Goal: Task Accomplishment & Management: Manage account settings

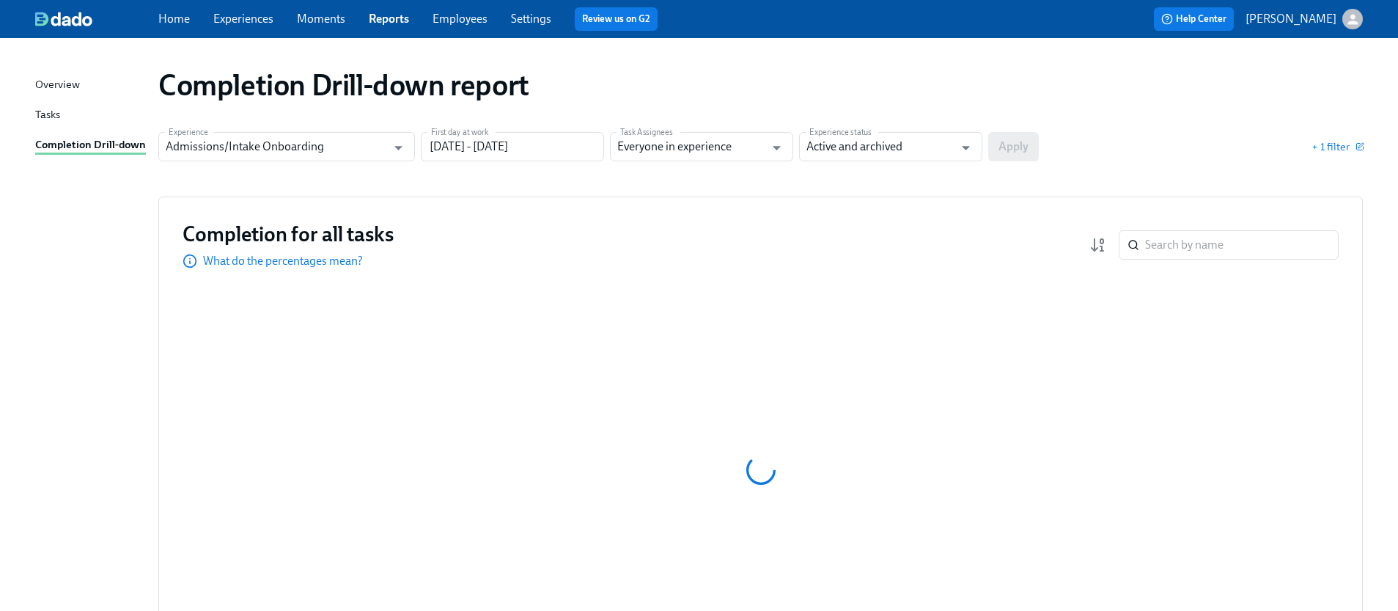
click at [474, 15] on link "Employees" at bounding box center [460, 19] width 55 height 14
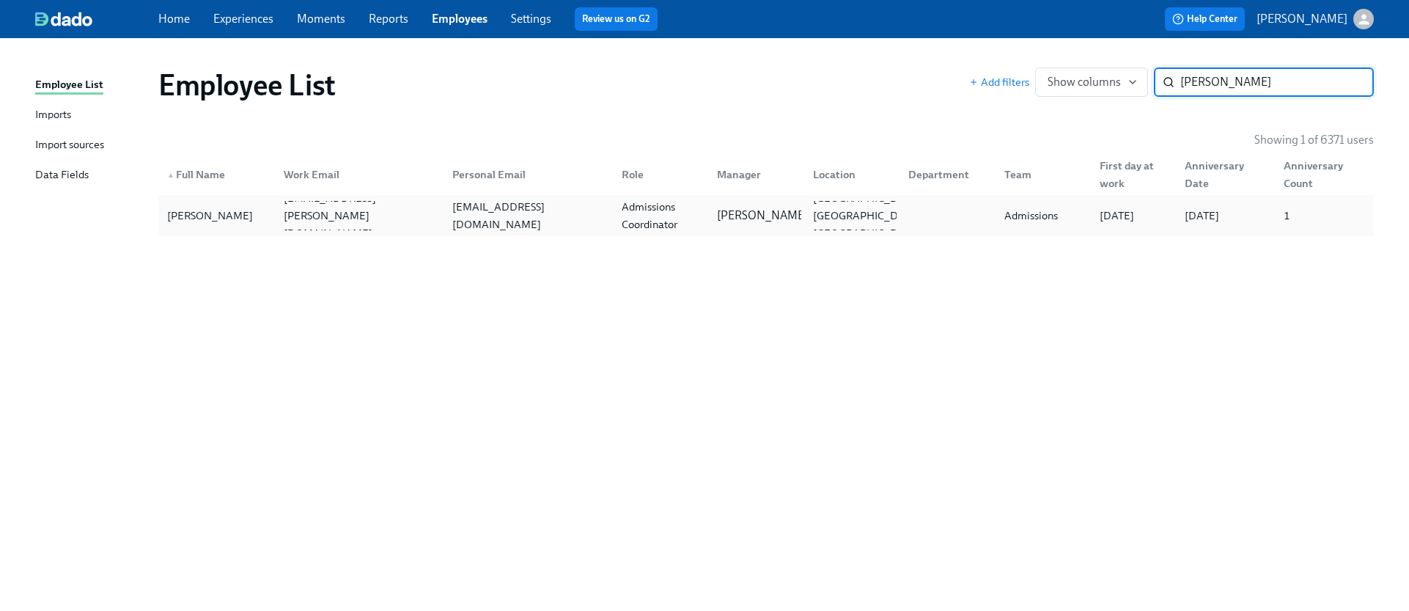
type input "[PERSON_NAME]"
click at [559, 233] on div "[PERSON_NAME] [EMAIL_ADDRESS][PERSON_NAME][DOMAIN_NAME] [EMAIL_ADDRESS][DOMAIN_…" at bounding box center [765, 215] width 1215 height 41
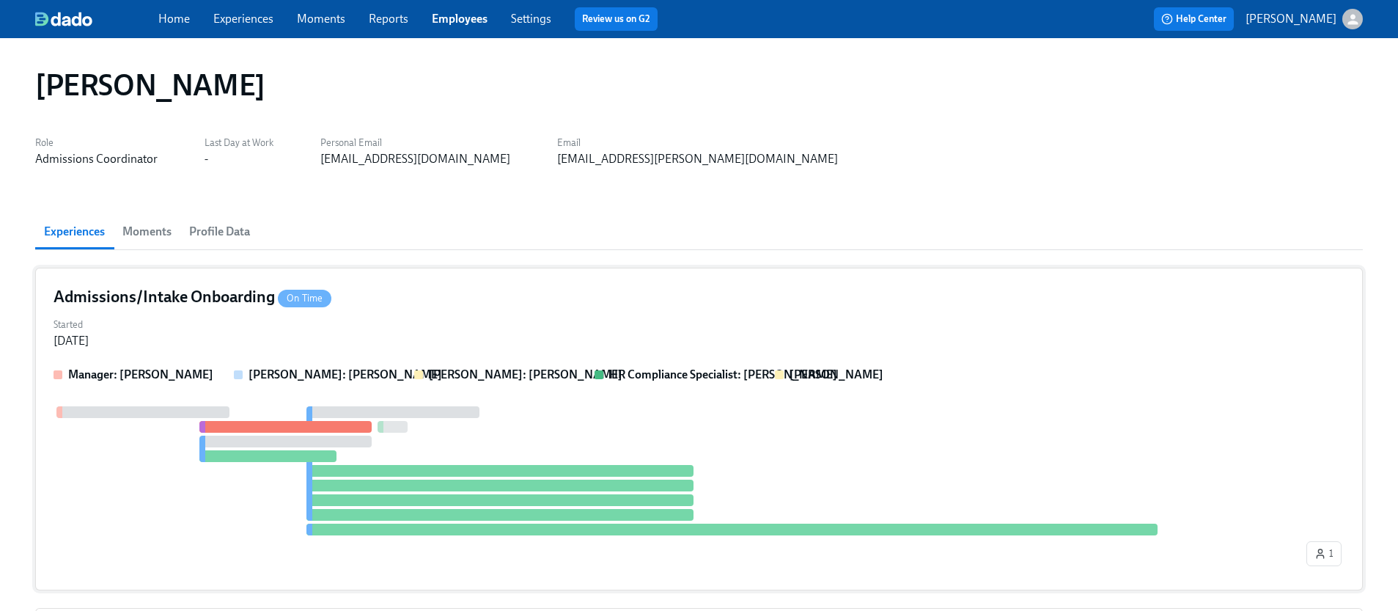
click at [470, 314] on div "Started [DATE]" at bounding box center [699, 331] width 1291 height 35
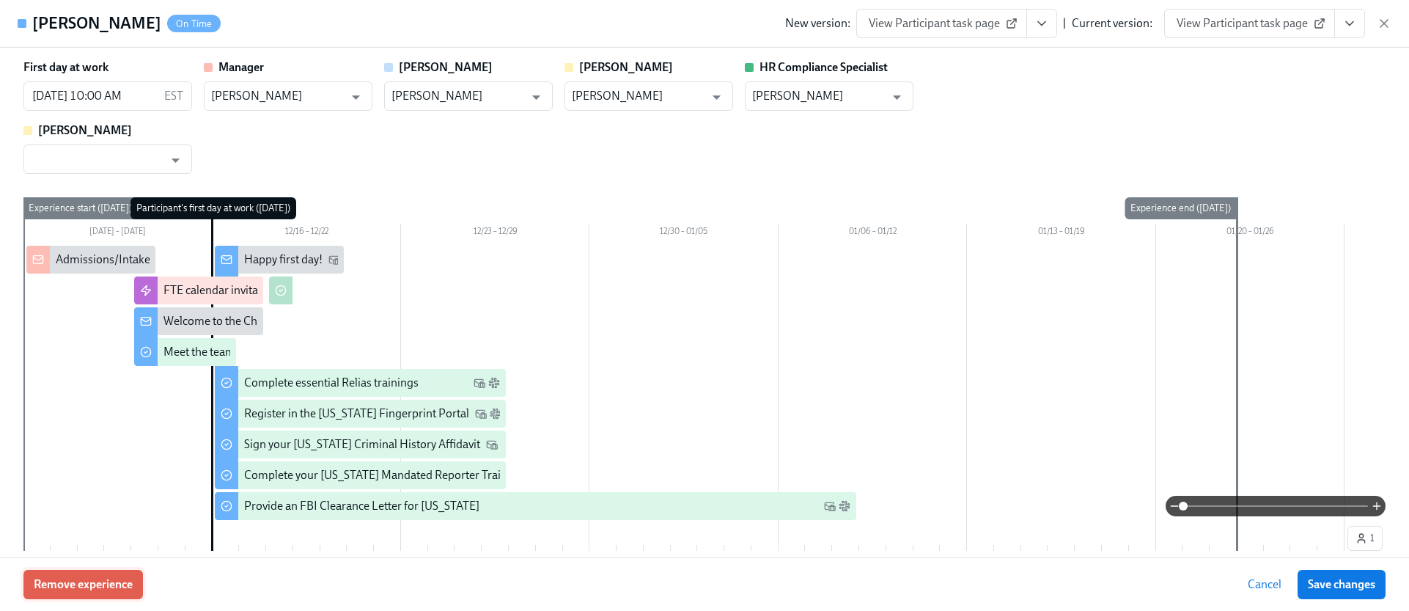
click at [88, 582] on span "Remove experience" at bounding box center [83, 584] width 99 height 15
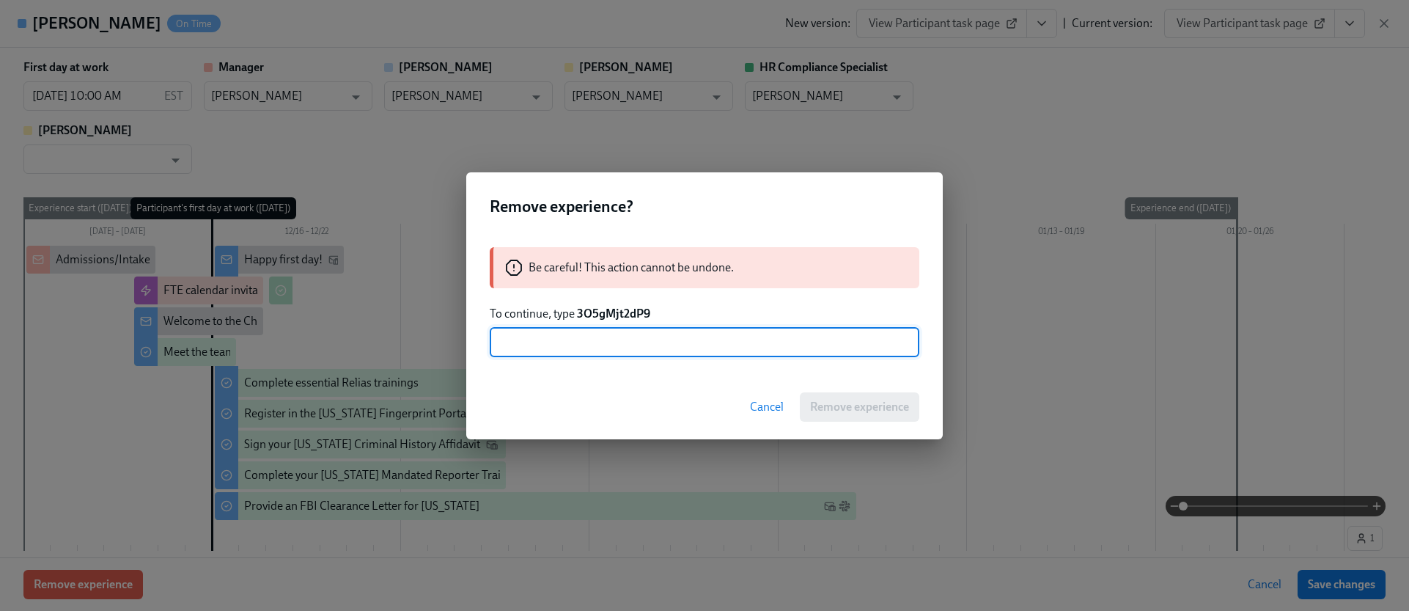
click at [597, 309] on strong "3O5gMjt2dP9" at bounding box center [613, 313] width 73 height 14
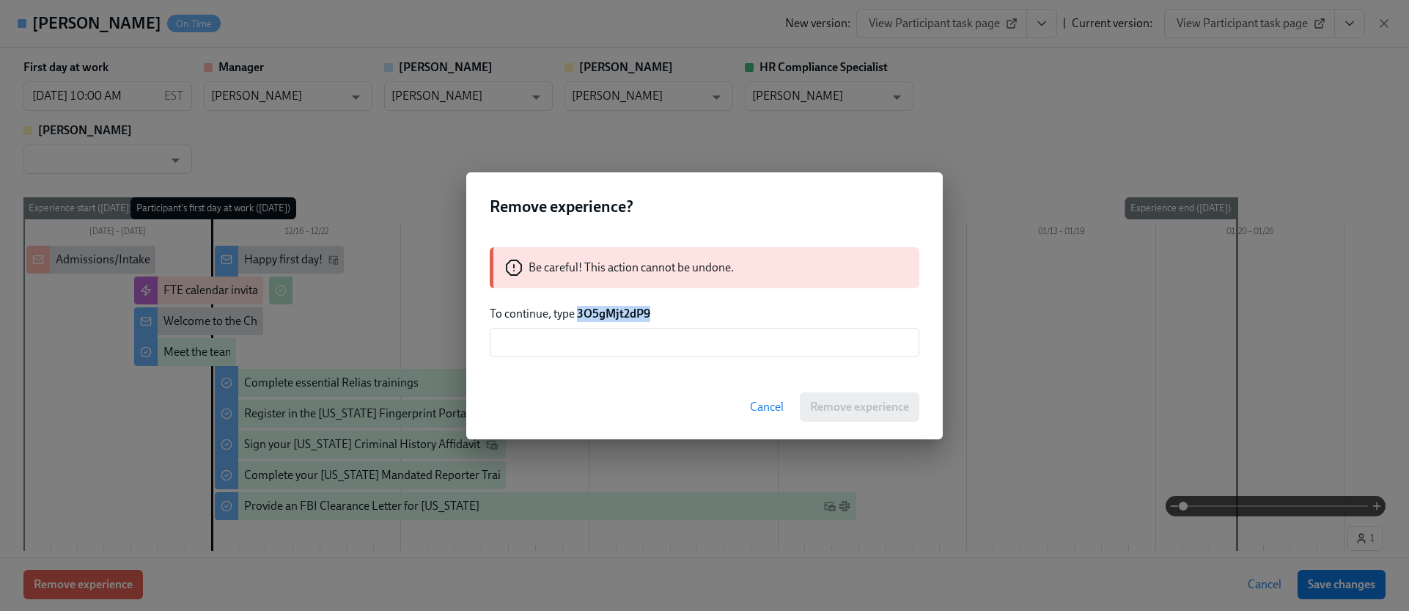
click at [597, 309] on strong "3O5gMjt2dP9" at bounding box center [613, 313] width 73 height 14
copy strong "3O5gMjt2dP9"
click at [607, 342] on input "text" at bounding box center [705, 342] width 430 height 29
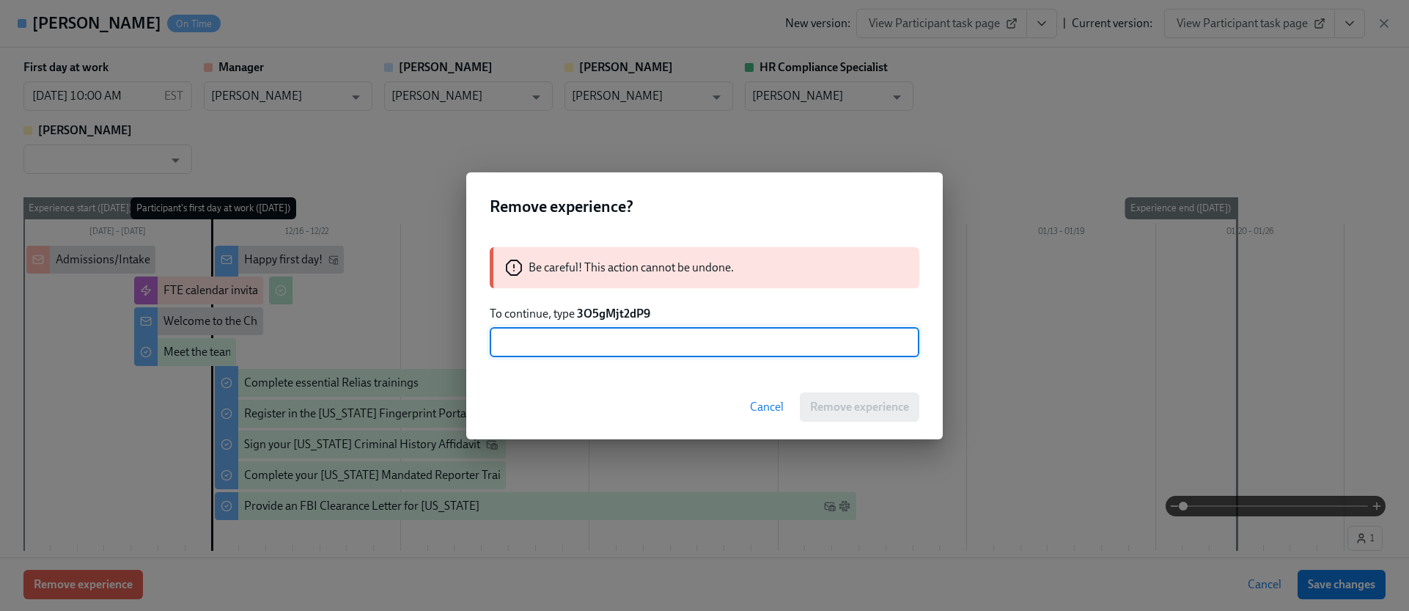
paste input "3O5gMjt2dP9"
type input "3O5gMjt2dP9"
click at [842, 398] on button "Remove experience" at bounding box center [859, 406] width 119 height 29
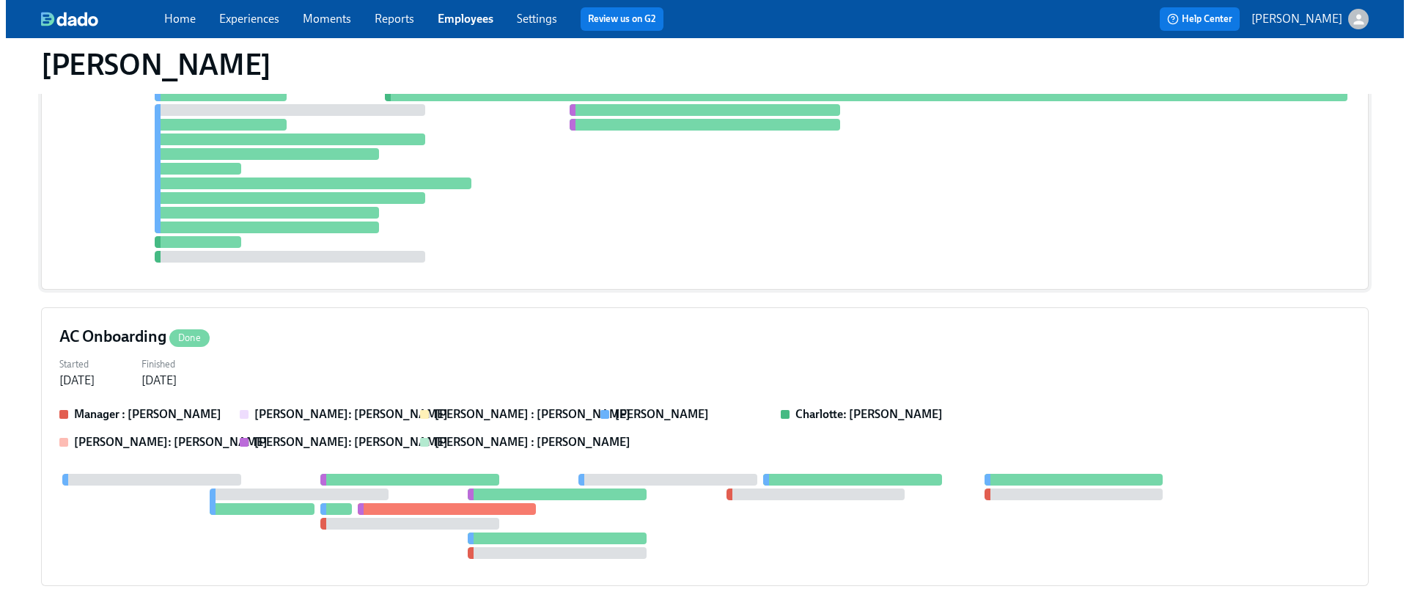
scroll to position [346, 0]
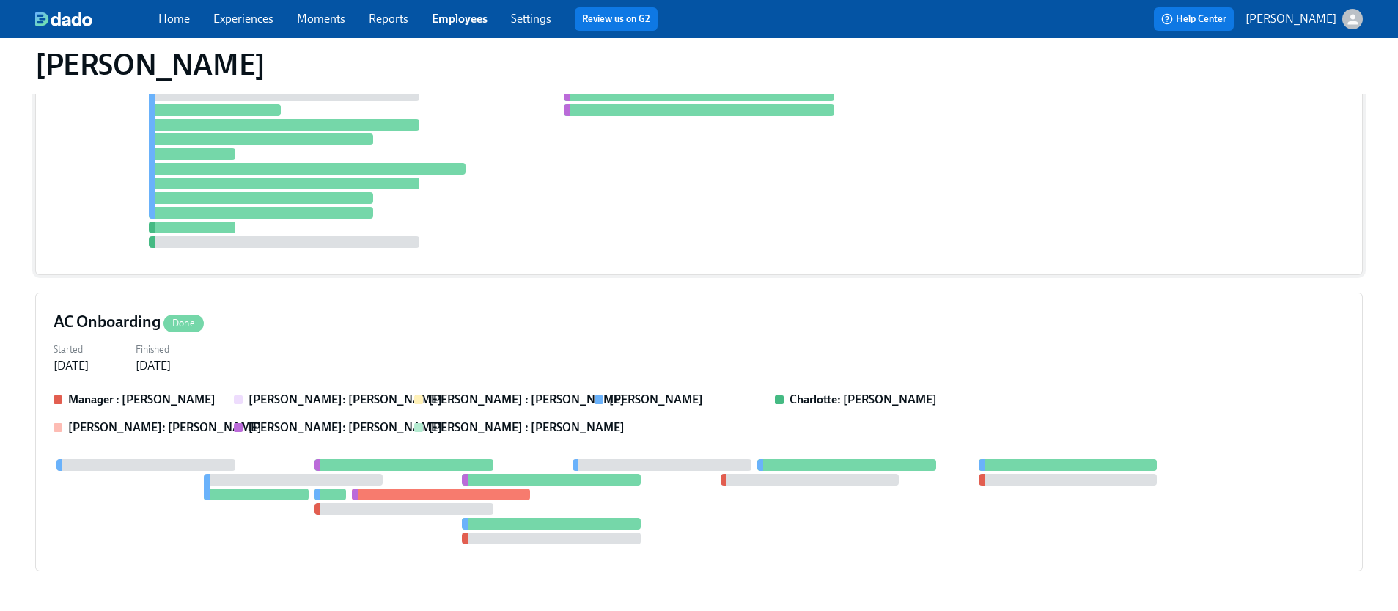
click at [550, 268] on div "Combined Preboarding Done Started [DATE] Finished [DATE] Manager: [PERSON_NAME]…" at bounding box center [699, 98] width 1328 height 353
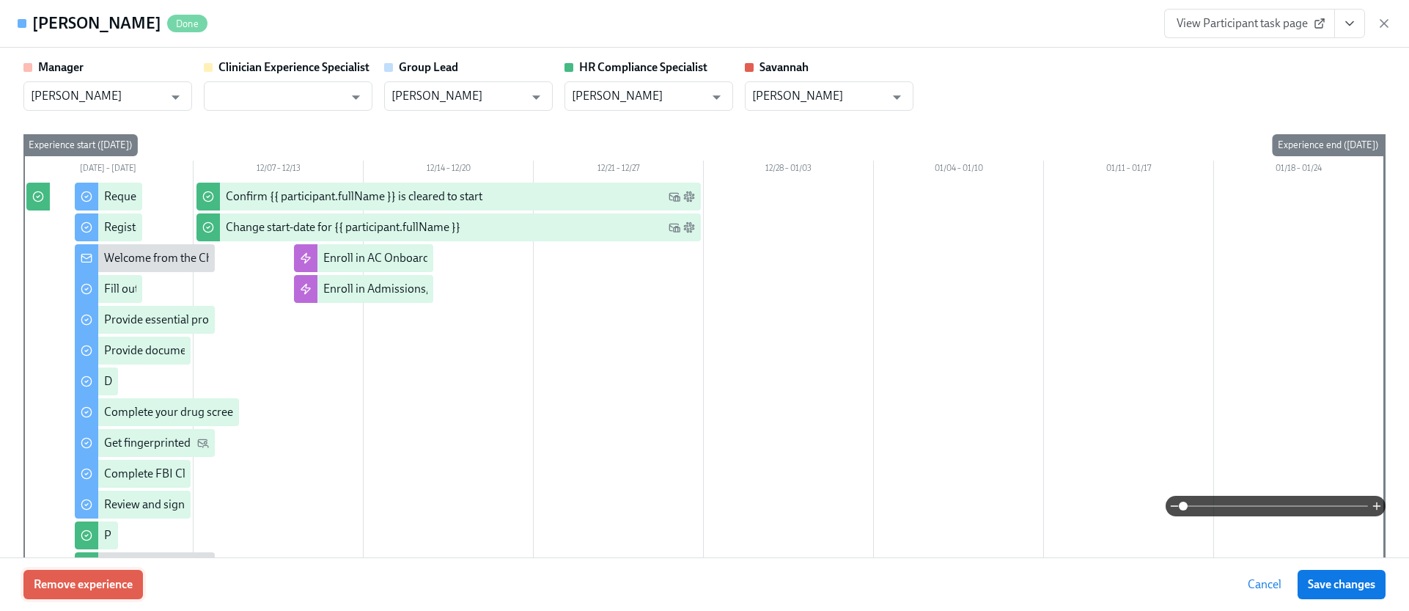
click at [100, 573] on button "Remove experience" at bounding box center [82, 584] width 119 height 29
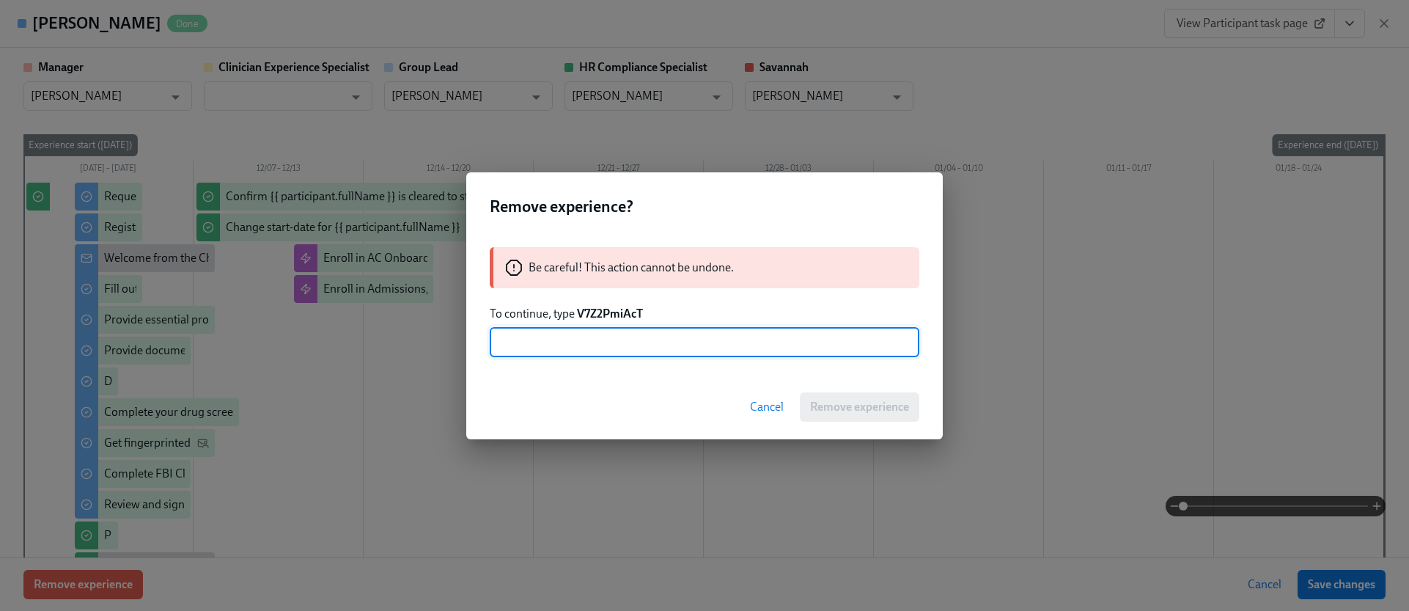
click at [619, 314] on strong "V7Z2PmiAcT" at bounding box center [610, 313] width 66 height 14
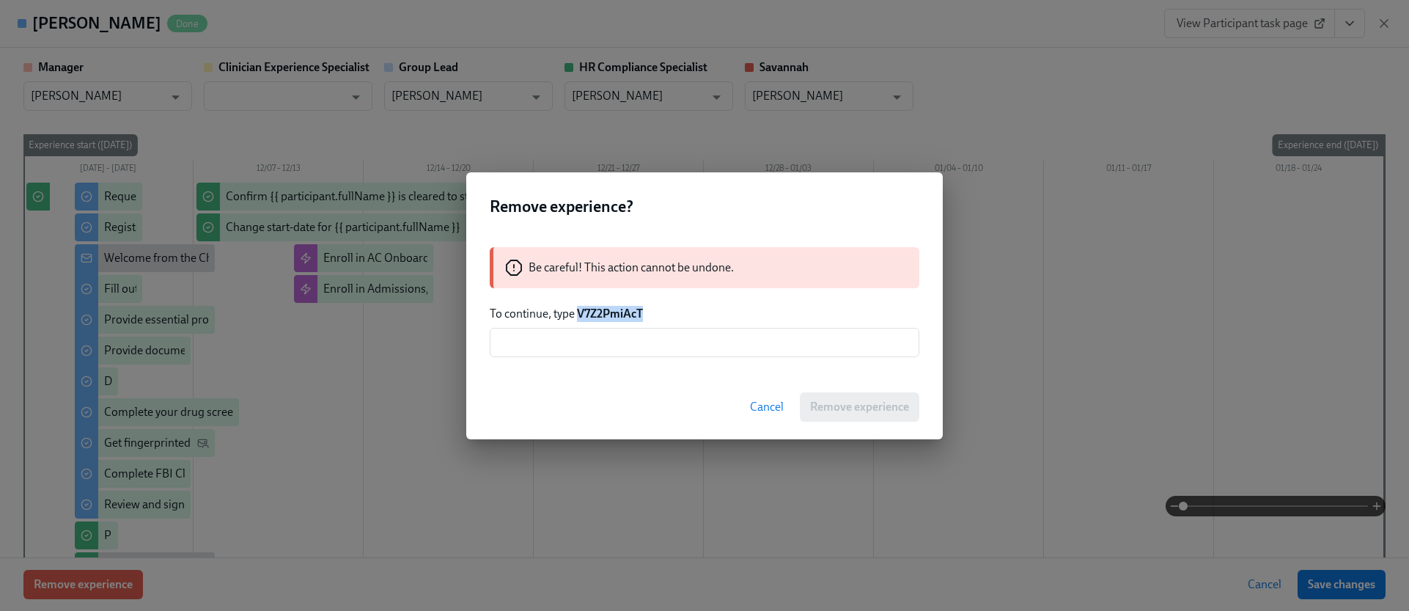
click at [619, 314] on strong "V7Z2PmiAcT" at bounding box center [610, 313] width 66 height 14
copy strong "V7Z2PmiAcT"
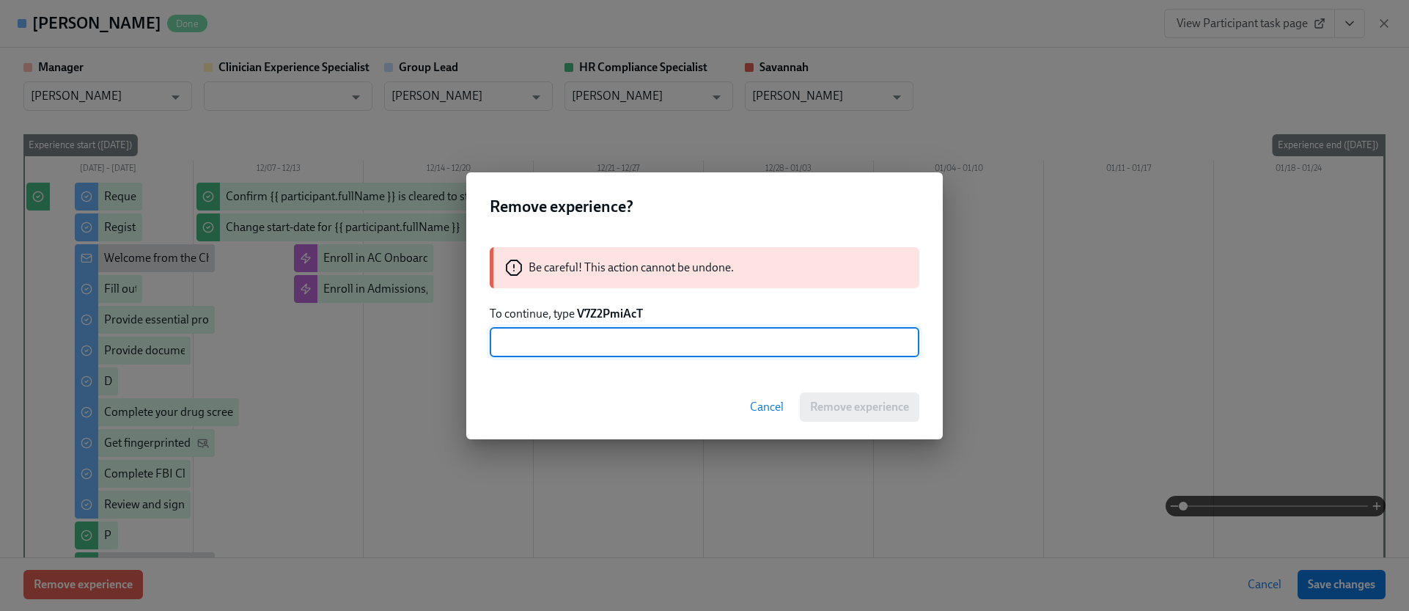
click at [652, 350] on input "text" at bounding box center [705, 342] width 430 height 29
paste input "V7Z2PmiAcT"
type input "V7Z2PmiAcT"
click at [846, 402] on span "Remove experience" at bounding box center [859, 407] width 99 height 15
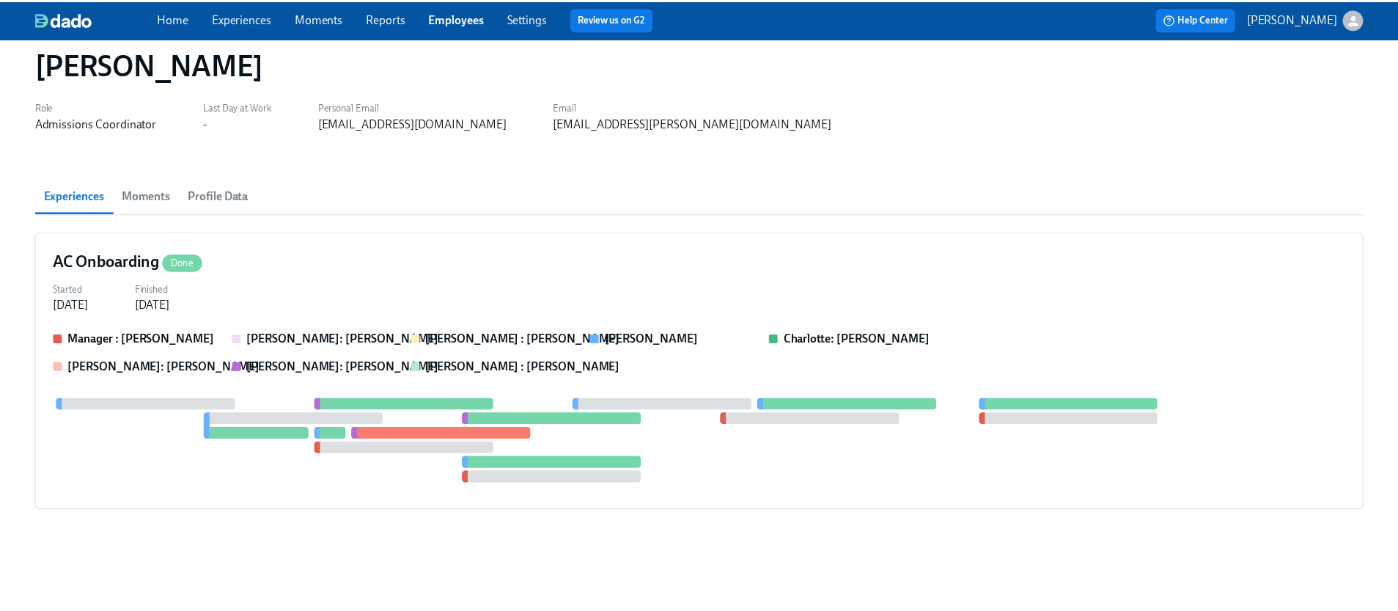
scroll to position [0, 0]
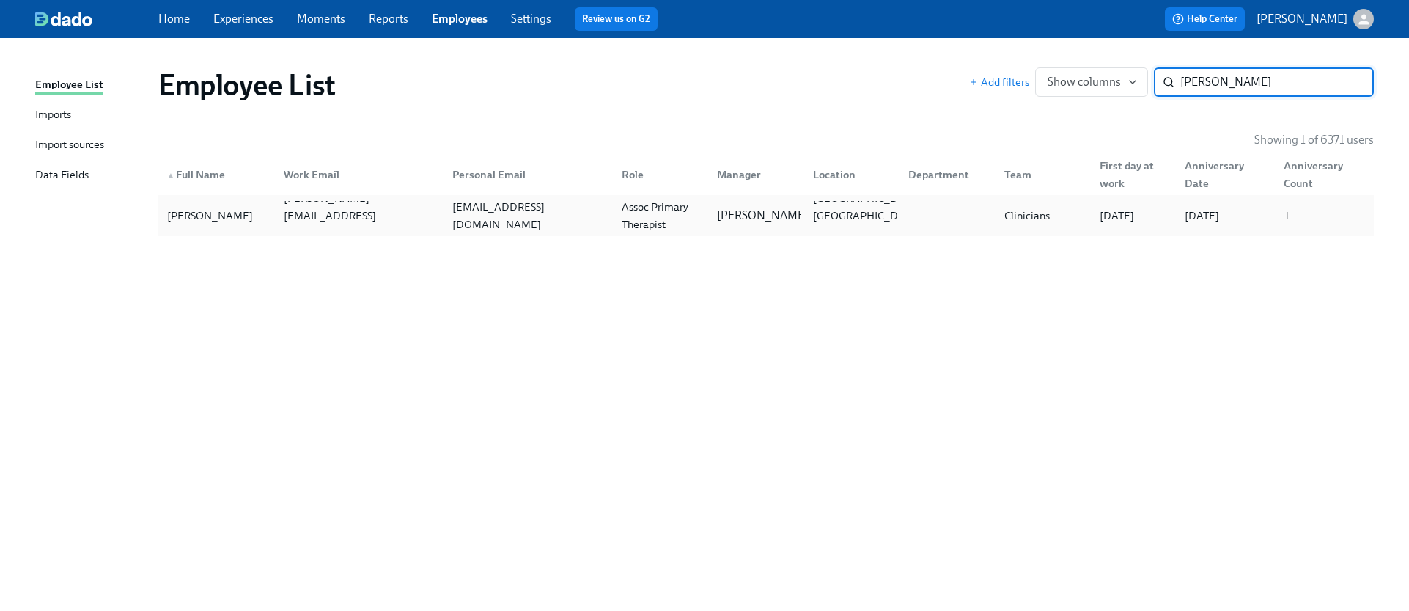
type input "[PERSON_NAME]"
click at [650, 208] on div "Assoc Primary Therapist" at bounding box center [661, 215] width 90 height 35
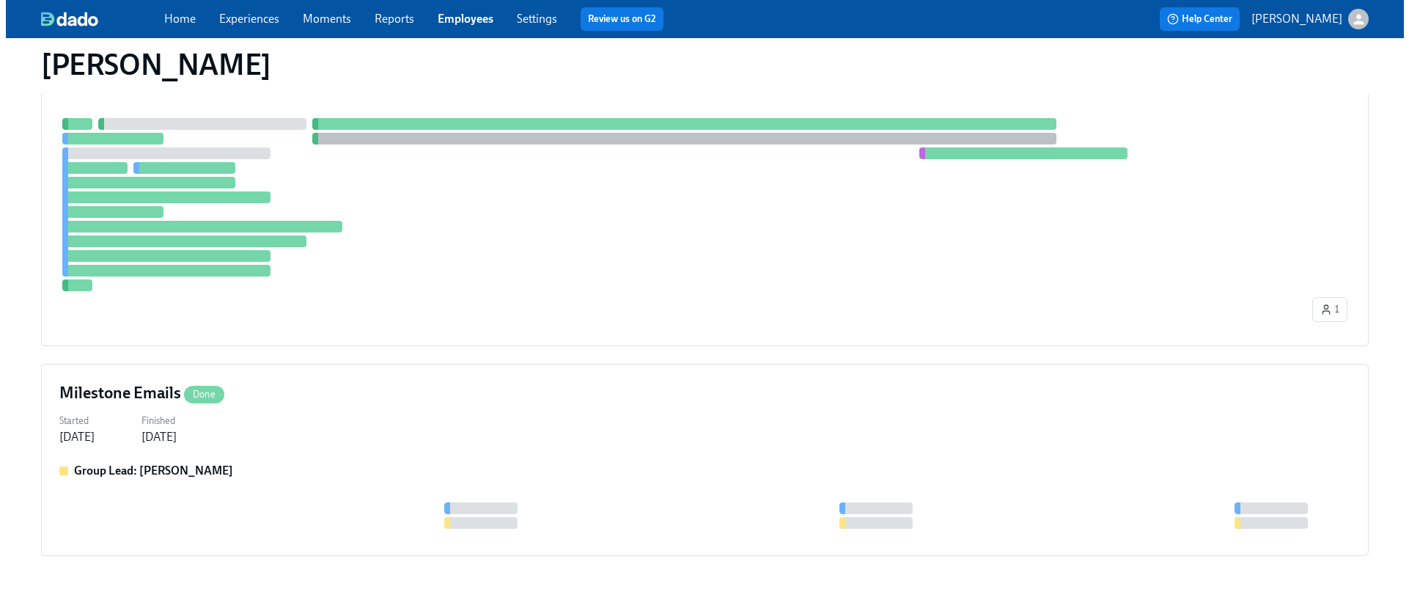
scroll to position [730, 0]
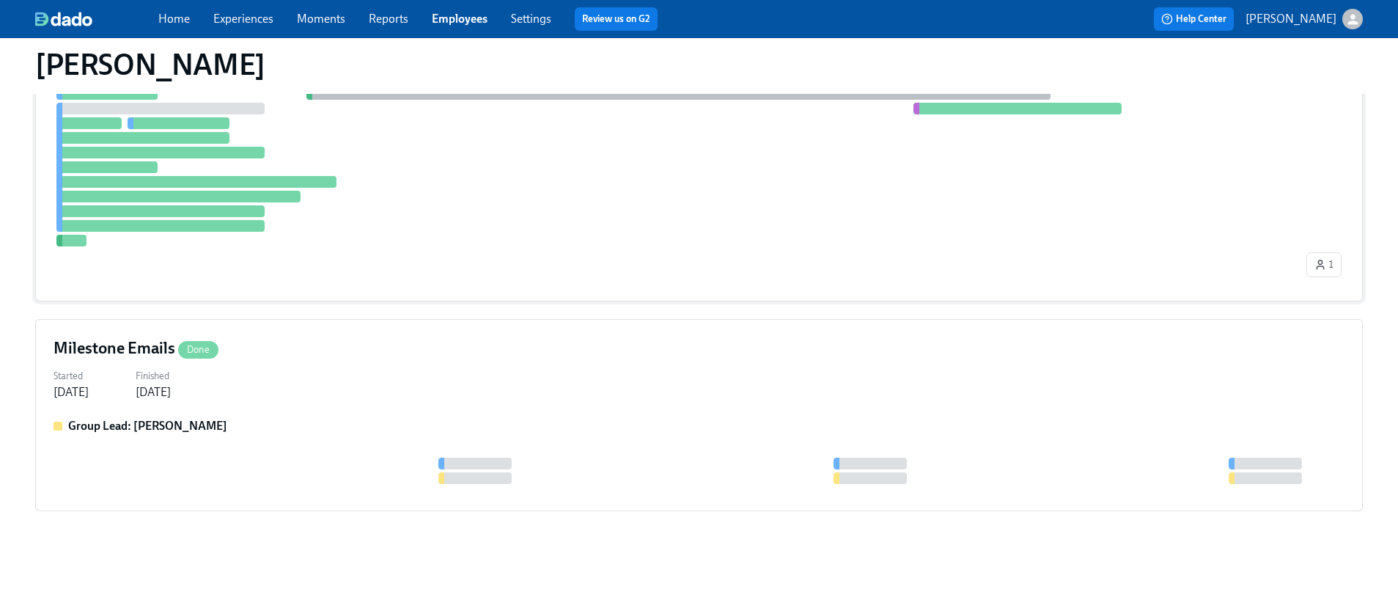
click at [470, 218] on div at bounding box center [679, 159] width 1250 height 173
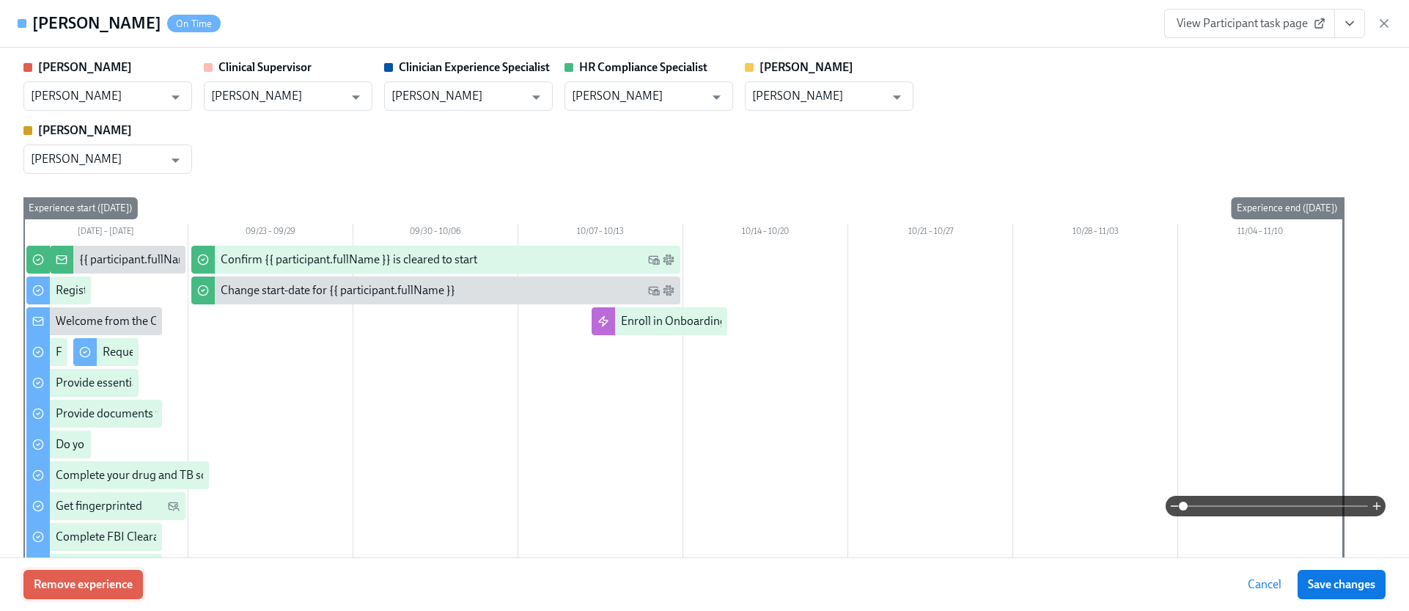
click at [45, 589] on span "Remove experience" at bounding box center [83, 584] width 99 height 15
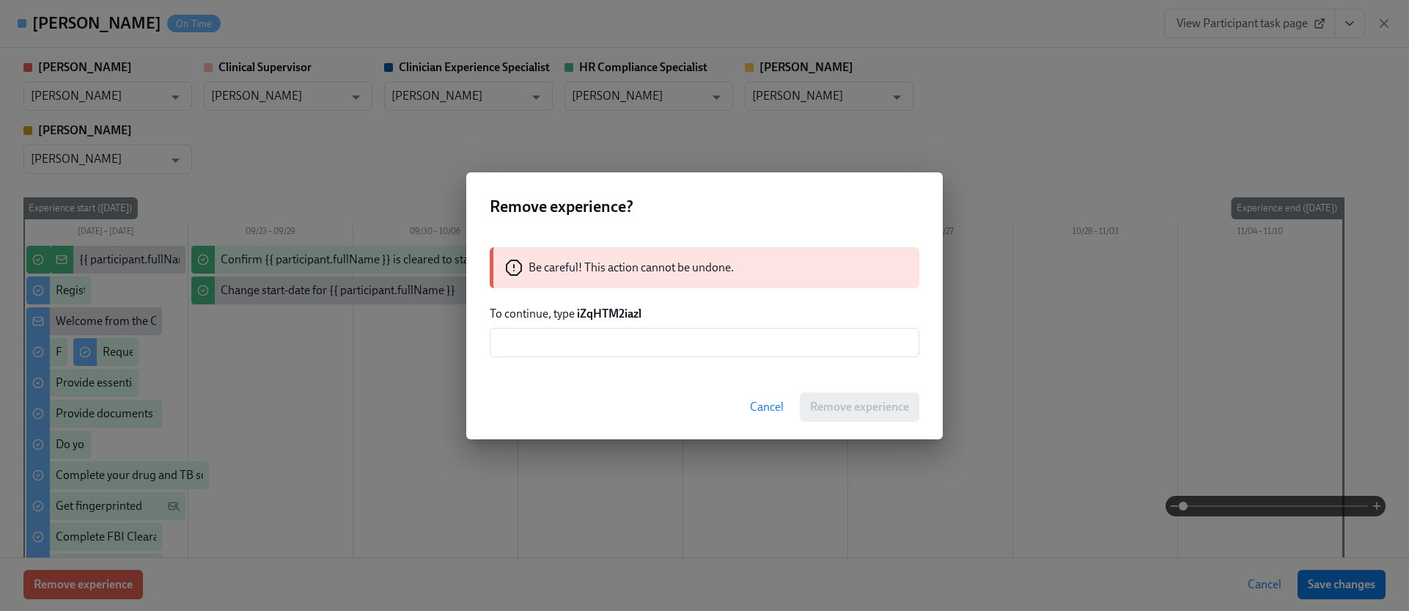
click at [624, 314] on strong "iZqHTM2iazl" at bounding box center [609, 313] width 65 height 14
copy strong "iZqHTM2iazl"
click at [628, 352] on input "text" at bounding box center [705, 342] width 430 height 29
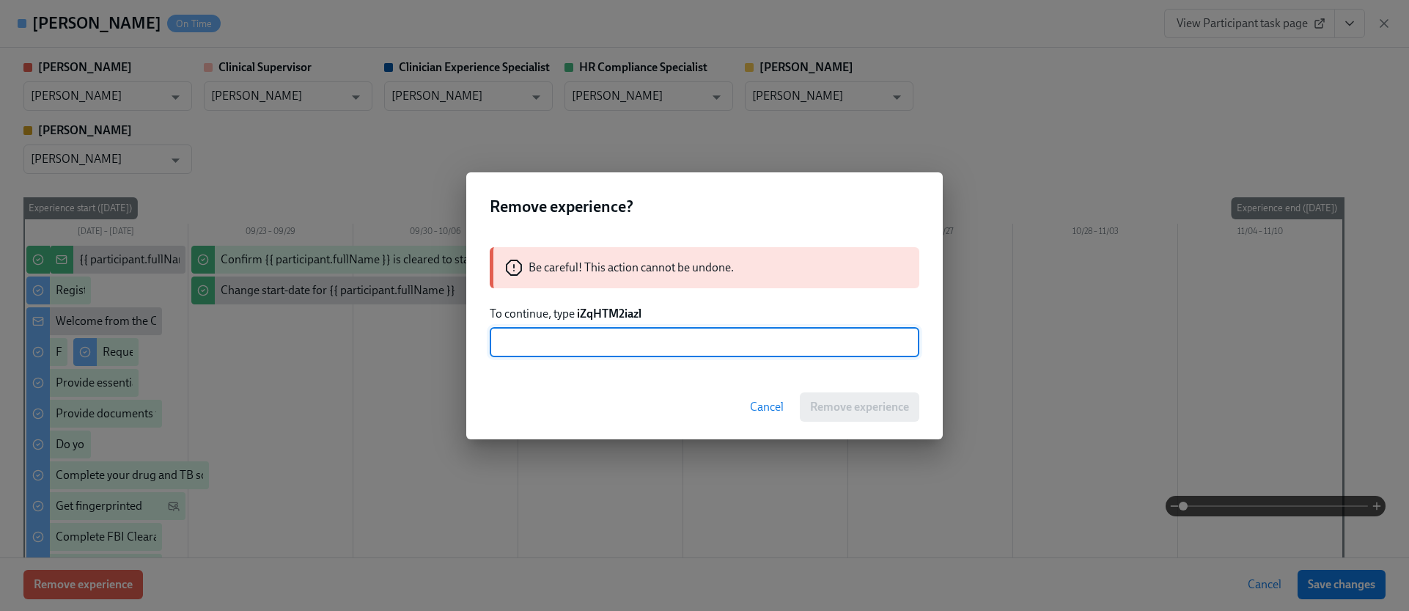
paste input "iZqHTM2iazl"
type input "iZqHTM2iazl"
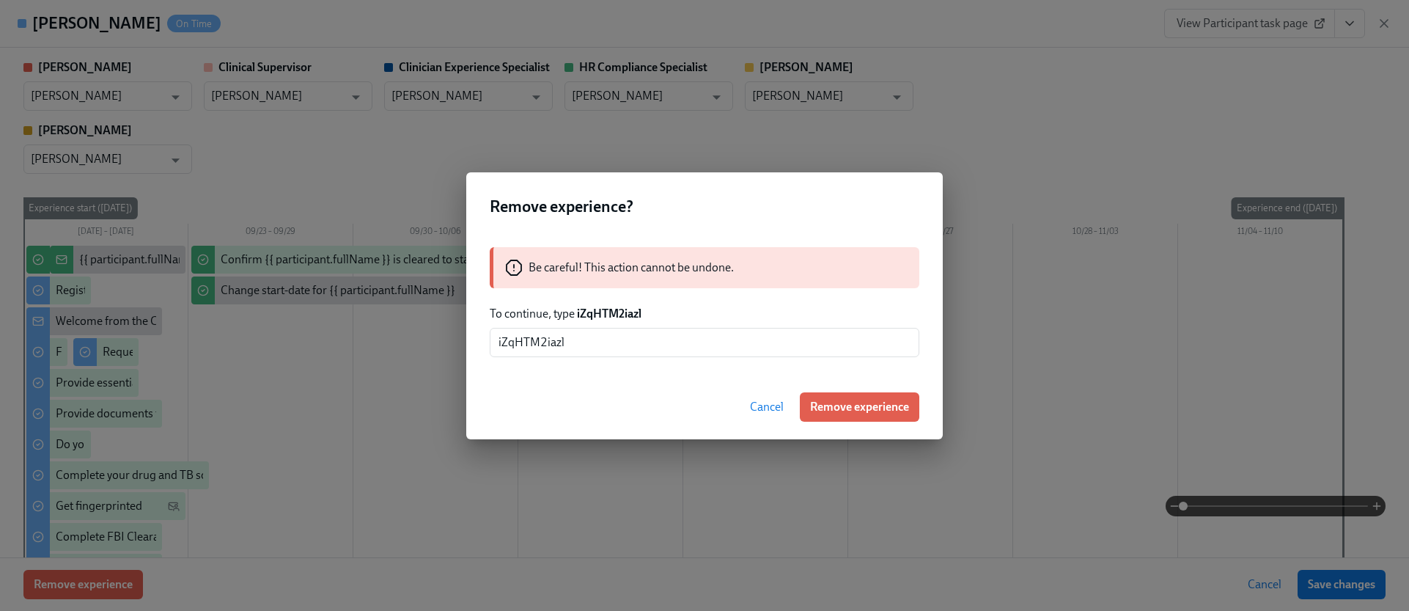
click at [834, 389] on div "Cancel Remove experience" at bounding box center [704, 407] width 476 height 65
click at [834, 394] on button "Remove experience" at bounding box center [859, 406] width 119 height 29
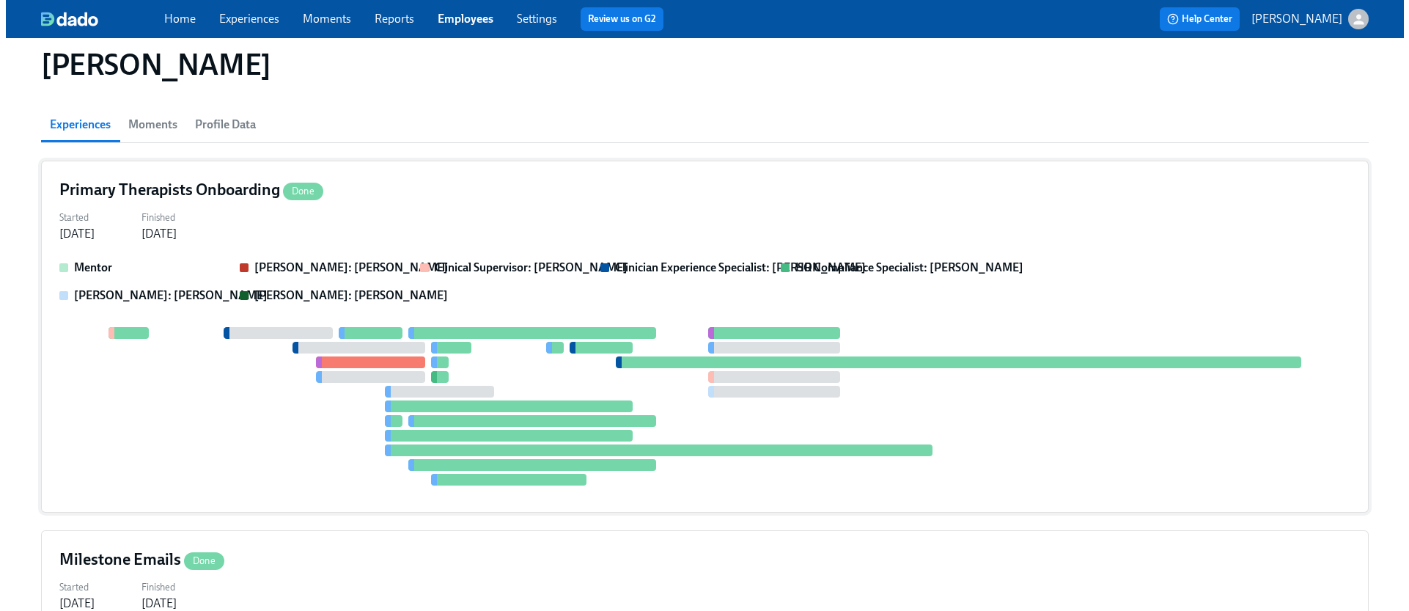
scroll to position [100, 0]
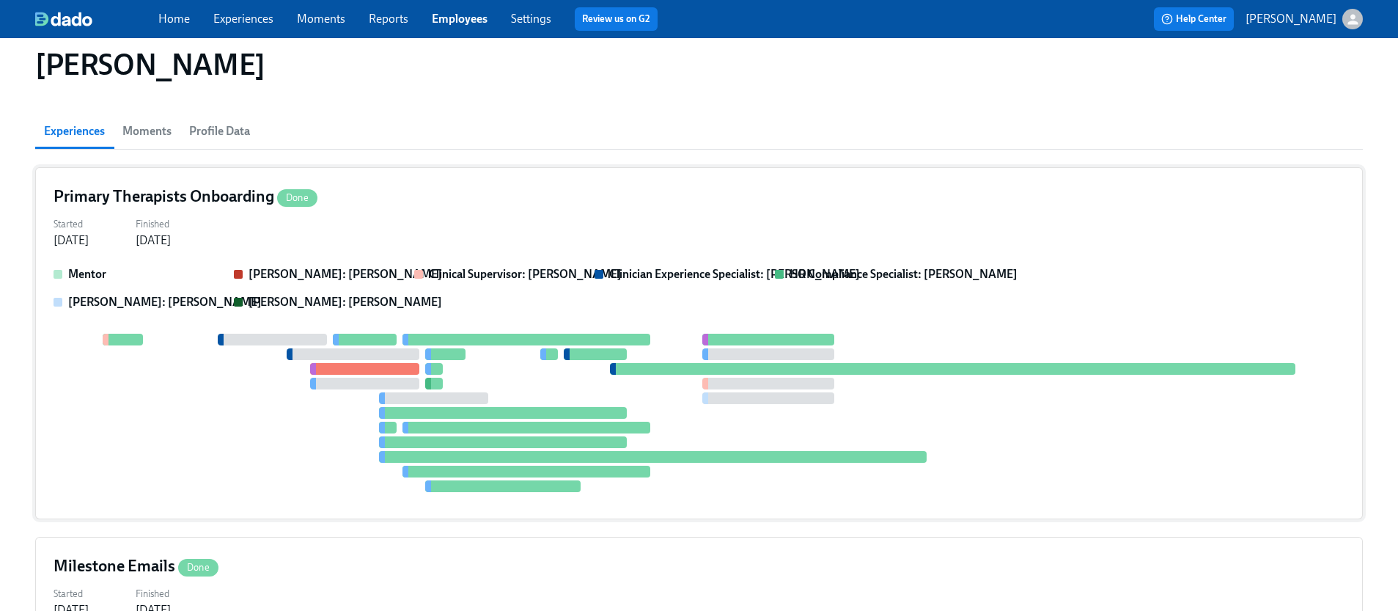
click at [351, 295] on strong "[PERSON_NAME]: [PERSON_NAME]" at bounding box center [346, 302] width 194 height 14
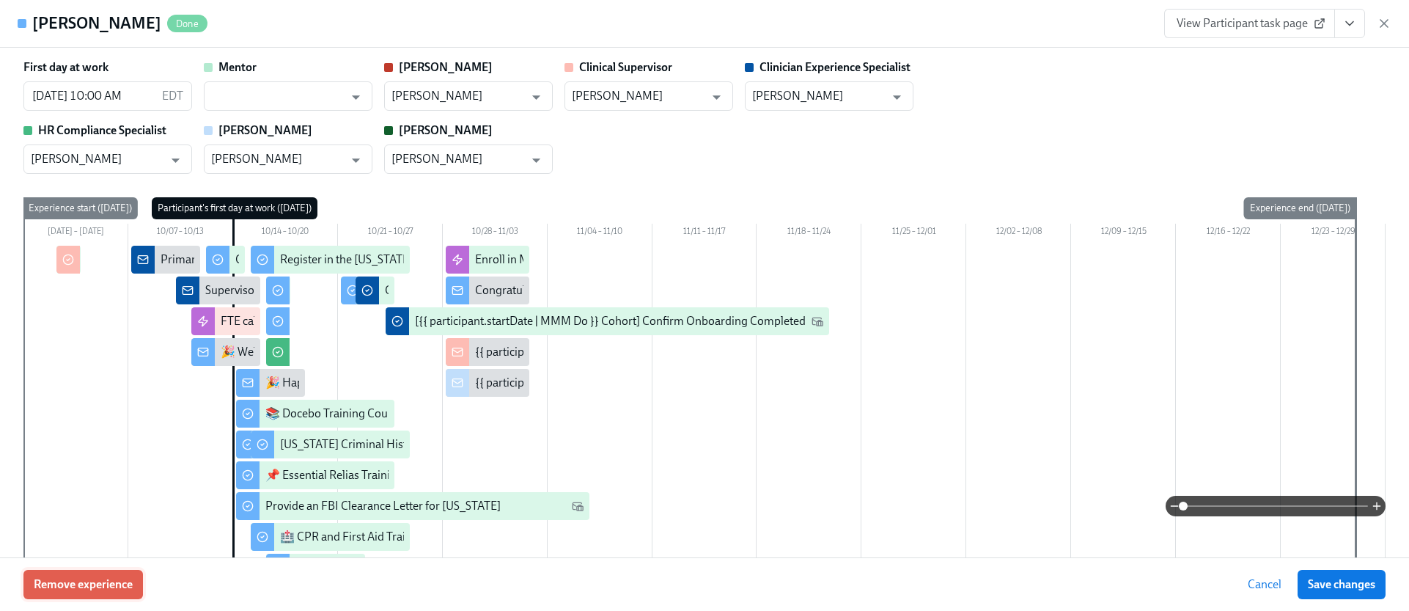
click at [114, 579] on span "Remove experience" at bounding box center [83, 584] width 99 height 15
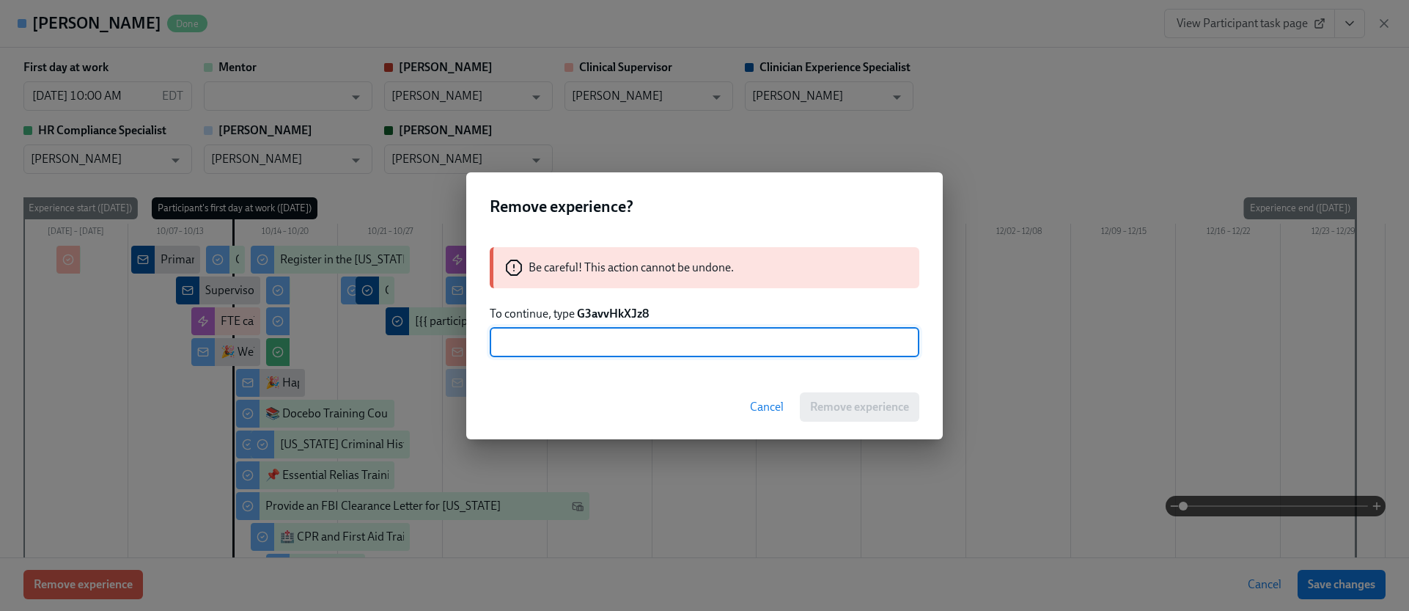
click at [614, 315] on strong "G3avvHkXJz8" at bounding box center [613, 313] width 72 height 14
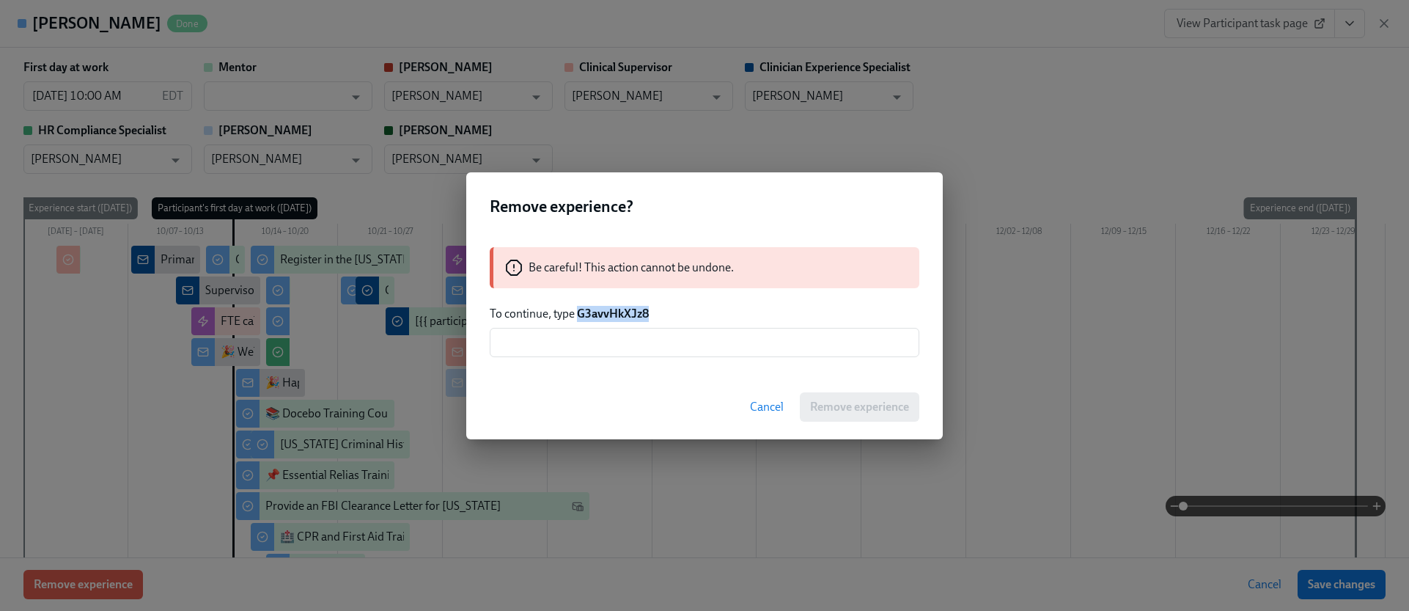
click at [614, 315] on strong "G3avvHkXJz8" at bounding box center [613, 313] width 72 height 14
copy strong "G3avvHkXJz8"
click at [631, 353] on input "text" at bounding box center [705, 342] width 430 height 29
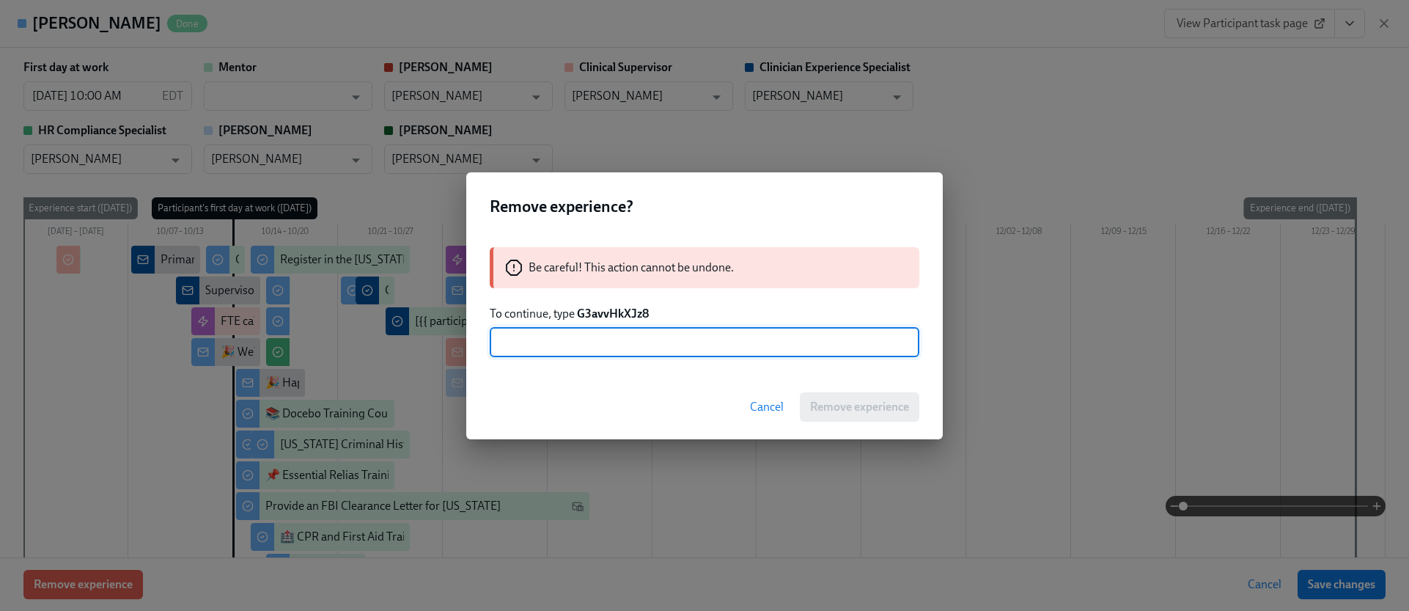
paste input "G3avvHkXJz8"
type input "G3avvHkXJz8"
click at [852, 401] on span "Remove experience" at bounding box center [859, 407] width 99 height 15
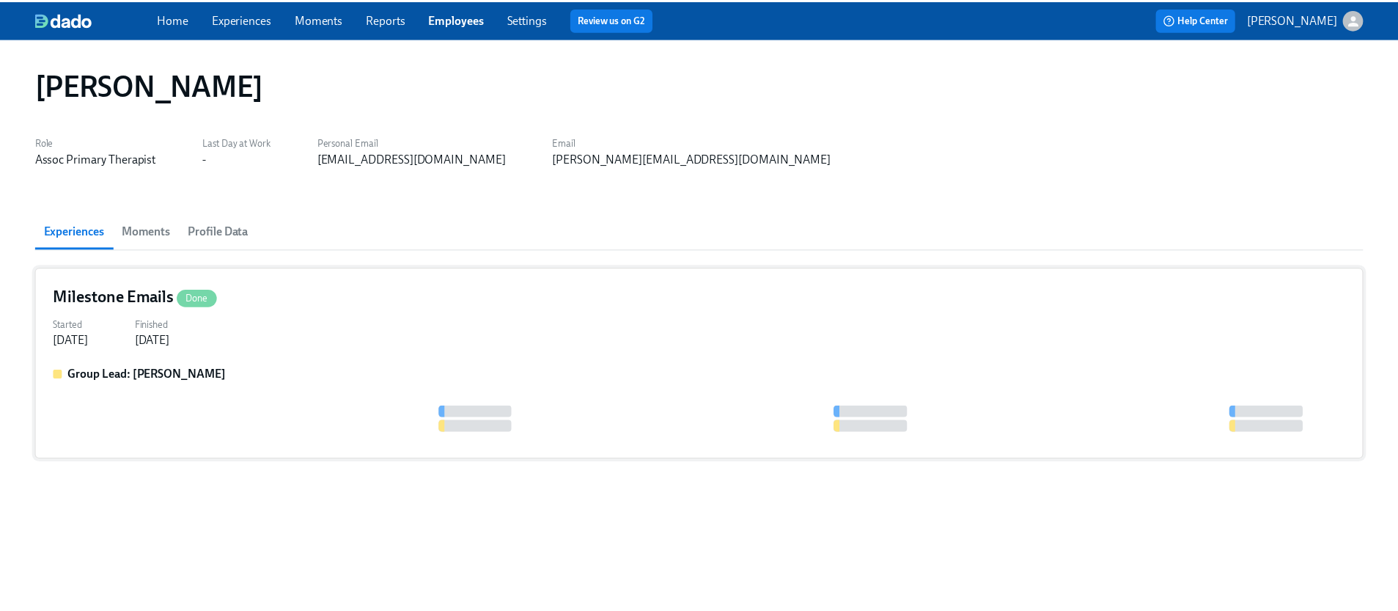
scroll to position [0, 0]
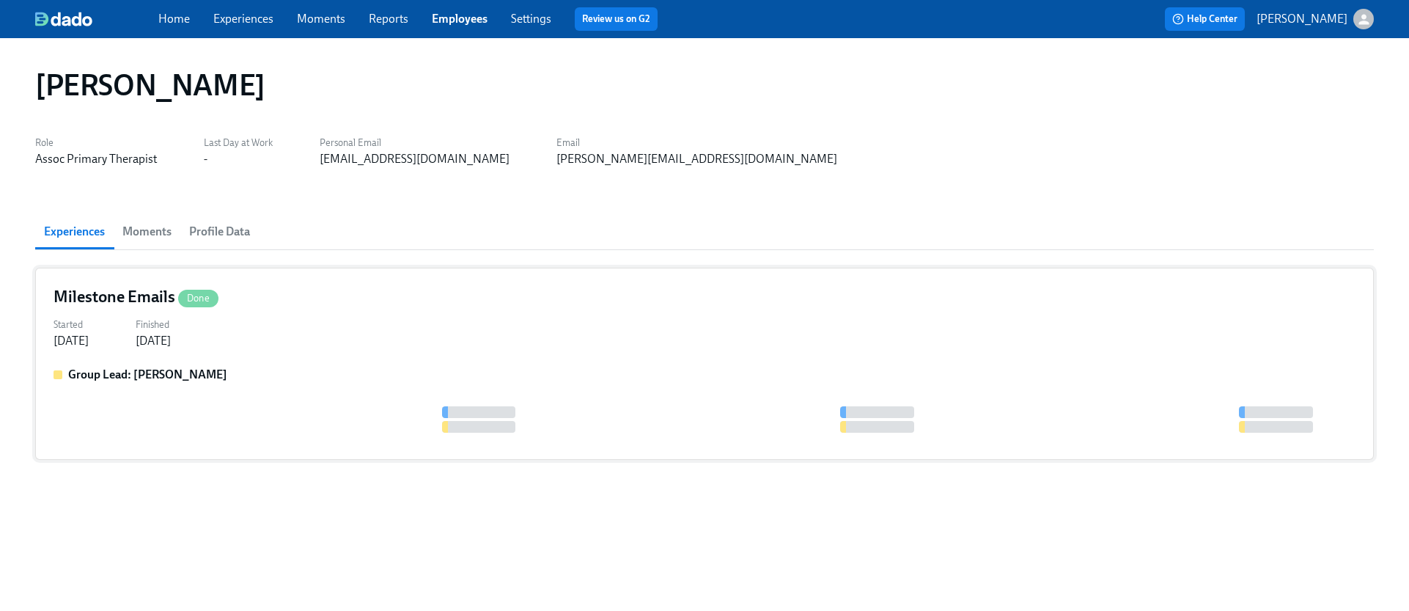
click at [380, 384] on div "Group Lead: [PERSON_NAME]" at bounding box center [705, 404] width 1302 height 75
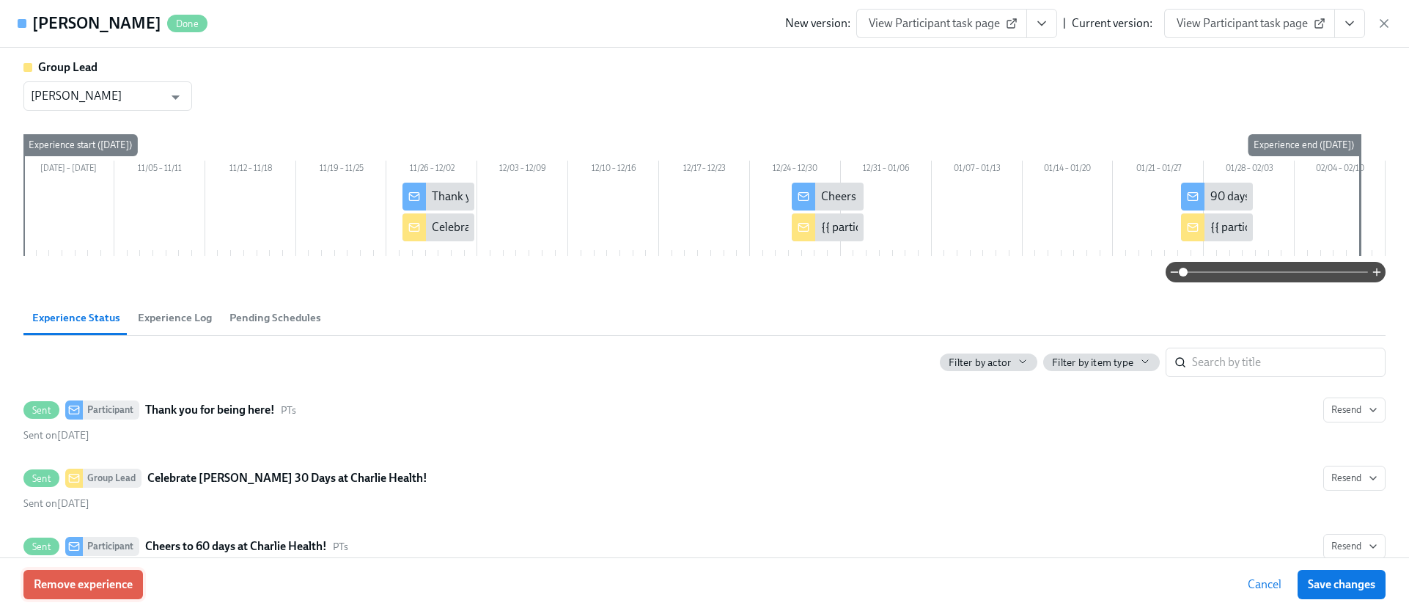
click at [54, 584] on span "Remove experience" at bounding box center [83, 584] width 99 height 15
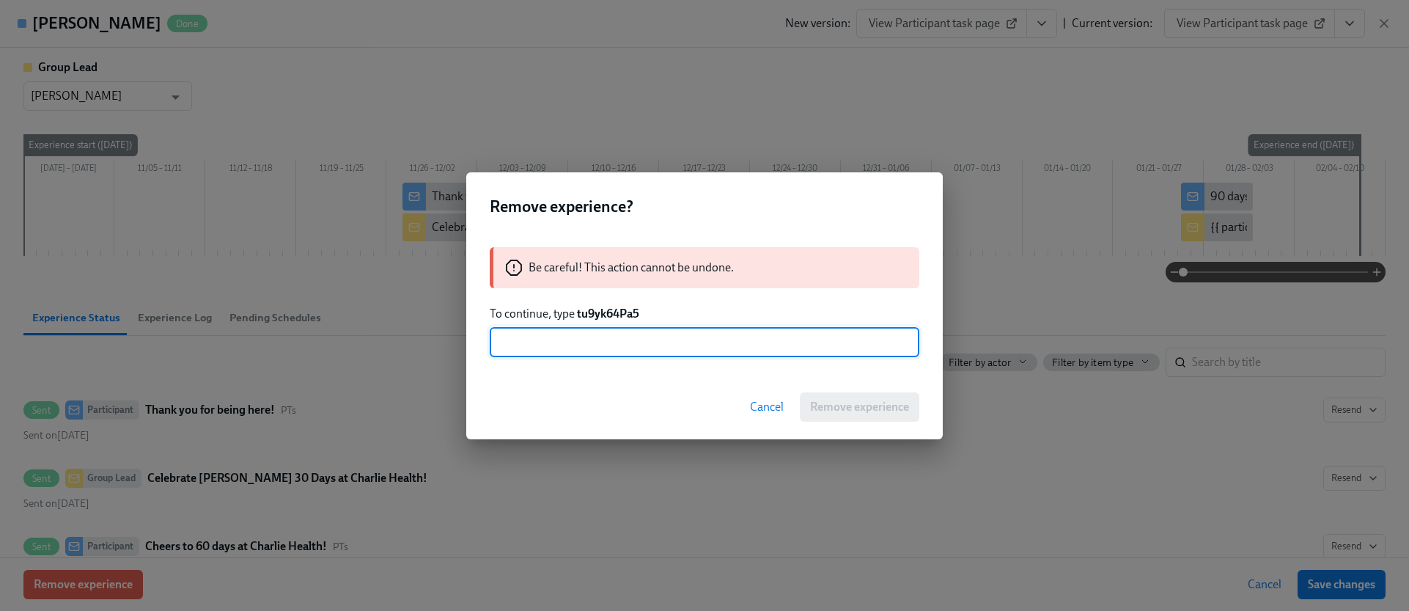
click at [622, 312] on strong "tu9yk64Pa5" at bounding box center [608, 313] width 62 height 14
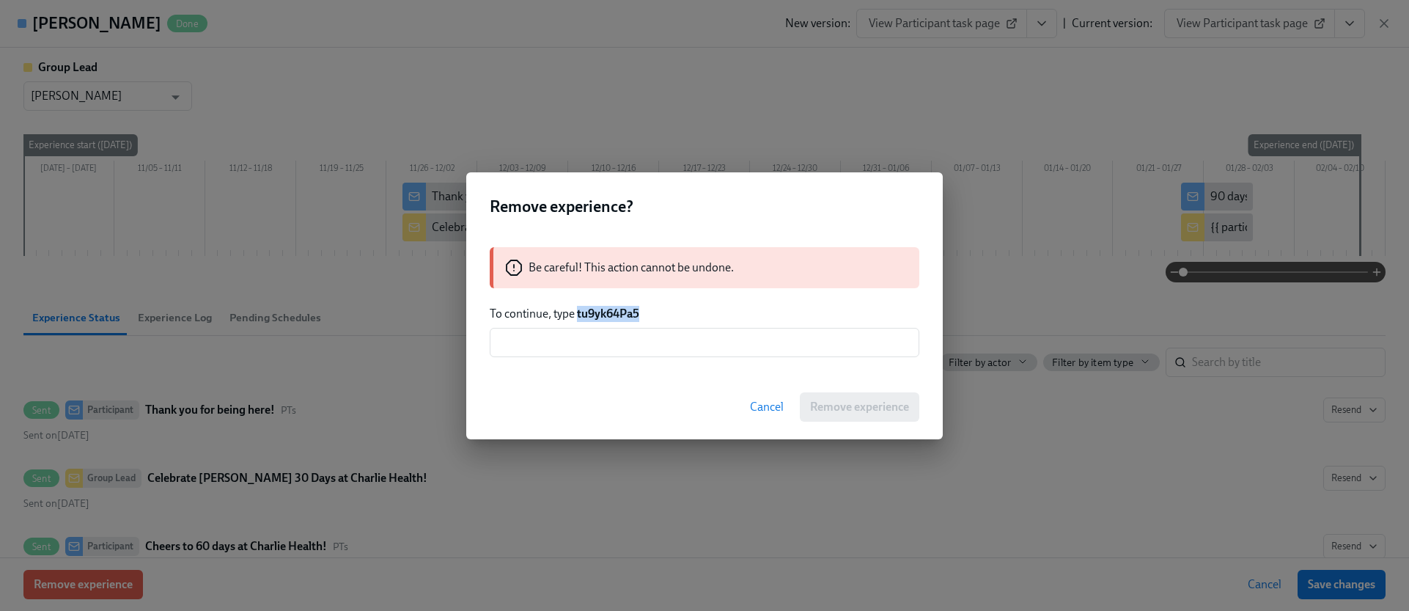
click at [622, 312] on strong "tu9yk64Pa5" at bounding box center [608, 313] width 62 height 14
copy strong "tu9yk64Pa5"
click at [626, 345] on input "text" at bounding box center [705, 342] width 430 height 29
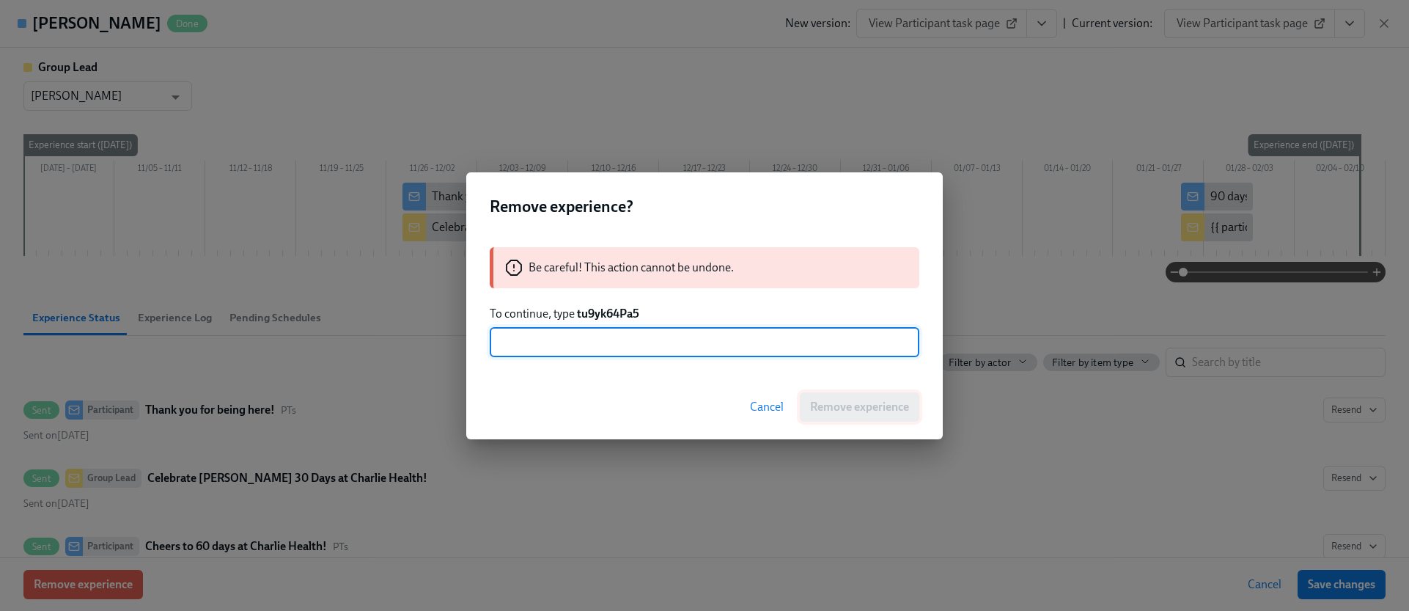
paste input "tu9yk64Pa5"
type input "tu9yk64Pa5"
click at [840, 405] on span "Remove experience" at bounding box center [859, 407] width 99 height 15
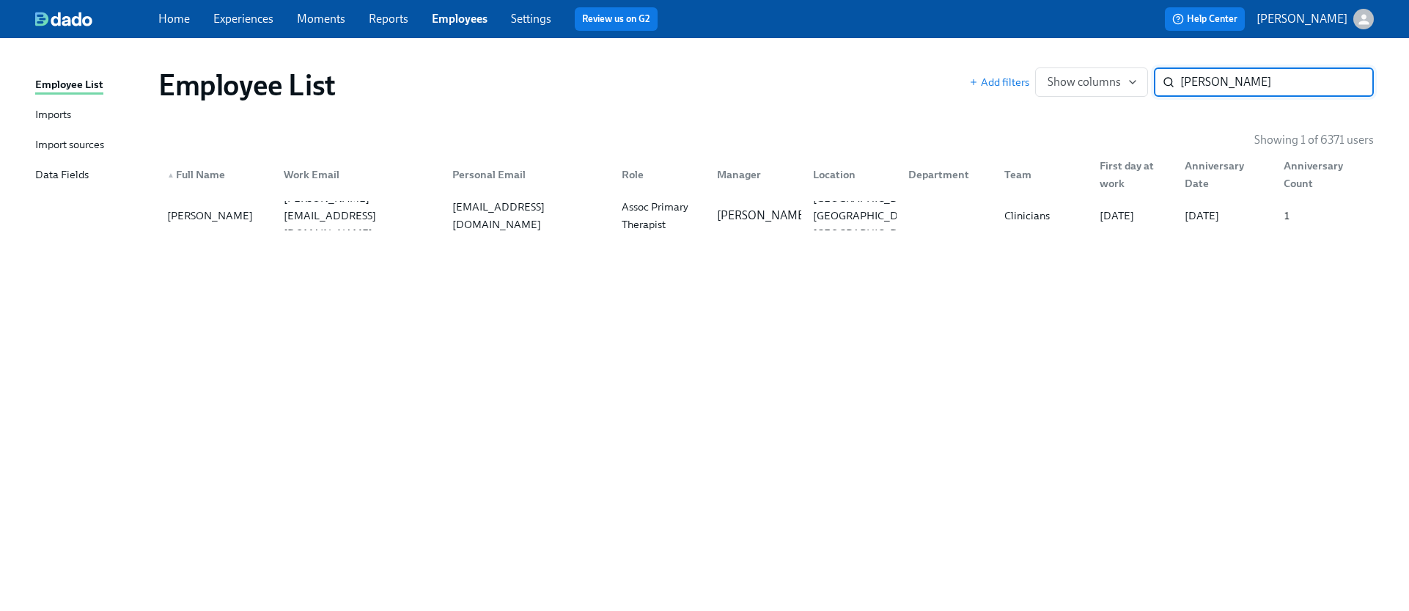
paste input "[PERSON_NAME]"
type input "[PERSON_NAME]"
click at [331, 212] on div "[PERSON_NAME][EMAIL_ADDRESS][PERSON_NAME][DOMAIN_NAME]" at bounding box center [359, 215] width 163 height 70
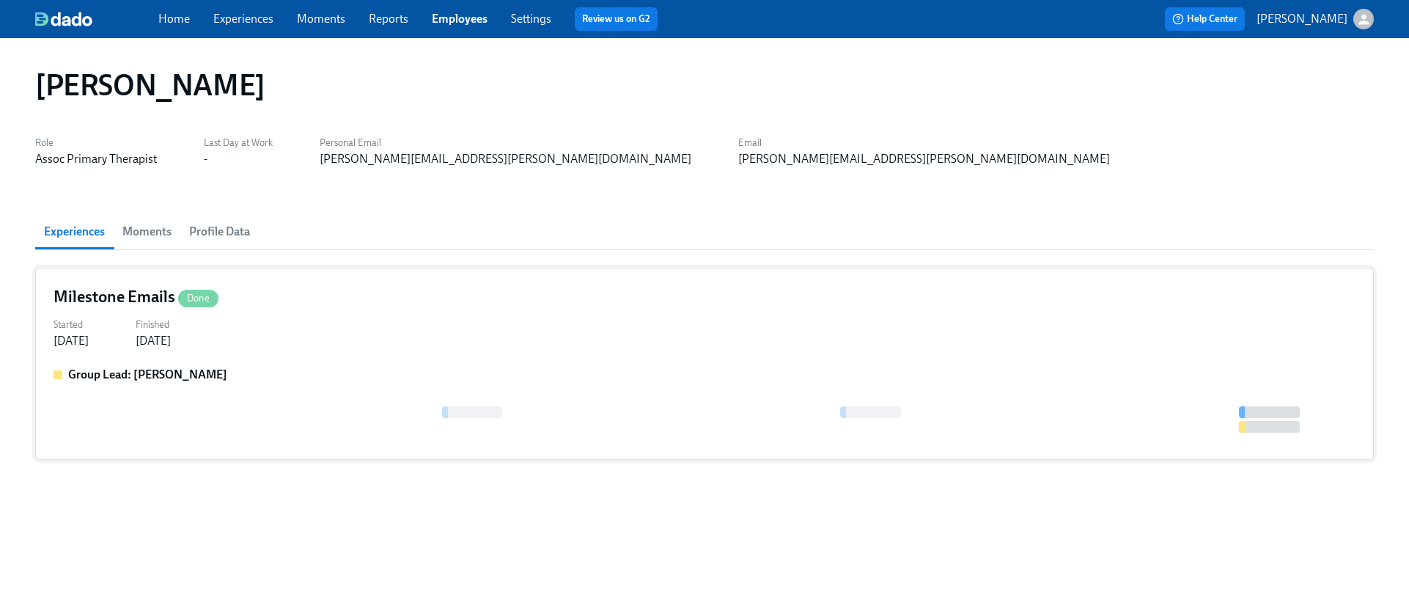
click at [264, 352] on div "Milestone Emails Done Started [DATE] Finished [DATE] Group Lead: [PERSON_NAME]" at bounding box center [704, 364] width 1339 height 192
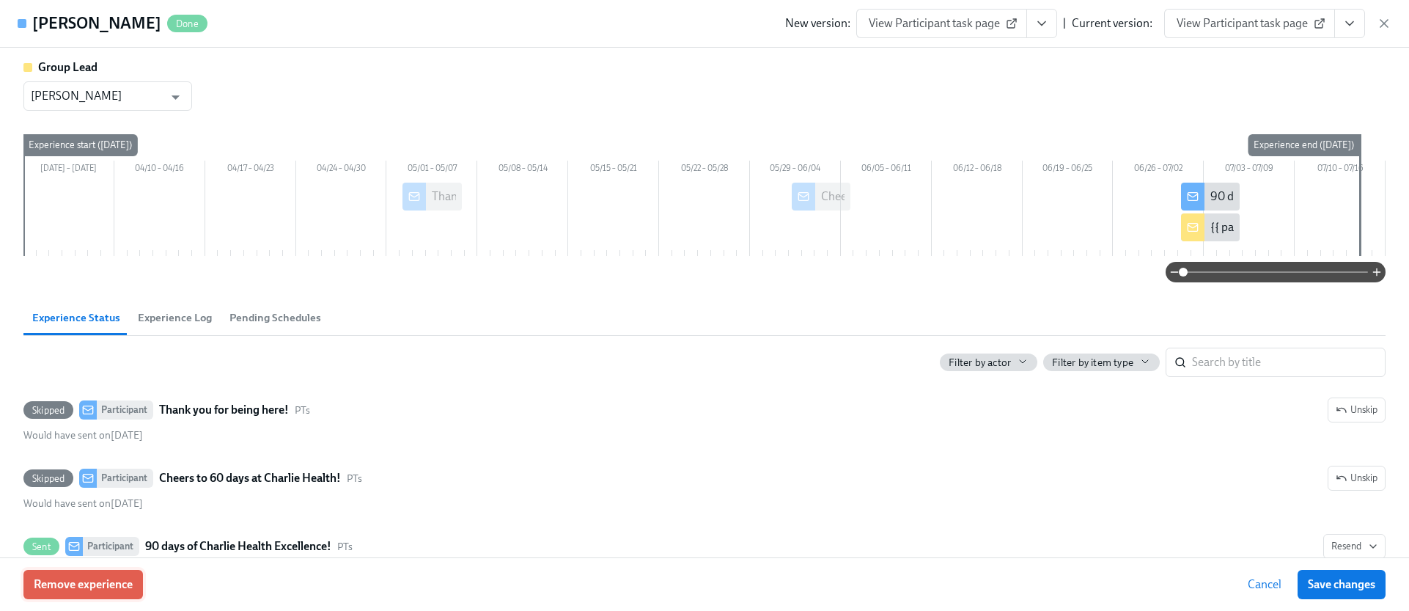
click at [117, 571] on button "Remove experience" at bounding box center [82, 584] width 119 height 29
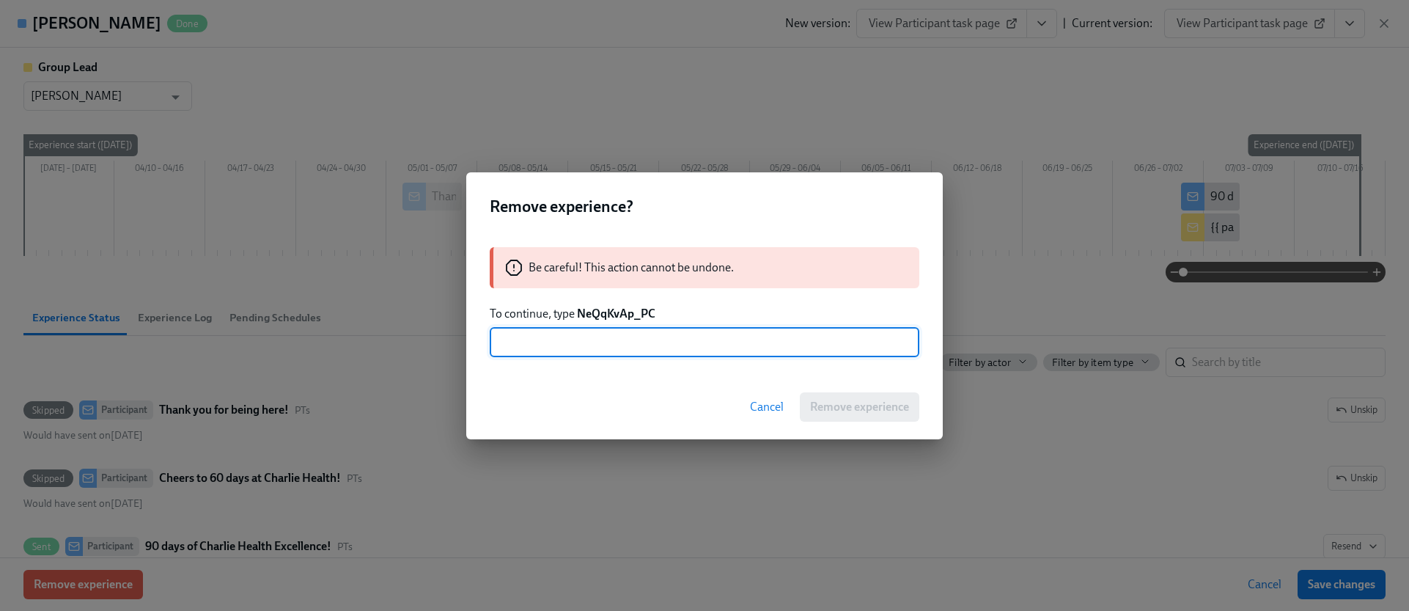
click at [593, 316] on strong "NeQqKvAp_PC" at bounding box center [616, 313] width 78 height 14
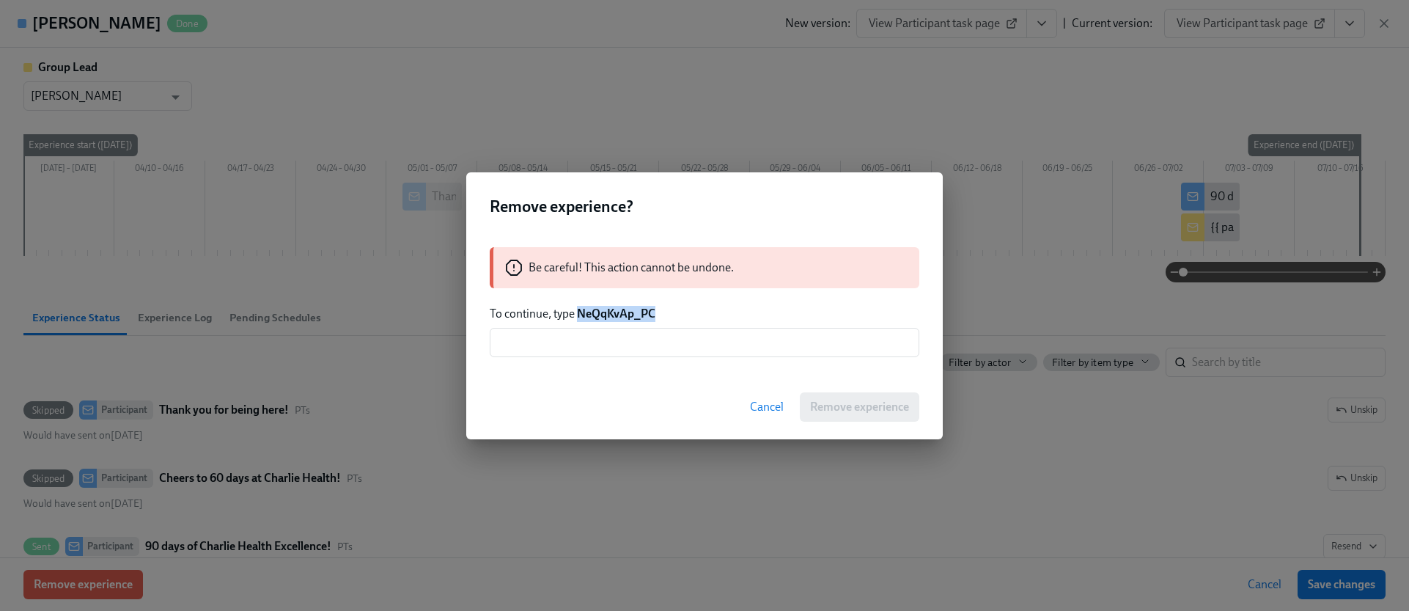
click at [593, 316] on strong "NeQqKvAp_PC" at bounding box center [616, 313] width 78 height 14
copy strong "NeQqKvAp_PC"
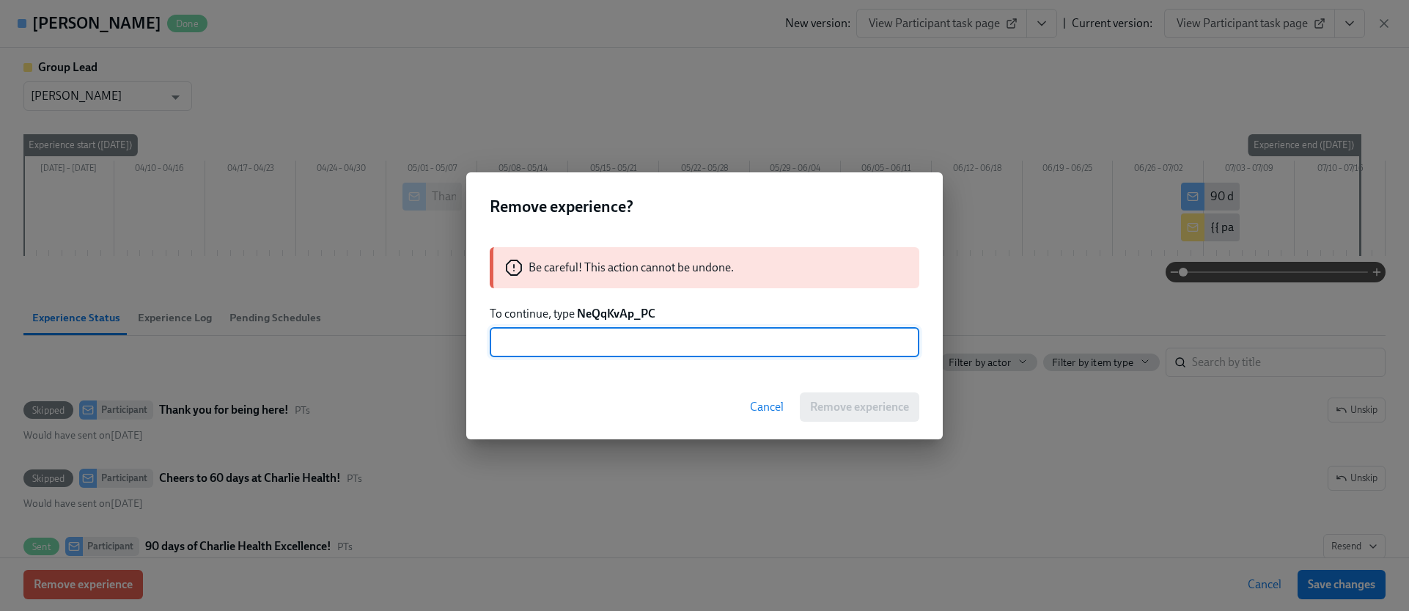
click at [635, 331] on input "text" at bounding box center [705, 342] width 430 height 29
paste input "NeQqKvAp_PC"
type input "NeQqKvAp_PC"
click at [803, 406] on button "Remove experience" at bounding box center [859, 406] width 119 height 29
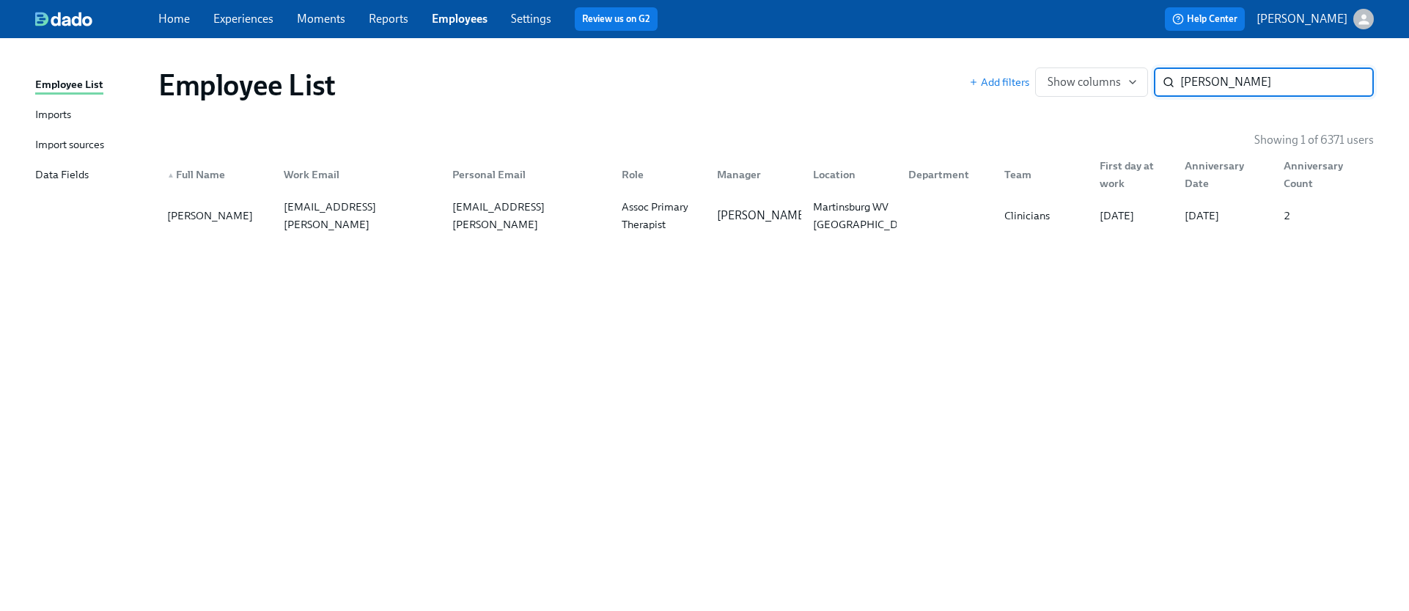
paste input "[PERSON_NAME]"
type input "[PERSON_NAME]"
click at [370, 223] on div "[EMAIL_ADDRESS][DOMAIN_NAME]" at bounding box center [359, 215] width 163 height 35
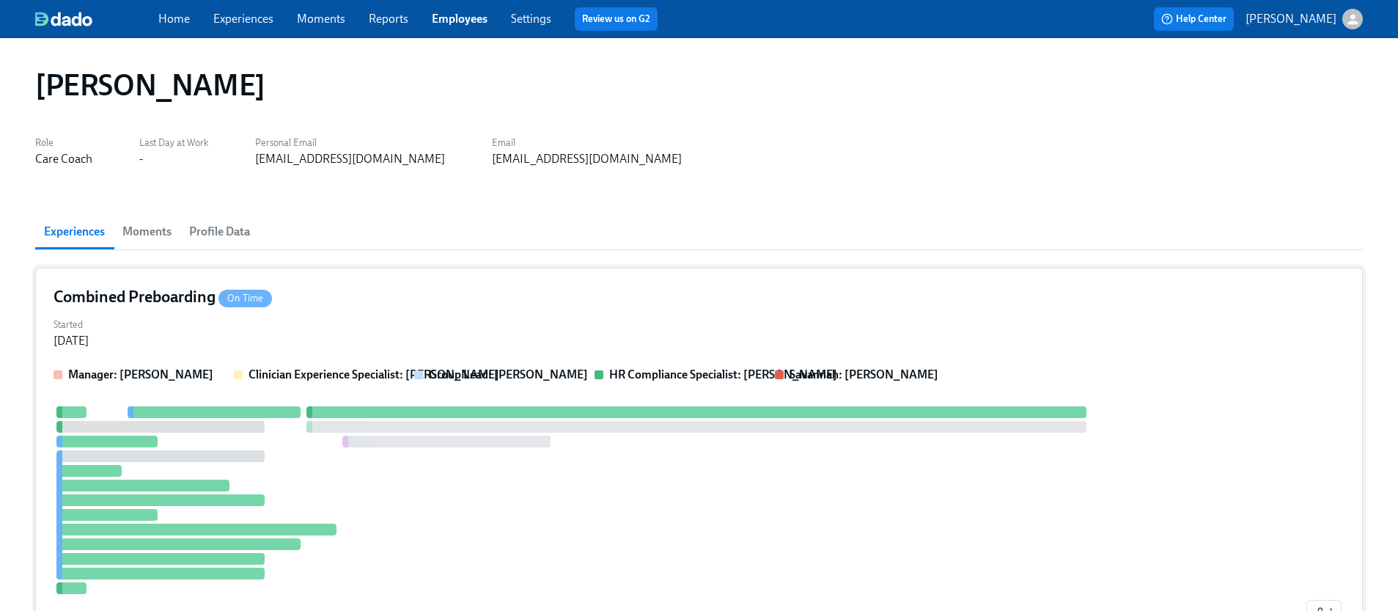
click at [355, 328] on div "Started [DATE]" at bounding box center [699, 331] width 1291 height 35
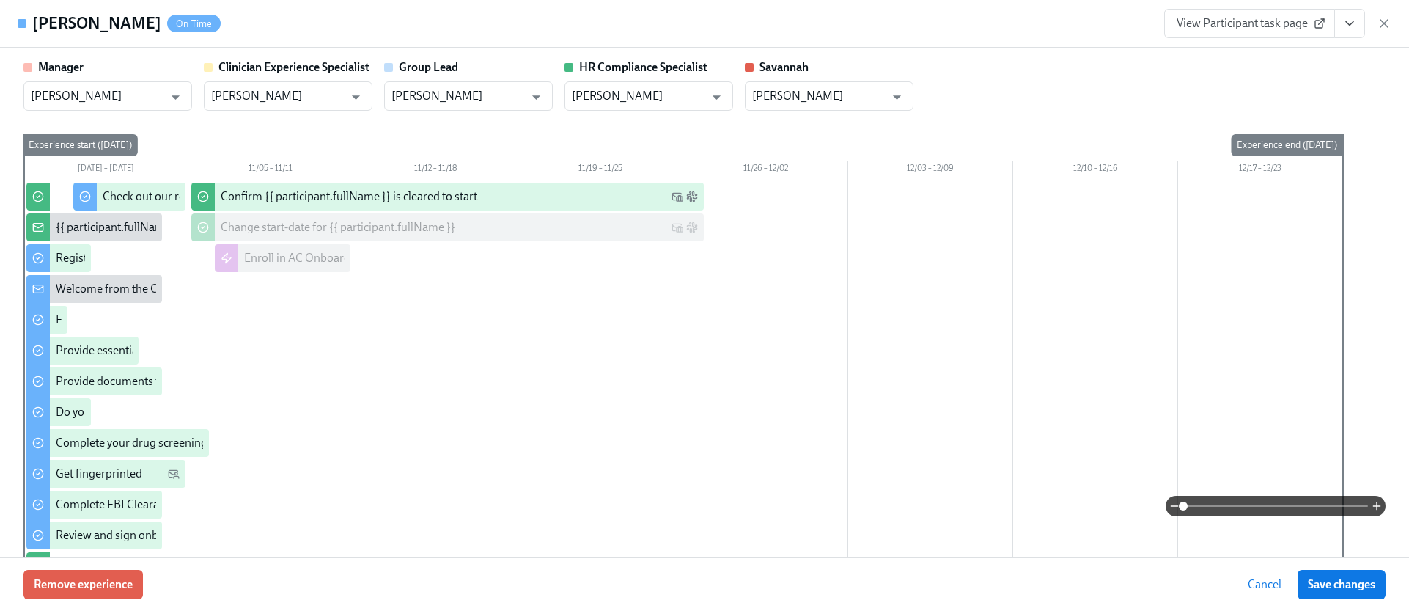
click at [107, 599] on div "Remove experience Cancel Save changes" at bounding box center [704, 584] width 1409 height 54
click at [95, 581] on span "Remove experience" at bounding box center [83, 584] width 99 height 15
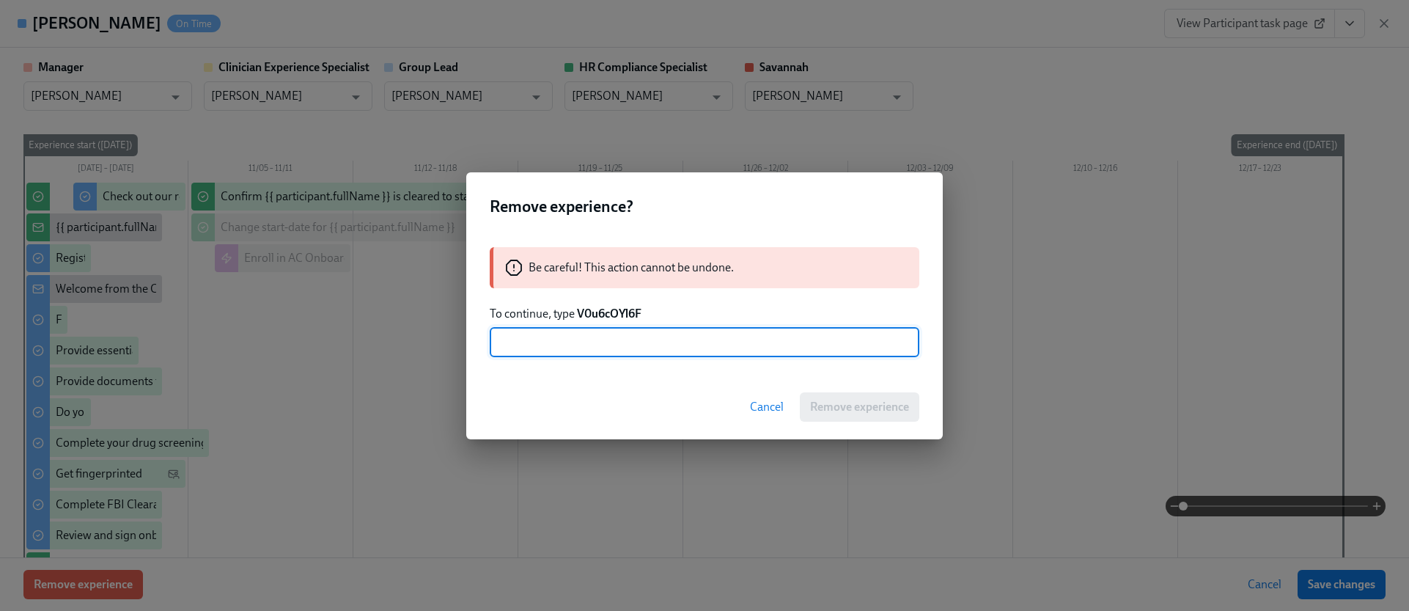
click at [600, 317] on strong "V0u6cOYl6F" at bounding box center [609, 313] width 65 height 14
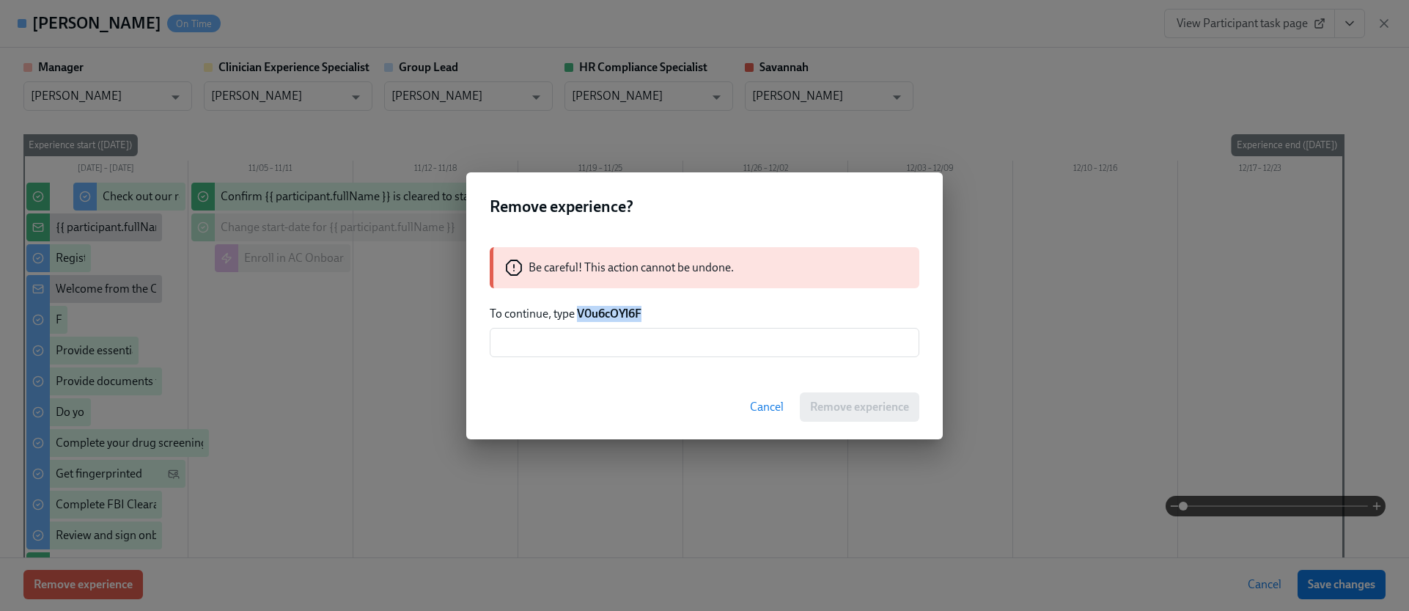
click at [600, 317] on strong "V0u6cOYl6F" at bounding box center [609, 313] width 65 height 14
copy strong "V0u6cOYl6F"
click at [606, 336] on input "text" at bounding box center [705, 342] width 430 height 29
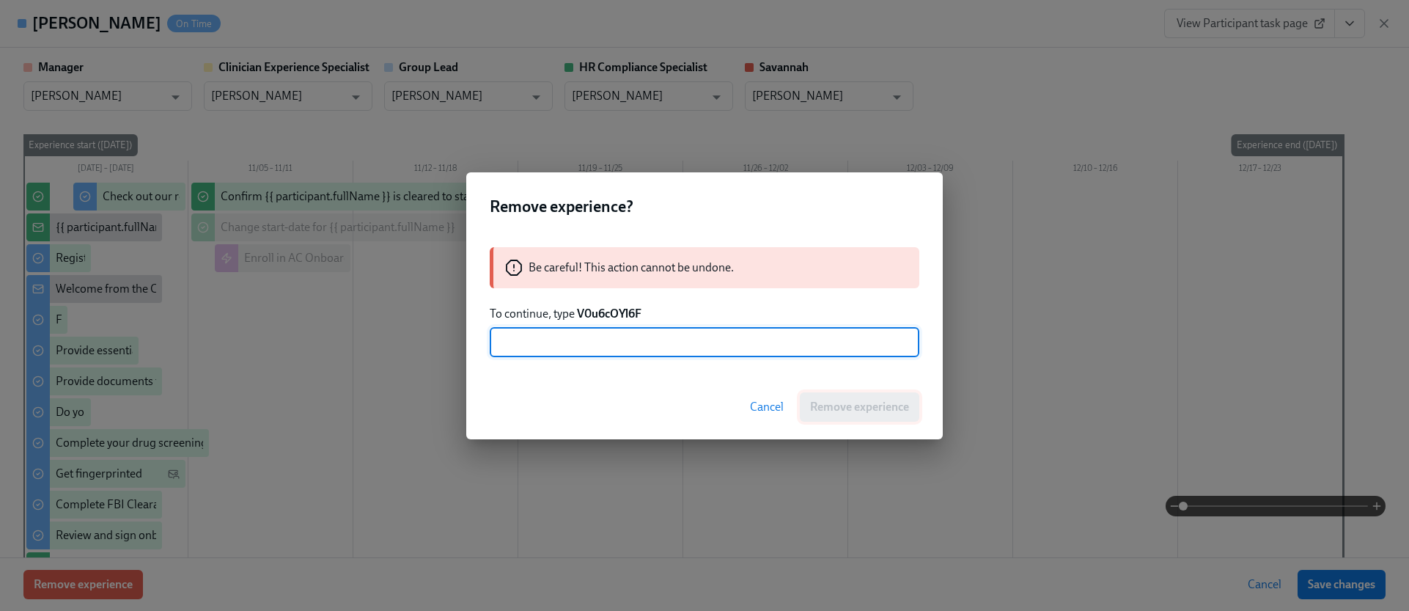
paste input "V0u6cOYl6F"
type input "V0u6cOYl6F"
click at [841, 413] on button "Remove experience" at bounding box center [859, 406] width 119 height 29
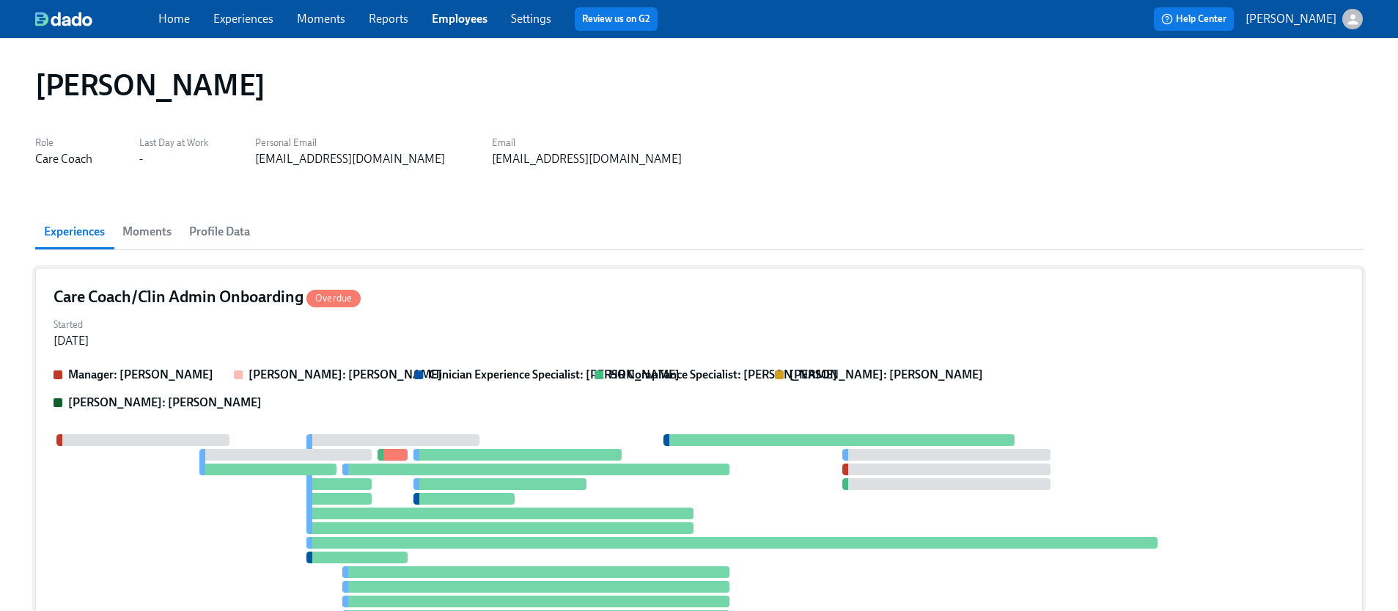
click at [630, 328] on div "Started [DATE]" at bounding box center [699, 331] width 1291 height 35
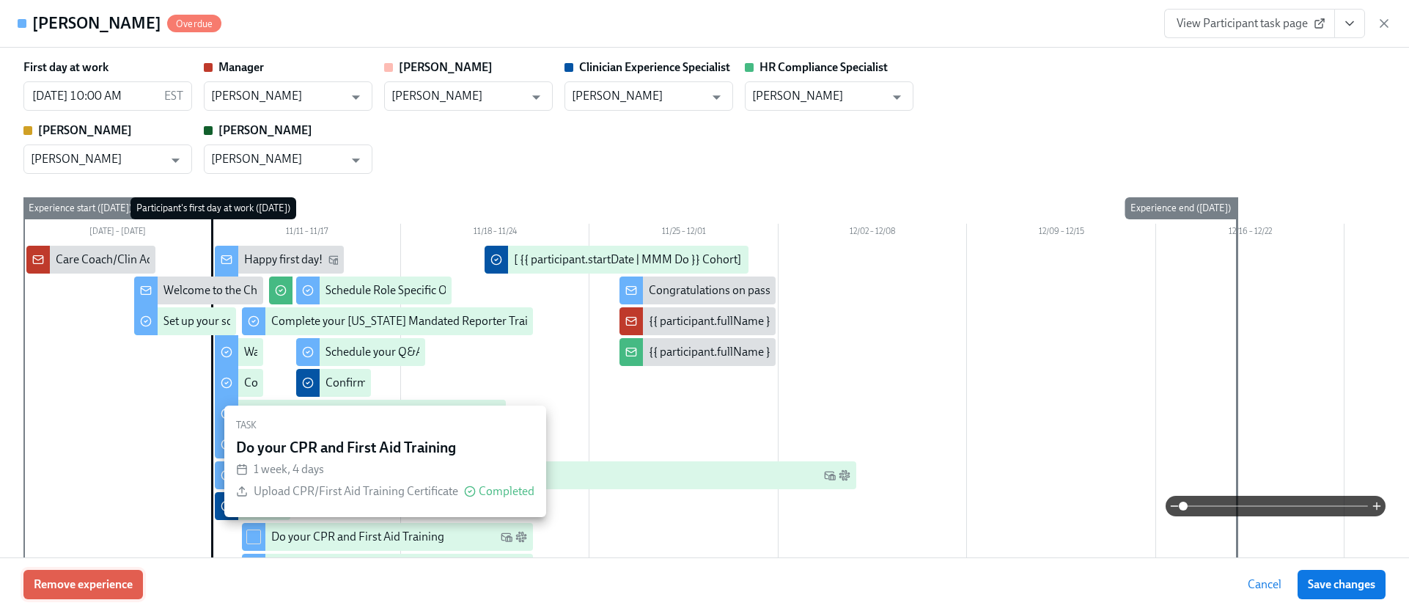
click at [125, 577] on span "Remove experience" at bounding box center [83, 584] width 99 height 15
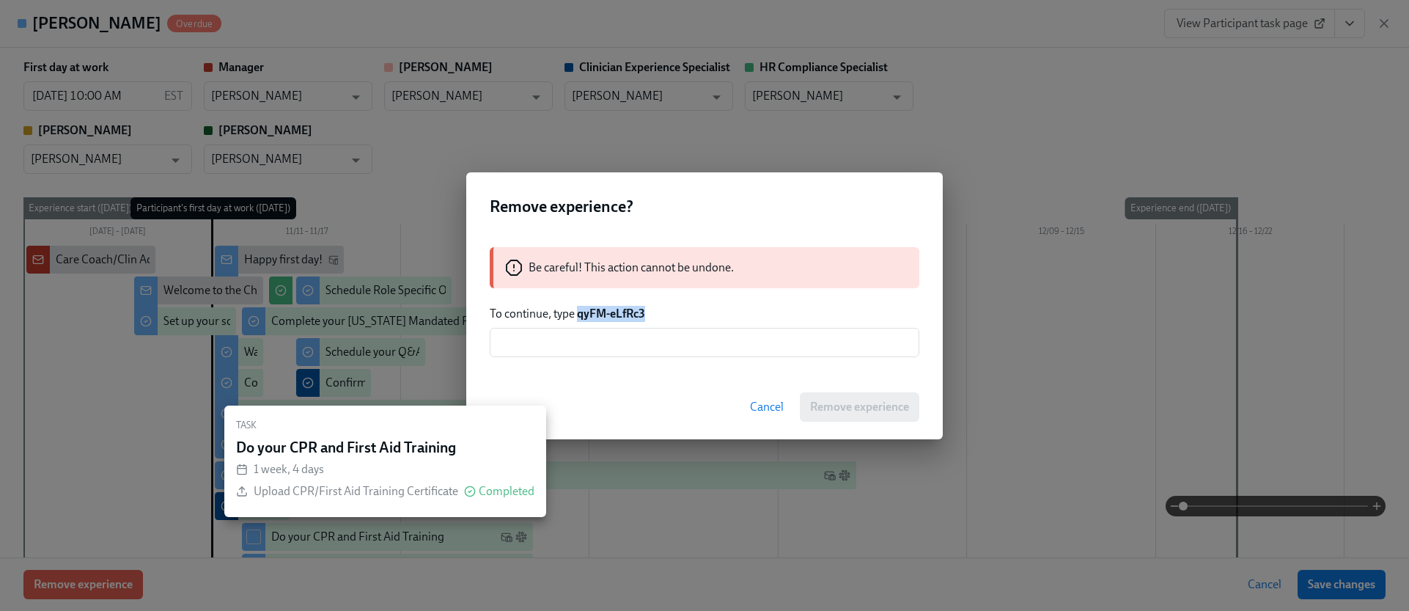
drag, startPoint x: 646, startPoint y: 316, endPoint x: 576, endPoint y: 317, distance: 69.6
click at [576, 317] on p "To continue, type qyFM-eLfRc3" at bounding box center [705, 314] width 430 height 16
copy strong "qyFM-eLfRc3"
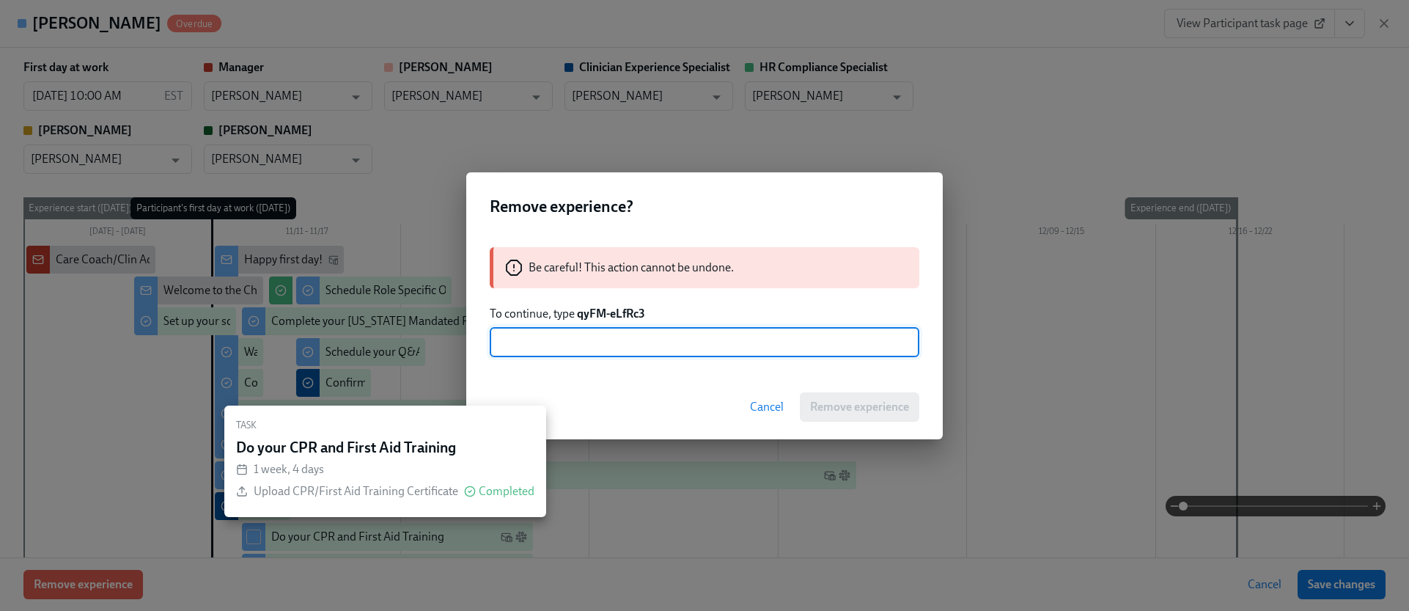
click at [578, 342] on input "text" at bounding box center [705, 342] width 430 height 29
paste input "qyFM-eLfRc3"
type input "qyFM-eLfRc3"
click at [860, 404] on span "Remove experience" at bounding box center [859, 407] width 99 height 15
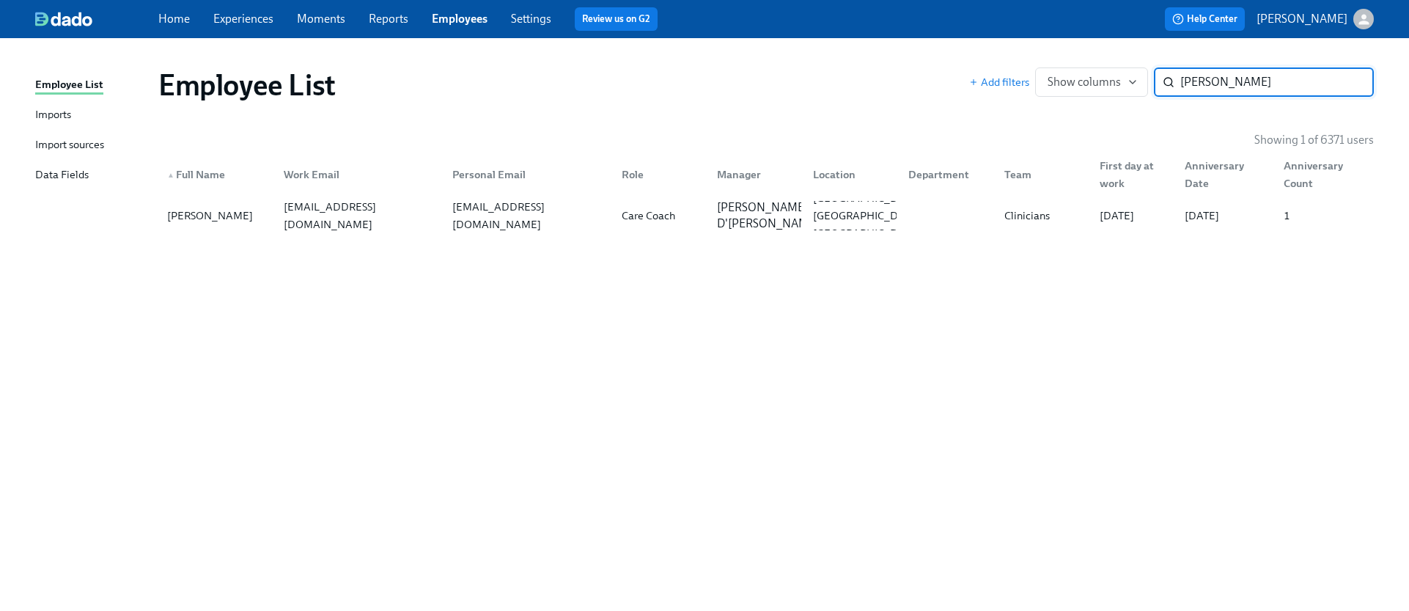
paste input "[PERSON_NAME]"
type input "[PERSON_NAME]"
click at [433, 206] on div "[EMAIL_ADDRESS][PERSON_NAME][DOMAIN_NAME]" at bounding box center [359, 215] width 163 height 53
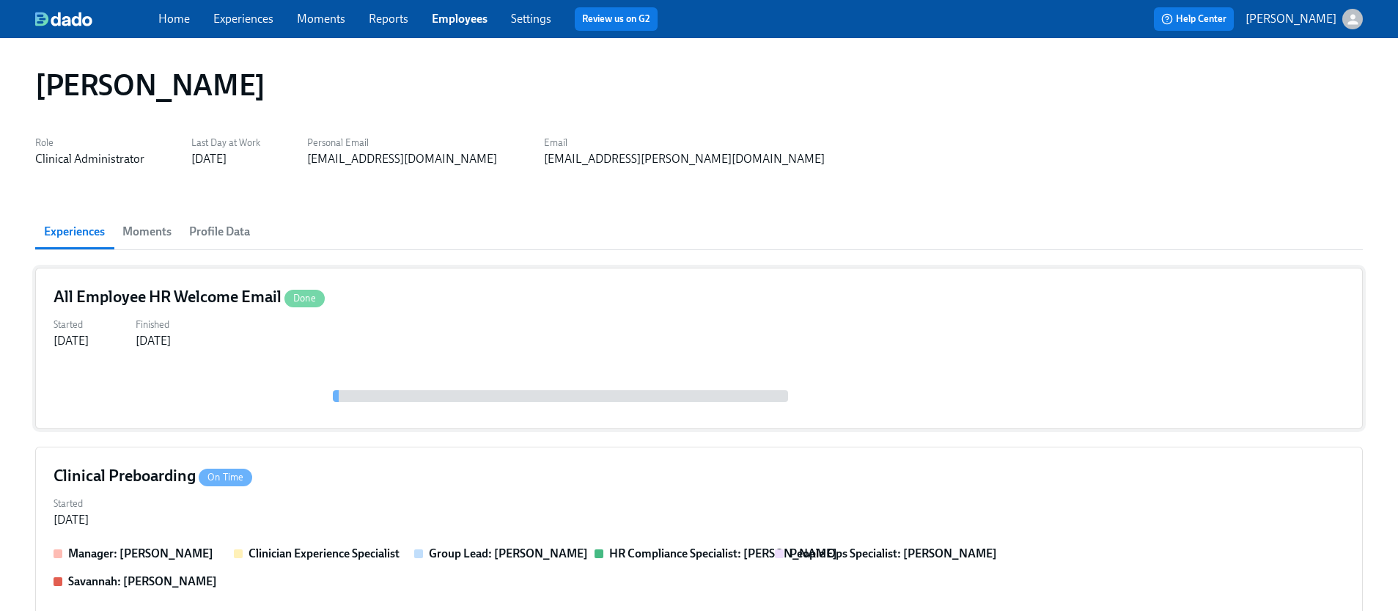
click at [336, 311] on div "All Employee HR Welcome Email Done Started [DATE] Finished [DATE]" at bounding box center [699, 348] width 1328 height 161
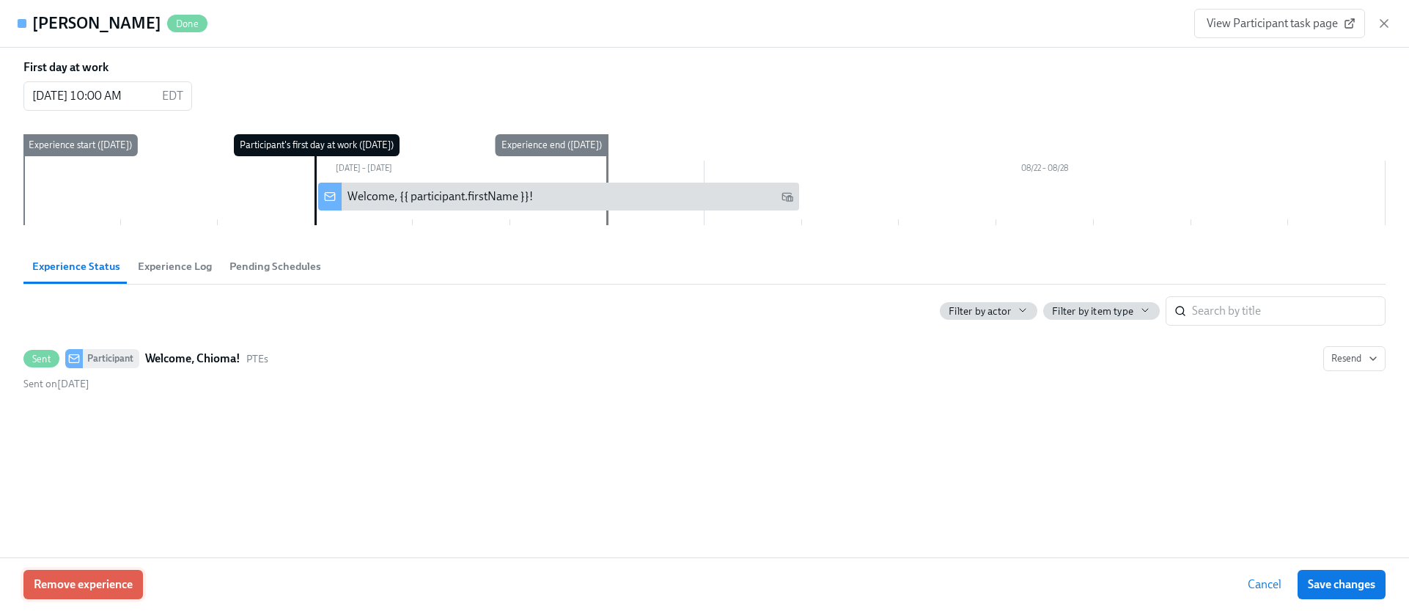
click at [96, 587] on span "Remove experience" at bounding box center [83, 584] width 99 height 15
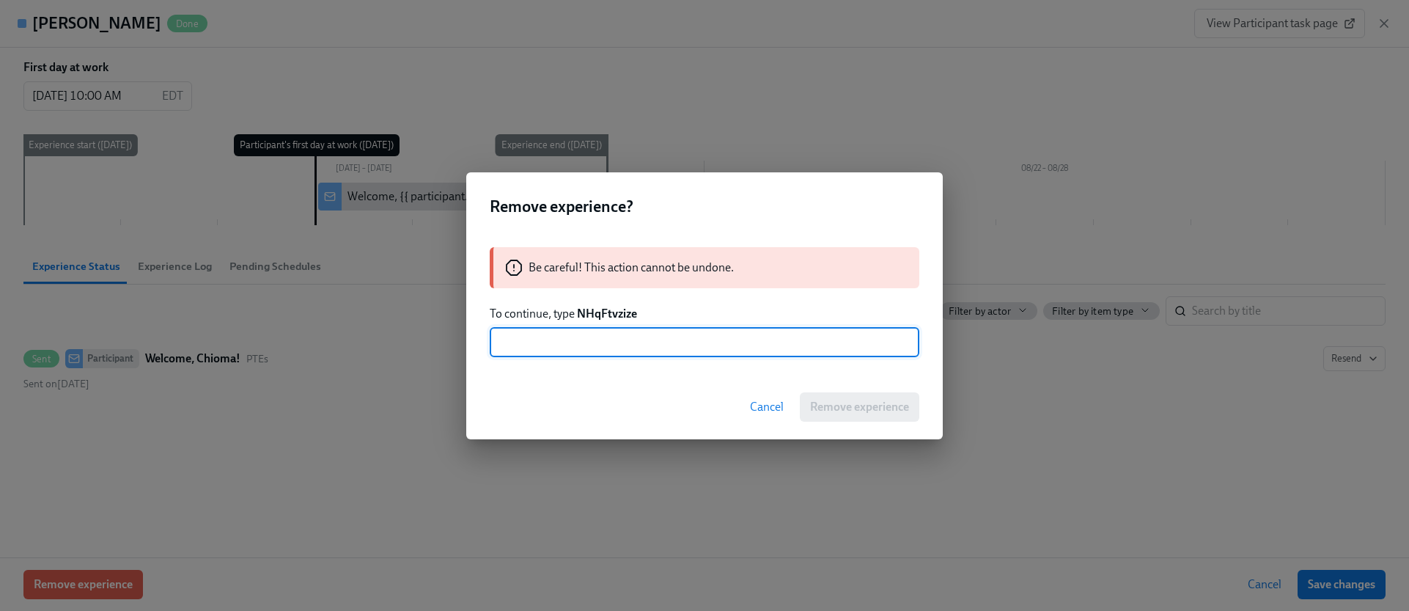
click at [601, 320] on strong "NHqFtvzize" at bounding box center [607, 313] width 60 height 14
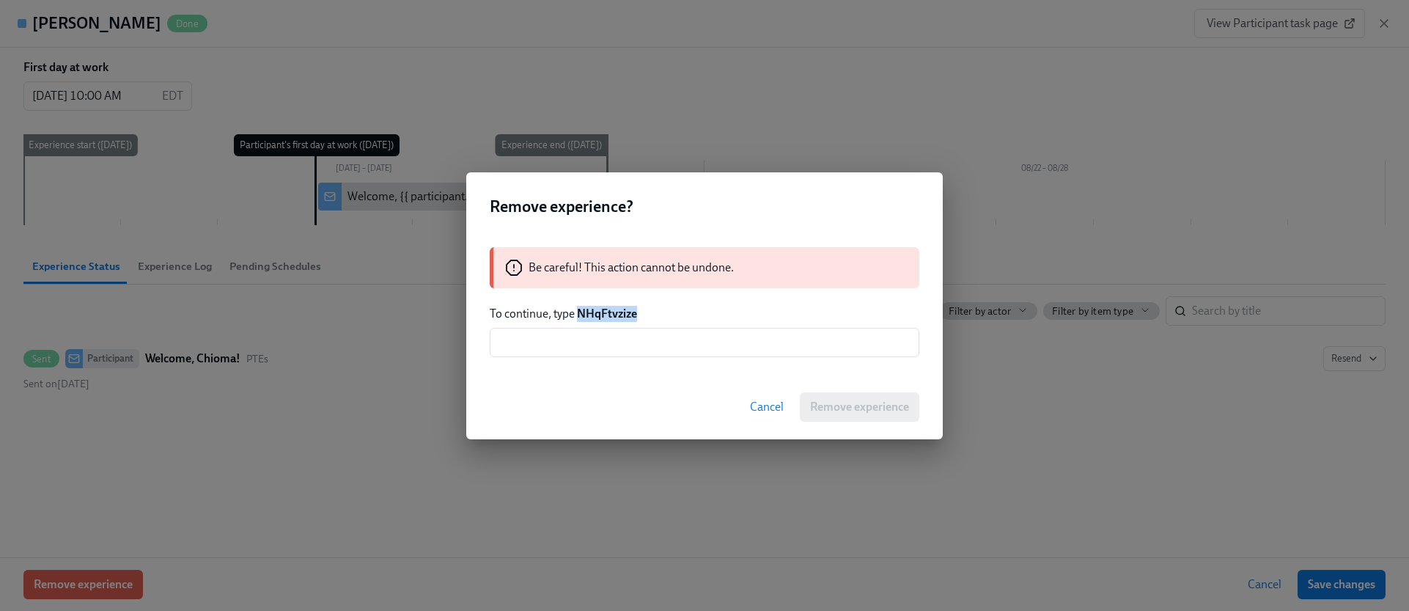
click at [601, 320] on strong "NHqFtvzize" at bounding box center [607, 313] width 60 height 14
copy strong "NHqFtvzize"
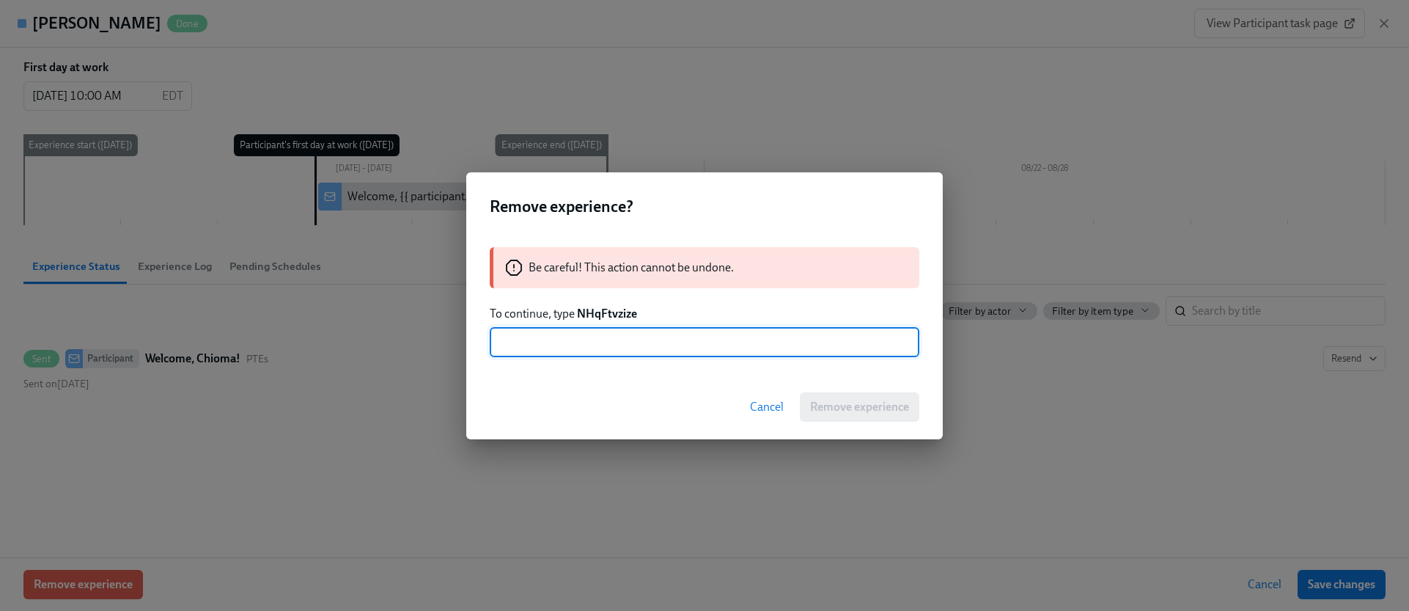
click at [601, 336] on input "text" at bounding box center [705, 342] width 430 height 29
paste input "NHqFtvzize"
type input "NHqFtvzize"
click at [846, 408] on span "Remove experience" at bounding box center [859, 407] width 99 height 15
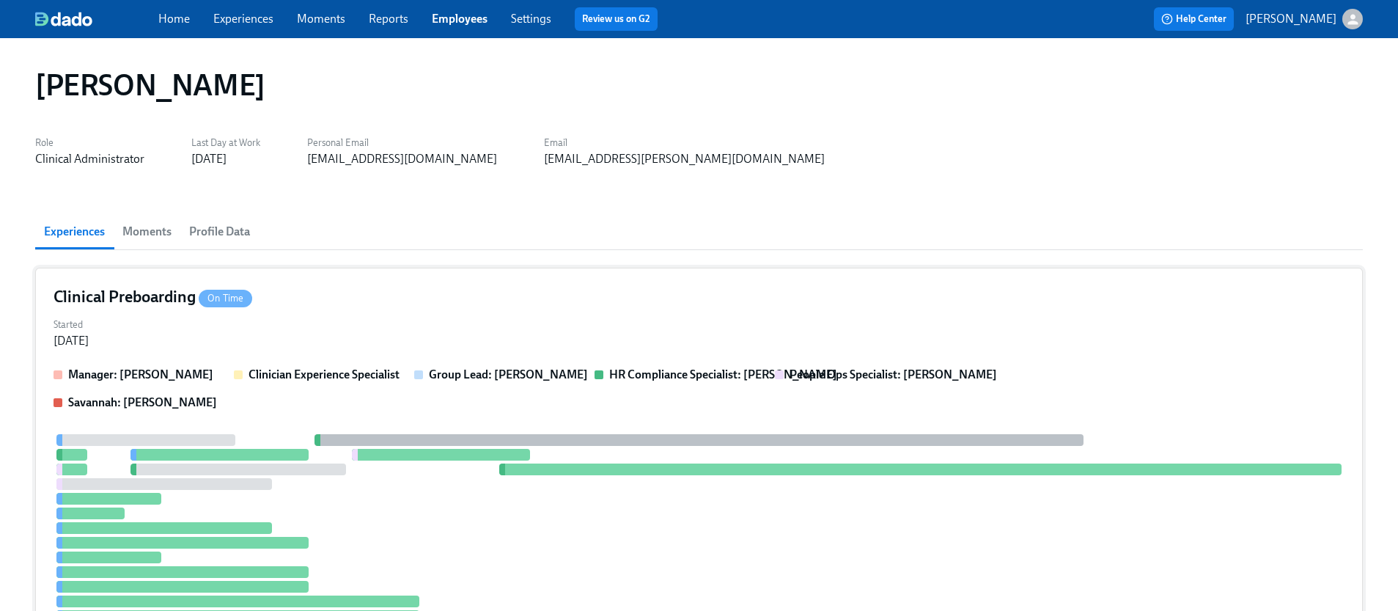
click at [204, 364] on div "Clinical Preboarding On Time Started [DATE] Manager: [PERSON_NAME] Clinician Ex…" at bounding box center [699, 487] width 1328 height 438
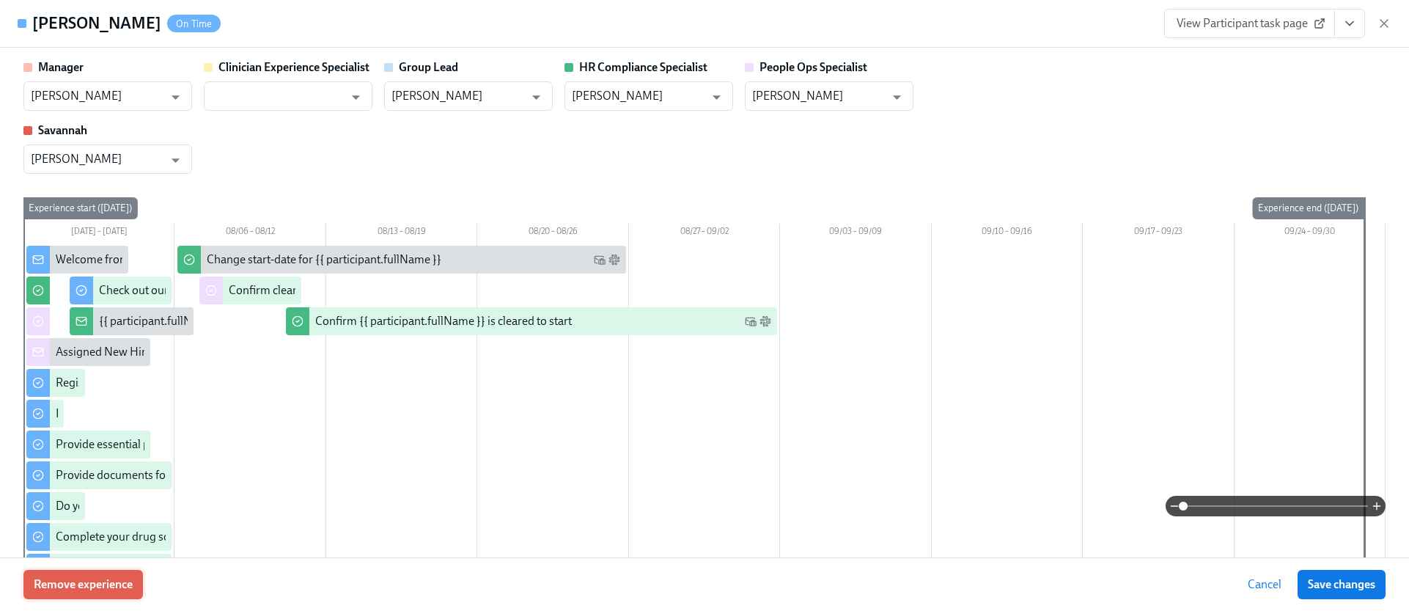
click at [99, 585] on span "Remove experience" at bounding box center [83, 584] width 99 height 15
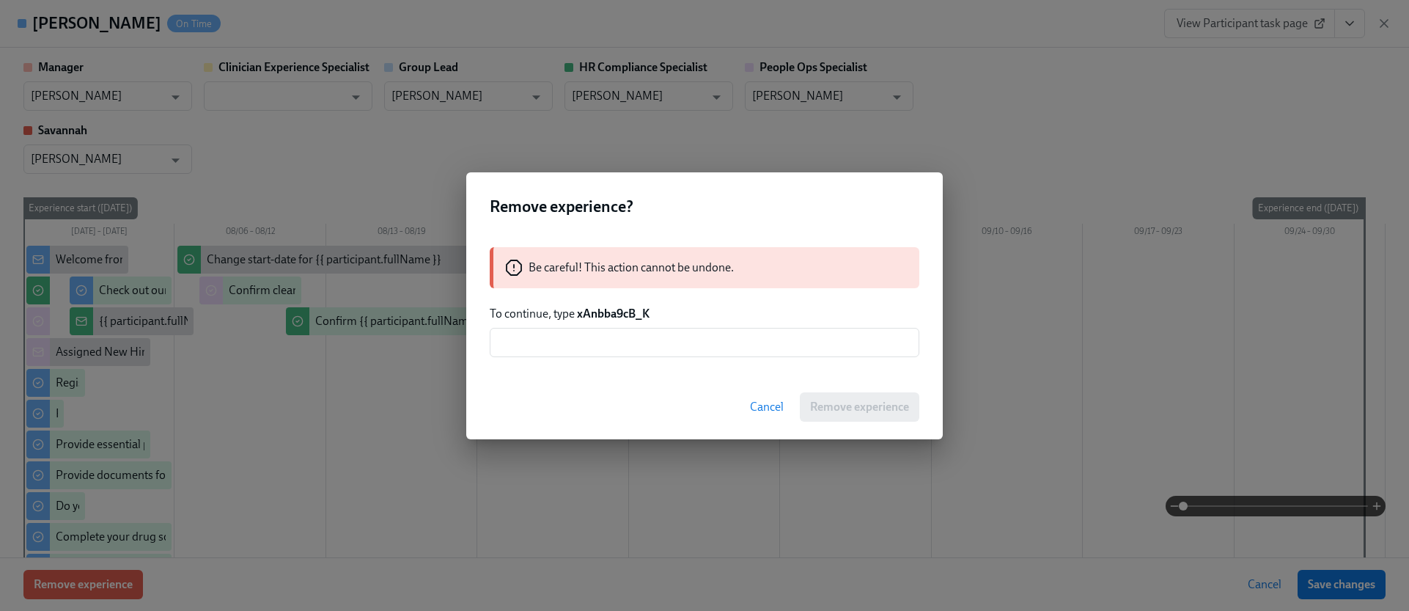
click at [611, 317] on strong "xAnbba9cB_K" at bounding box center [613, 313] width 73 height 14
copy strong "xAnbba9cB_K"
click at [611, 345] on input "text" at bounding box center [705, 342] width 430 height 29
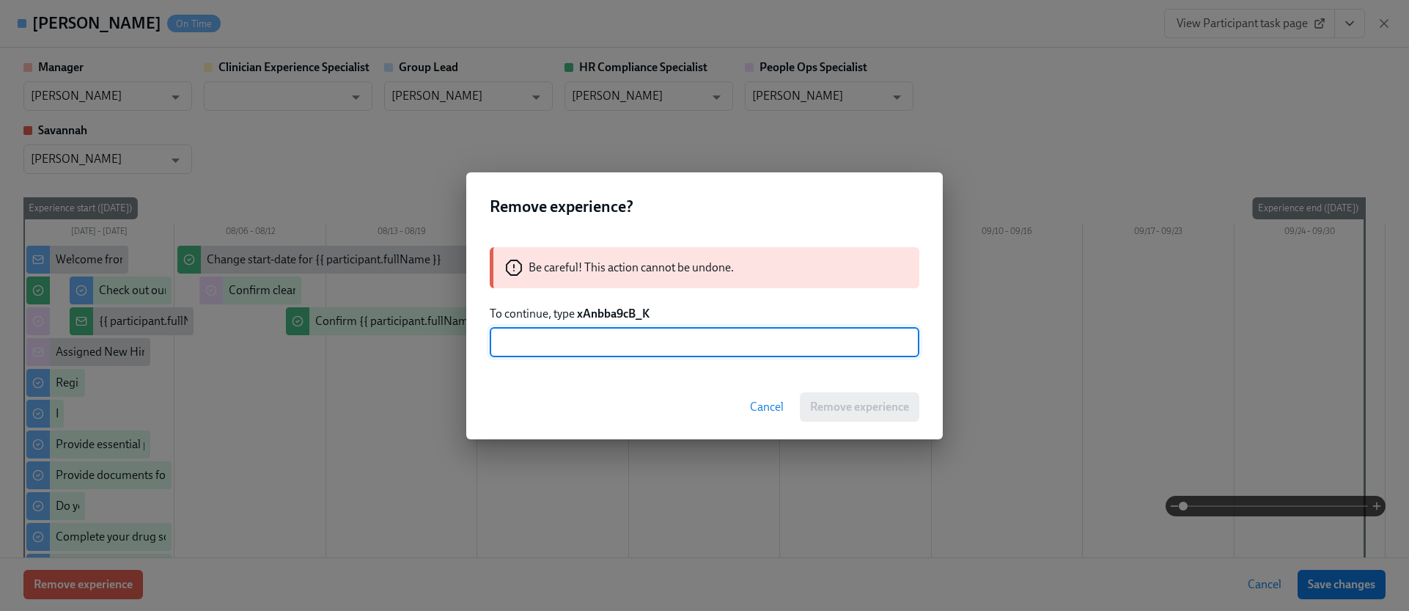
paste input "xAnbba9cB_K"
type input "xAnbba9cB_K"
click at [845, 411] on span "Remove experience" at bounding box center [859, 407] width 99 height 15
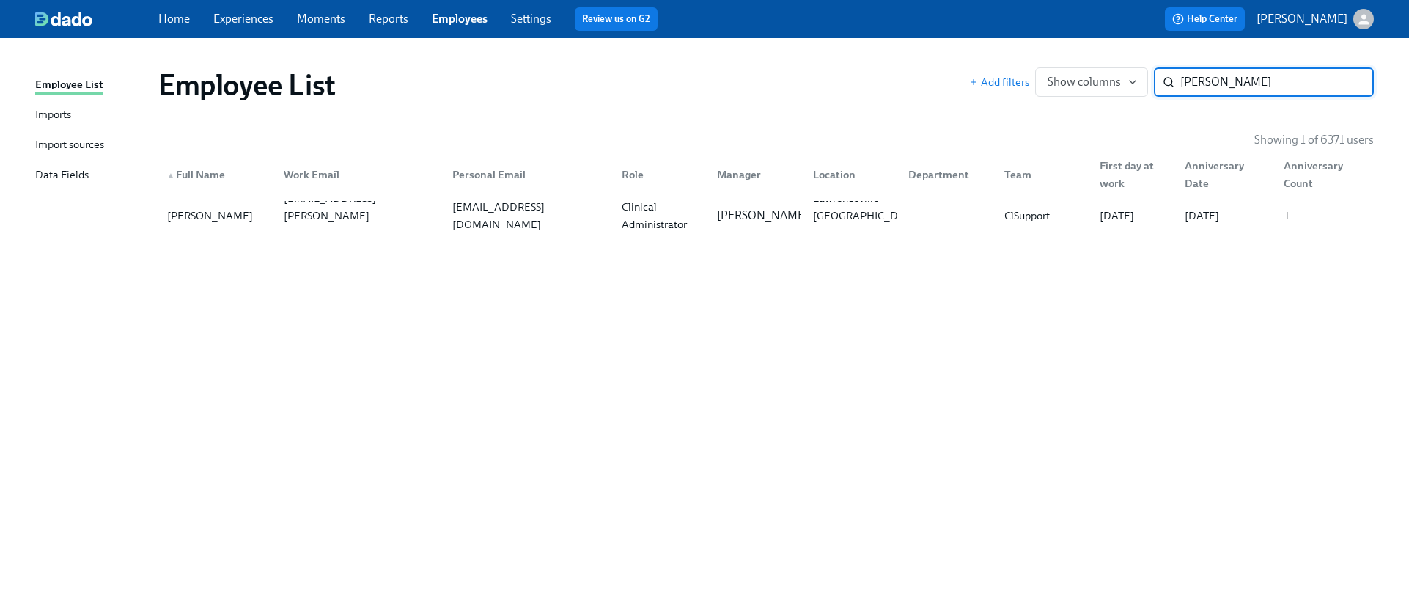
paste input "[PERSON_NAME]"
type input "[PERSON_NAME]"
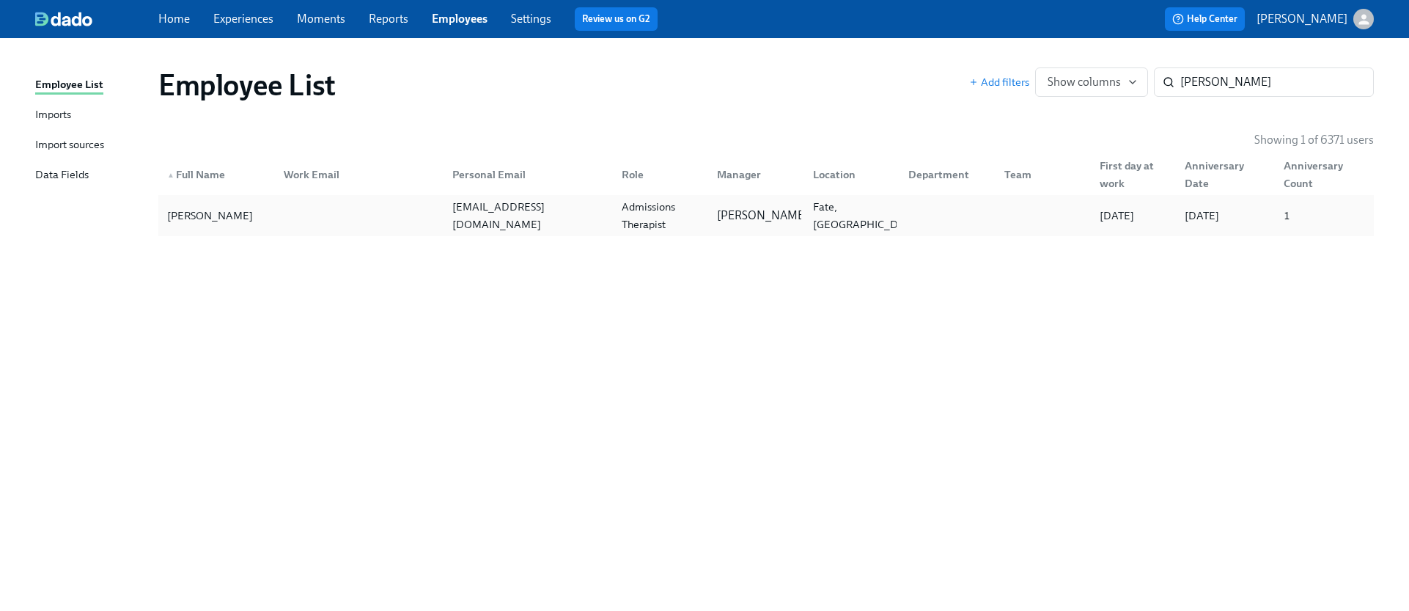
click at [446, 215] on div "[EMAIL_ADDRESS][DOMAIN_NAME]" at bounding box center [527, 215] width 163 height 35
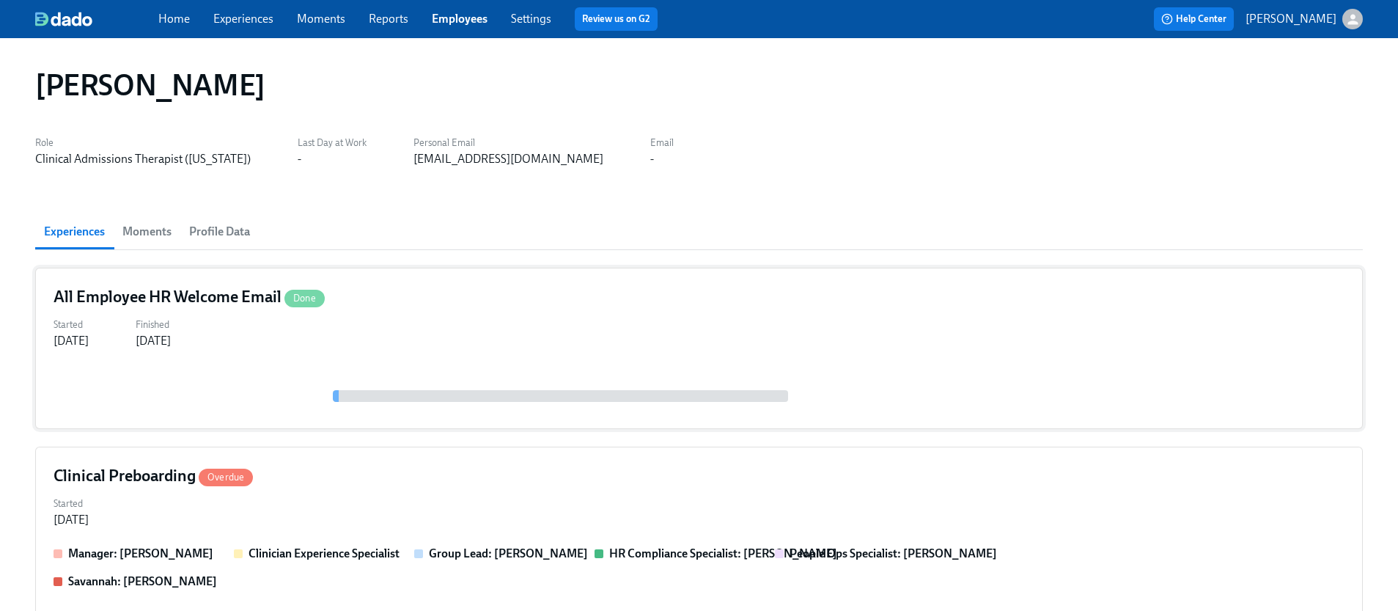
click at [209, 352] on div "All Employee HR Welcome Email Done Started [DATE] Finished [DATE]" at bounding box center [699, 348] width 1328 height 161
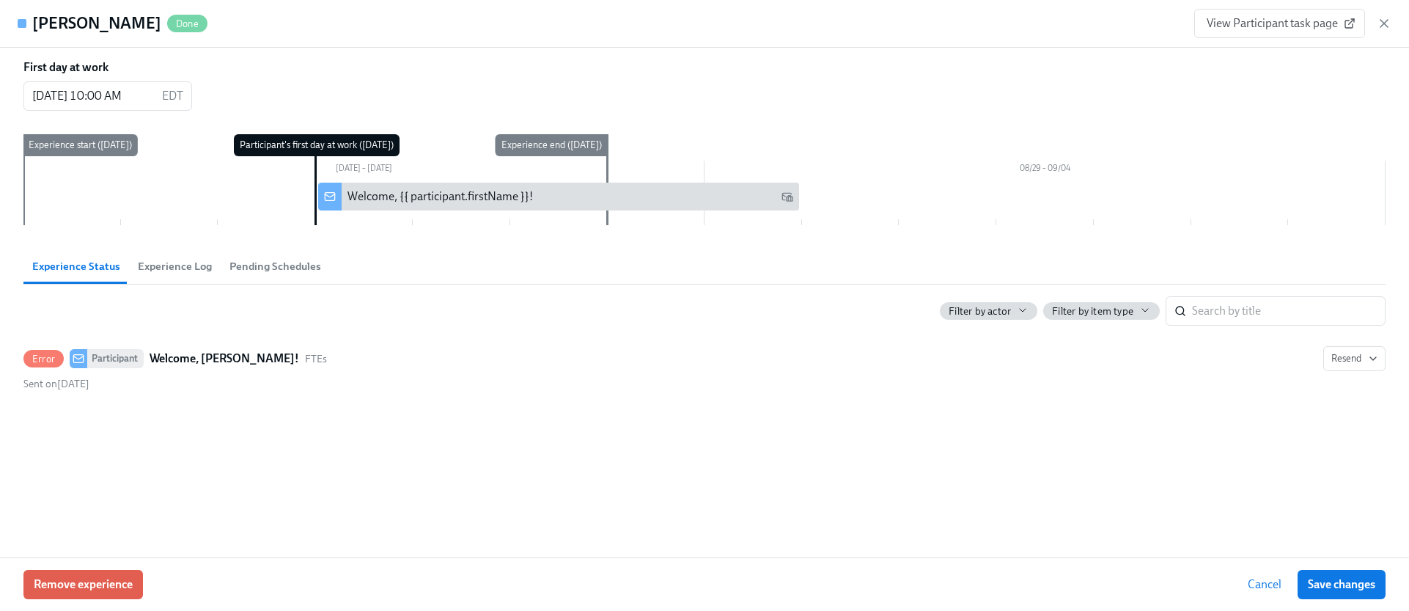
click at [138, 565] on div "Remove experience Cancel Save changes" at bounding box center [704, 584] width 1409 height 54
click at [130, 568] on div "Remove experience Cancel Save changes" at bounding box center [704, 584] width 1409 height 54
click at [104, 585] on span "Remove experience" at bounding box center [83, 584] width 99 height 15
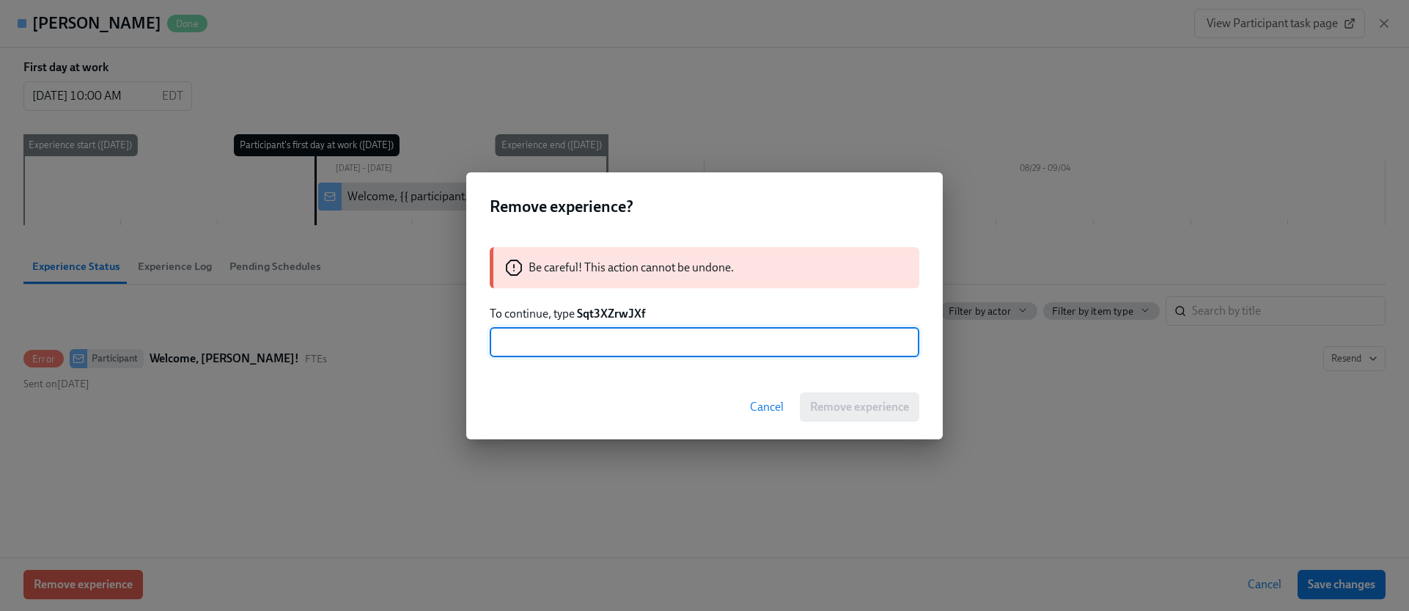
click at [605, 319] on strong "Sqt3XZrwJXf" at bounding box center [611, 313] width 68 height 14
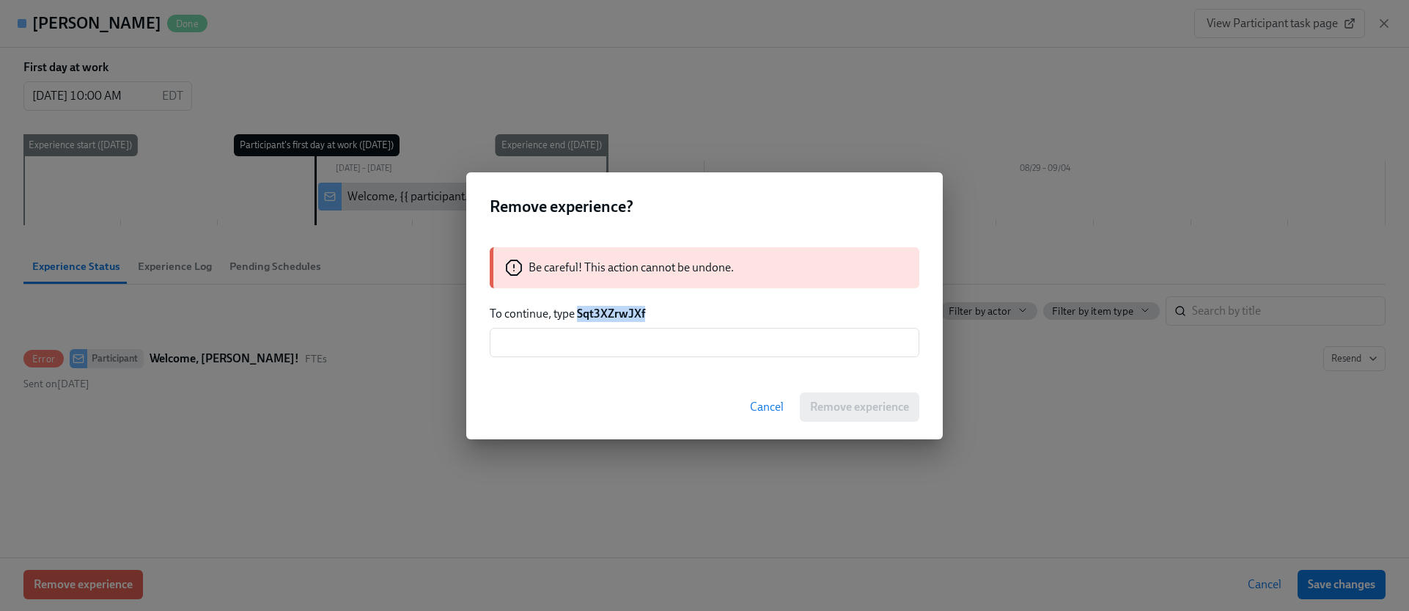
click at [605, 319] on strong "Sqt3XZrwJXf" at bounding box center [611, 313] width 68 height 14
click at [601, 334] on input "text" at bounding box center [705, 342] width 430 height 29
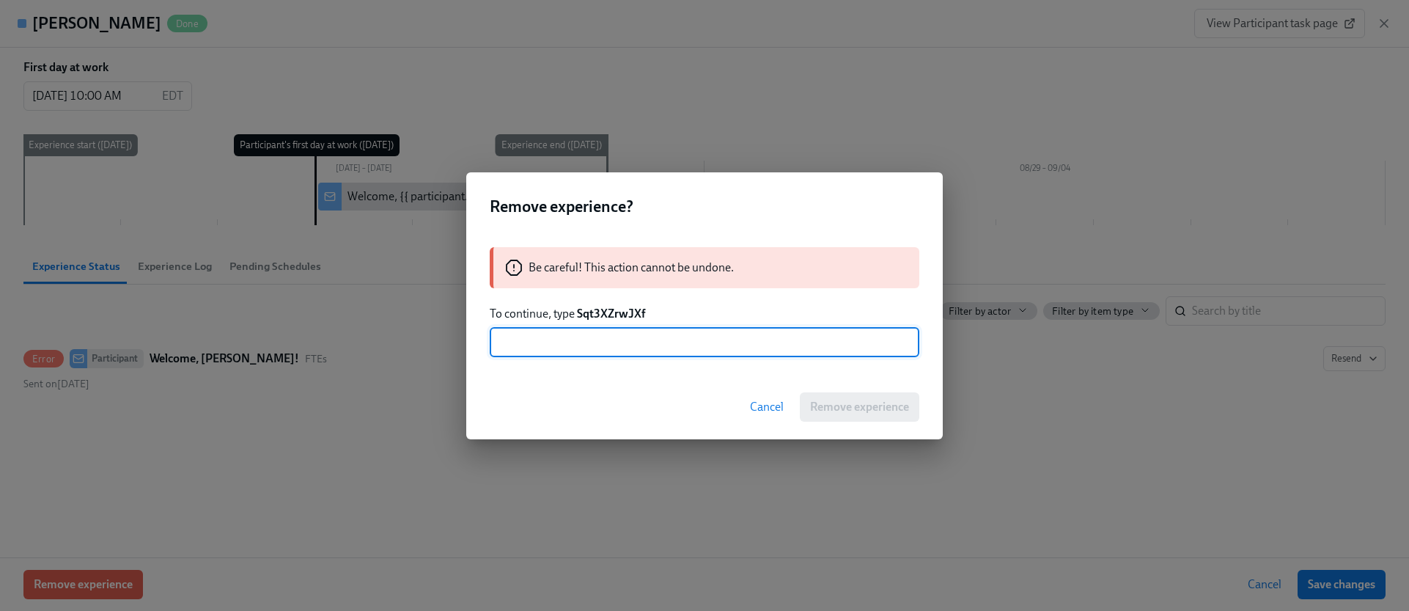
paste input "Sqt3XZrwJXf"
type input "Sqt3XZrwJXf"
drag, startPoint x: 814, startPoint y: 397, endPoint x: 804, endPoint y: 382, distance: 17.5
click at [814, 397] on button "Remove experience" at bounding box center [859, 406] width 119 height 29
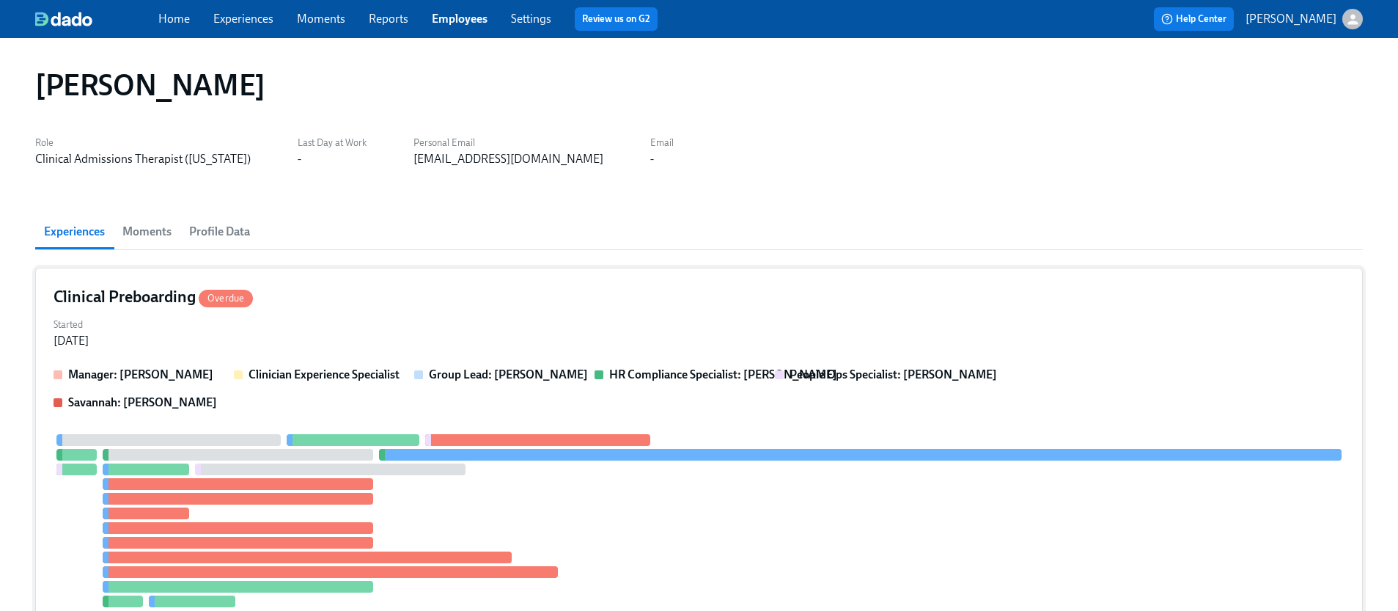
click at [235, 392] on div "Manager: [PERSON_NAME] Clinician Experience Specialist Group Lead: [PERSON_NAME…" at bounding box center [699, 389] width 1291 height 44
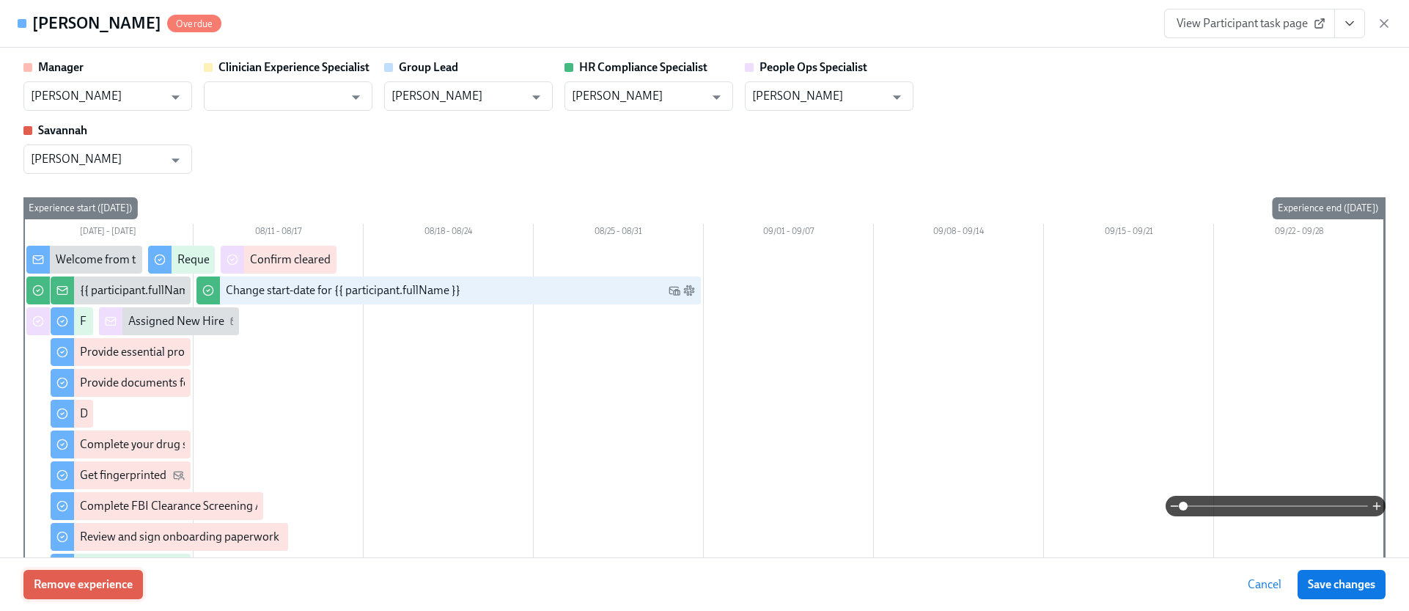
click at [124, 595] on button "Remove experience" at bounding box center [82, 584] width 119 height 29
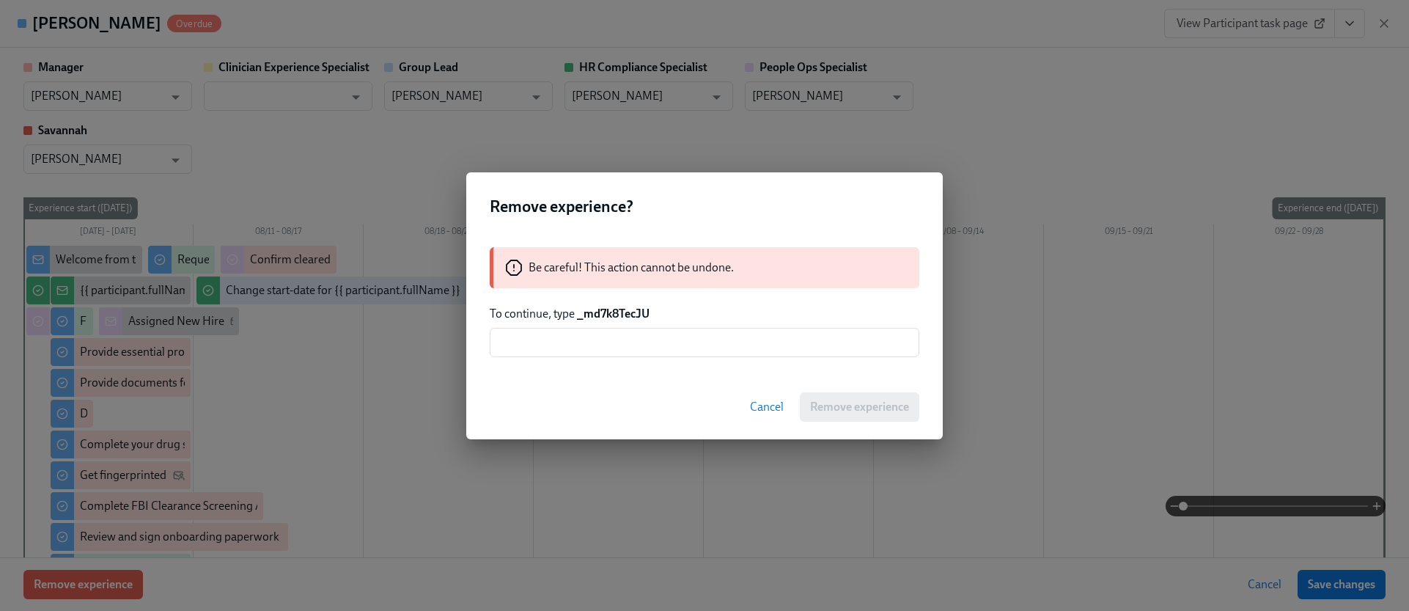
click at [607, 316] on strong "_md7k8TecJU" at bounding box center [613, 313] width 73 height 14
click at [603, 332] on input "text" at bounding box center [705, 342] width 430 height 29
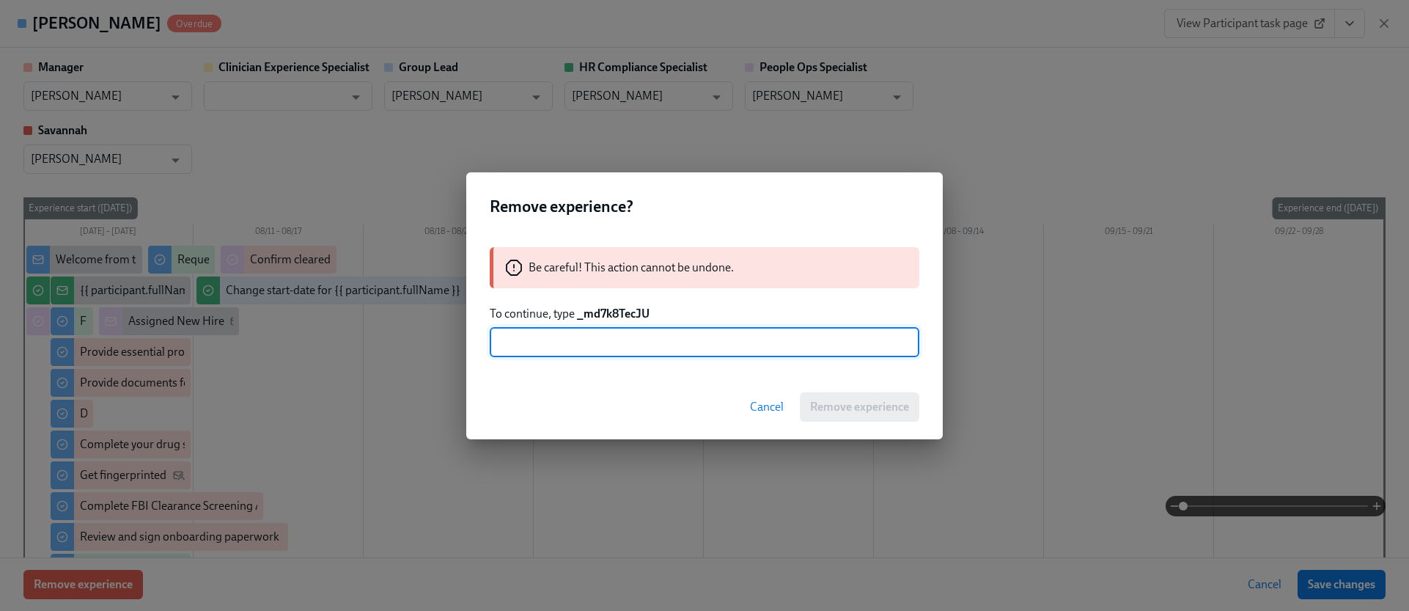
paste input "_md7k8TecJU"
type input "_md7k8TecJU"
click at [827, 385] on div "Cancel Remove experience" at bounding box center [704, 407] width 476 height 65
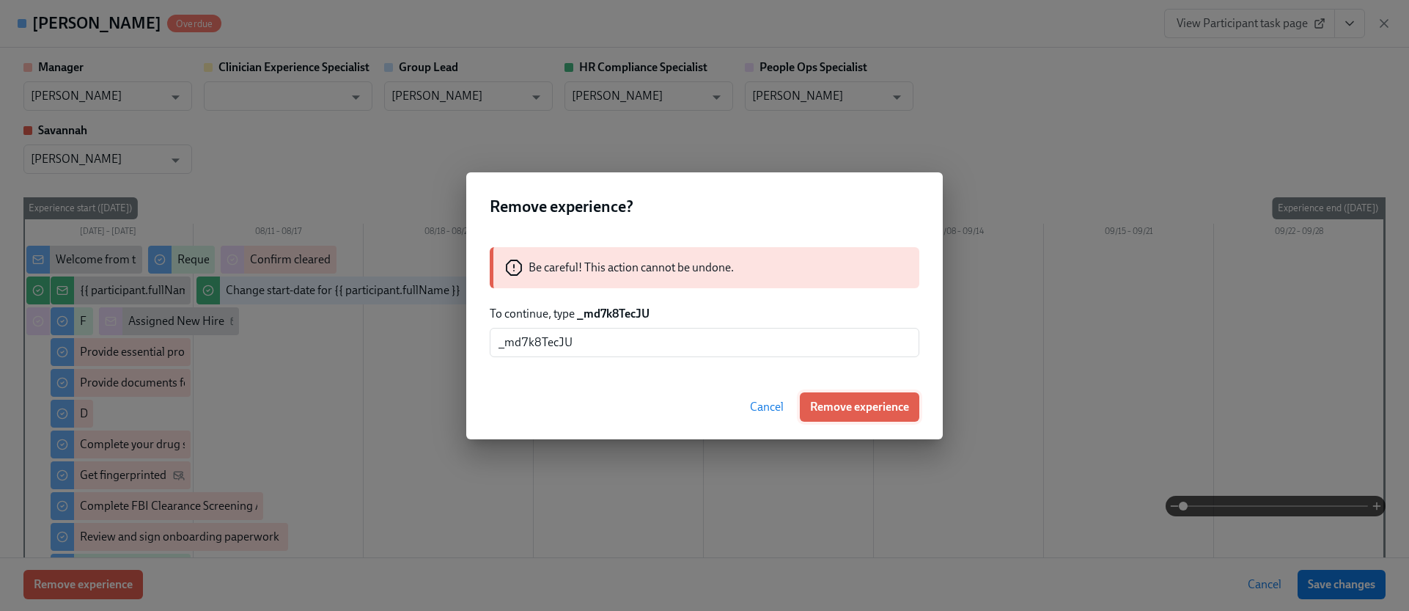
click at [832, 394] on button "Remove experience" at bounding box center [859, 406] width 119 height 29
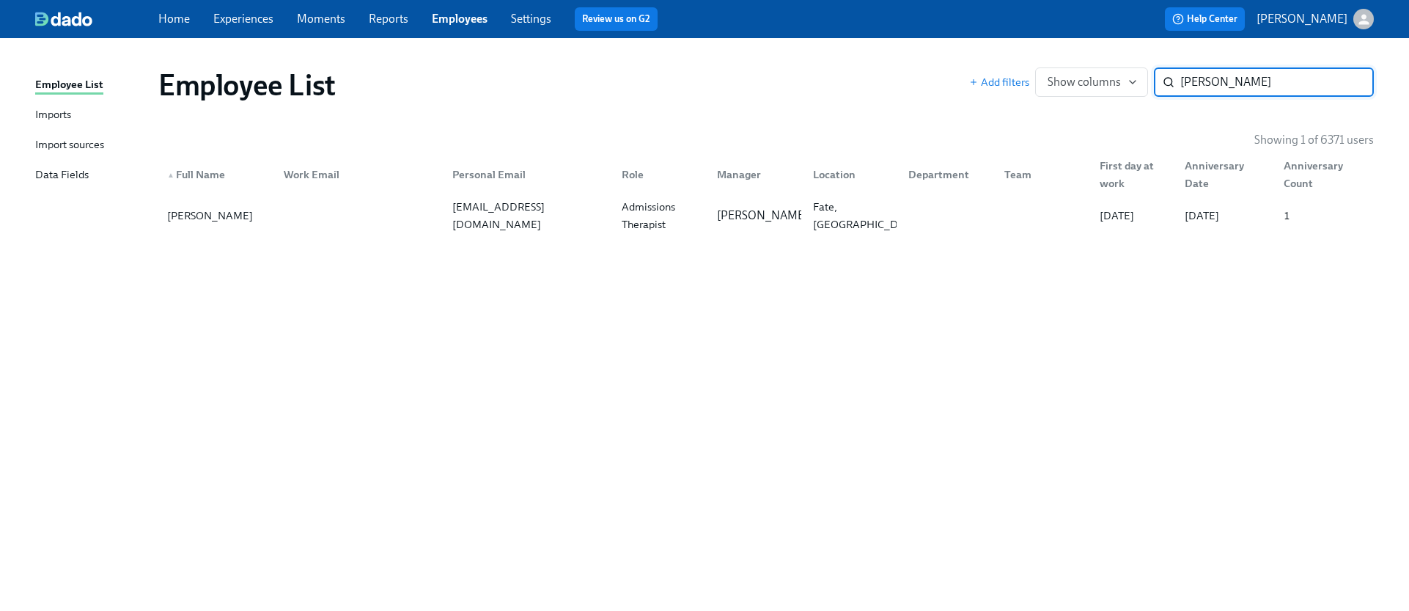
paste input "[PERSON_NAME]"
type input "[PERSON_NAME]"
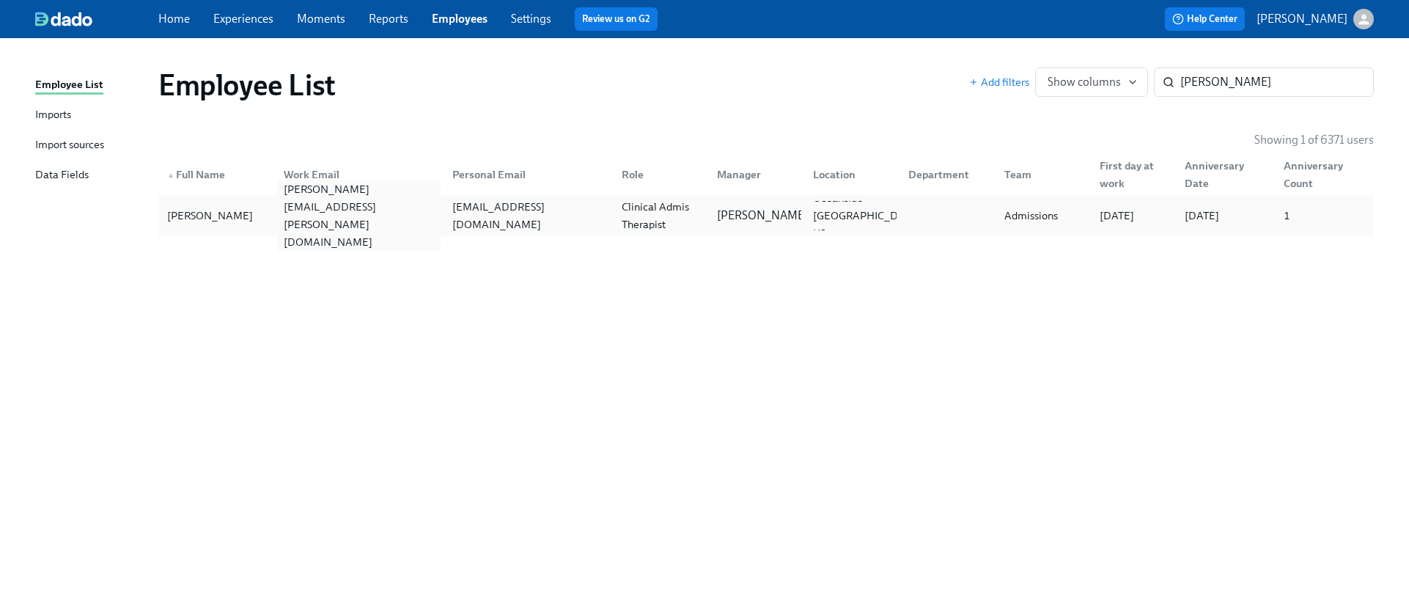
click at [285, 210] on div "[PERSON_NAME][EMAIL_ADDRESS][PERSON_NAME][DOMAIN_NAME]" at bounding box center [359, 215] width 163 height 70
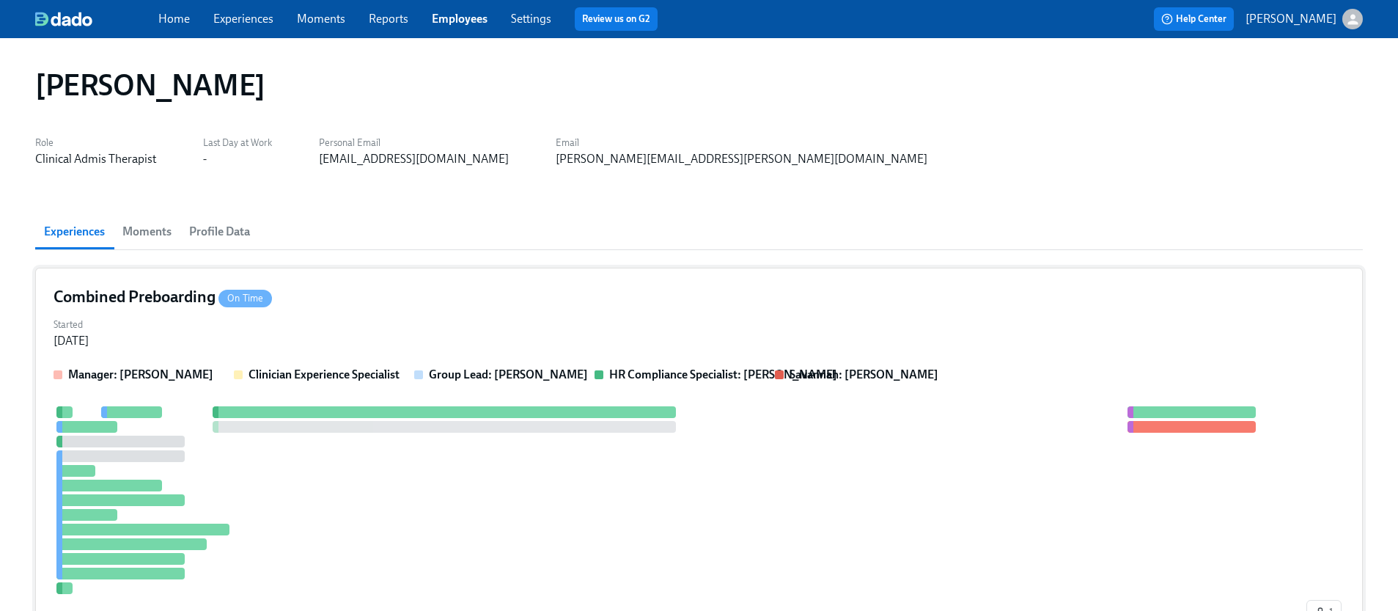
click at [369, 373] on strong "Clinician Experience Specialist" at bounding box center [324, 374] width 151 height 14
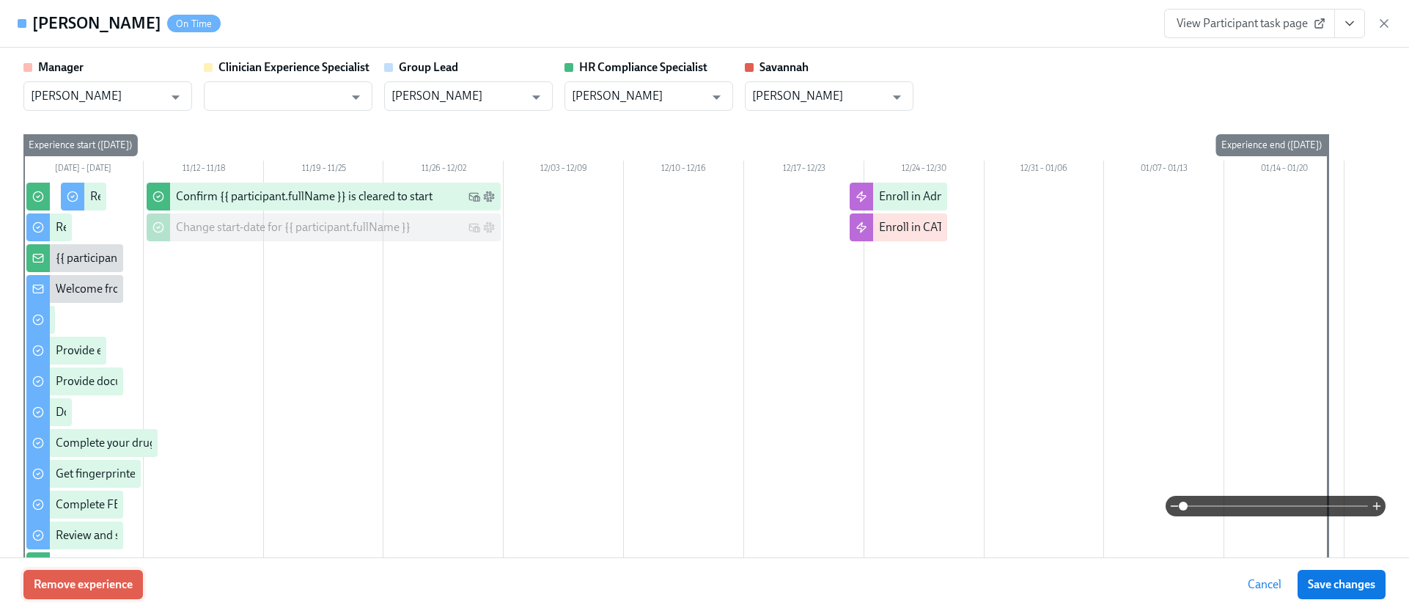
click at [81, 578] on span "Remove experience" at bounding box center [83, 584] width 99 height 15
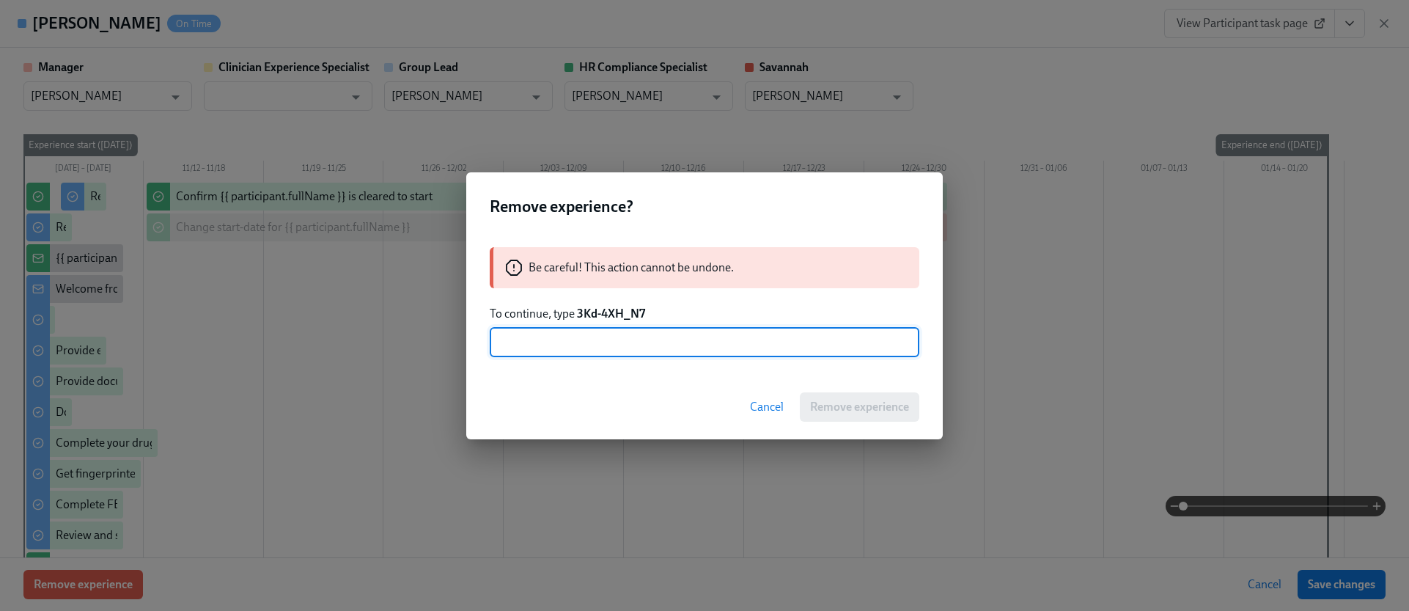
click at [606, 313] on strong "3Kd-4XH_N7" at bounding box center [611, 313] width 68 height 14
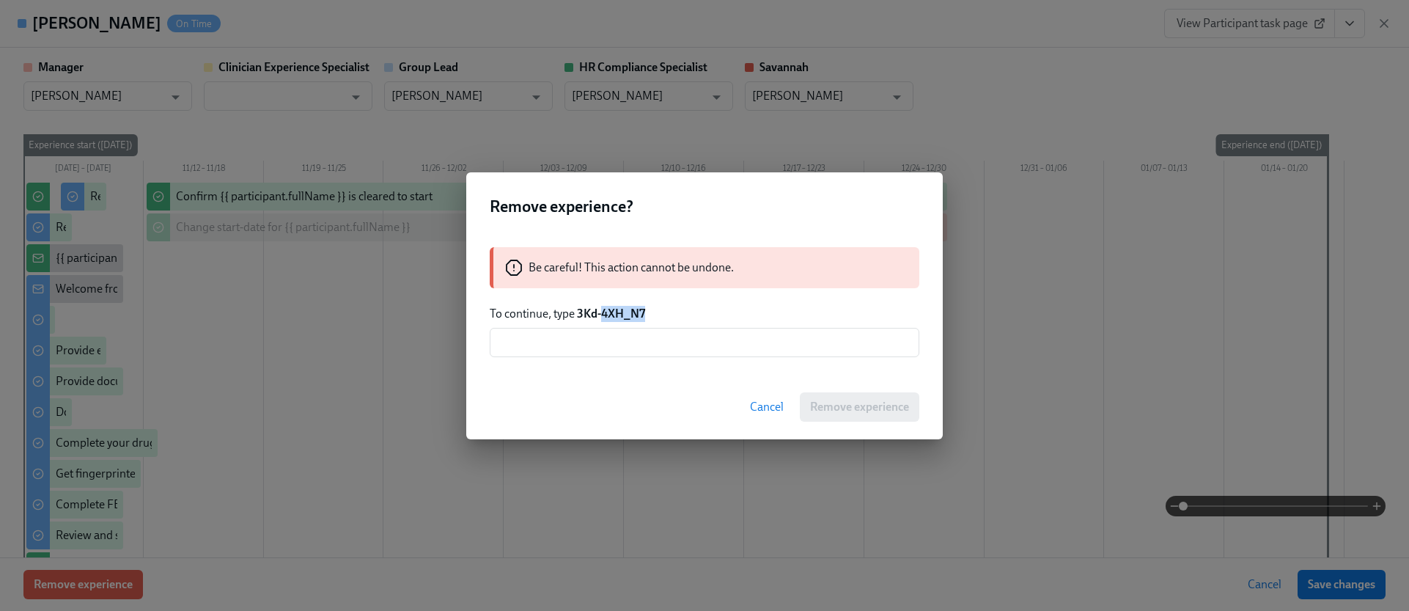
click at [606, 313] on strong "3Kd-4XH_N7" at bounding box center [611, 313] width 68 height 14
click at [658, 306] on p "To continue, type 3Kd-4XH_N7" at bounding box center [705, 314] width 430 height 16
drag, startPoint x: 659, startPoint y: 309, endPoint x: 581, endPoint y: 312, distance: 78.5
click at [581, 312] on p "To continue, type 3Kd-4XH_N7" at bounding box center [705, 314] width 430 height 16
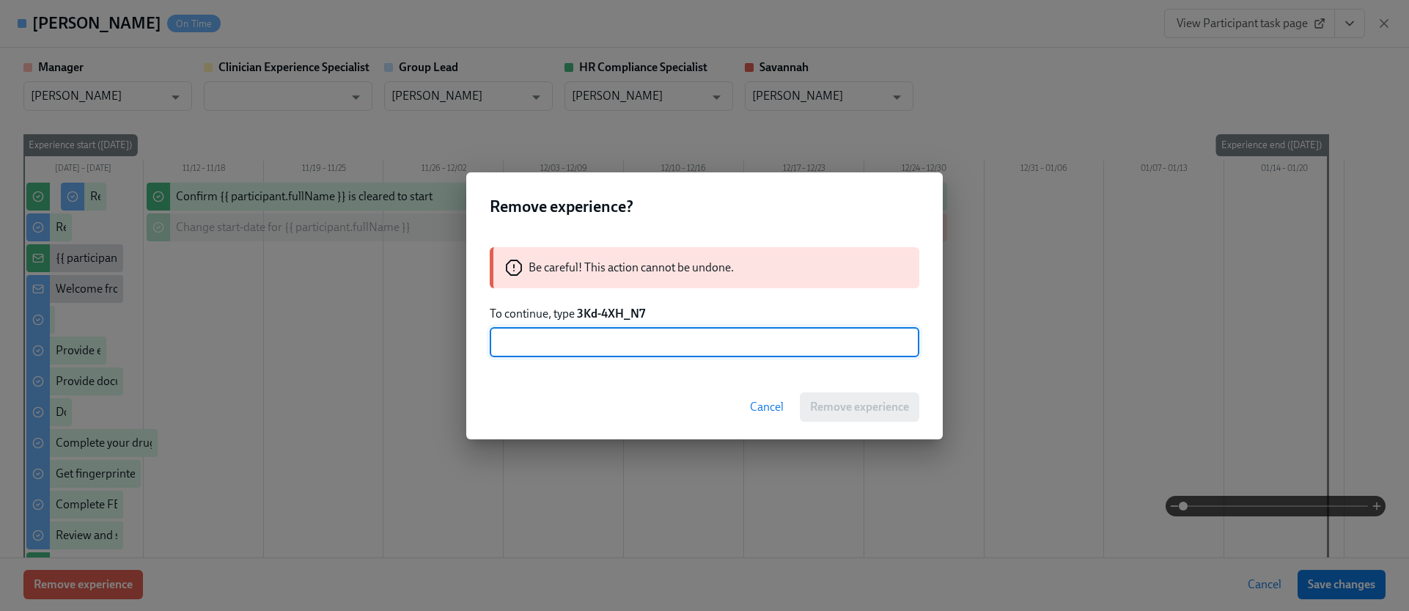
click at [569, 337] on input "text" at bounding box center [705, 342] width 430 height 29
paste input "3Kd-4XH_N7"
type input "3Kd-4XH_N7"
click at [877, 405] on span "Remove experience" at bounding box center [859, 407] width 99 height 15
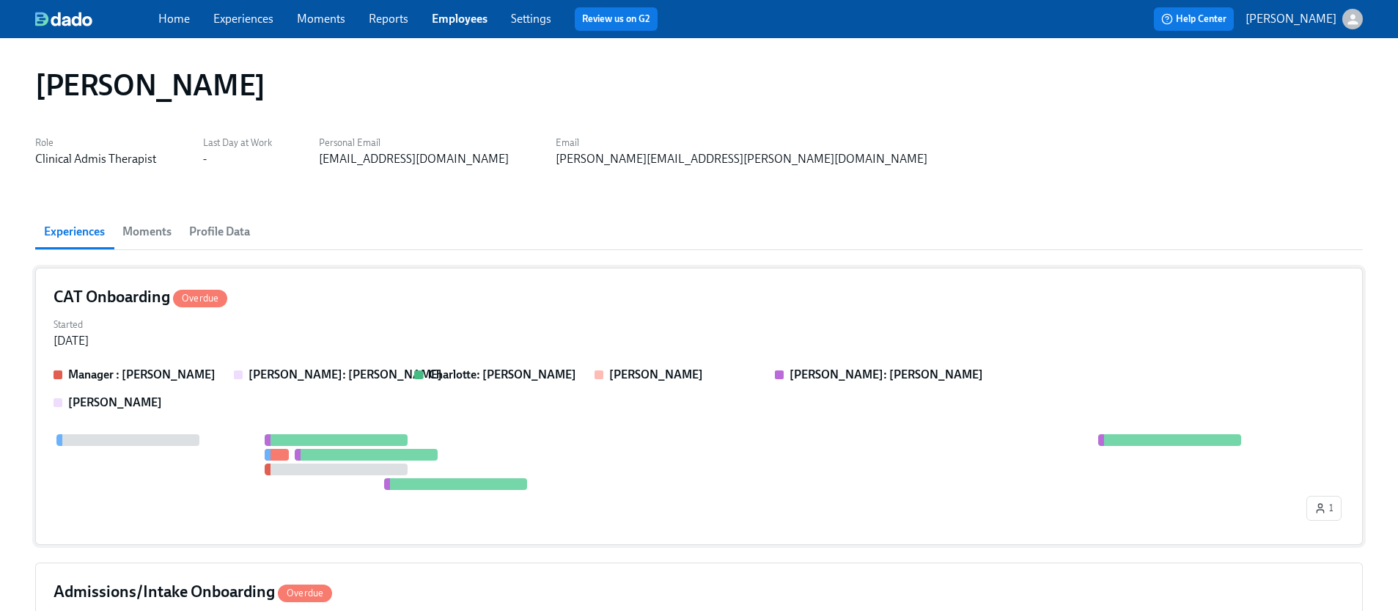
click at [575, 410] on div "Manager : [PERSON_NAME] Abu [PERSON_NAME]: [PERSON_NAME] [PERSON_NAME]: [PERSON…" at bounding box center [699, 389] width 1291 height 44
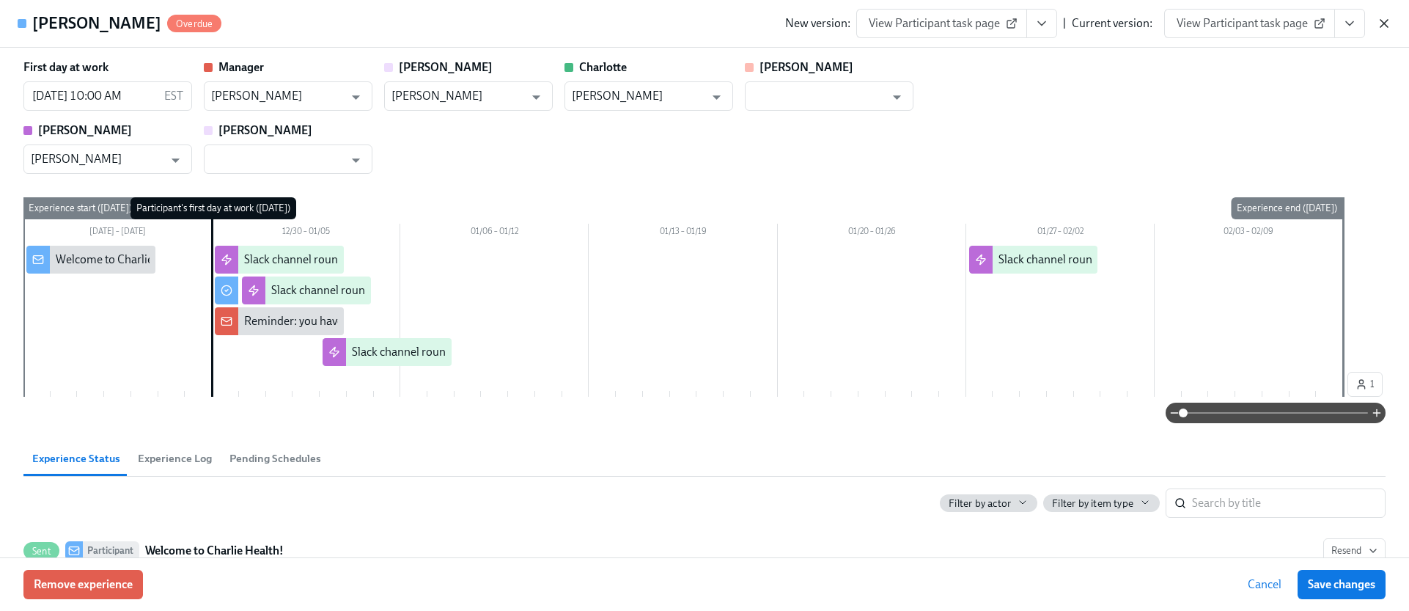
click at [1383, 27] on icon "button" at bounding box center [1384, 23] width 15 height 15
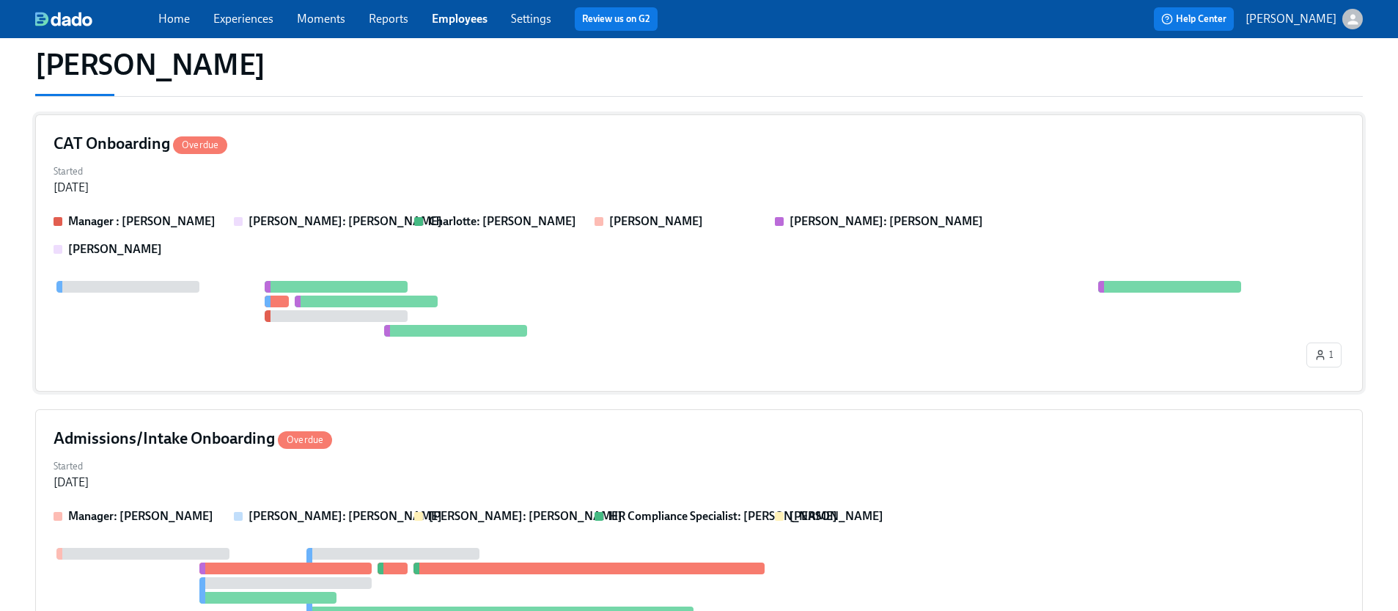
scroll to position [214, 0]
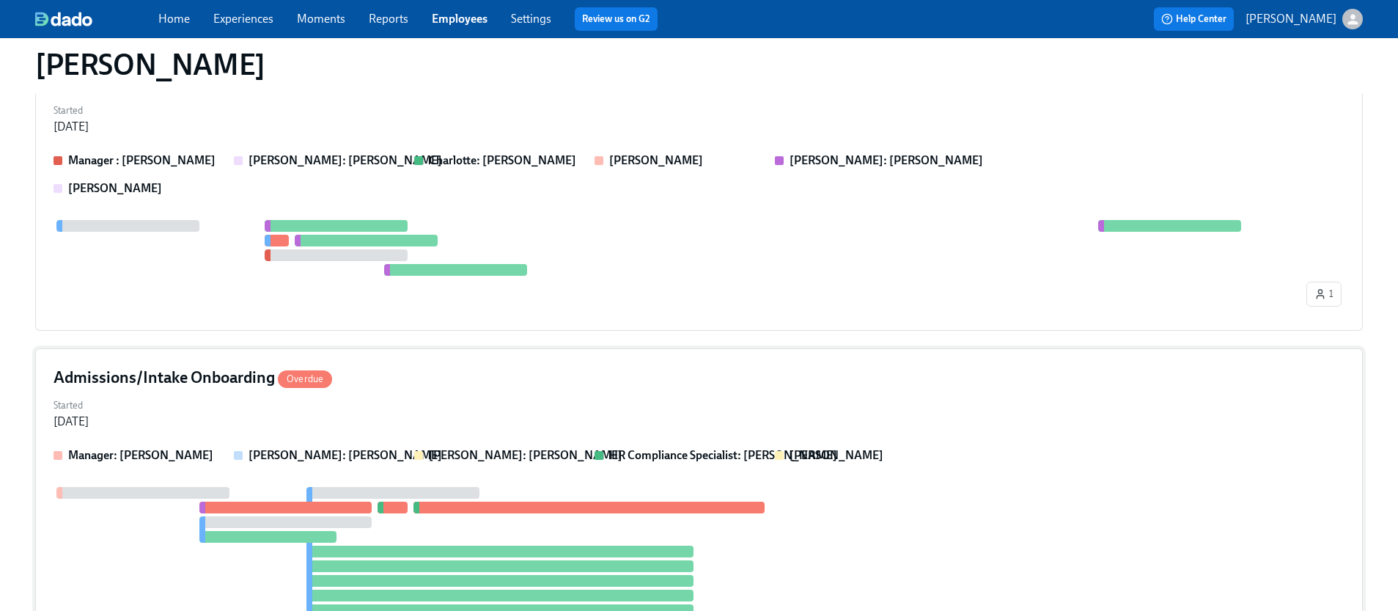
click at [503, 434] on div "Admissions/Intake Onboarding Overdue Started [DATE] Manager: [PERSON_NAME] Abu …" at bounding box center [699, 516] width 1328 height 337
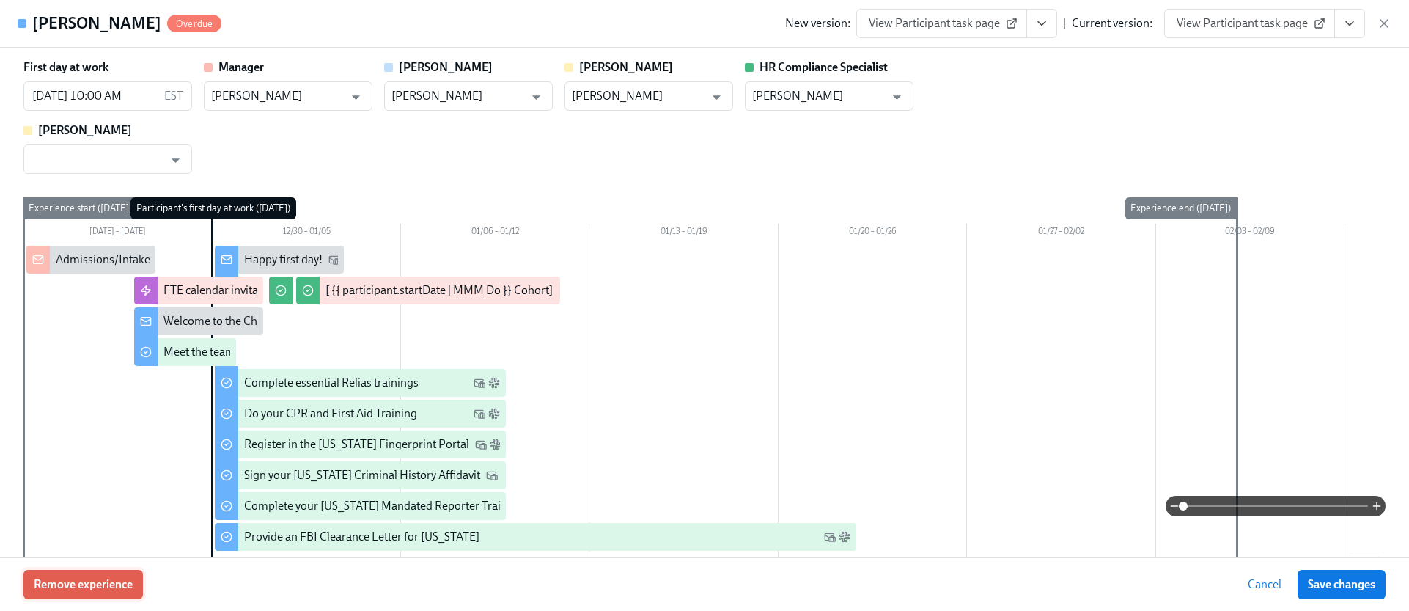
click at [121, 581] on span "Remove experience" at bounding box center [83, 584] width 99 height 15
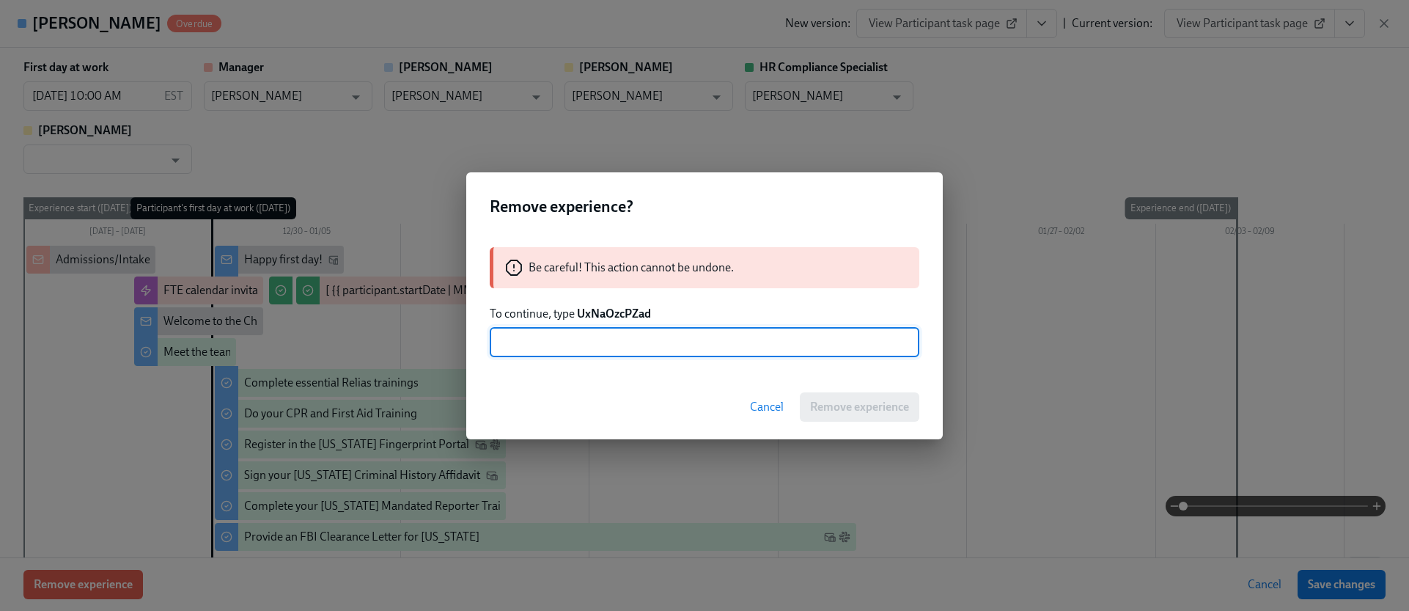
click at [616, 319] on strong "UxNaOzcPZad" at bounding box center [614, 313] width 74 height 14
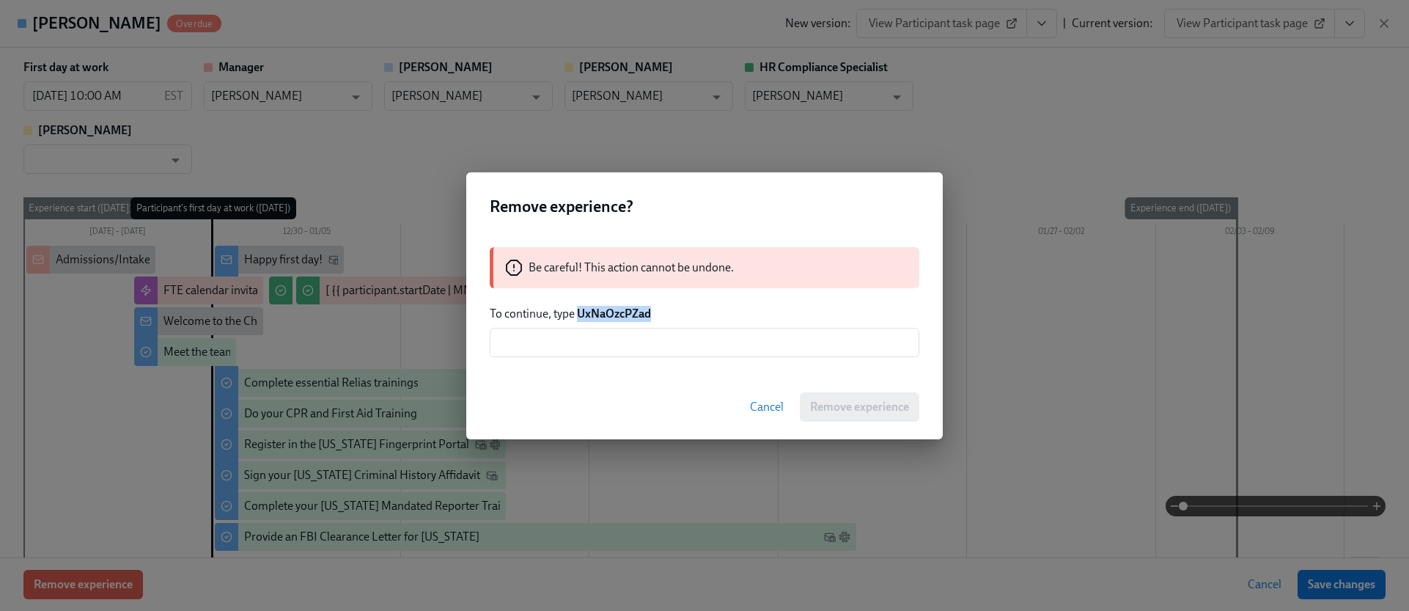
click at [616, 319] on strong "UxNaOzcPZad" at bounding box center [614, 313] width 74 height 14
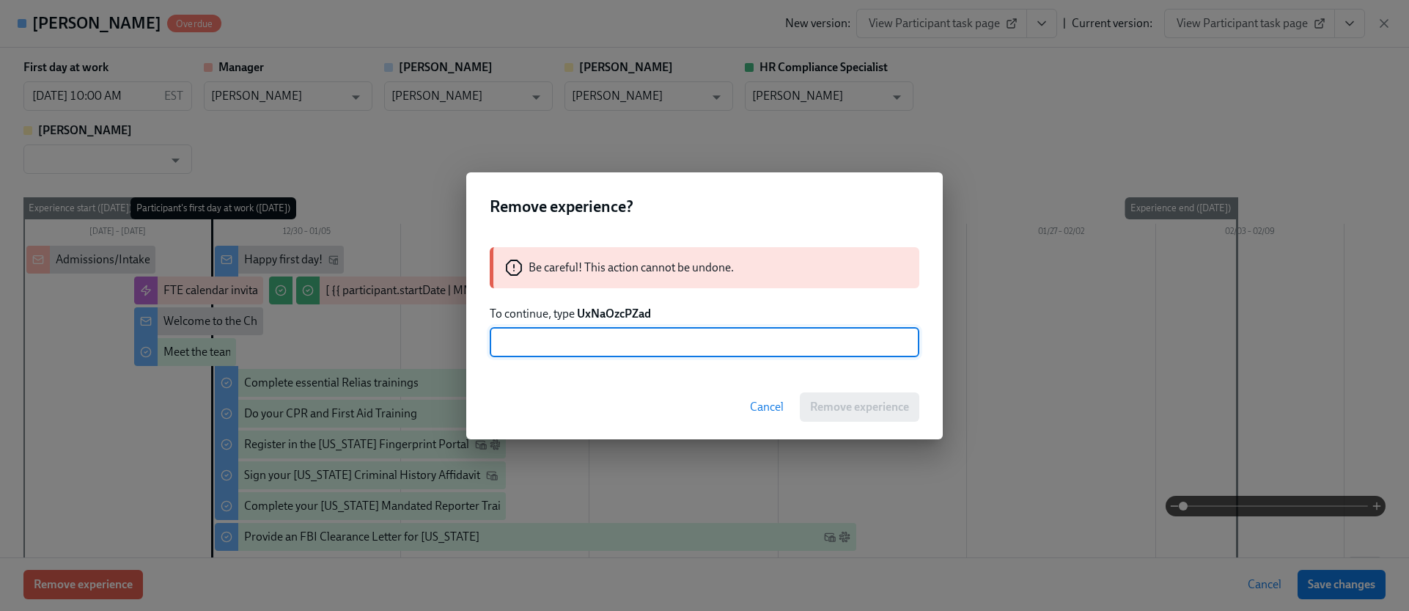
click at [625, 345] on input "text" at bounding box center [705, 342] width 430 height 29
paste input "UxNaOzcPZad"
type input "UxNaOzcPZad"
click at [854, 400] on span "Remove experience" at bounding box center [859, 407] width 99 height 15
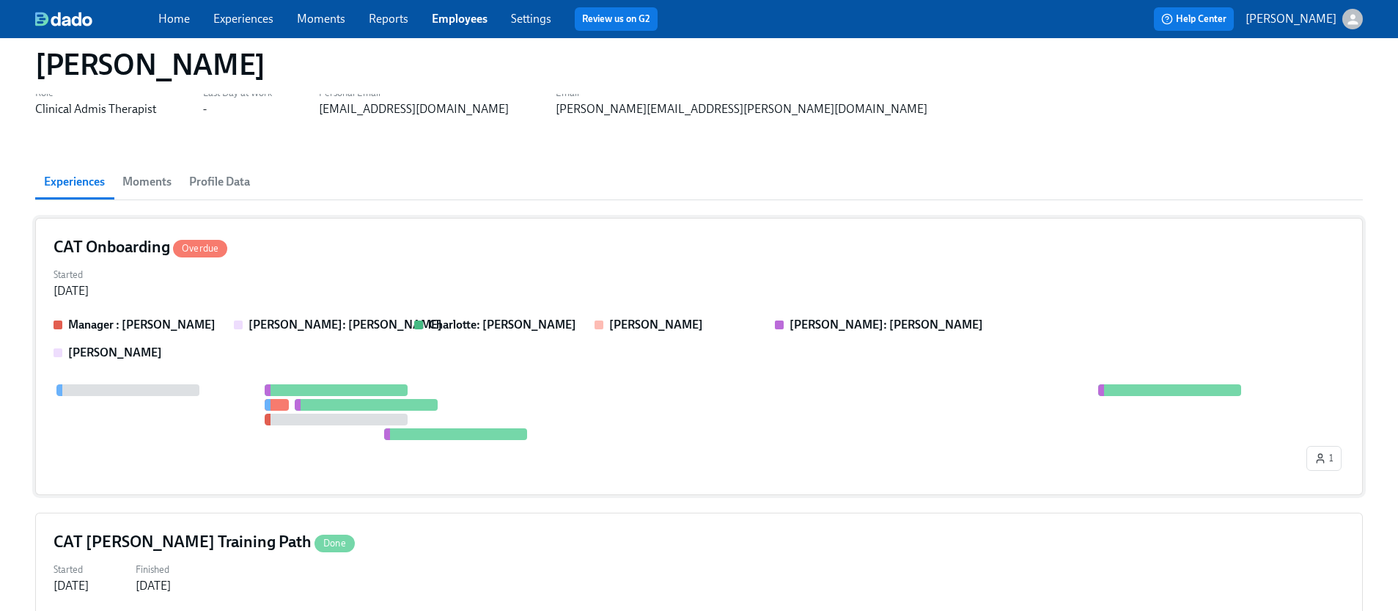
scroll to position [0, 0]
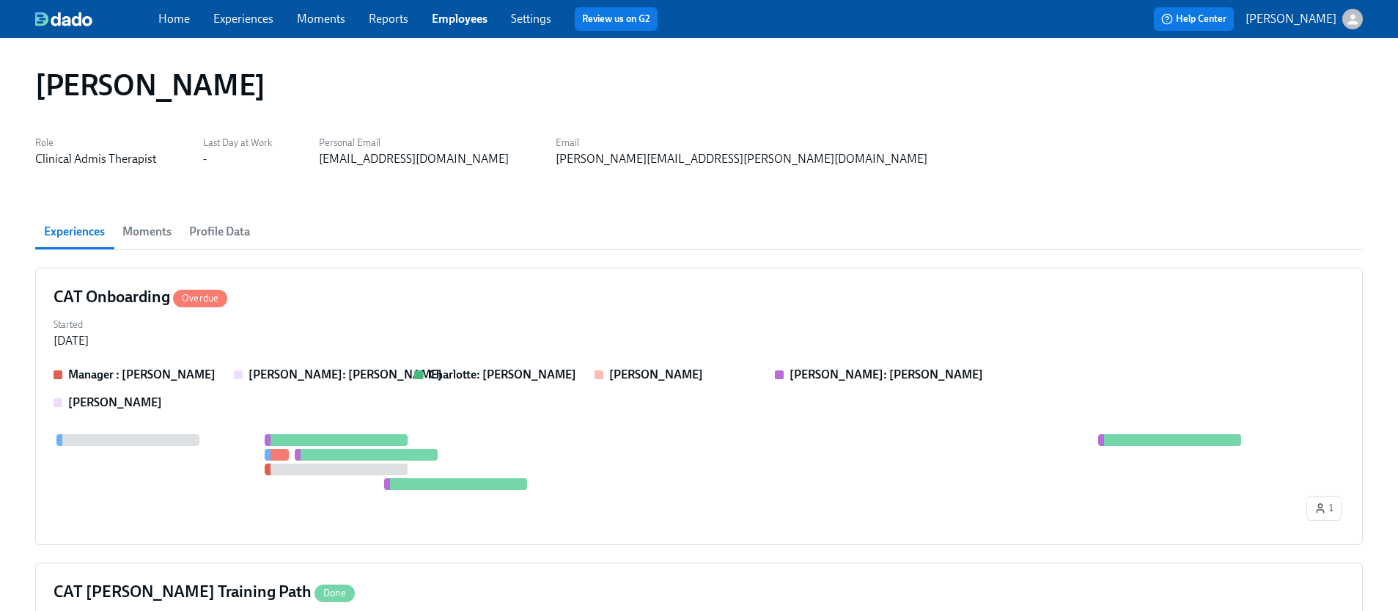
click at [230, 14] on link "Experiences" at bounding box center [243, 19] width 60 height 14
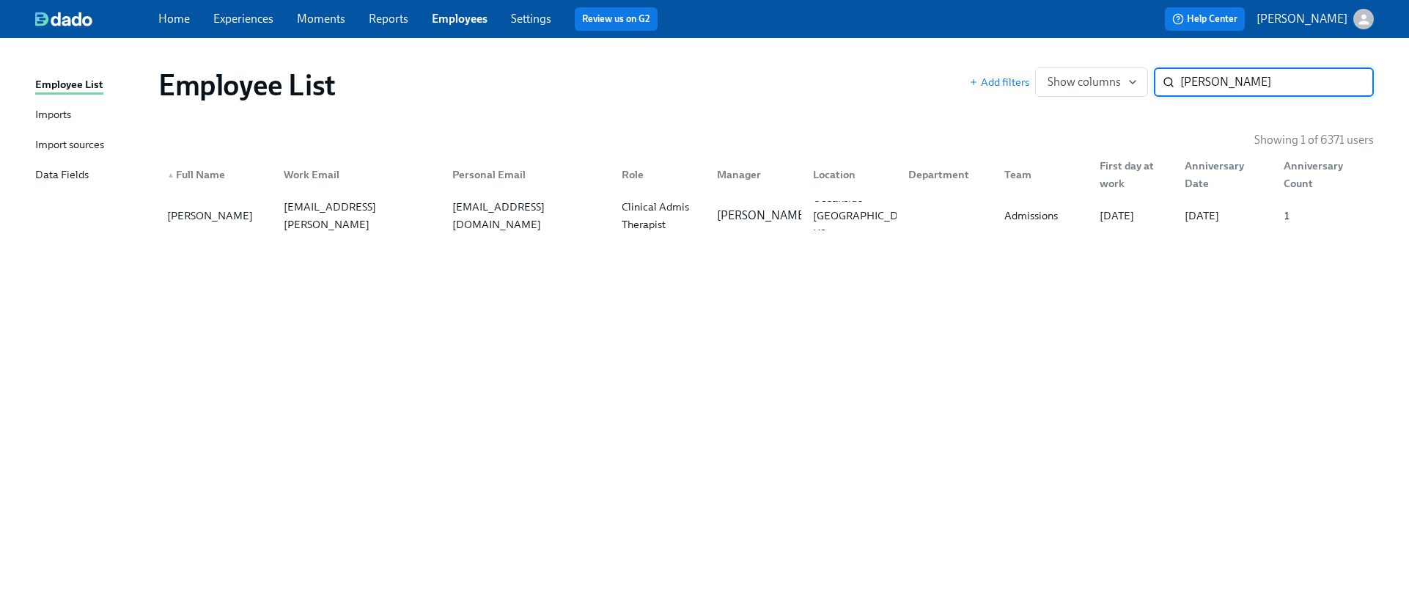
paste input "[PERSON_NAME]"
type input "[PERSON_NAME]"
click at [520, 219] on div "[EMAIL_ADDRESS][DOMAIN_NAME]" at bounding box center [527, 215] width 163 height 35
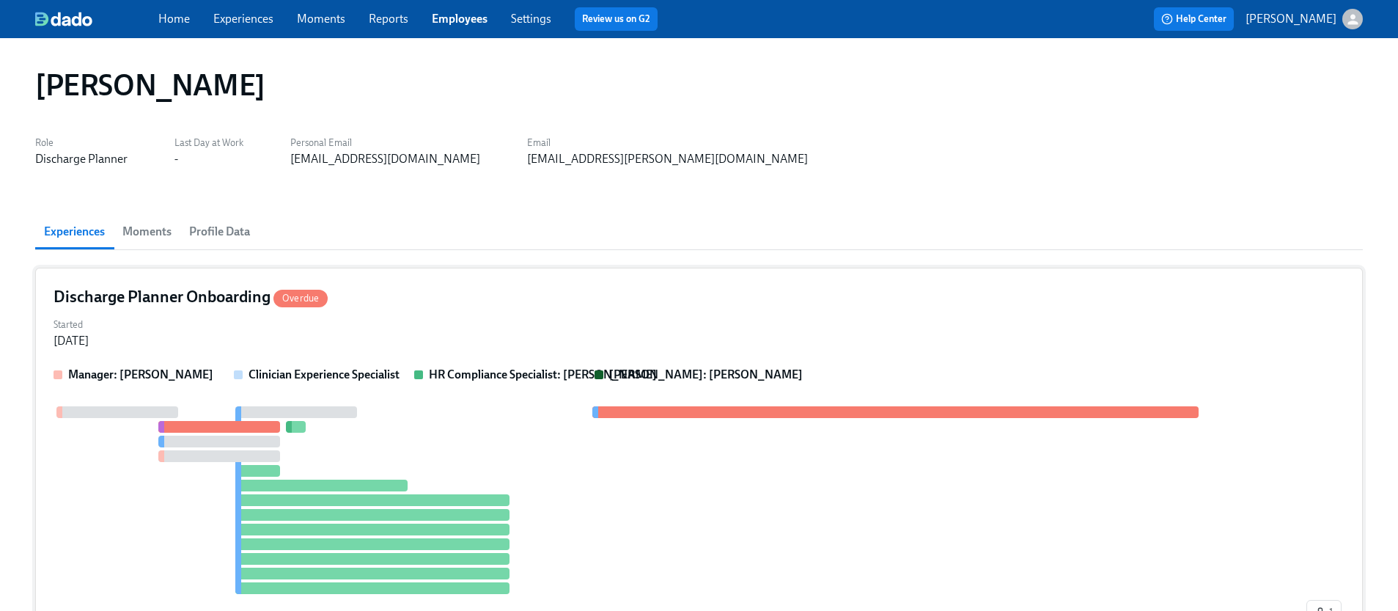
click at [473, 324] on div "Started [DATE]" at bounding box center [699, 331] width 1291 height 35
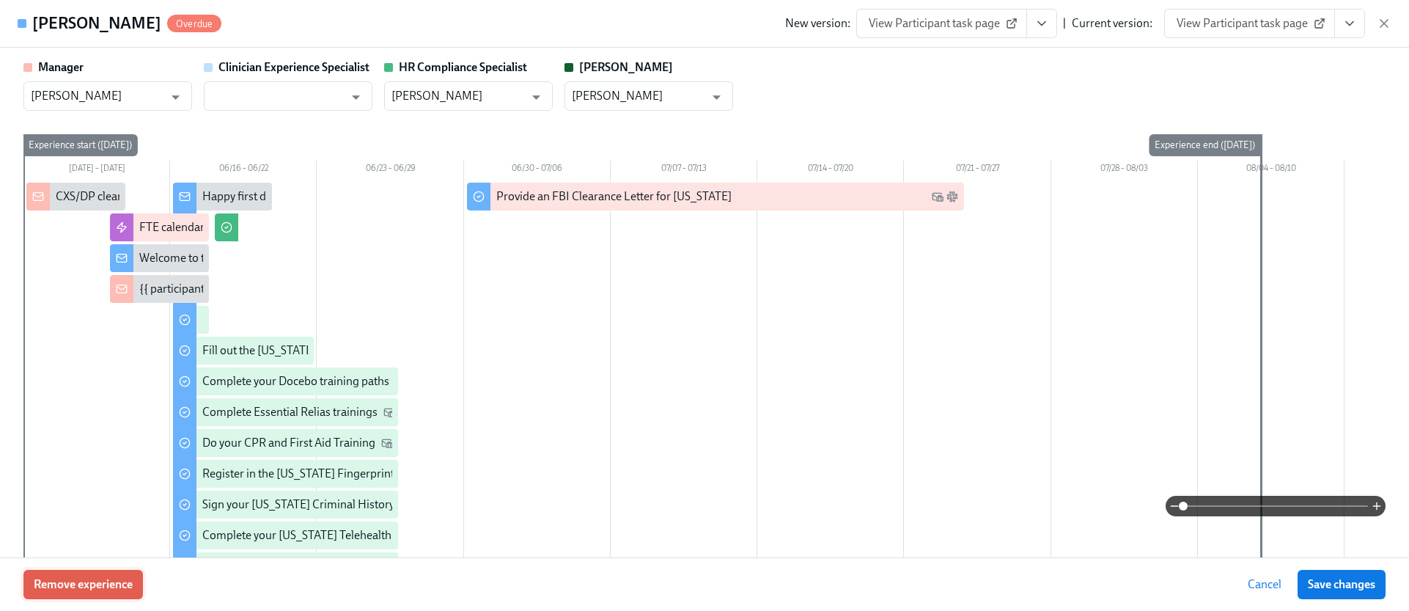
click at [122, 577] on span "Remove experience" at bounding box center [83, 584] width 99 height 15
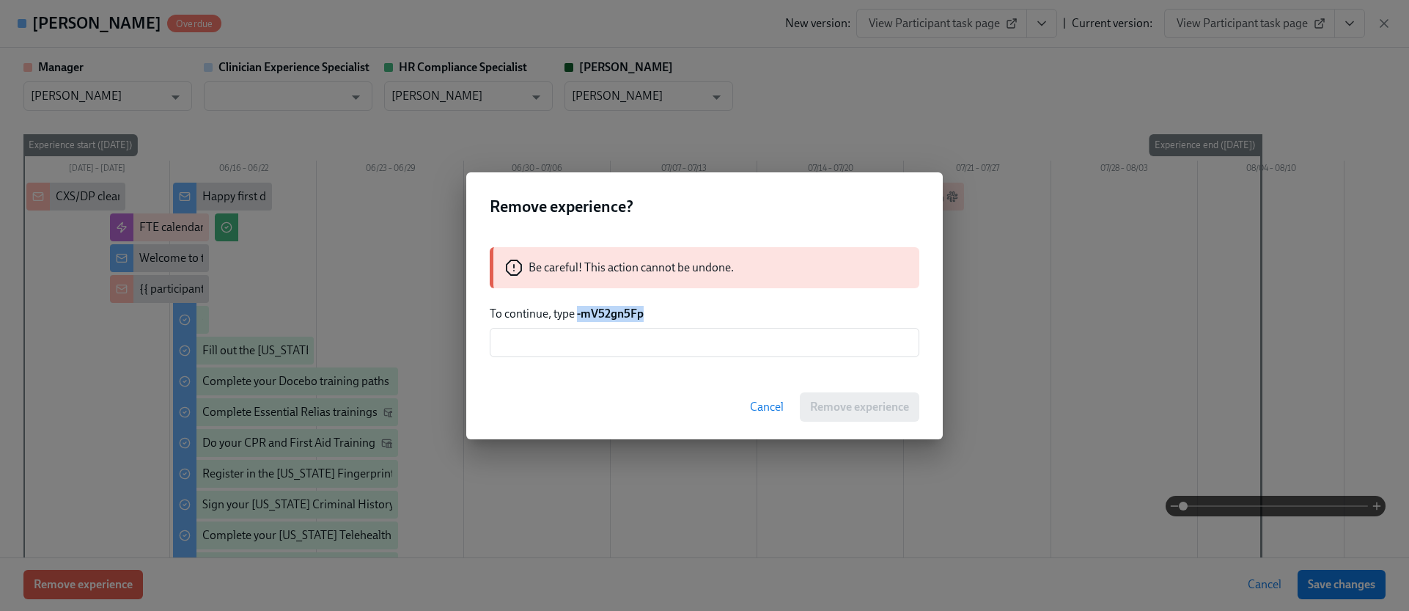
drag, startPoint x: 660, startPoint y: 310, endPoint x: 578, endPoint y: 314, distance: 81.5
click at [578, 314] on p "To continue, type -mV52gn5Fp" at bounding box center [705, 314] width 430 height 16
click at [657, 345] on input "text" at bounding box center [705, 342] width 430 height 29
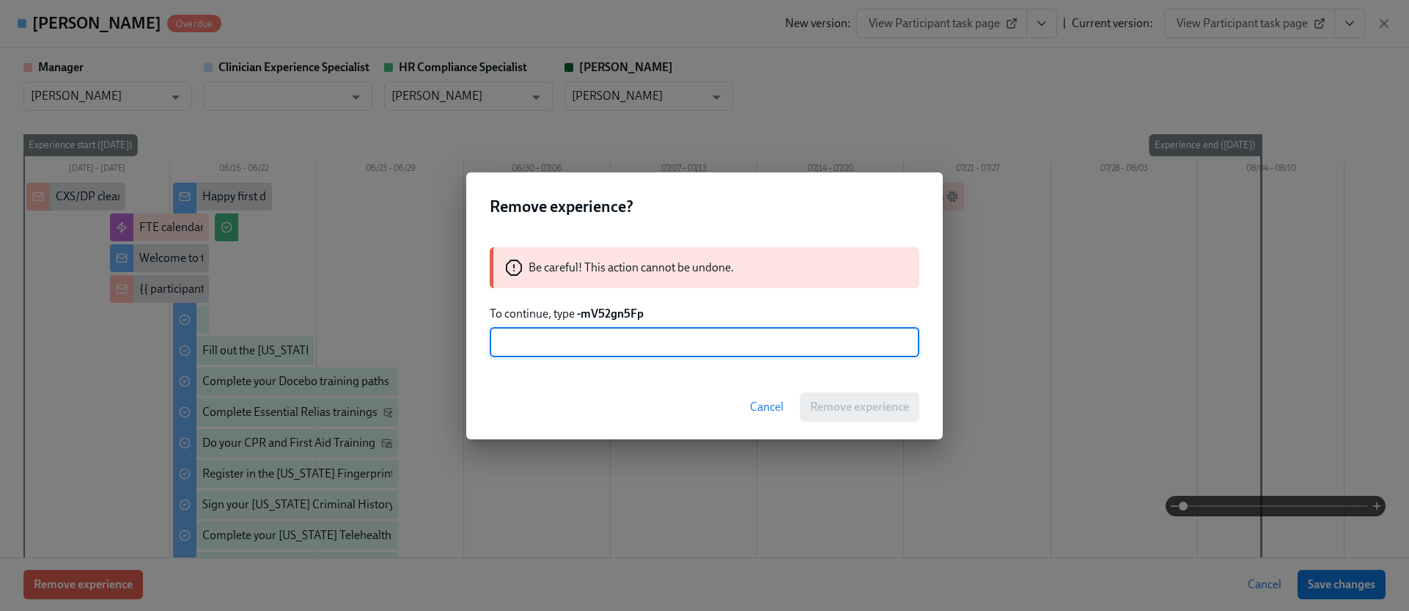
paste input "-mV52gn5Fp"
type input "-mV52gn5Fp"
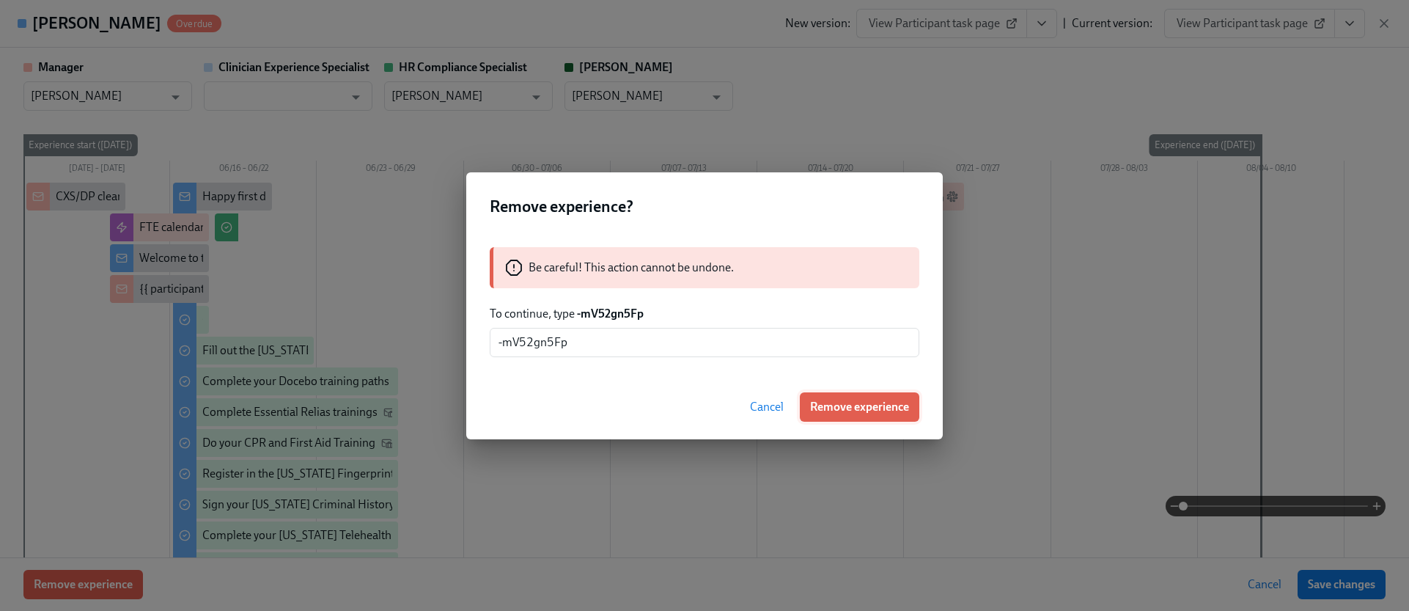
click at [848, 408] on span "Remove experience" at bounding box center [859, 407] width 99 height 15
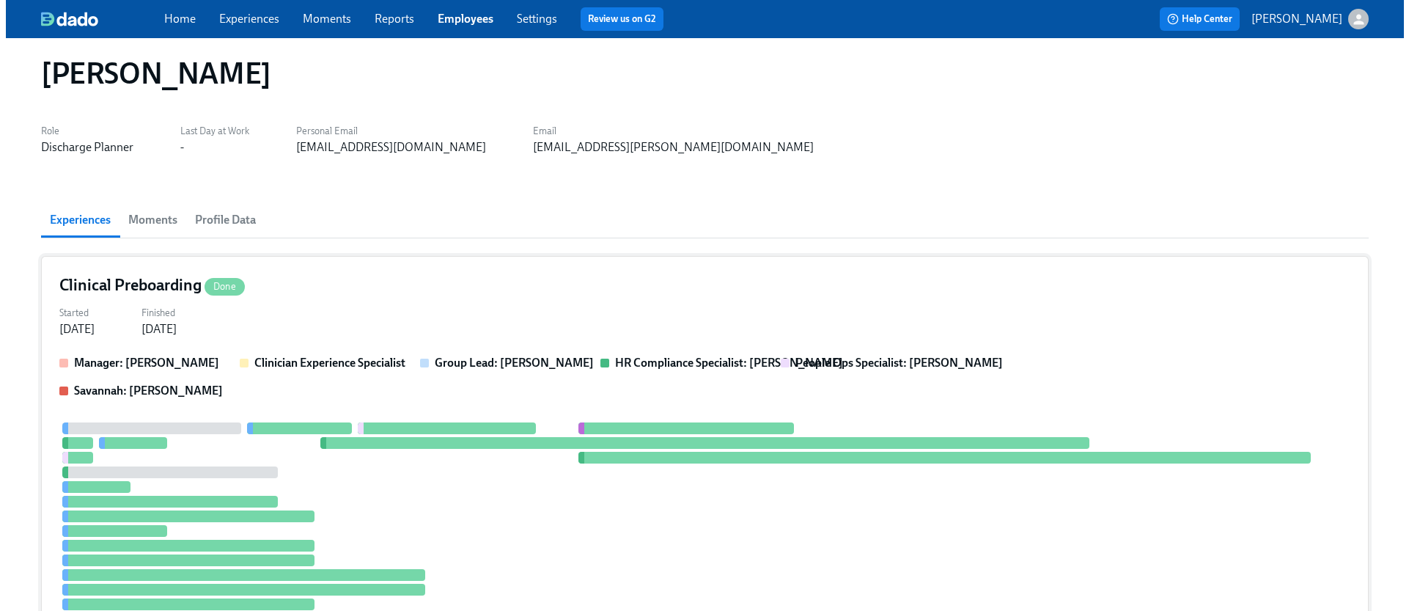
scroll to position [24, 0]
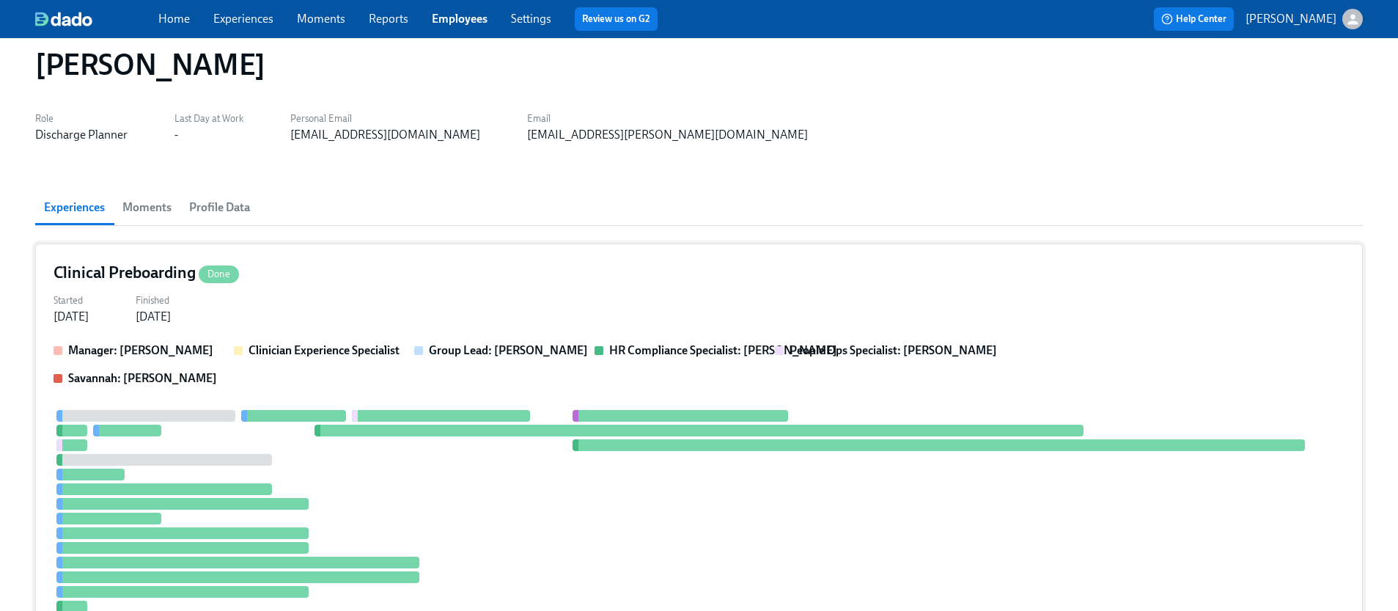
click at [644, 282] on div "Clinical Preboarding Done" at bounding box center [699, 273] width 1291 height 22
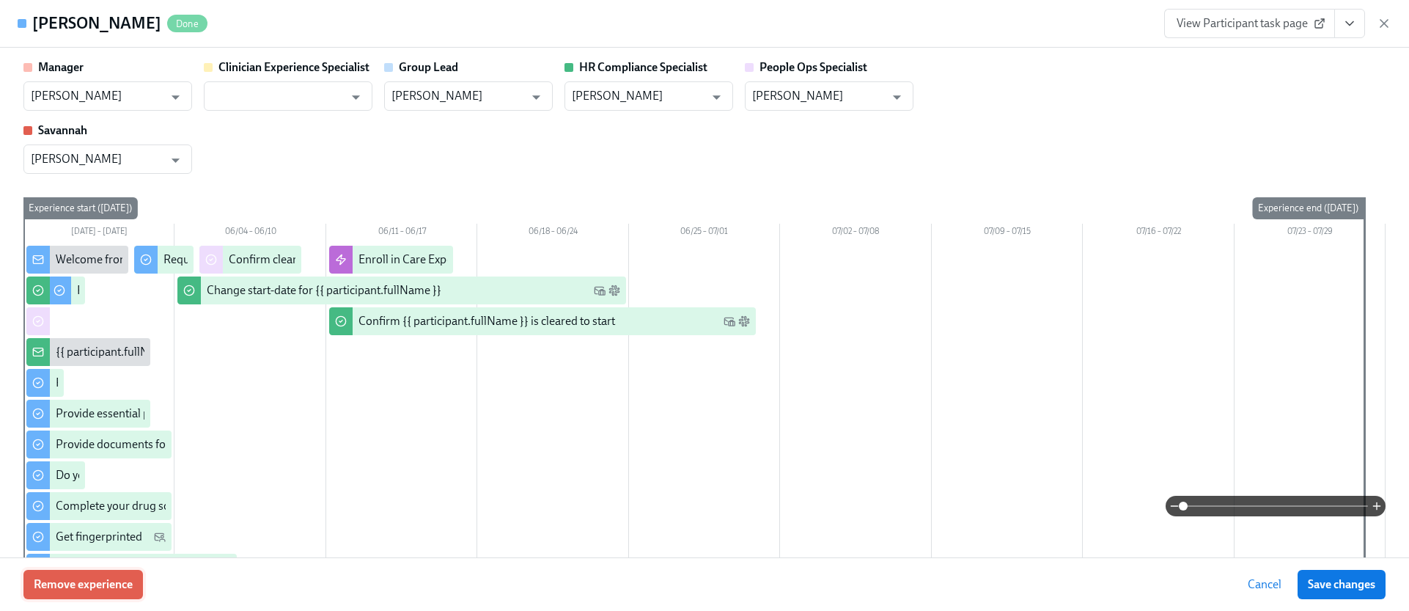
click at [106, 577] on span "Remove experience" at bounding box center [83, 584] width 99 height 15
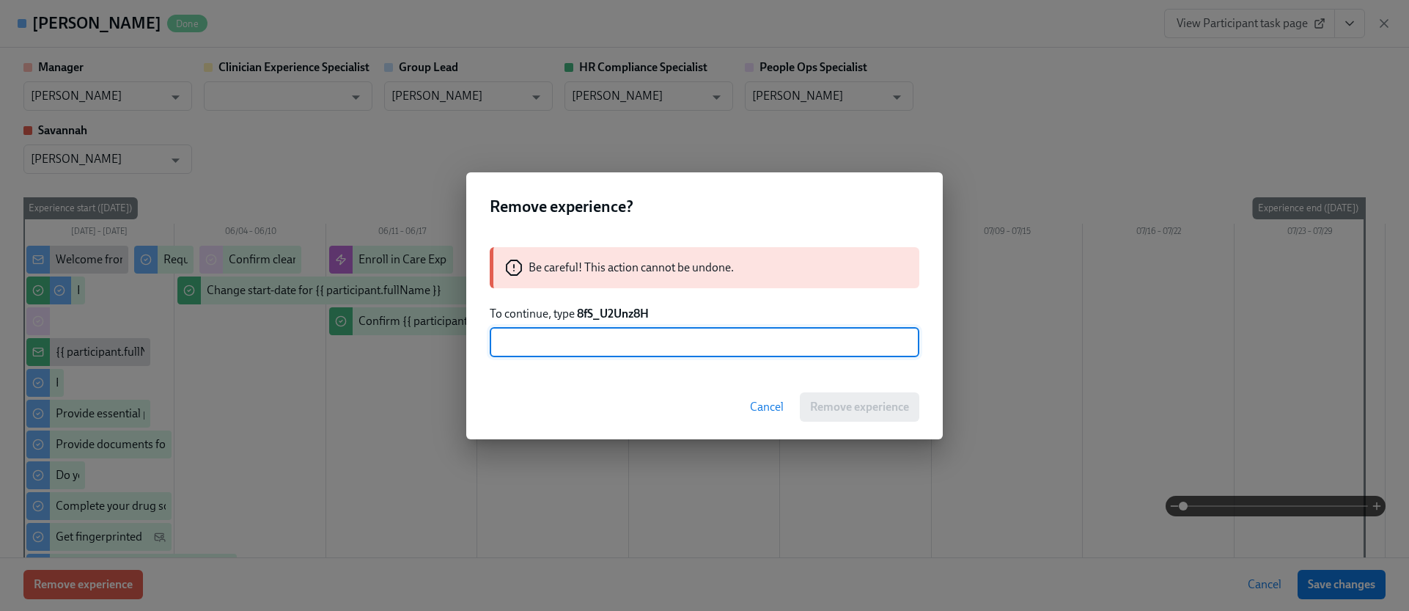
click at [614, 309] on strong "8fS_U2Unz8H" at bounding box center [613, 313] width 72 height 14
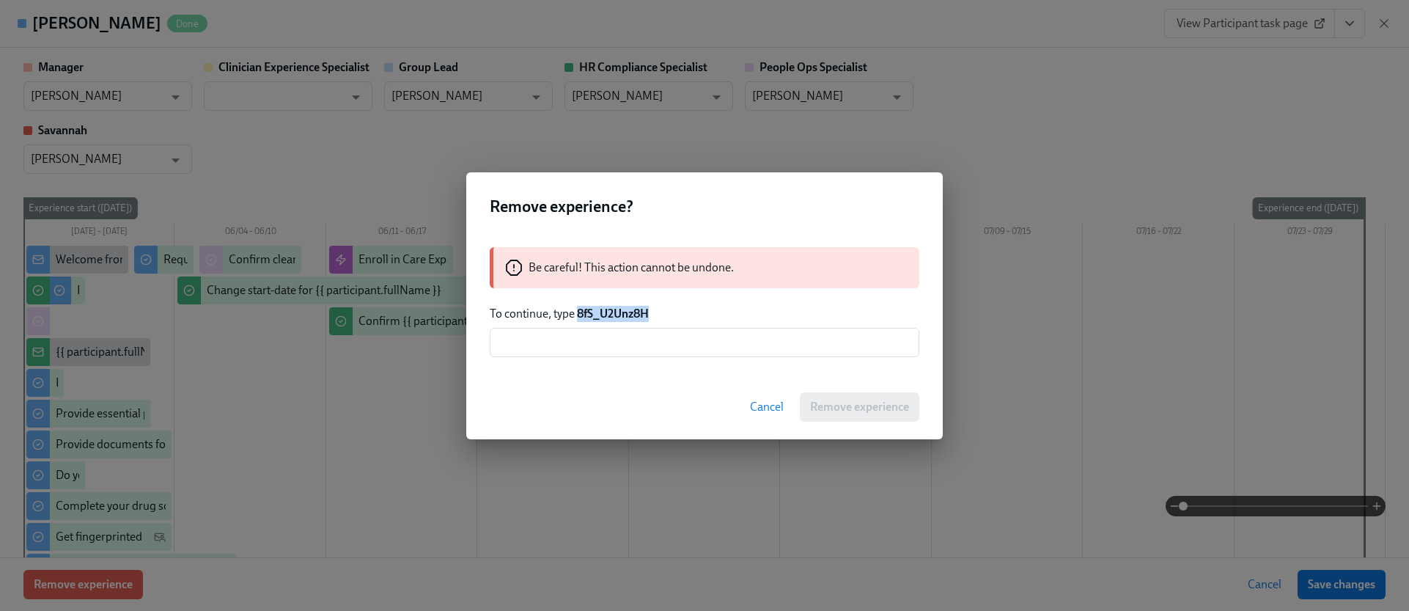
click at [614, 309] on strong "8fS_U2Unz8H" at bounding box center [613, 313] width 72 height 14
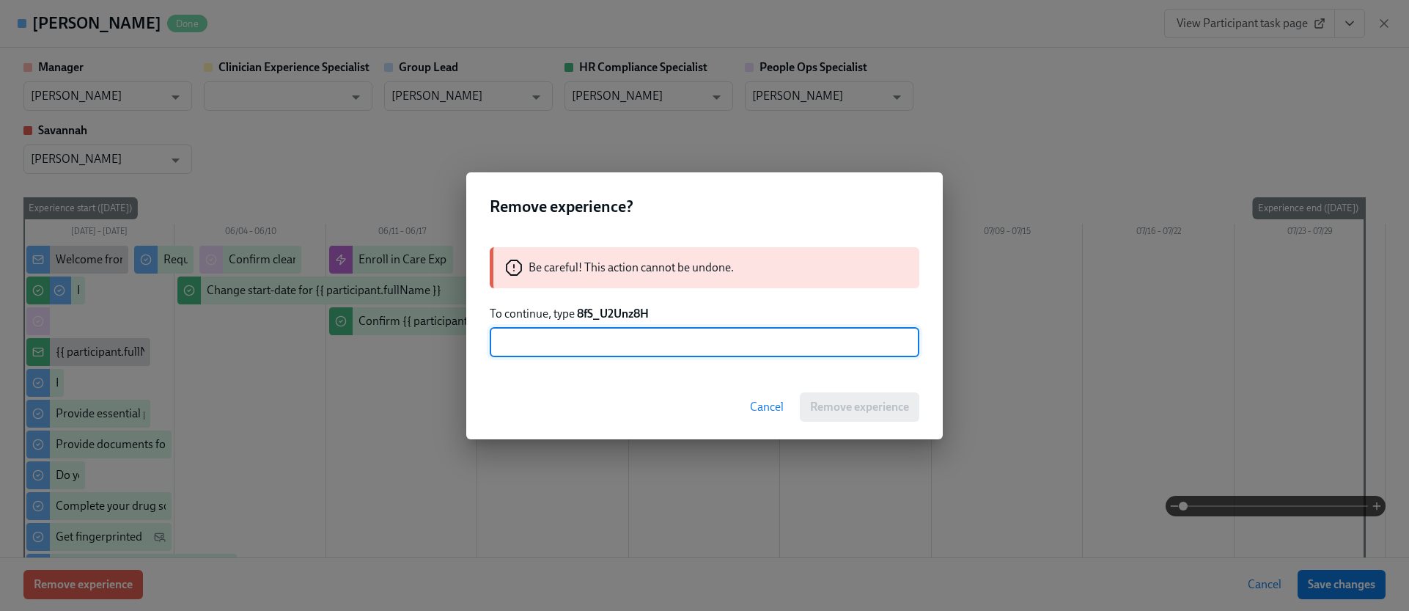
click at [619, 345] on input "text" at bounding box center [705, 342] width 430 height 29
paste input "8fS_U2Unz8H"
type input "8fS_U2Unz8H"
click at [828, 406] on span "Remove experience" at bounding box center [859, 407] width 99 height 15
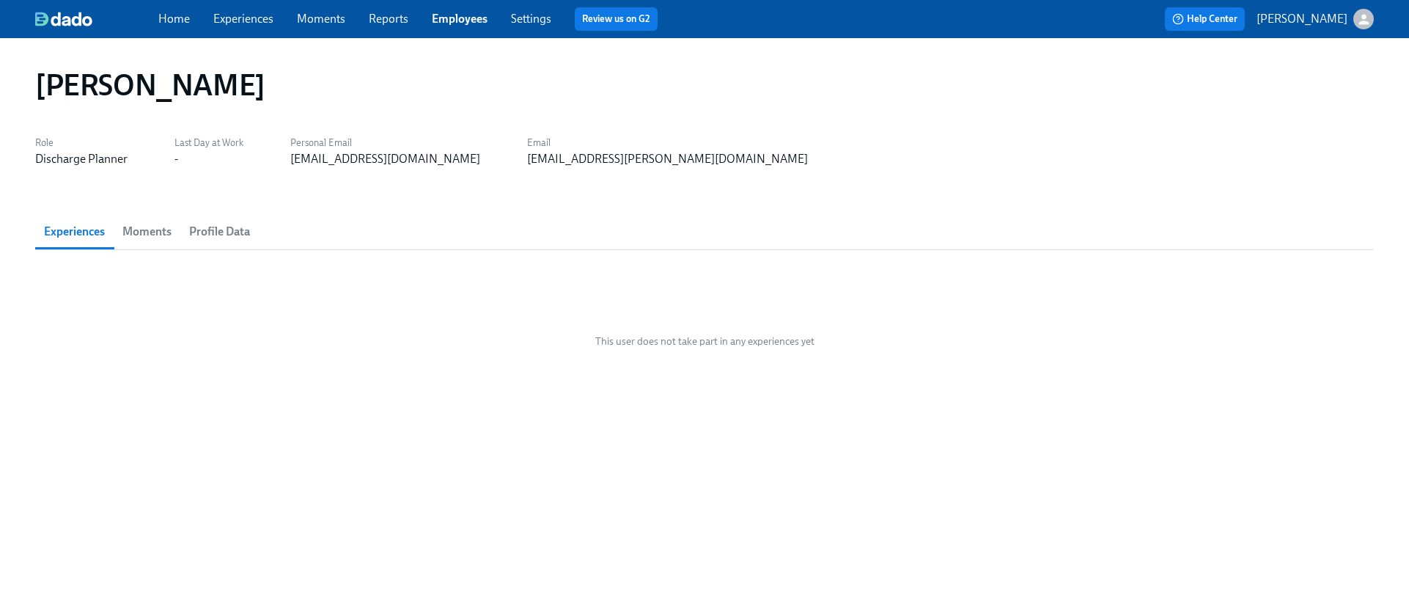
scroll to position [0, 0]
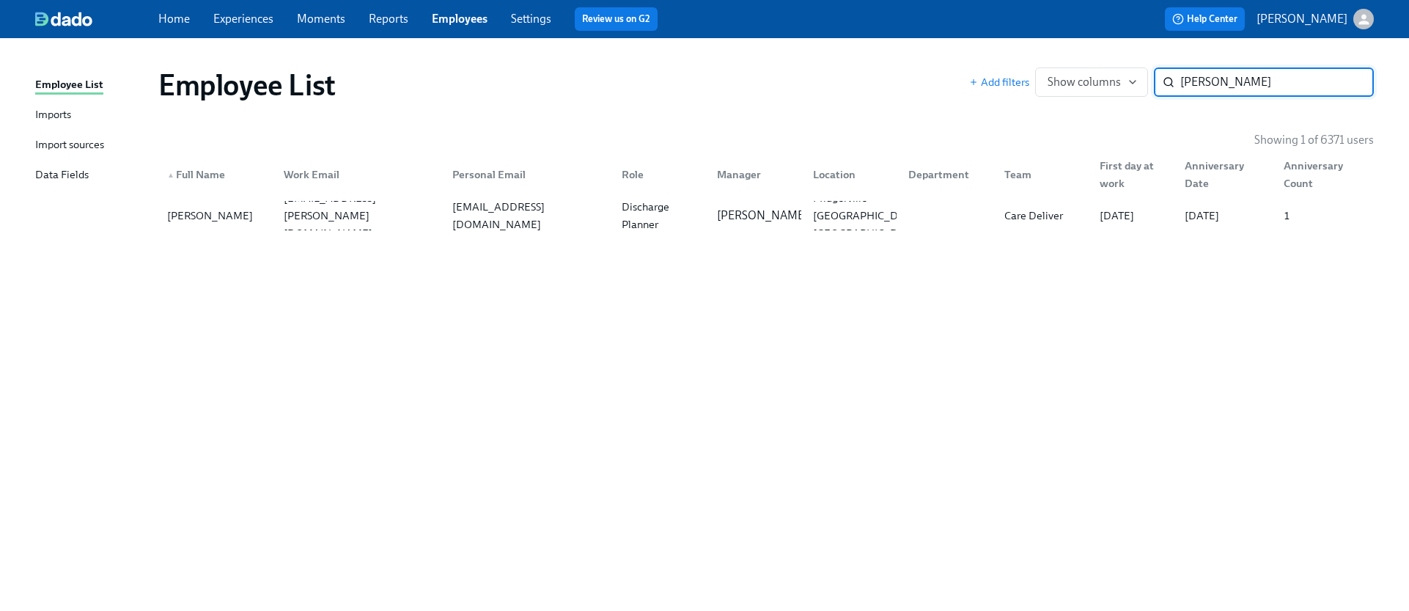
paste input "[PERSON_NAME]"
type input "[PERSON_NAME]"
click at [388, 213] on div at bounding box center [356, 215] width 169 height 29
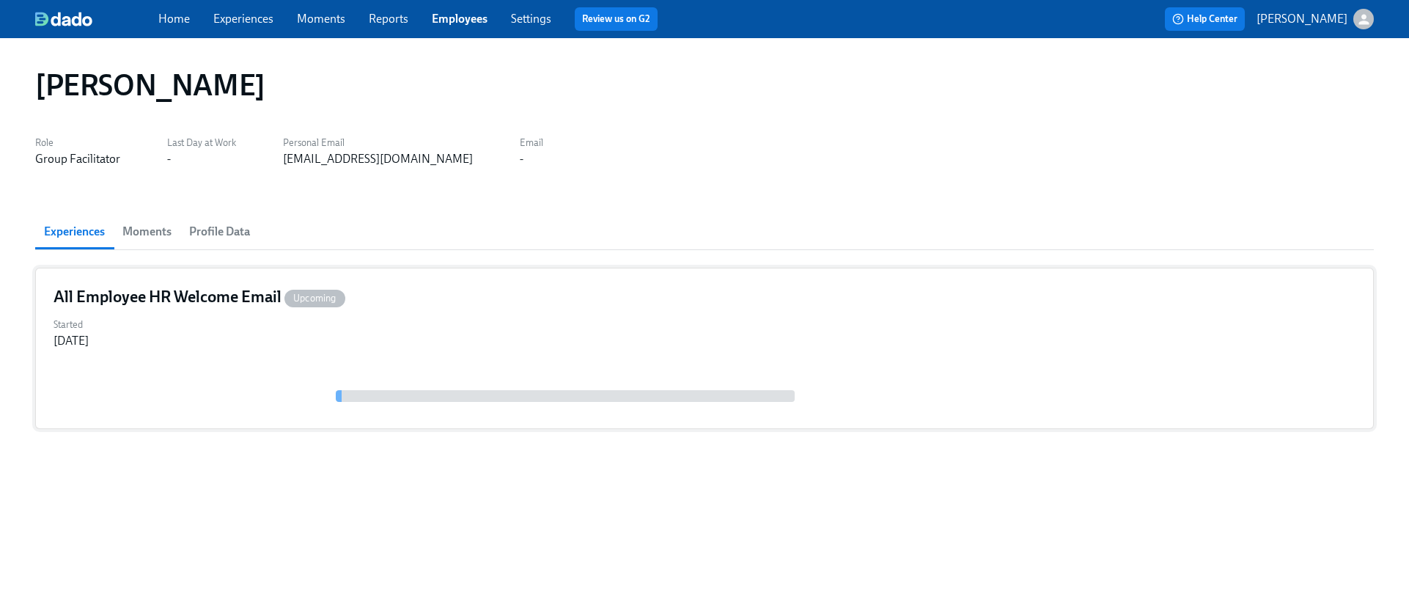
click at [361, 346] on div "Started [DATE]" at bounding box center [705, 331] width 1302 height 35
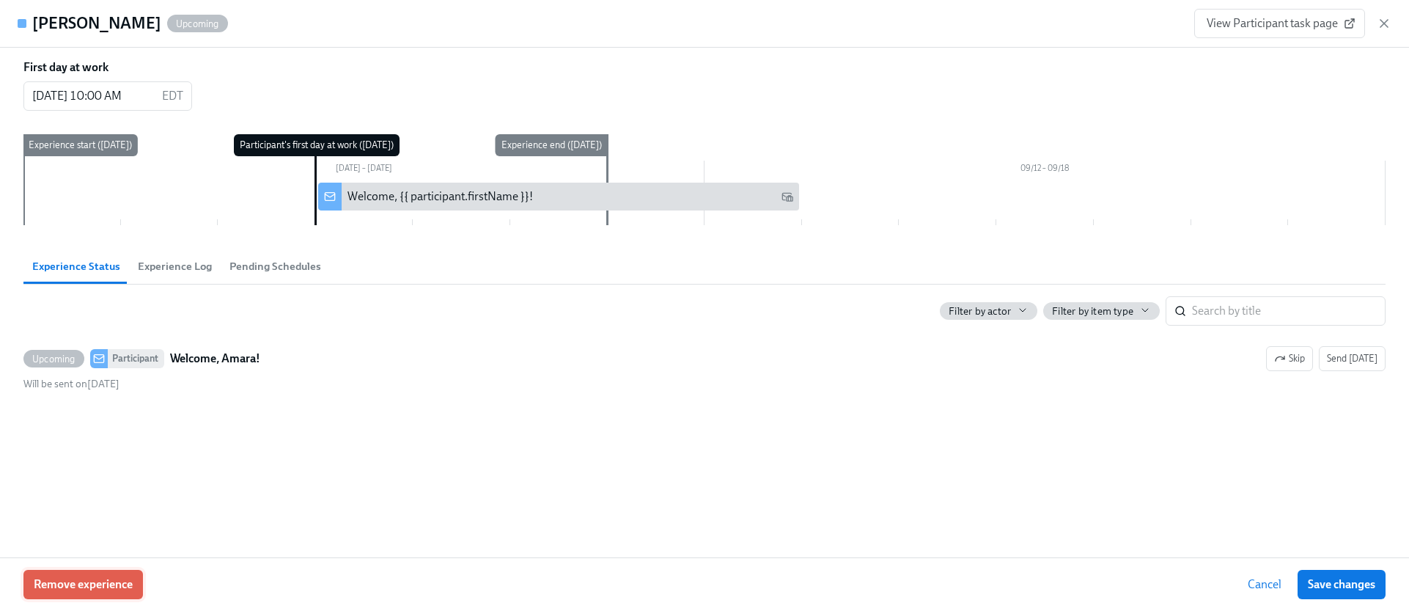
click at [72, 594] on button "Remove experience" at bounding box center [82, 584] width 119 height 29
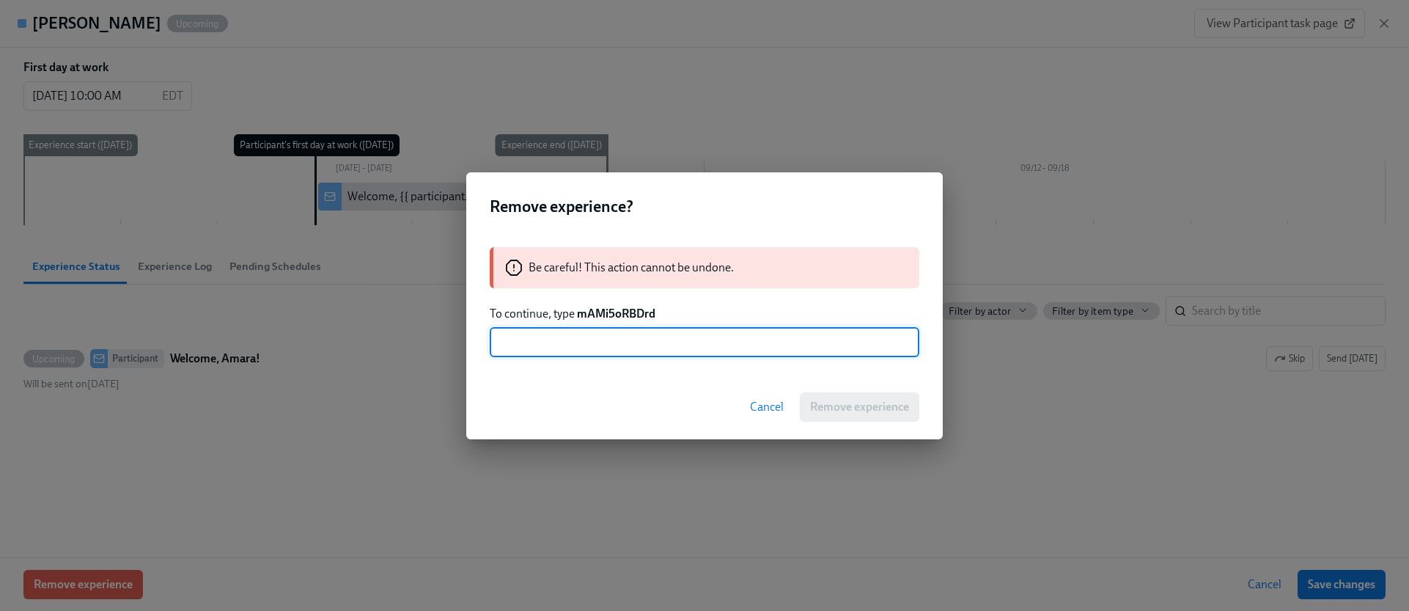
click at [608, 306] on strong "mAMi5oRBDrd" at bounding box center [616, 313] width 78 height 14
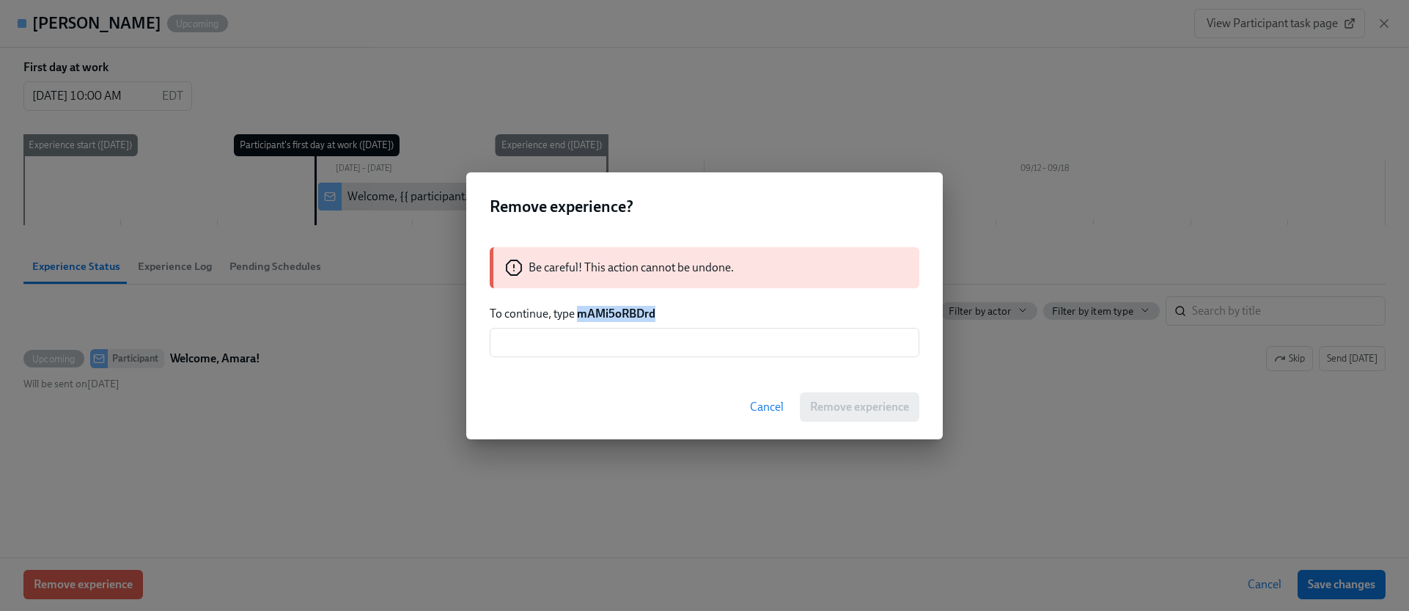
click at [608, 306] on strong "mAMi5oRBDrd" at bounding box center [616, 313] width 78 height 14
click at [623, 345] on input "text" at bounding box center [705, 342] width 430 height 29
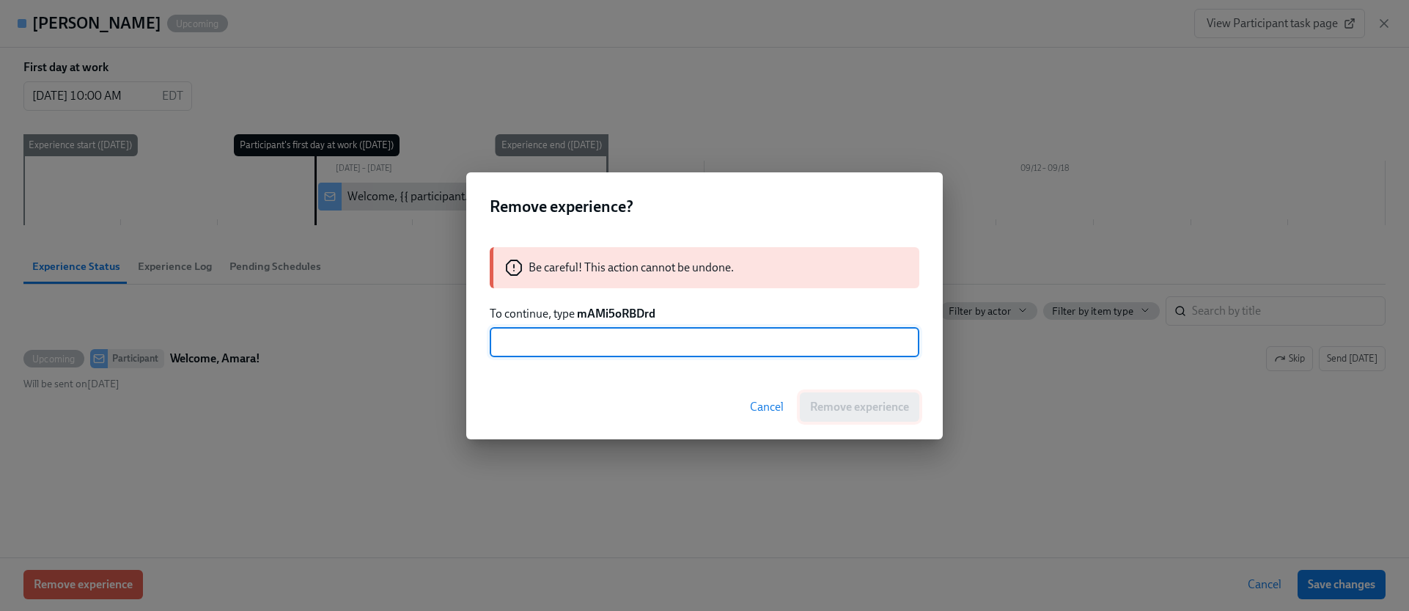
paste input "mAMi5oRBDrd"
type input "mAMi5oRBDrd"
click at [844, 403] on span "Remove experience" at bounding box center [859, 407] width 99 height 15
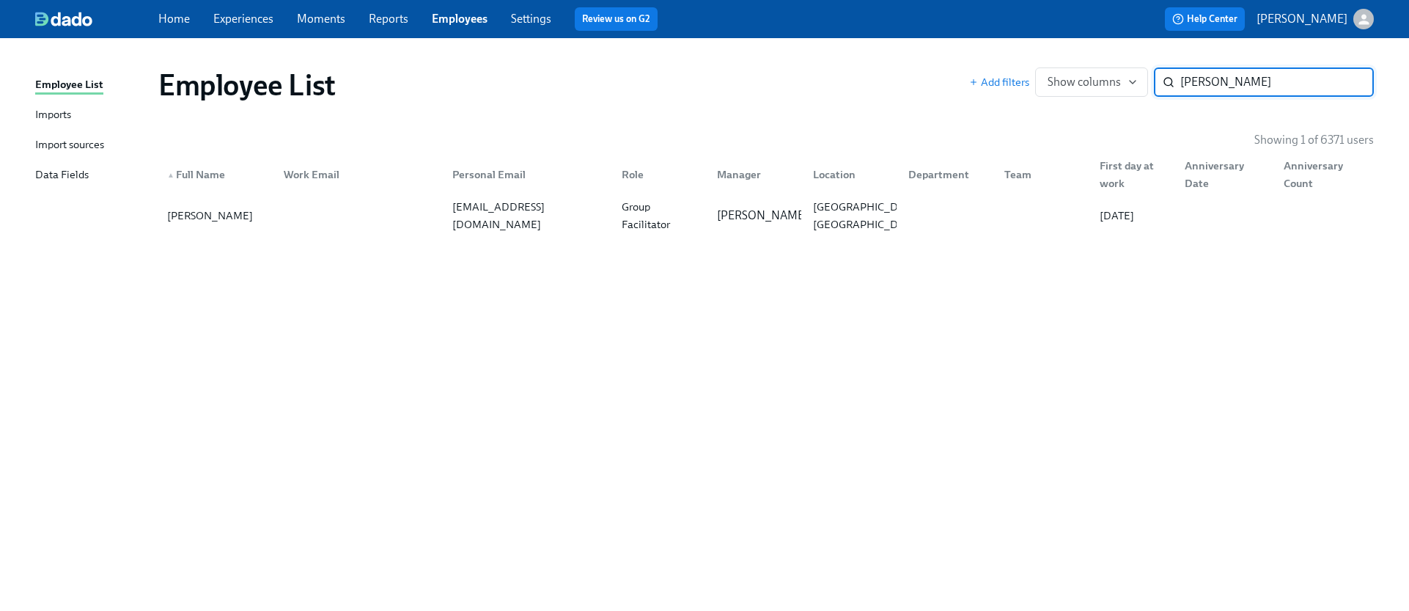
paste input "[PERSON_NAME]"
type input "[PERSON_NAME]"
click at [496, 206] on div "[EMAIL_ADDRESS][DOMAIN_NAME]" at bounding box center [527, 215] width 163 height 35
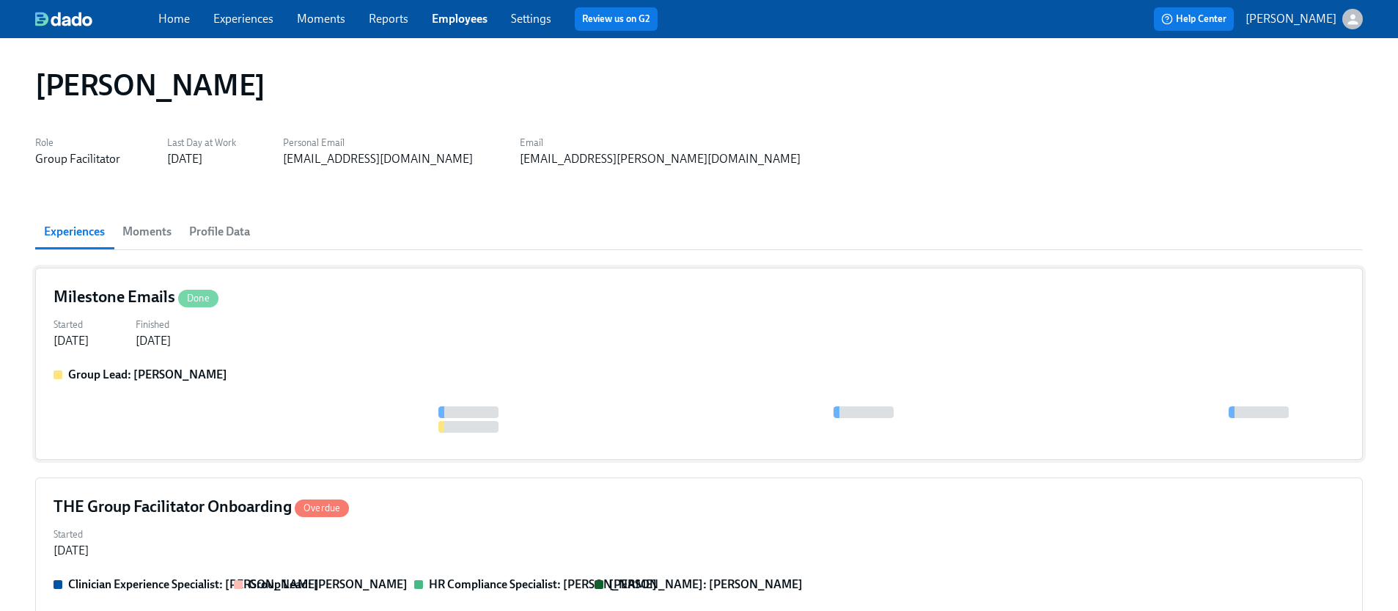
click at [314, 354] on div "Milestone Emails Done Started [DATE] Finished [DATE] Group Lead: [PERSON_NAME]" at bounding box center [699, 364] width 1328 height 192
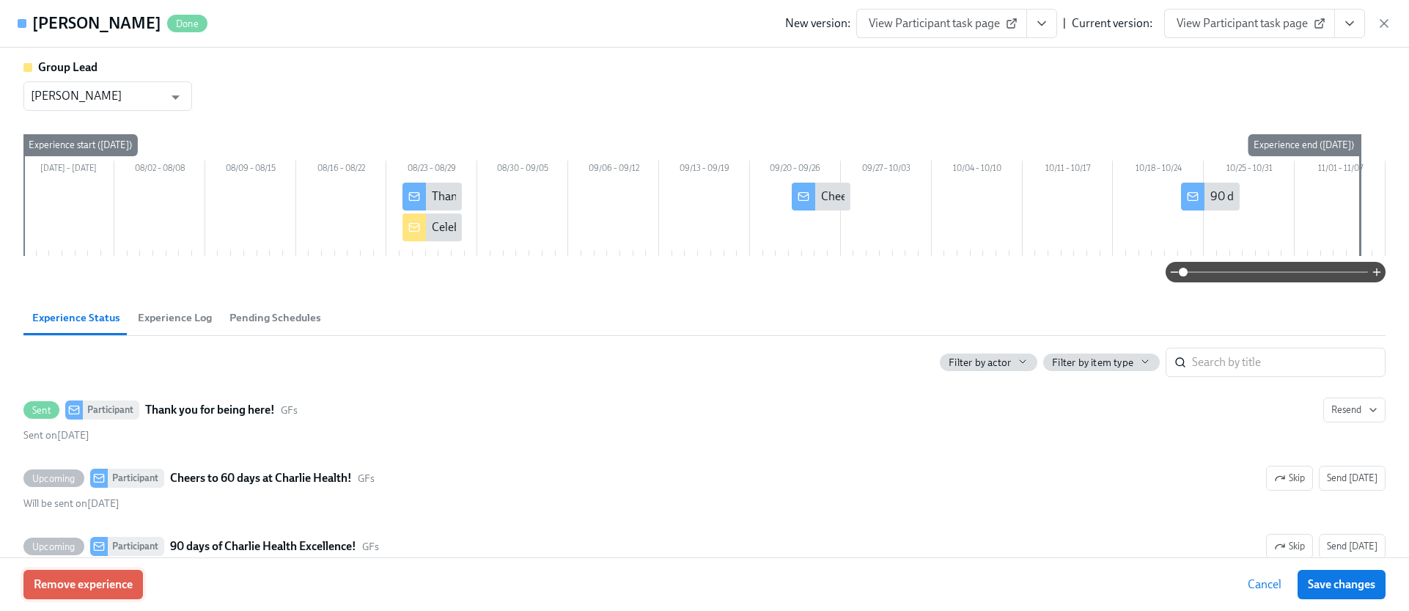
click at [65, 595] on button "Remove experience" at bounding box center [82, 584] width 119 height 29
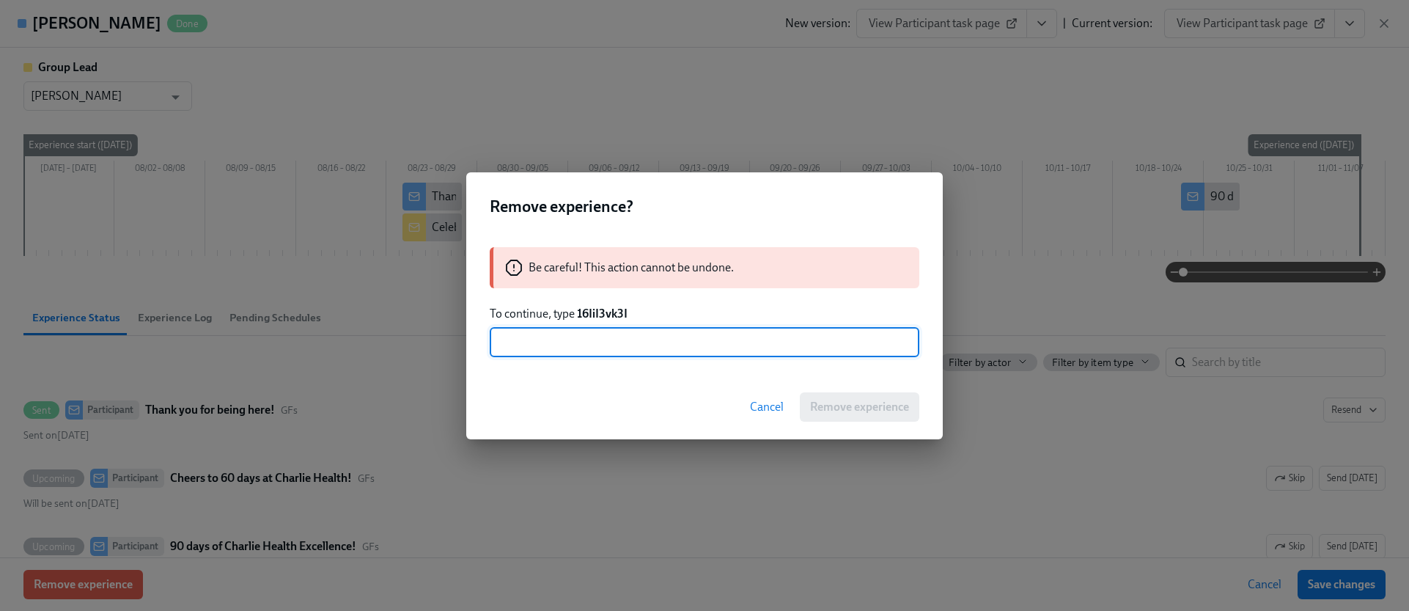
click at [603, 309] on strong "16IiI3vk3I" at bounding box center [602, 313] width 51 height 14
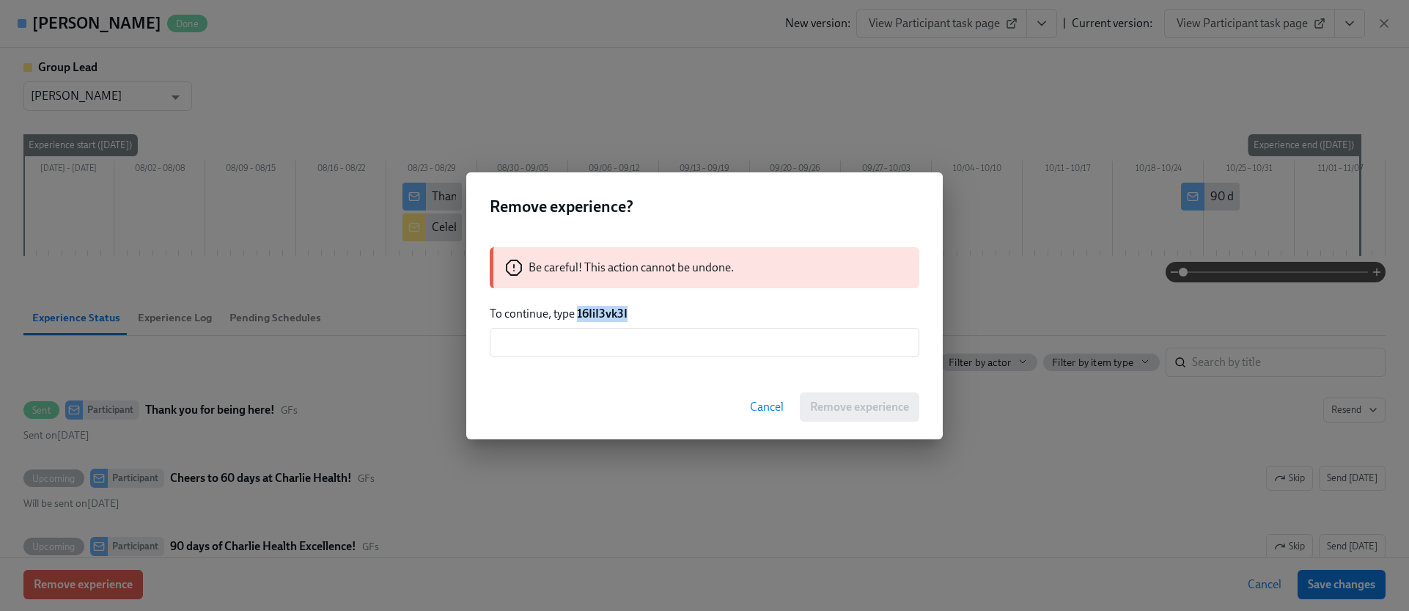
click at [603, 309] on strong "16IiI3vk3I" at bounding box center [602, 313] width 51 height 14
click at [615, 342] on input "text" at bounding box center [705, 342] width 430 height 29
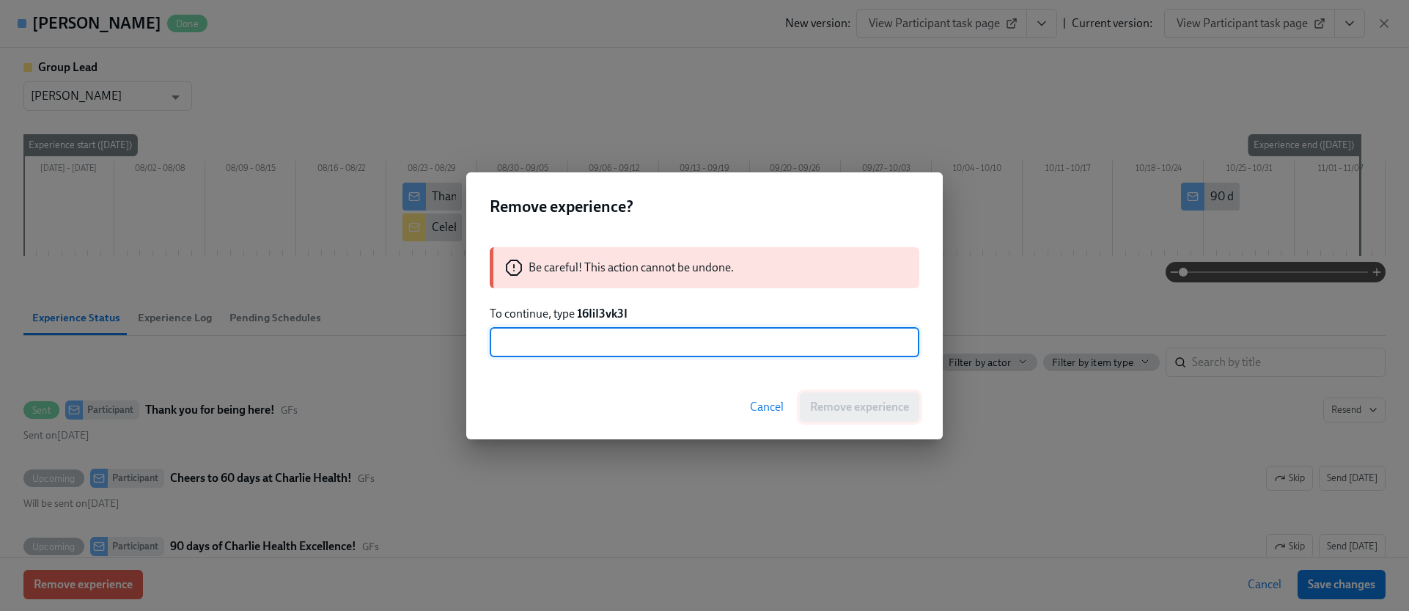
paste input "16IiI3vk3I"
type input "16IiI3vk3I"
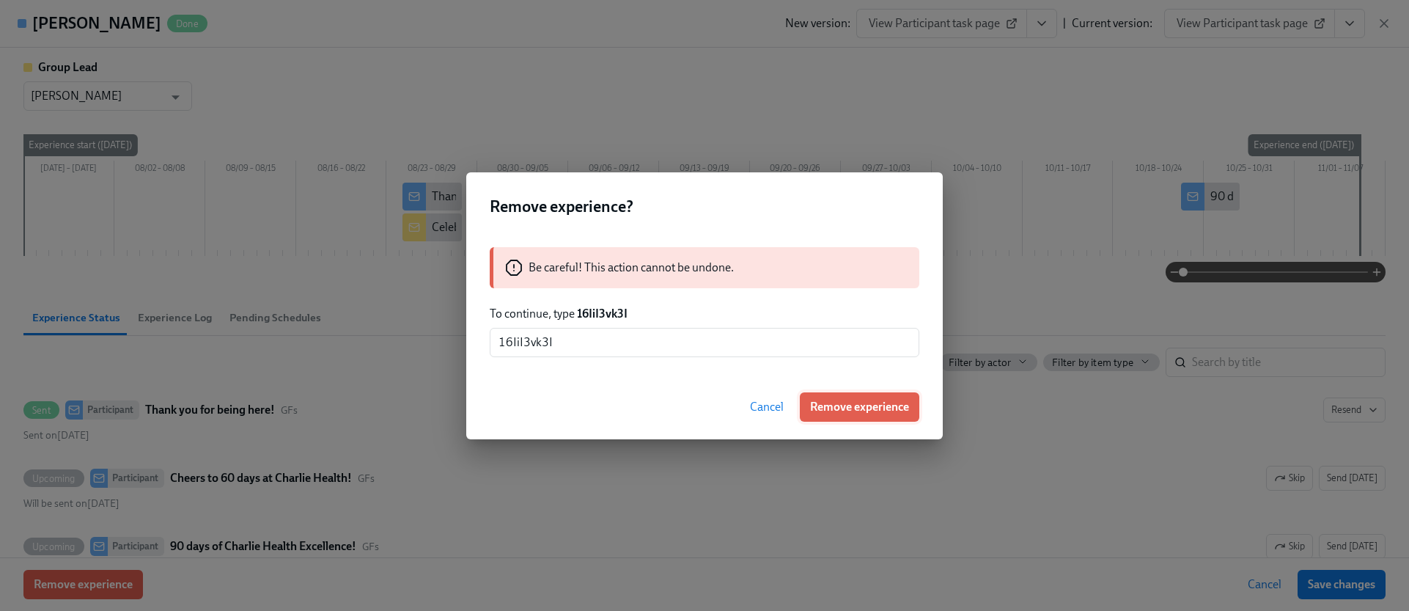
click at [847, 411] on span "Remove experience" at bounding box center [859, 407] width 99 height 15
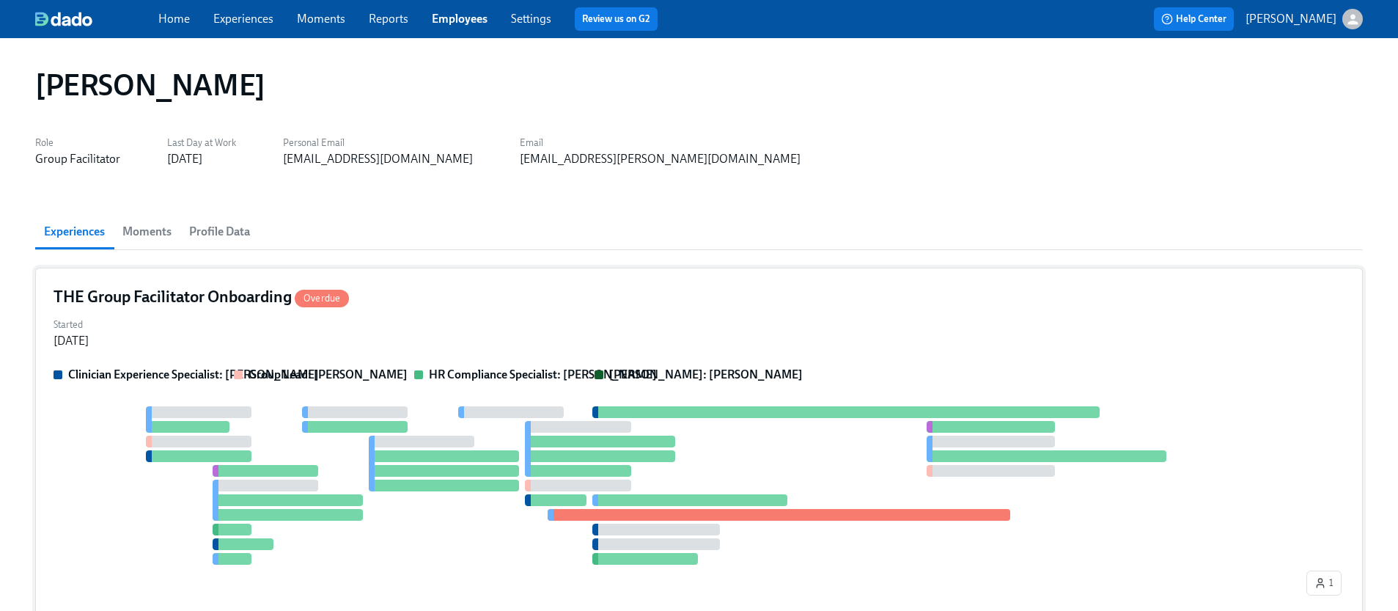
click at [474, 334] on div "Started [DATE]" at bounding box center [699, 331] width 1291 height 35
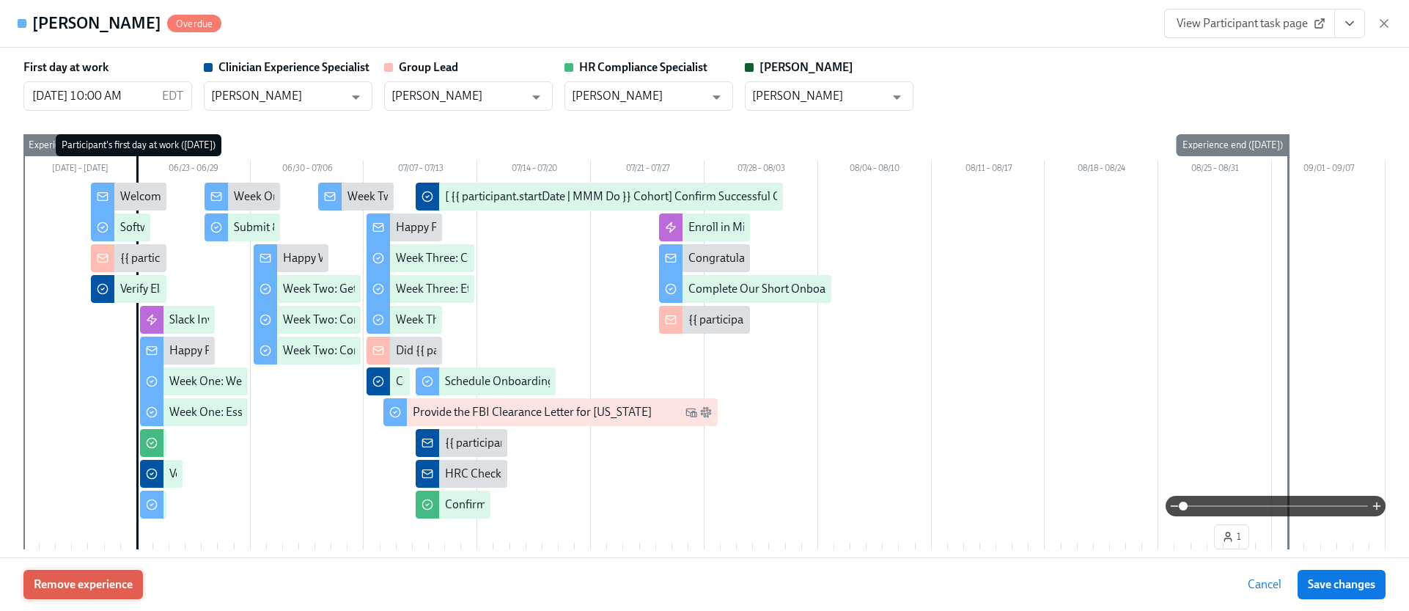
click at [106, 577] on span "Remove experience" at bounding box center [83, 584] width 99 height 15
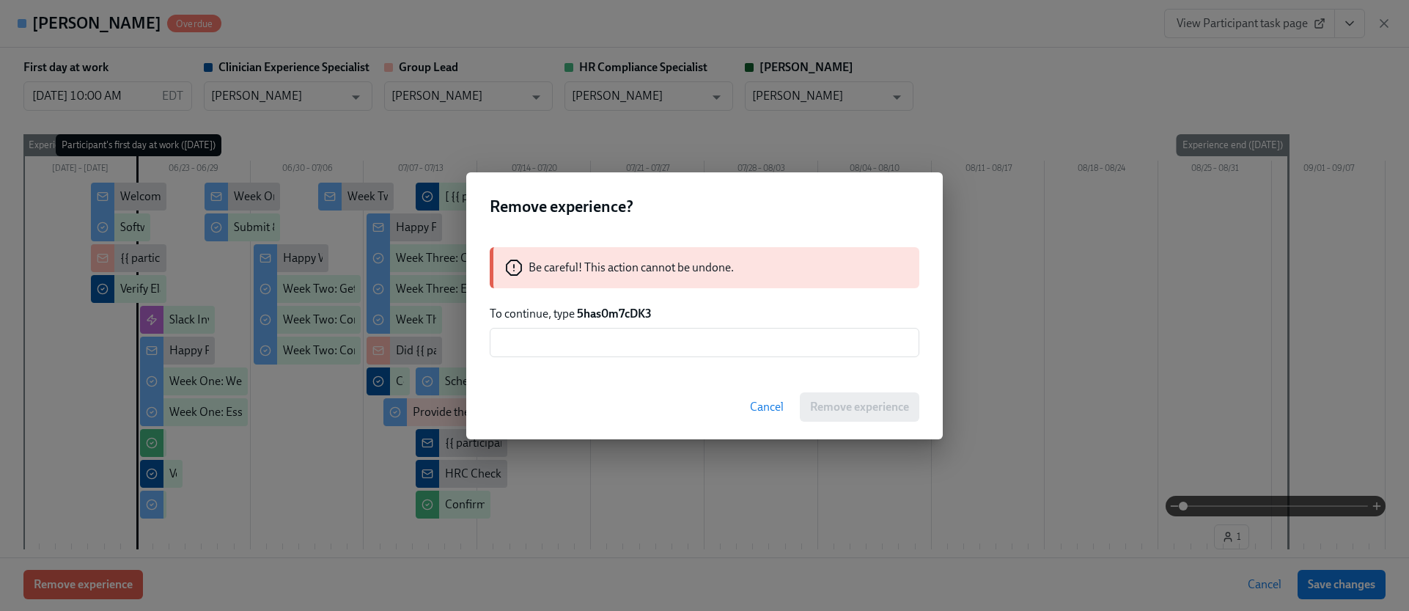
click at [612, 312] on strong "5has0m7cDK3" at bounding box center [614, 313] width 75 height 14
click at [622, 344] on input "text" at bounding box center [705, 342] width 430 height 29
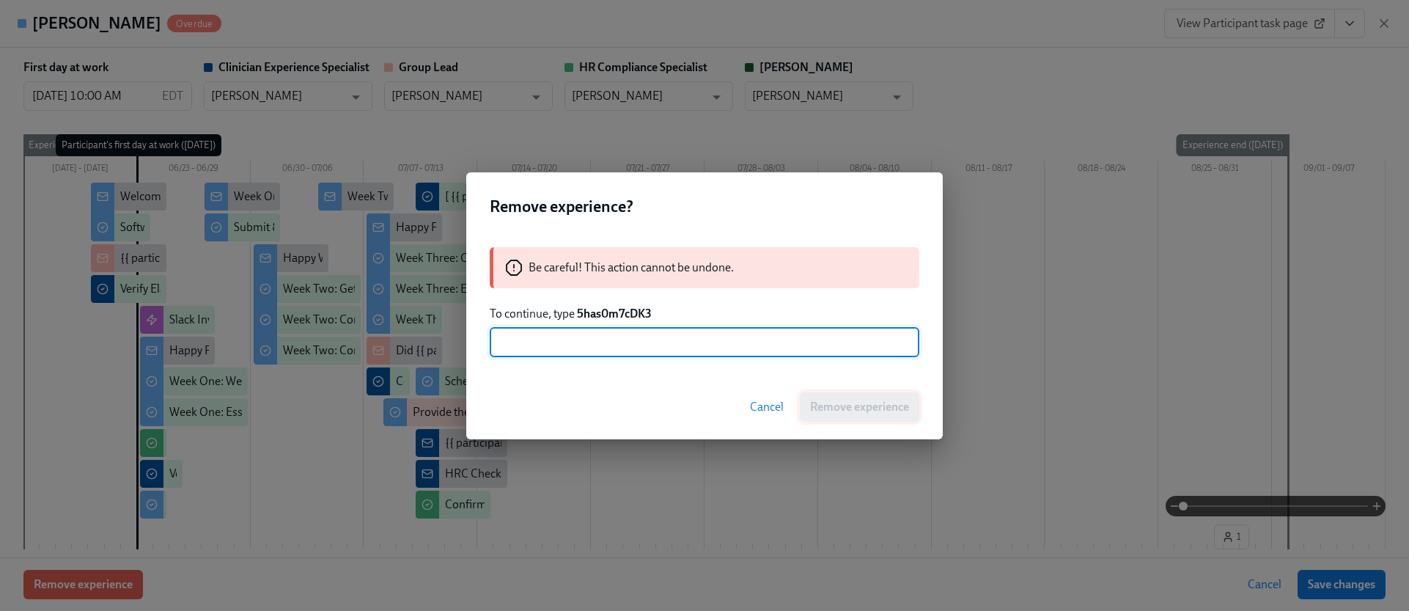
paste input "5has0m7cDK3"
type input "5has0m7cDK3"
drag, startPoint x: 854, startPoint y: 405, endPoint x: 830, endPoint y: 396, distance: 26.0
click at [855, 405] on span "Remove experience" at bounding box center [859, 407] width 99 height 15
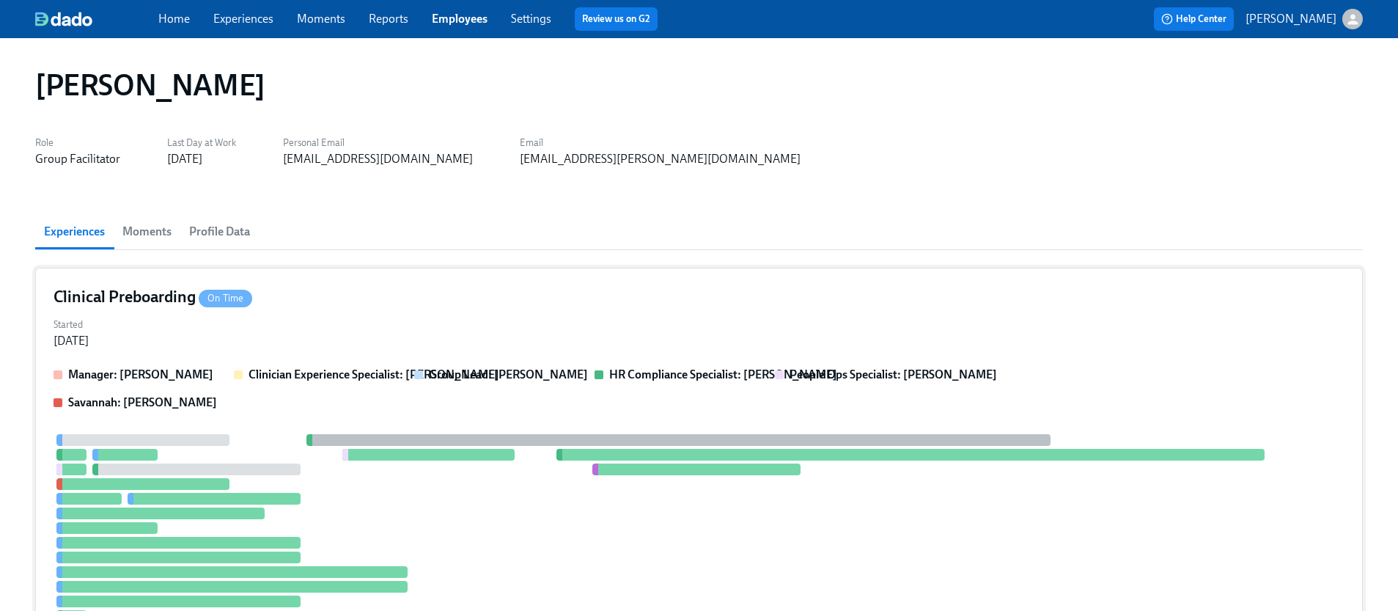
click at [478, 380] on strong "Group Lead: [PERSON_NAME]" at bounding box center [508, 374] width 159 height 14
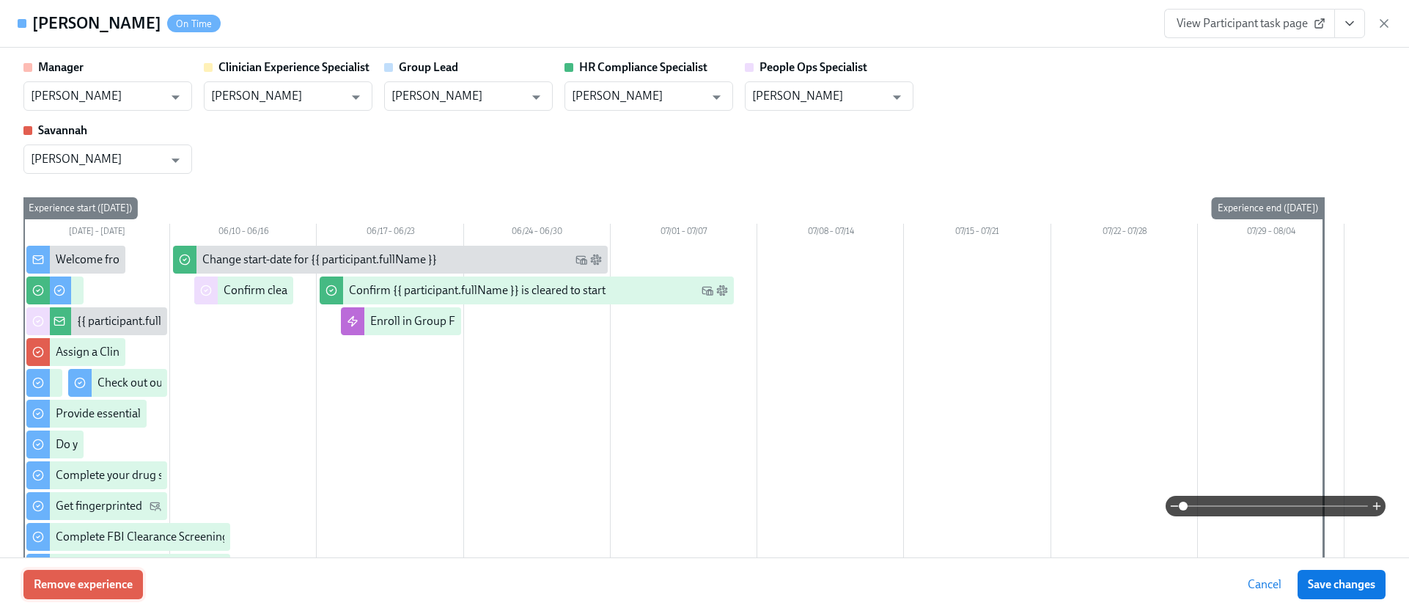
click at [77, 589] on span "Remove experience" at bounding box center [83, 584] width 99 height 15
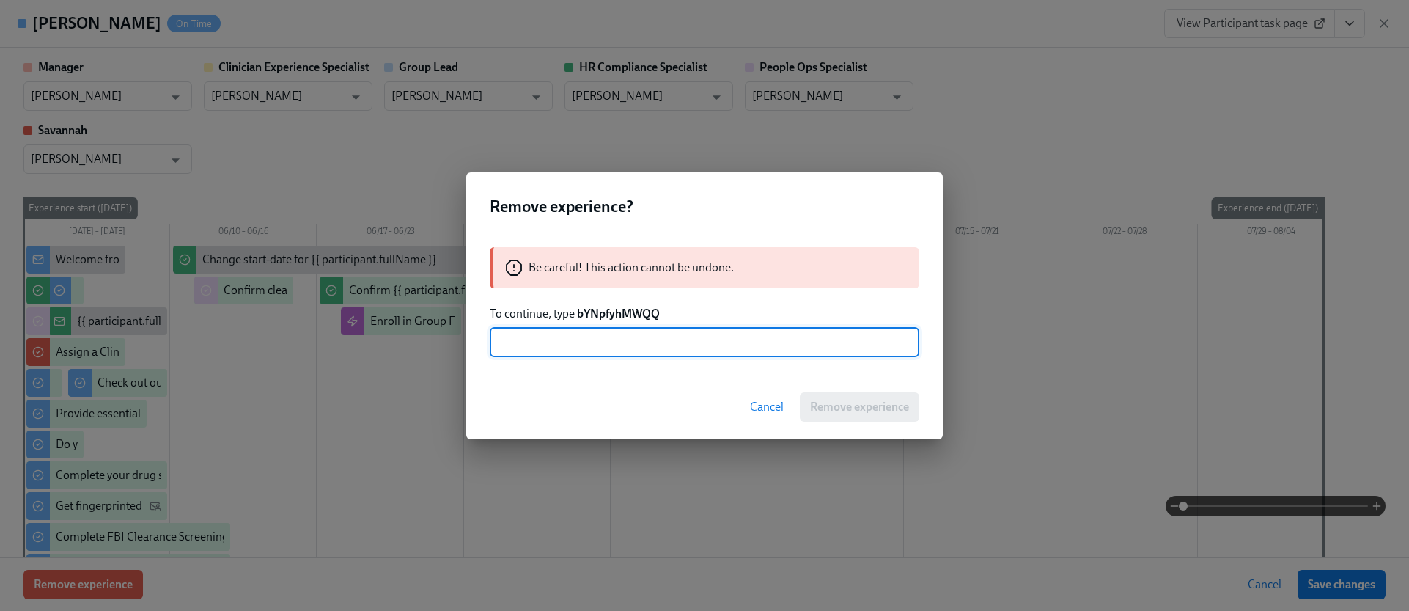
click at [604, 314] on strong "bYNpfyhMWQQ" at bounding box center [618, 313] width 83 height 14
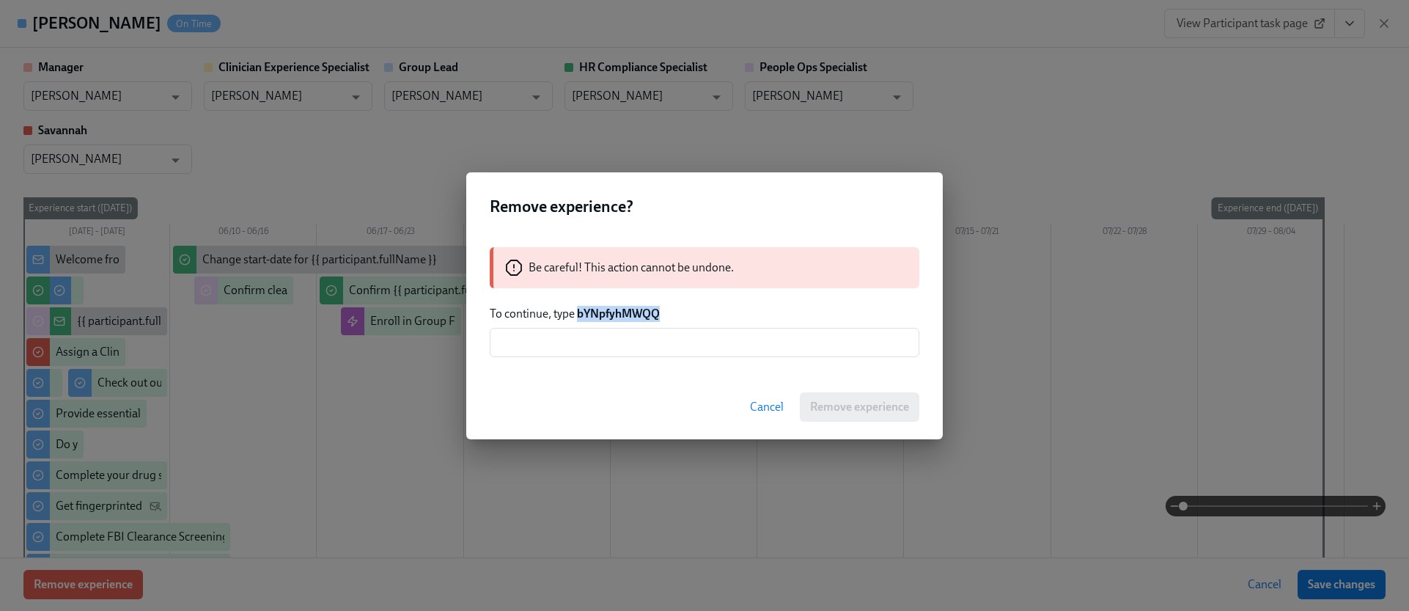
click at [604, 314] on strong "bYNpfyhMWQQ" at bounding box center [618, 313] width 83 height 14
click at [607, 336] on input "text" at bounding box center [705, 342] width 430 height 29
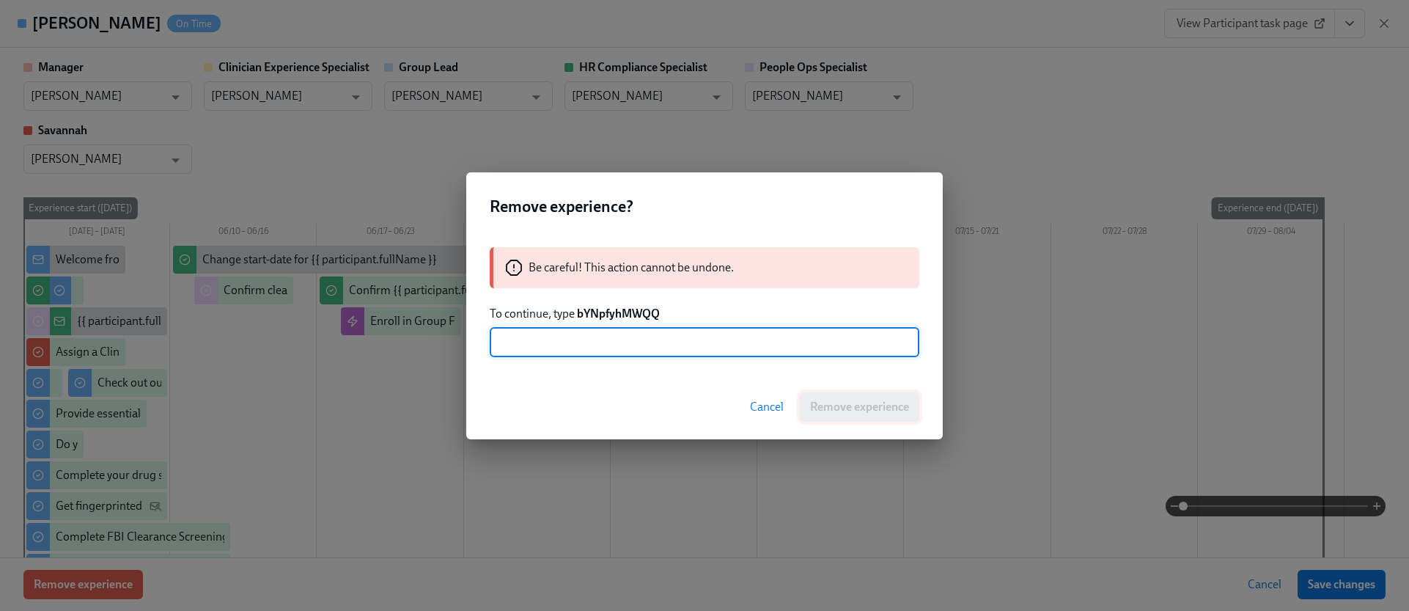
paste input "bYNpfyhMWQQ"
type input "bYNpfyhMWQQ"
click at [836, 401] on span "Remove experience" at bounding box center [859, 407] width 99 height 15
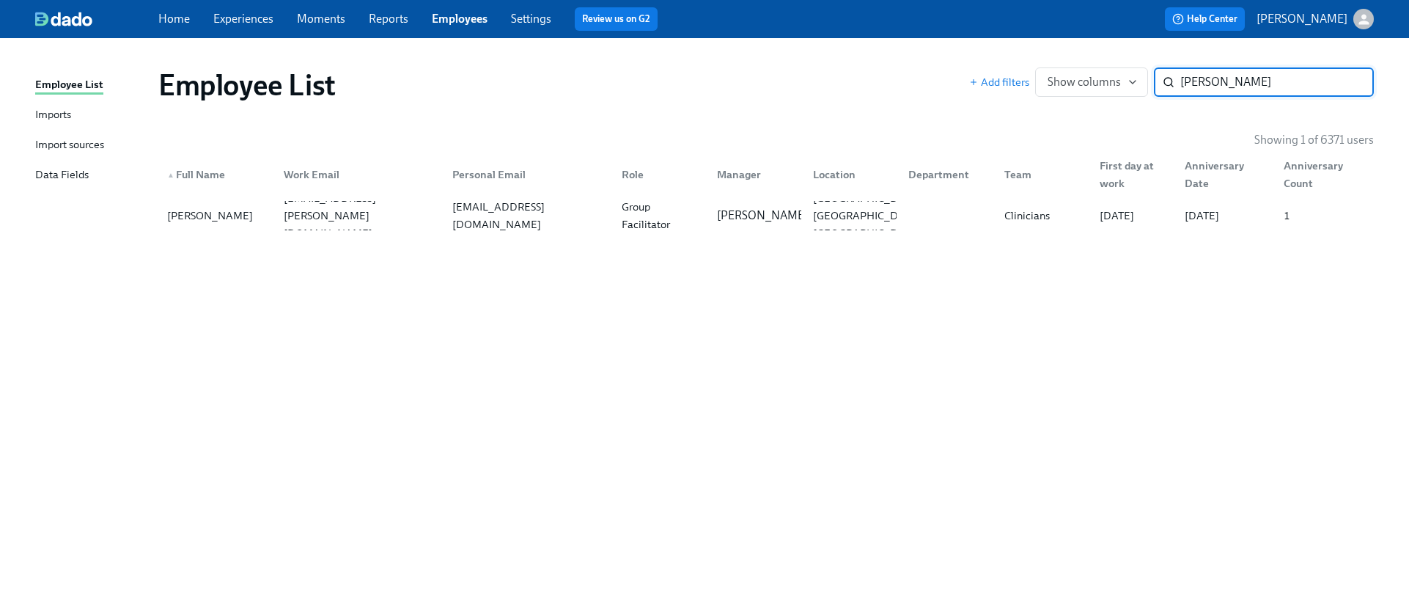
paste input "[PERSON_NAME]"
type input "[PERSON_NAME]"
click at [317, 201] on div at bounding box center [356, 215] width 169 height 29
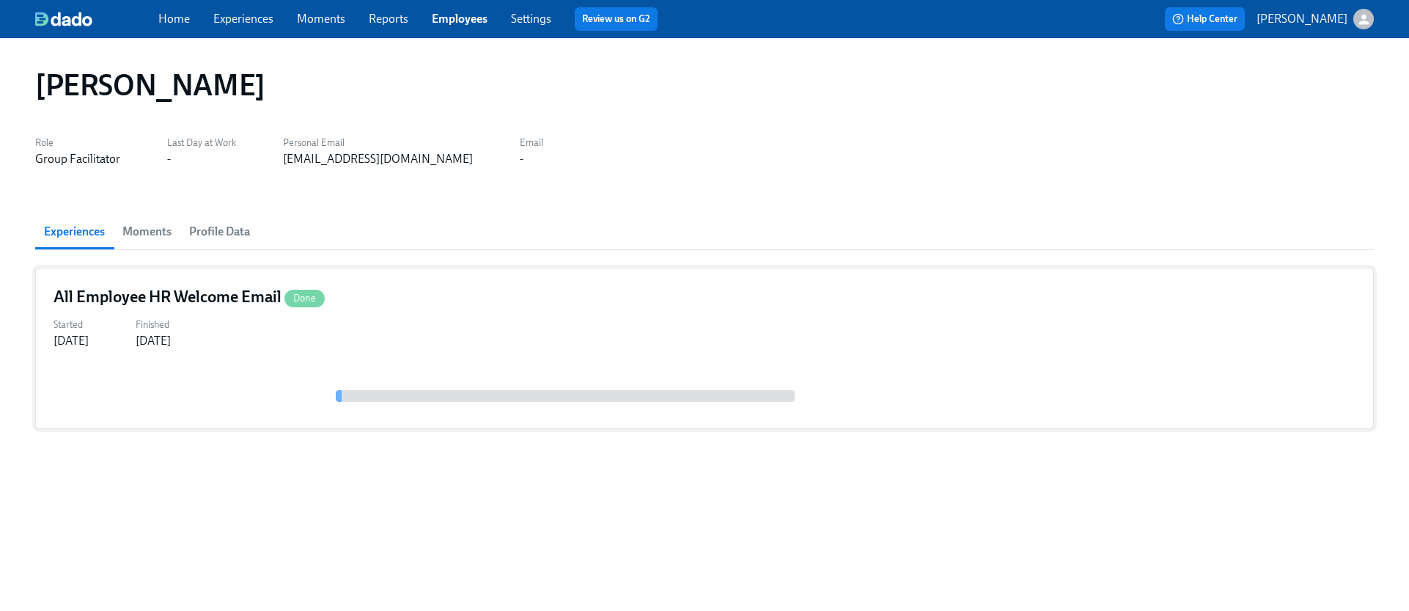
click at [353, 354] on div "All Employee HR Welcome Email Done Started [DATE] Finished [DATE]" at bounding box center [704, 348] width 1339 height 161
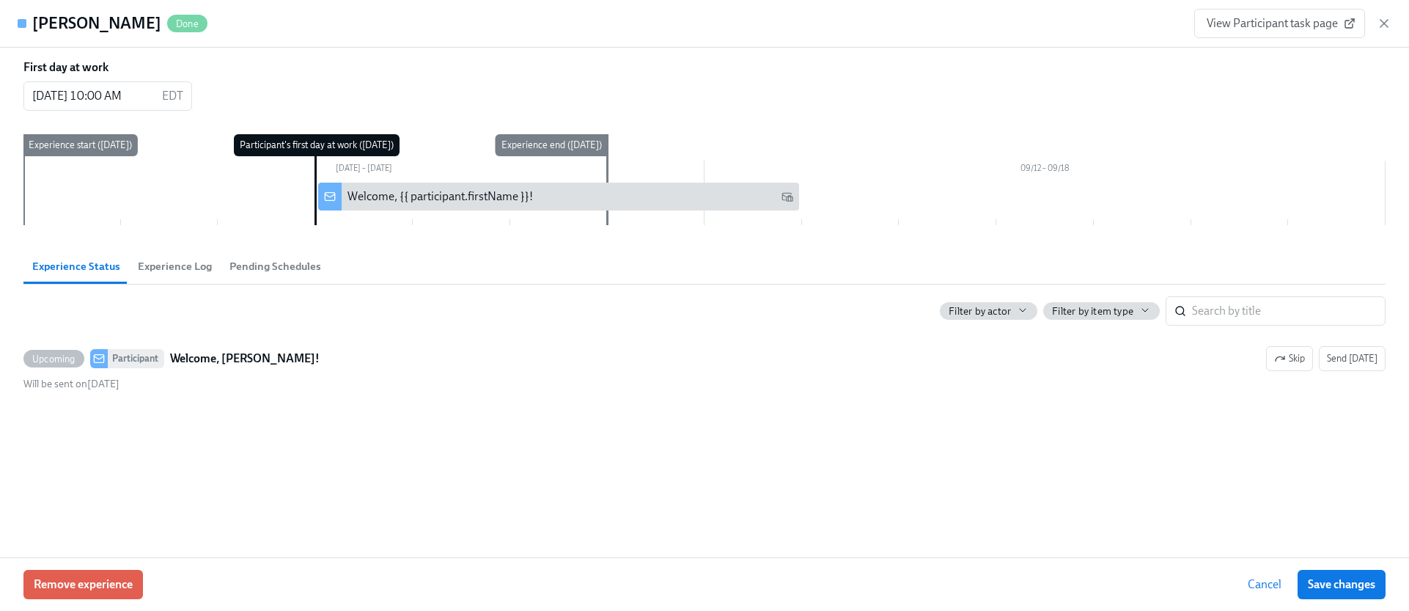
click at [138, 566] on div "Remove experience Cancel Save changes" at bounding box center [704, 584] width 1409 height 54
click at [78, 595] on button "Remove experience" at bounding box center [82, 584] width 119 height 29
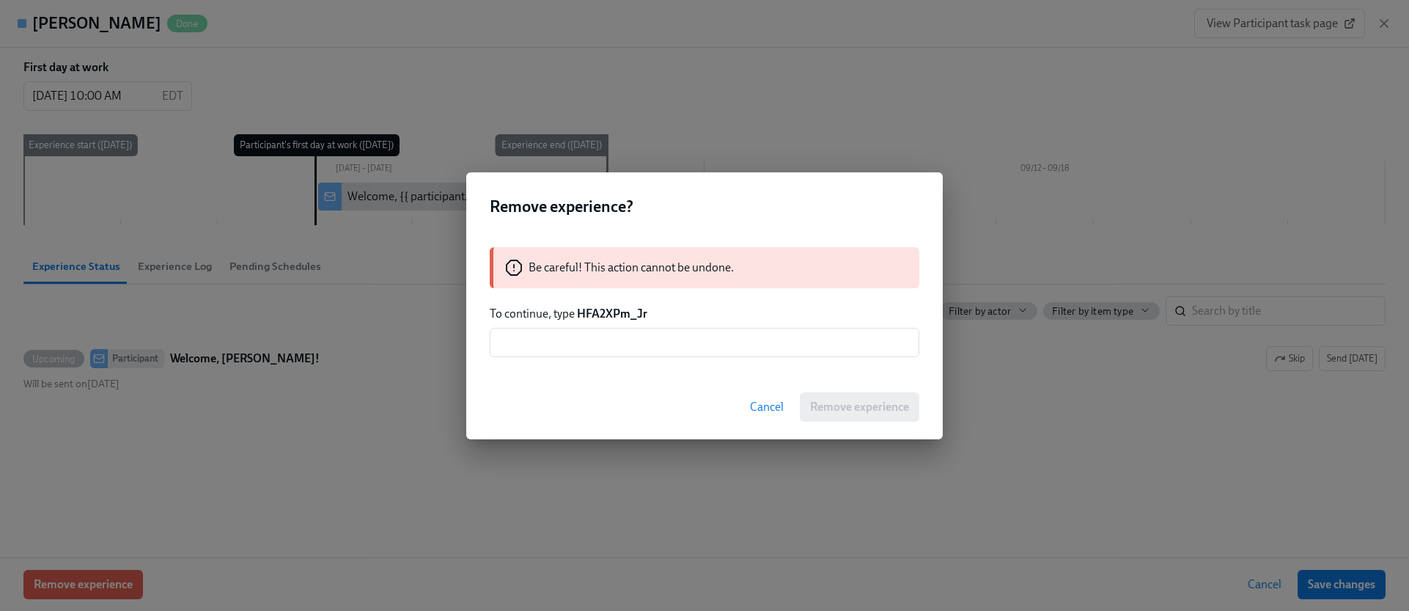
click at [613, 314] on strong "HFA2XPm_Jr" at bounding box center [612, 313] width 70 height 14
click at [633, 344] on input "text" at bounding box center [705, 342] width 430 height 29
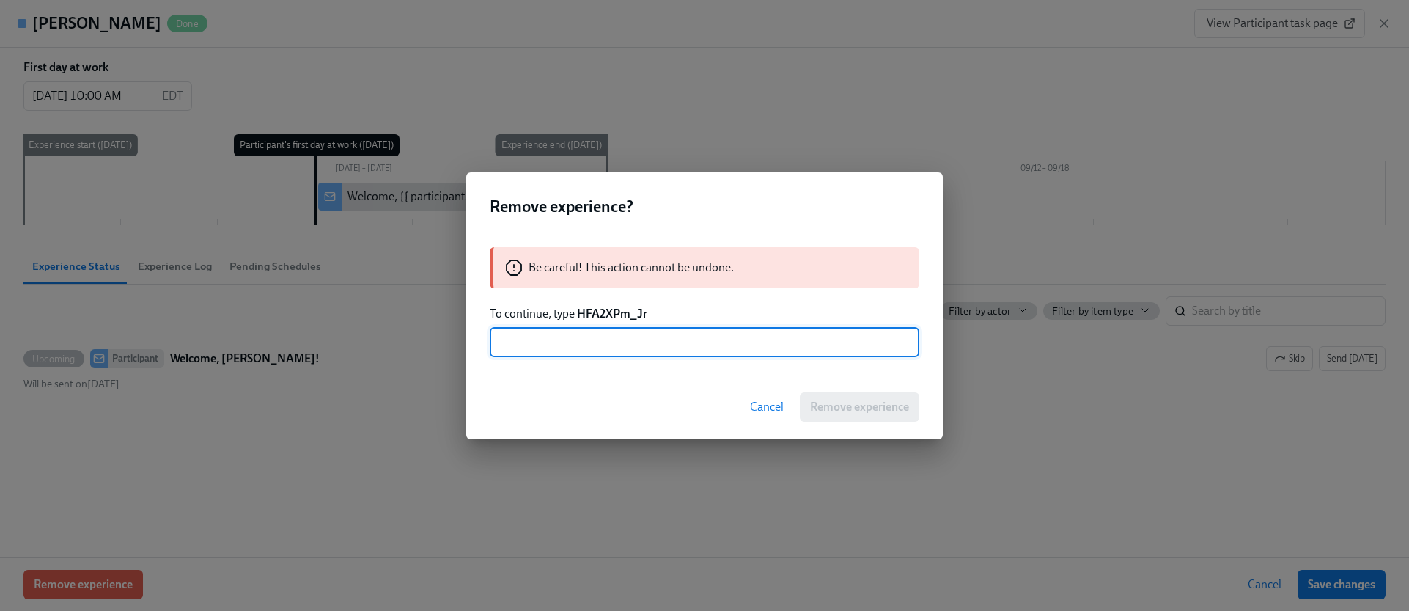
paste input "HFA2XPm_Jr"
type input "HFA2XPm_Jr"
click at [838, 393] on button "Remove experience" at bounding box center [859, 406] width 119 height 29
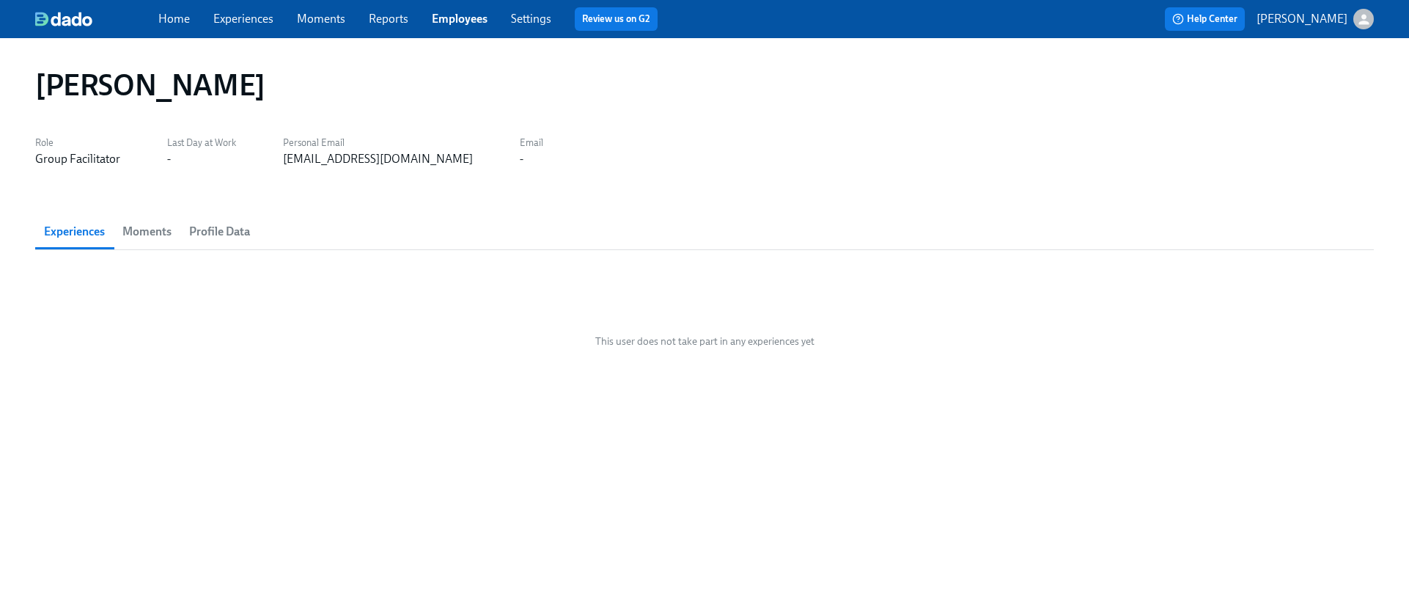
click at [198, 92] on h1 "[PERSON_NAME]" at bounding box center [150, 84] width 230 height 35
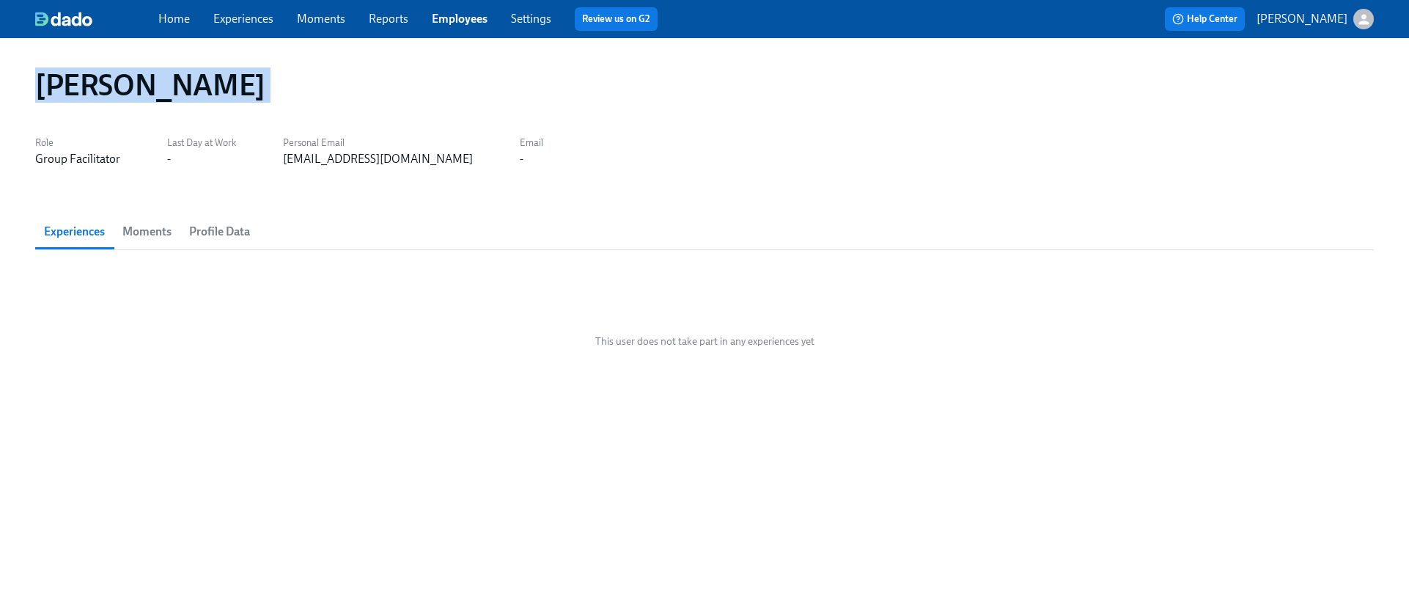
click at [198, 92] on h1 "[PERSON_NAME]" at bounding box center [150, 84] width 230 height 35
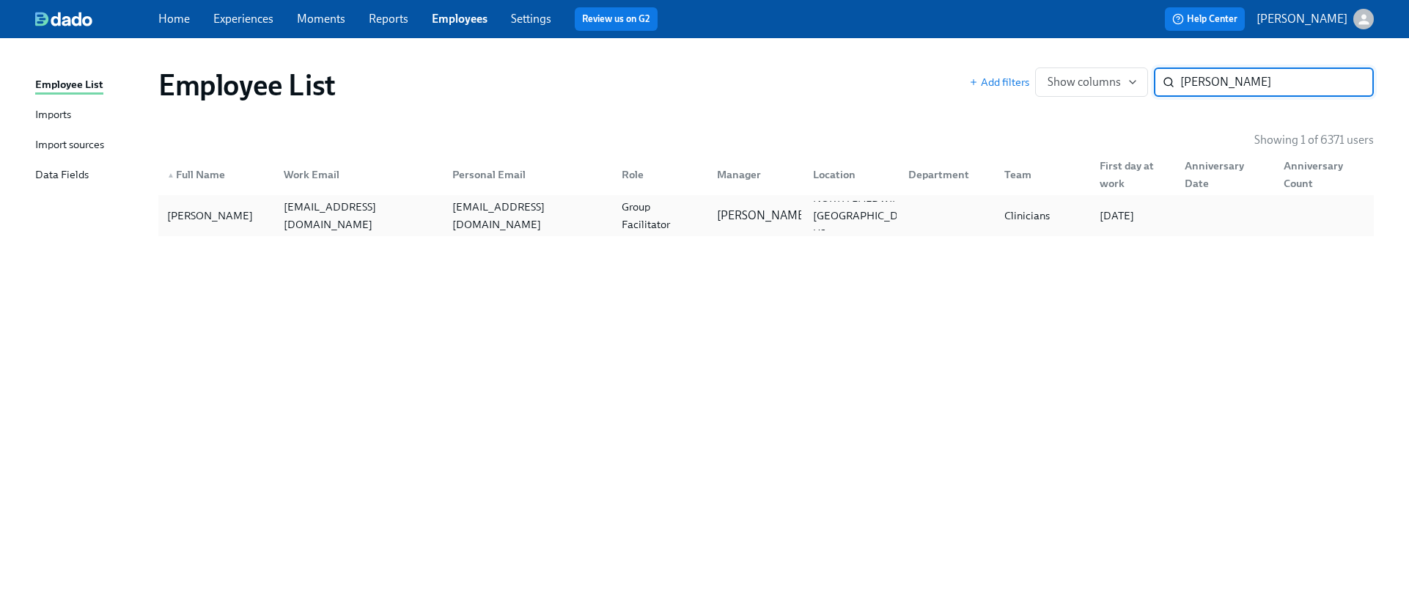
type input "[PERSON_NAME]"
click at [286, 226] on div "[EMAIL_ADDRESS][DOMAIN_NAME]" at bounding box center [356, 215] width 169 height 29
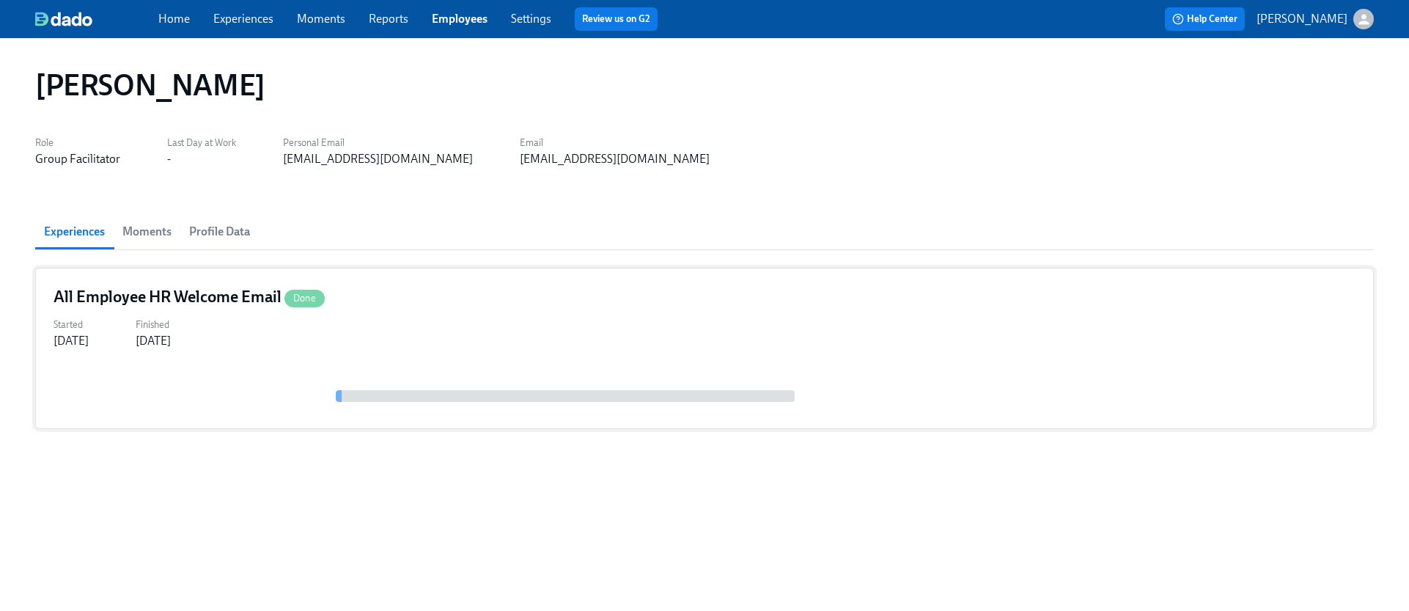
click at [292, 361] on div "All Employee HR Welcome Email Done Started [DATE] Finished [DATE]" at bounding box center [704, 348] width 1339 height 161
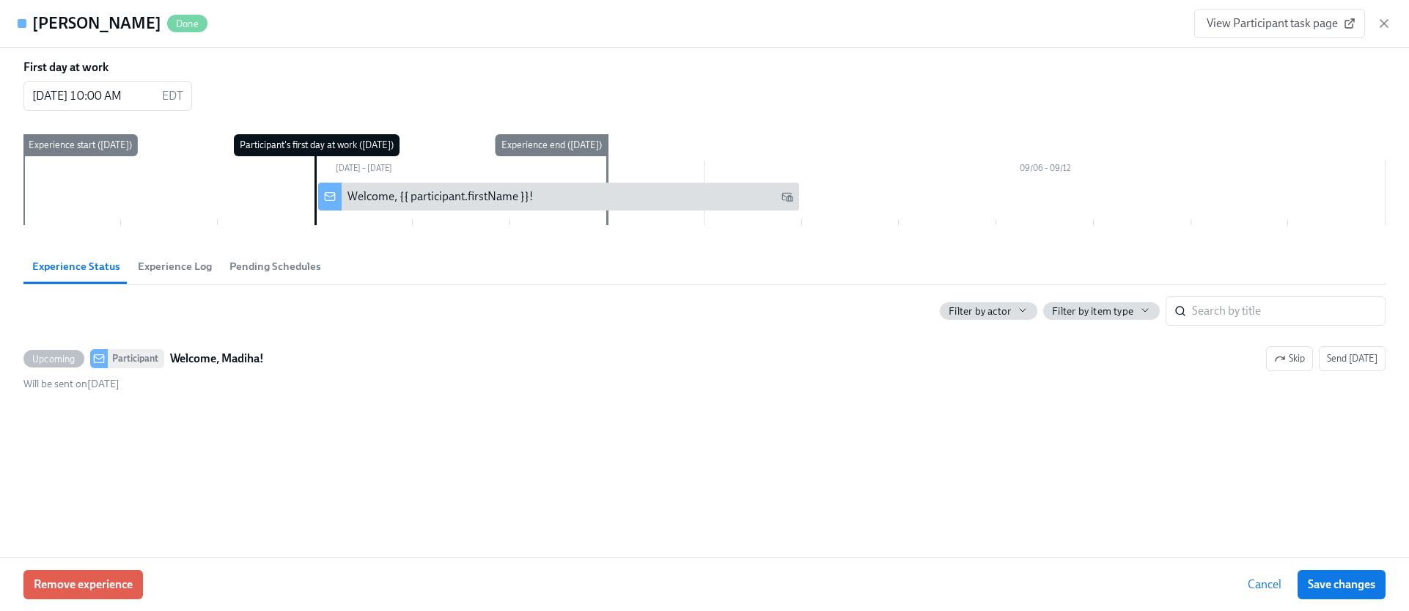
click at [97, 566] on div "Remove experience Cancel Save changes" at bounding box center [704, 584] width 1409 height 54
click at [100, 584] on span "Remove experience" at bounding box center [83, 584] width 99 height 15
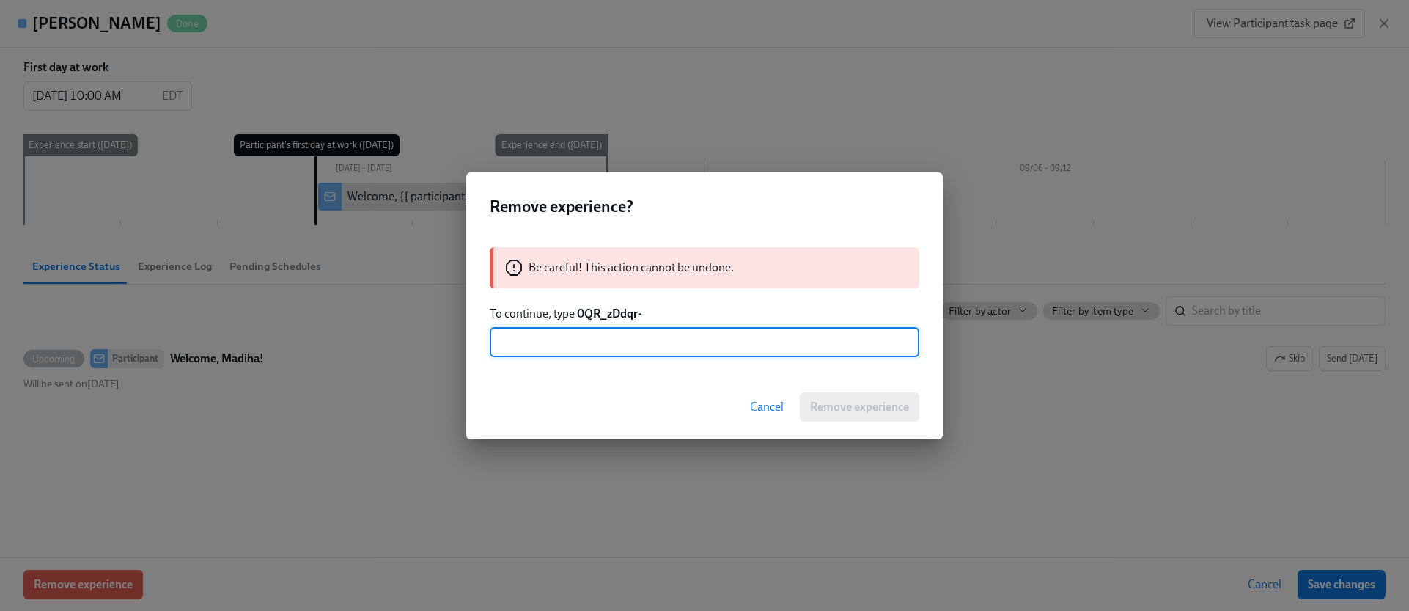
click at [611, 314] on strong "0QR_zDdqr-" at bounding box center [609, 313] width 65 height 14
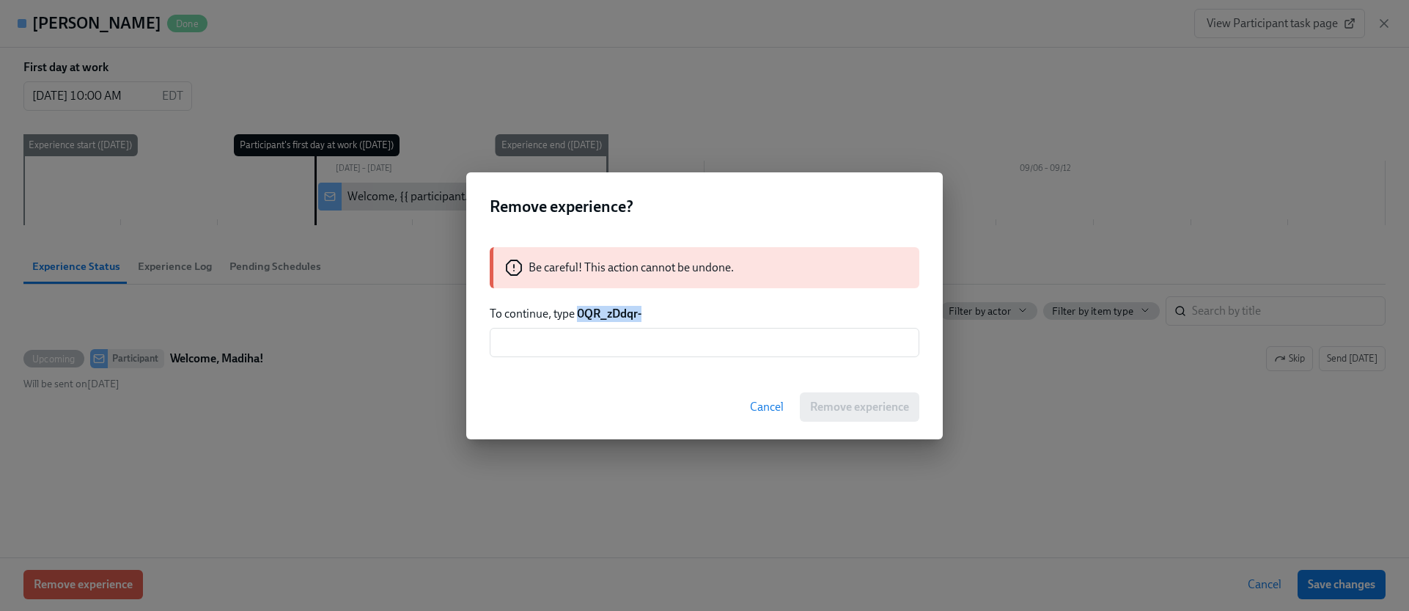
drag, startPoint x: 640, startPoint y: 314, endPoint x: 577, endPoint y: 319, distance: 63.2
click at [577, 319] on p "To continue, type 0QR_zDdqr-" at bounding box center [705, 314] width 430 height 16
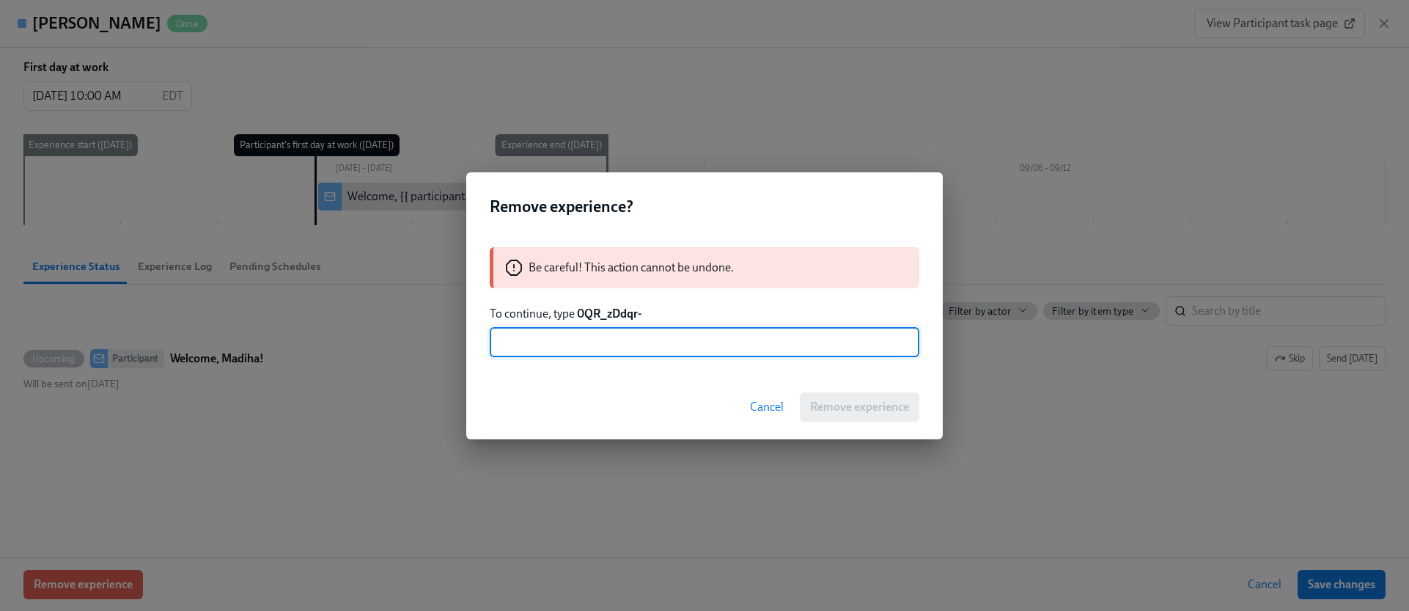
click at [607, 338] on input "text" at bounding box center [705, 342] width 430 height 29
paste input "0QR_zDdqr-"
type input "0QR_zDdqr-"
click at [844, 402] on span "Remove experience" at bounding box center [859, 407] width 99 height 15
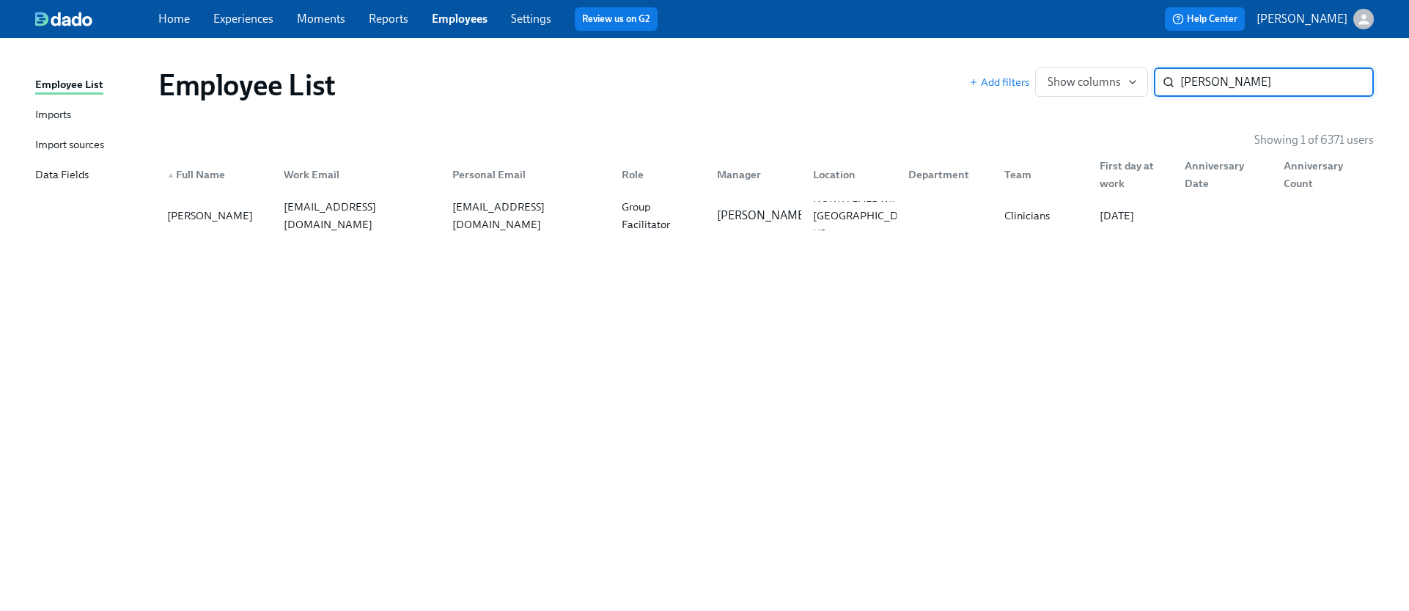
paste input "[PERSON_NAME]"
type input "[PERSON_NAME]"
click at [397, 209] on div "[PERSON_NAME][EMAIL_ADDRESS][PERSON_NAME][DOMAIN_NAME]" at bounding box center [359, 215] width 163 height 70
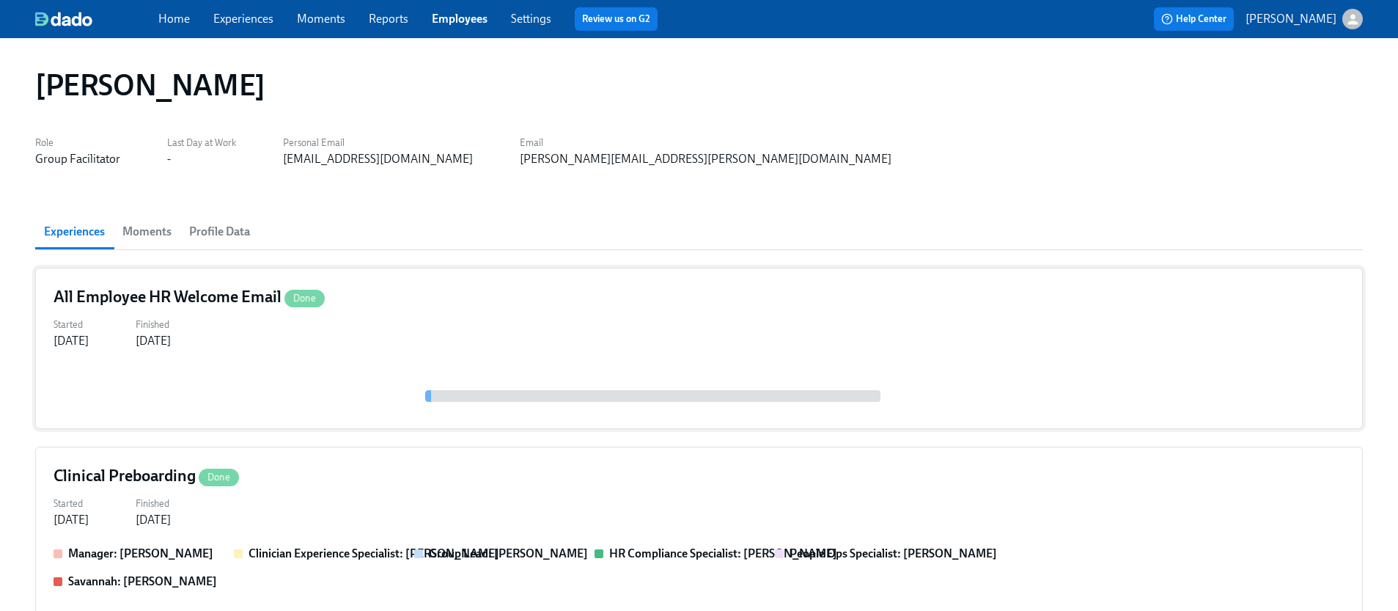
click at [443, 342] on div "Started [DATE] Finished [DATE]" at bounding box center [699, 331] width 1291 height 35
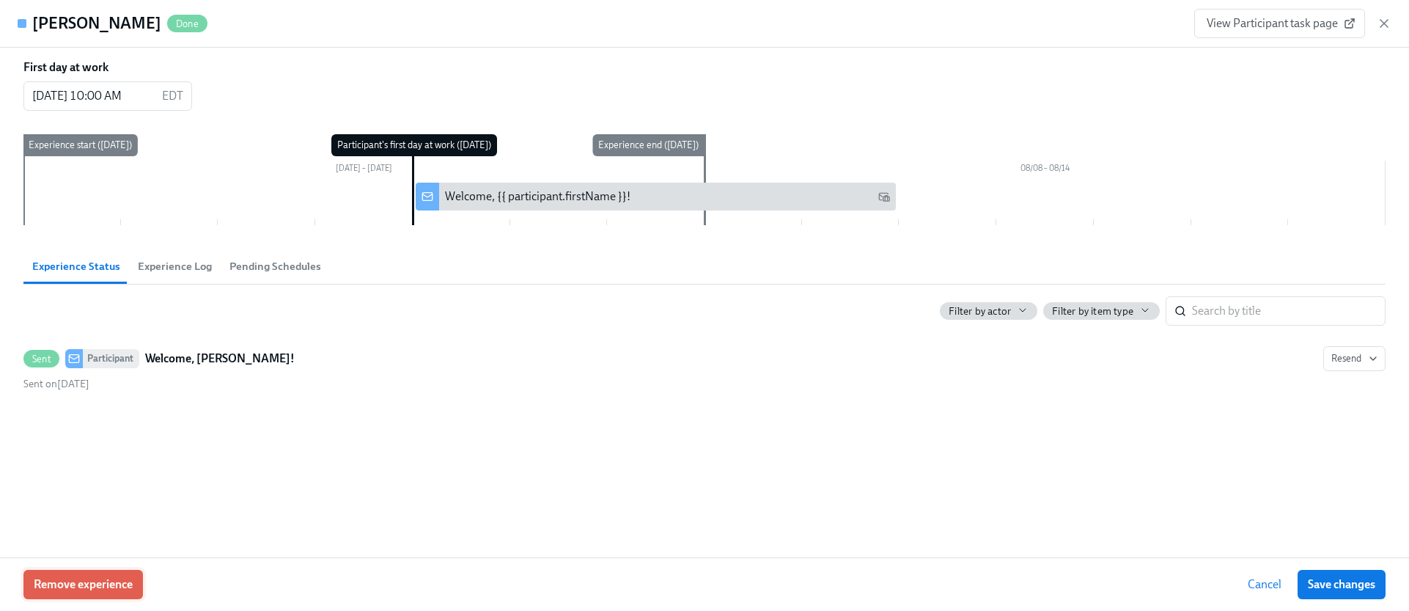
click at [99, 577] on span "Remove experience" at bounding box center [83, 584] width 99 height 15
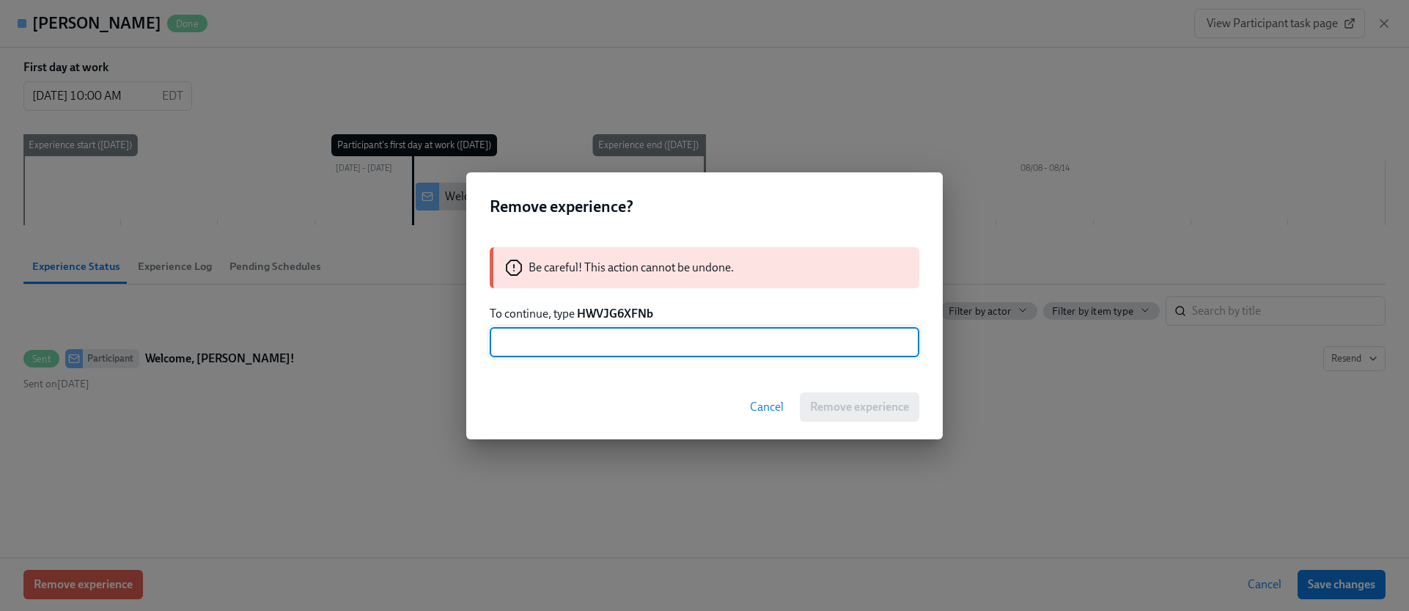
click at [608, 313] on strong "HWVJG6XFNb" at bounding box center [615, 313] width 76 height 14
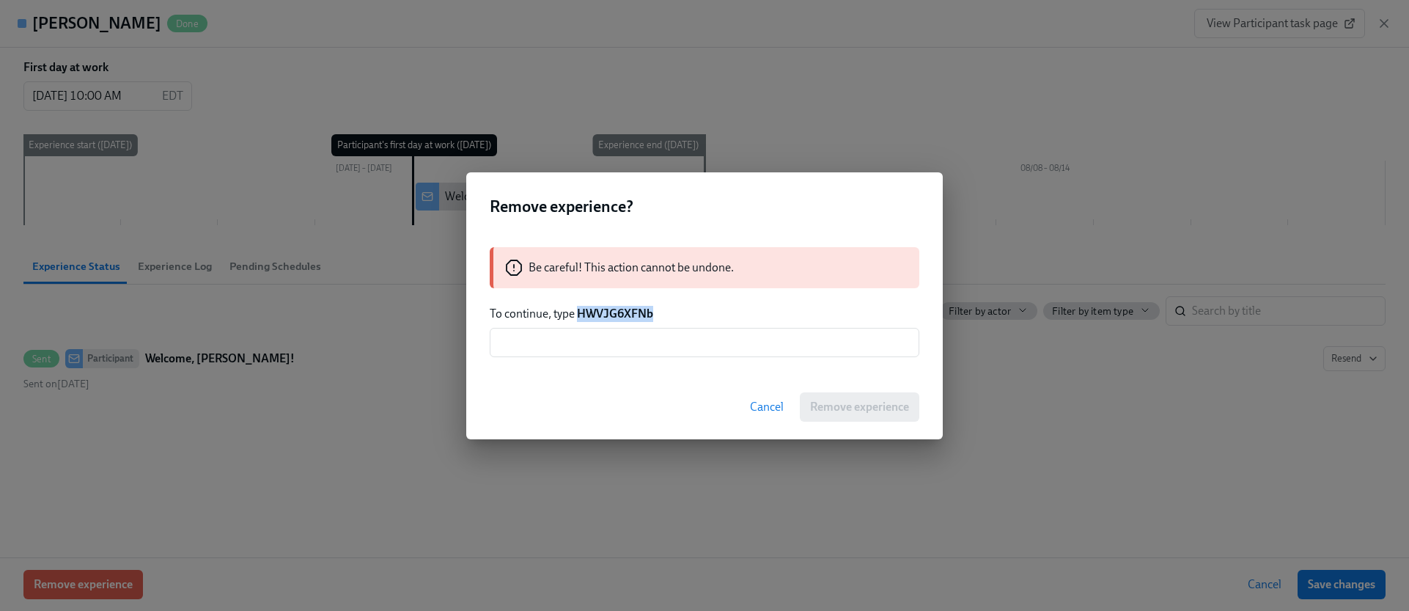
click at [608, 313] on strong "HWVJG6XFNb" at bounding box center [615, 313] width 76 height 14
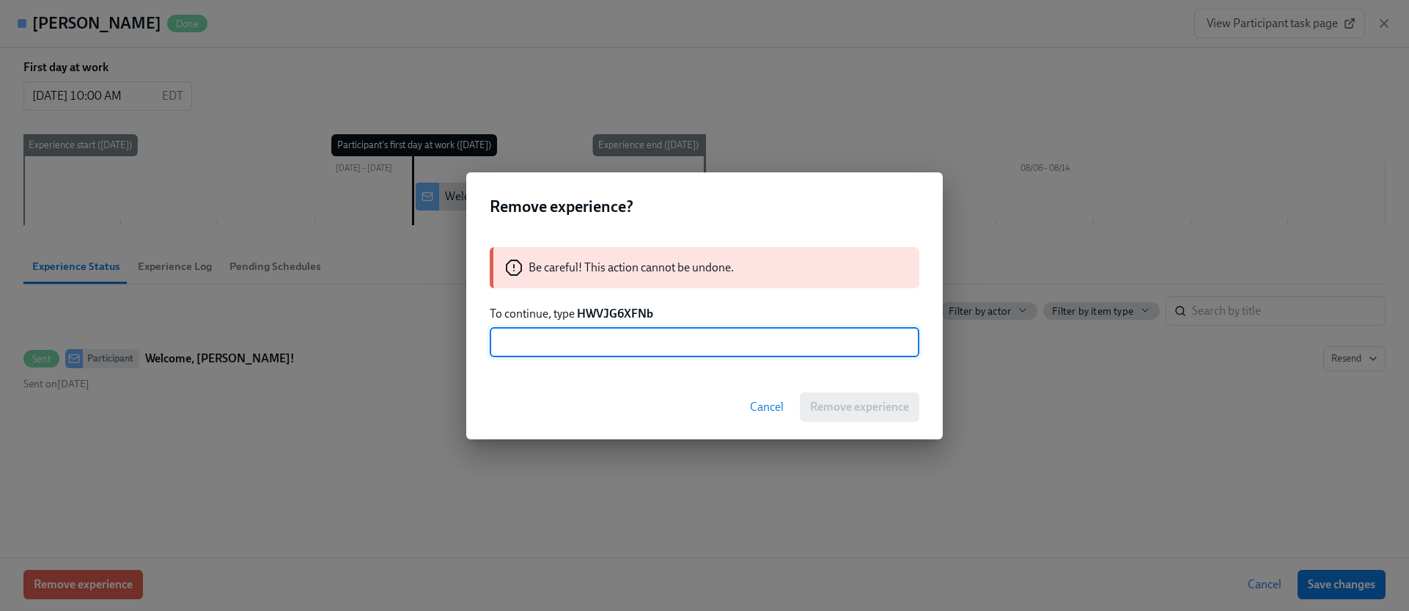
click at [661, 340] on input "text" at bounding box center [705, 342] width 430 height 29
paste input "HWVJG6XFNb"
type input "HWVJG6XFNb"
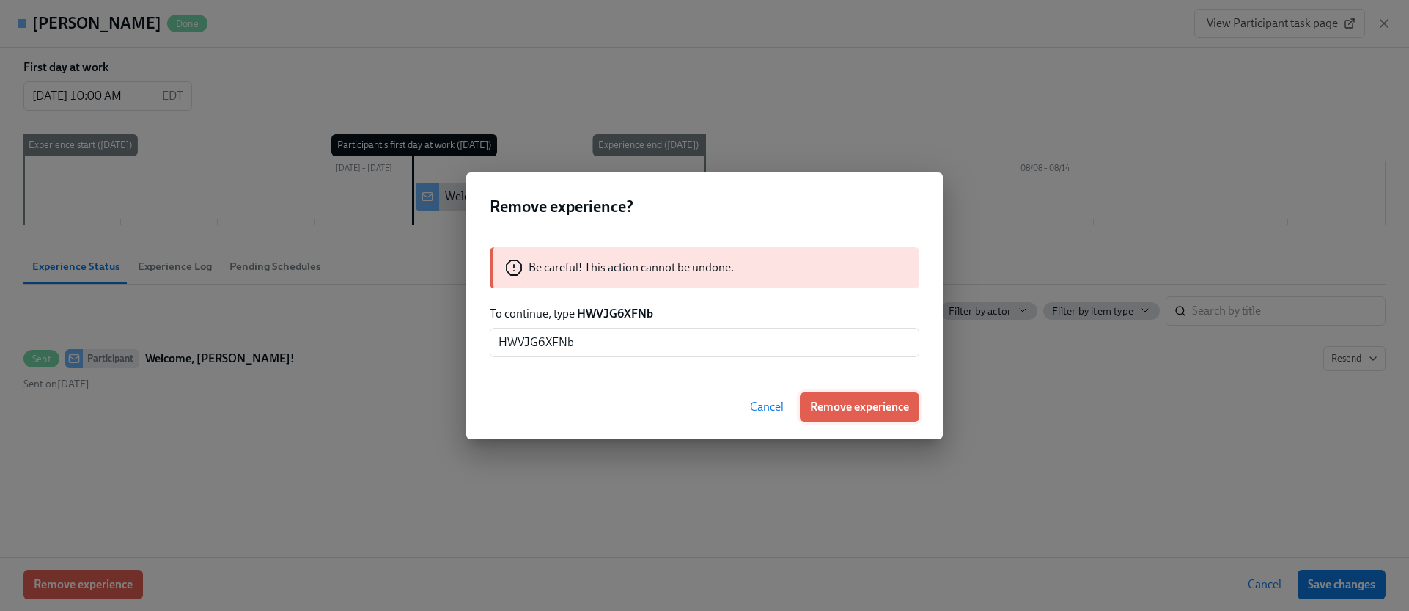
click at [862, 408] on span "Remove experience" at bounding box center [859, 407] width 99 height 15
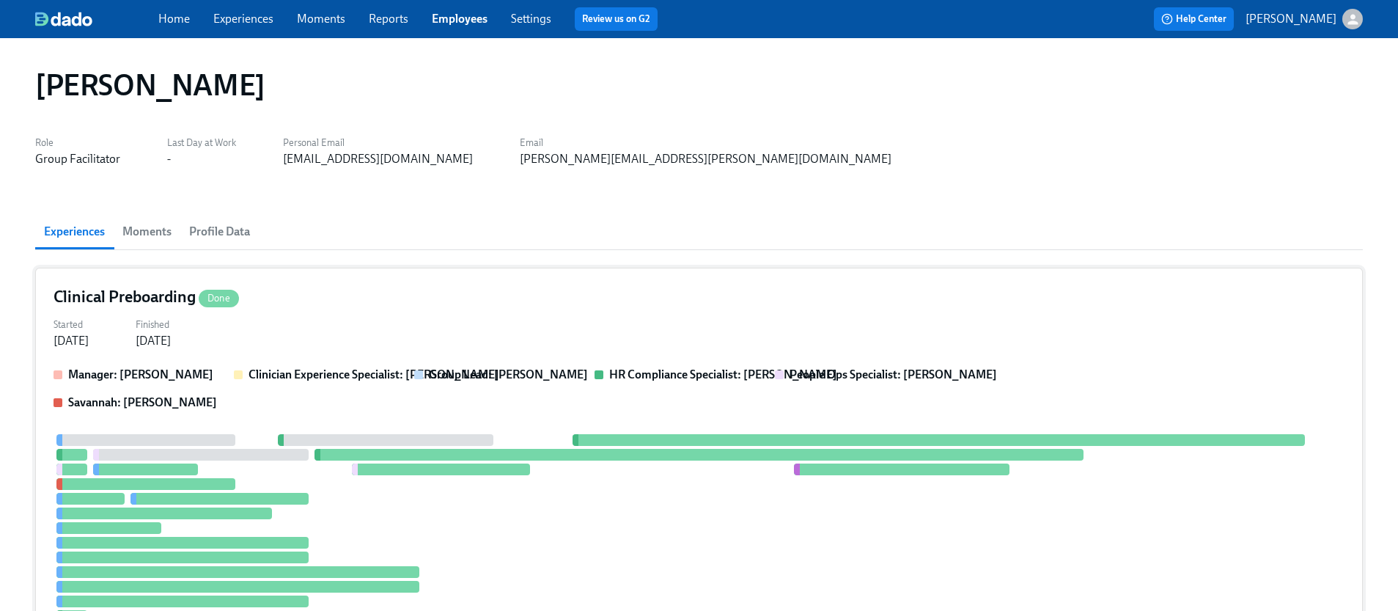
click at [397, 427] on div "Manager: [PERSON_NAME] Clinician Experience Specialist: [PERSON_NAME] Group Lea…" at bounding box center [699, 499] width 1291 height 264
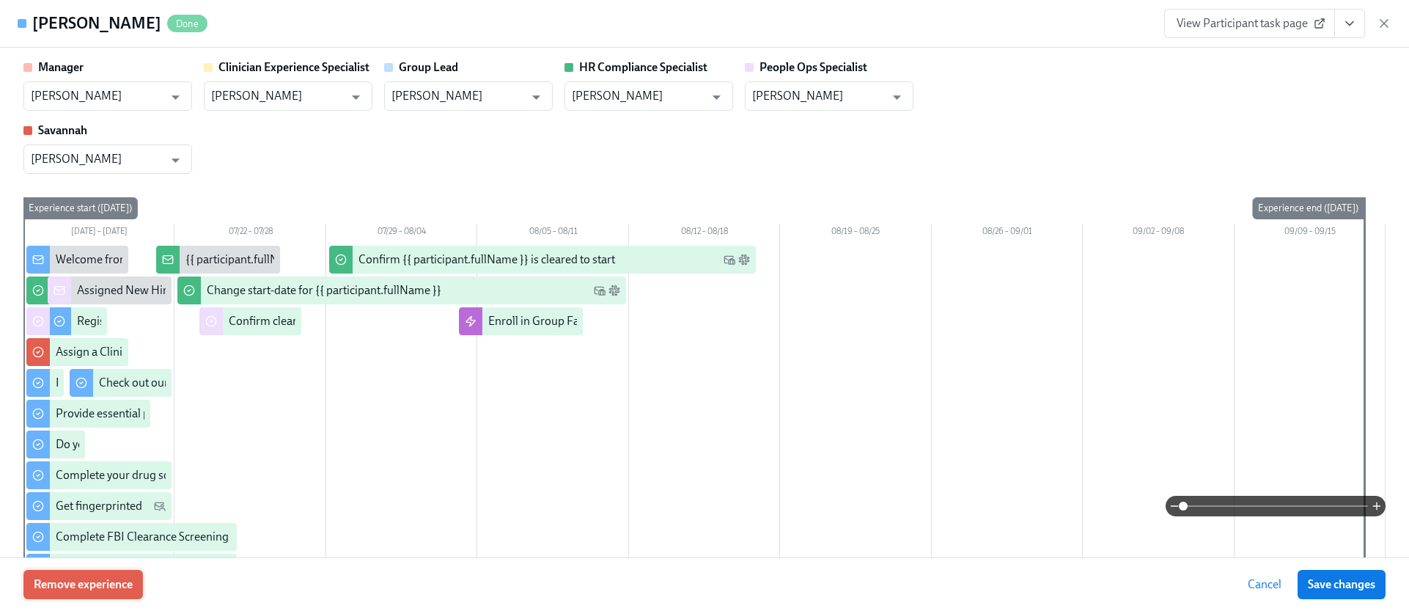
click at [114, 580] on span "Remove experience" at bounding box center [83, 584] width 99 height 15
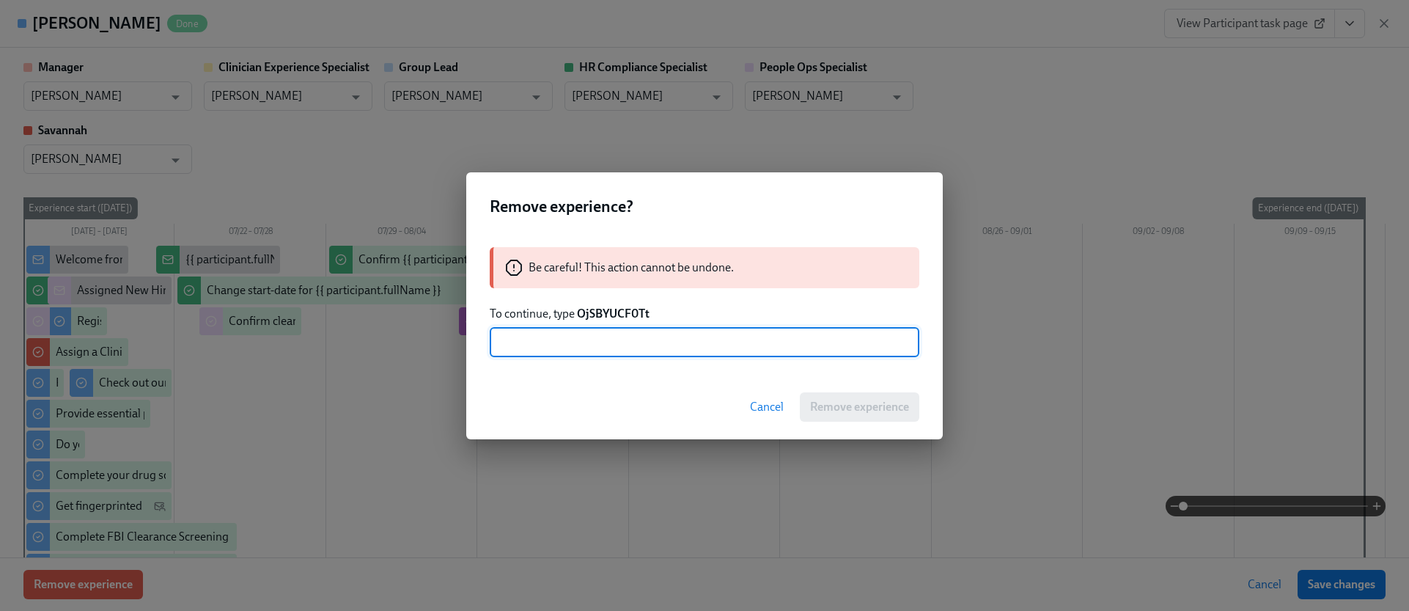
click at [614, 312] on strong "OjSBYUCF0Tt" at bounding box center [613, 313] width 73 height 14
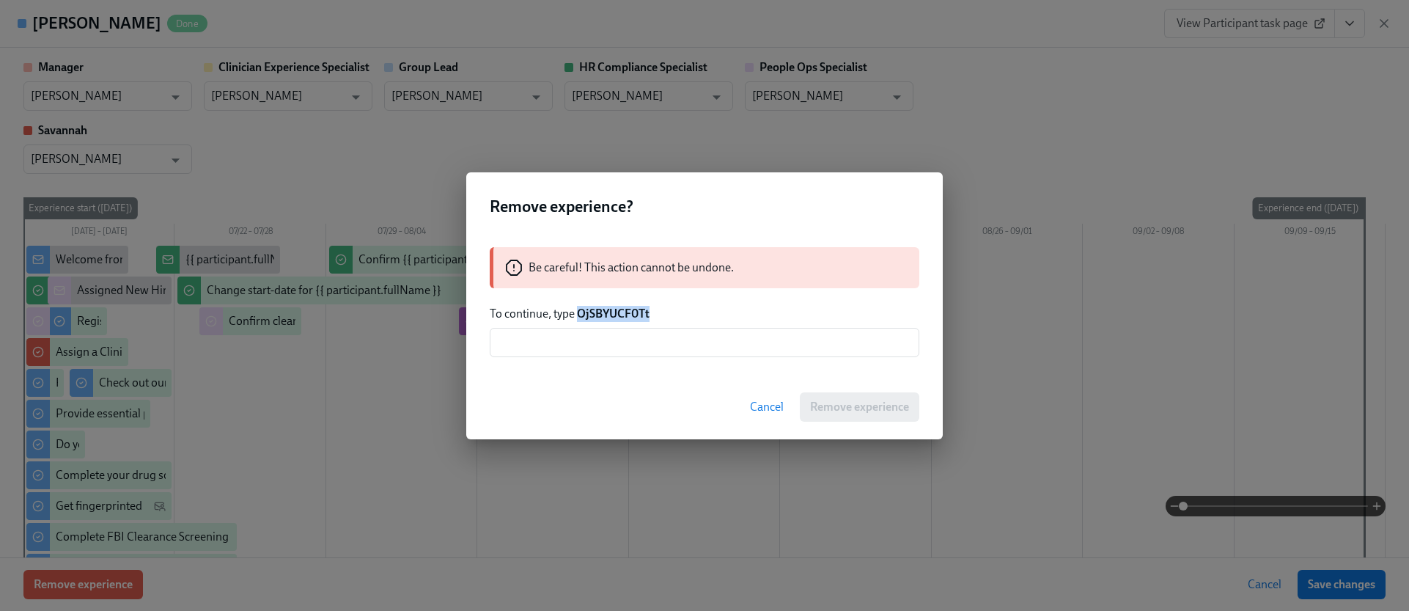
click at [614, 312] on strong "OjSBYUCF0Tt" at bounding box center [613, 313] width 73 height 14
click at [648, 346] on input "text" at bounding box center [705, 342] width 430 height 29
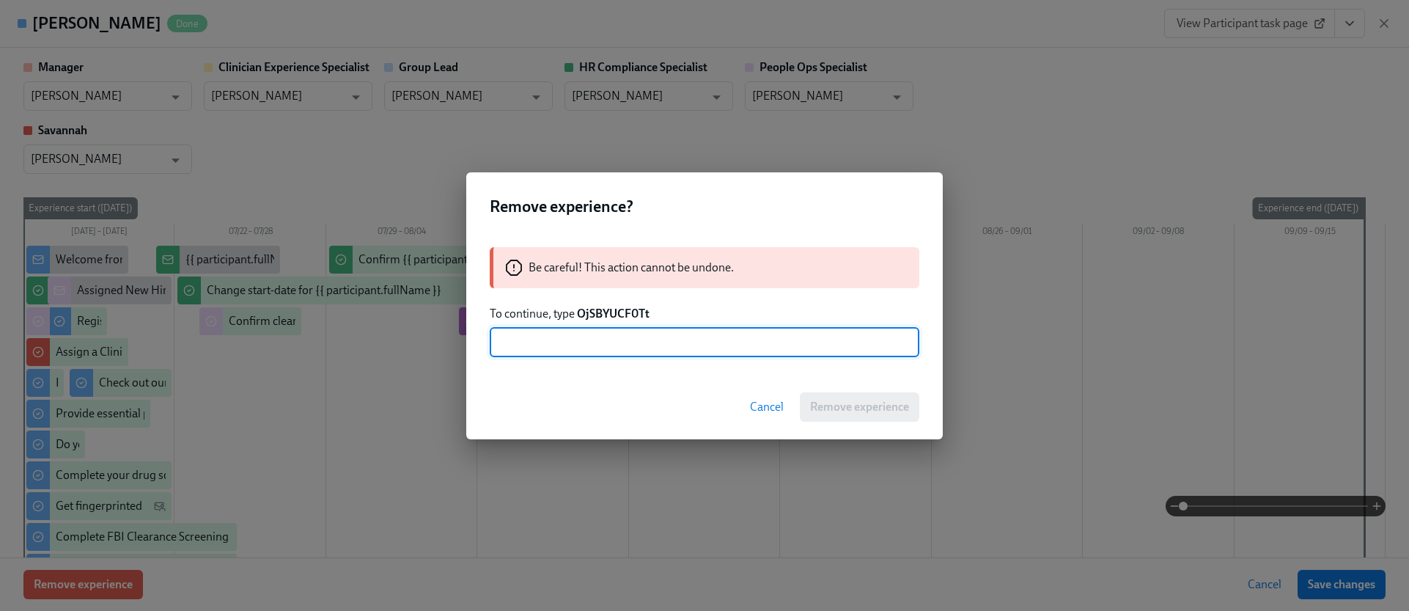
paste input "OjSBYUCF0Tt"
type input "OjSBYUCF0Tt"
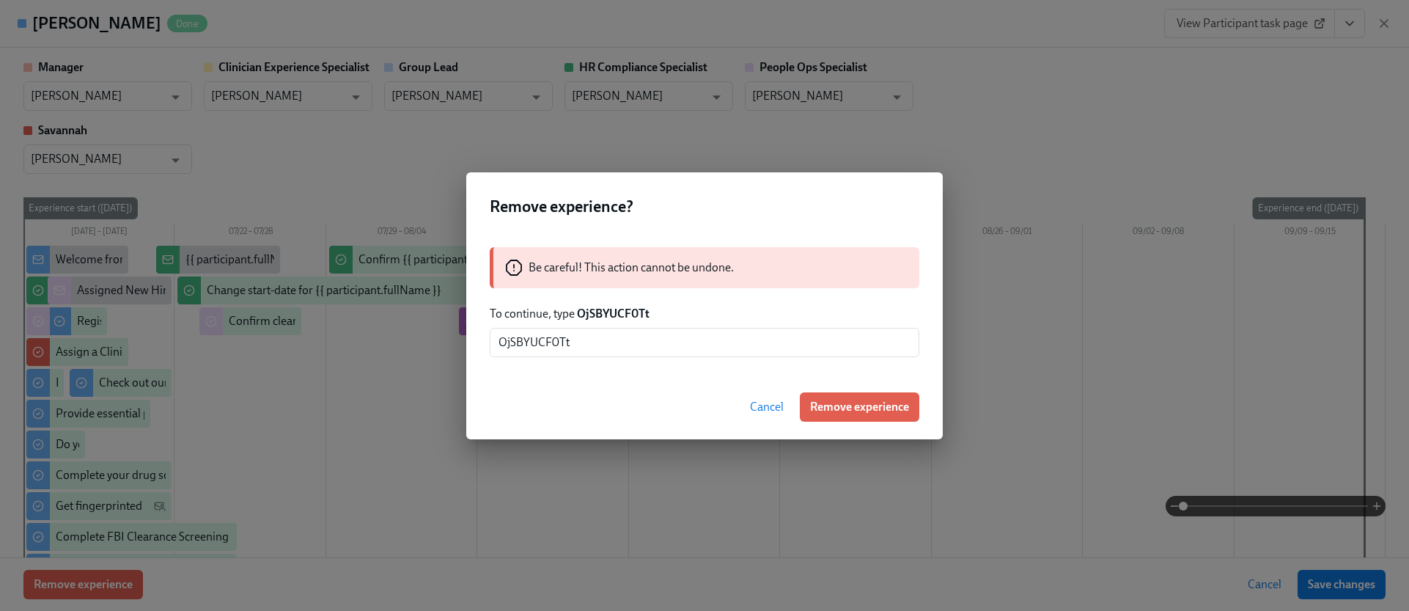
drag, startPoint x: 824, startPoint y: 408, endPoint x: 554, endPoint y: 422, distance: 270.1
click at [825, 408] on span "Remove experience" at bounding box center [859, 407] width 99 height 15
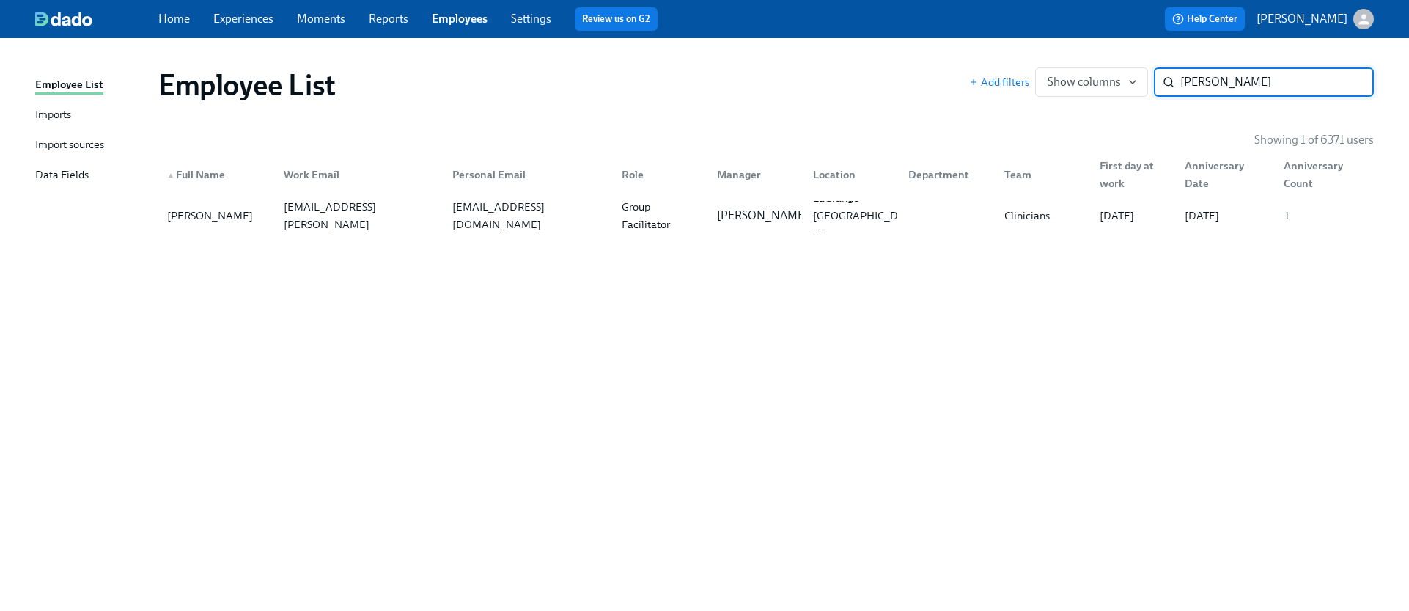
paste input "[PERSON_NAME]"
type input "[PERSON_NAME]"
click at [468, 201] on div "[EMAIL_ADDRESS][DOMAIN_NAME]" at bounding box center [525, 215] width 169 height 29
type input "[PERSON_NAME]"
click at [339, 223] on div "[EMAIL_ADDRESS][DOMAIN_NAME]" at bounding box center [359, 215] width 163 height 35
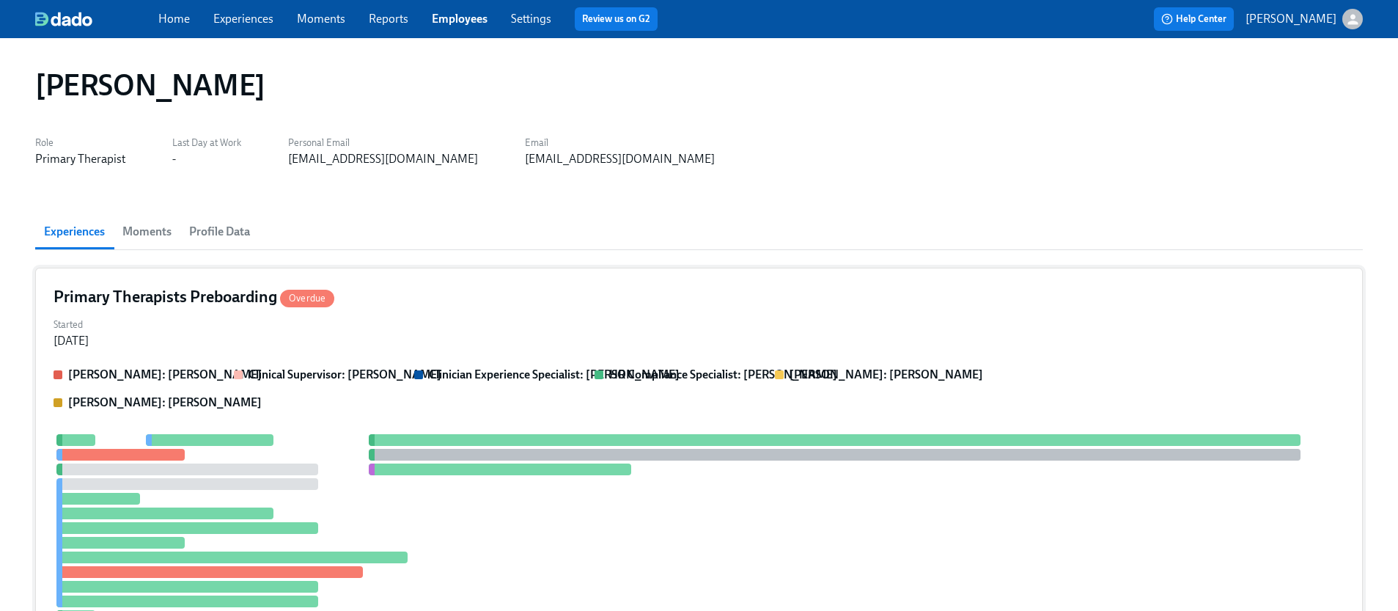
click at [436, 300] on div "Primary Therapists Preboarding Overdue" at bounding box center [699, 297] width 1291 height 22
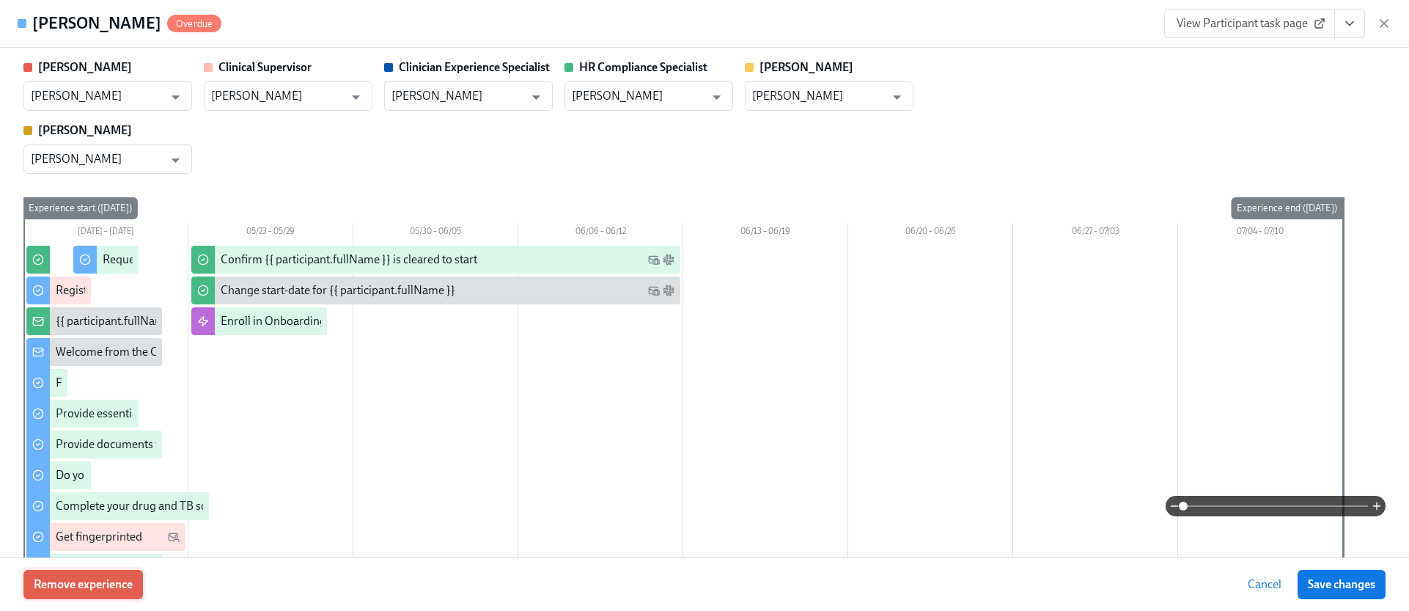
click at [141, 578] on button "Remove experience" at bounding box center [82, 584] width 119 height 29
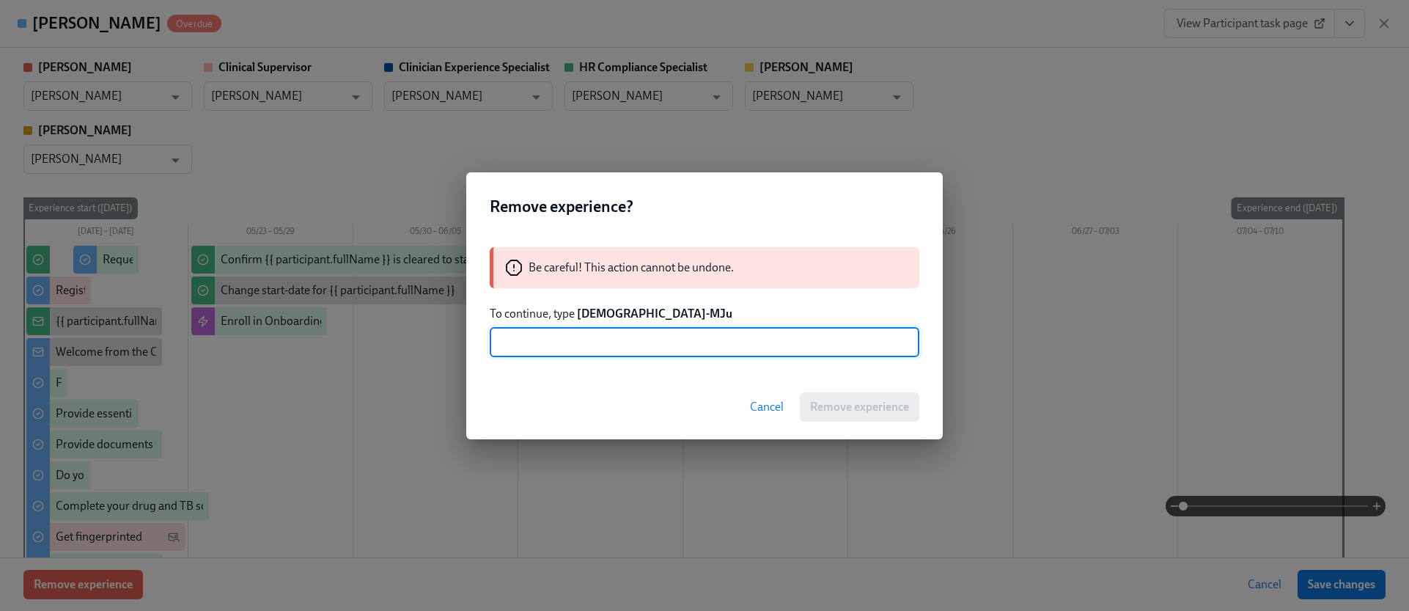
click at [588, 315] on strong "[DEMOGRAPHIC_DATA]-MJu" at bounding box center [654, 313] width 155 height 14
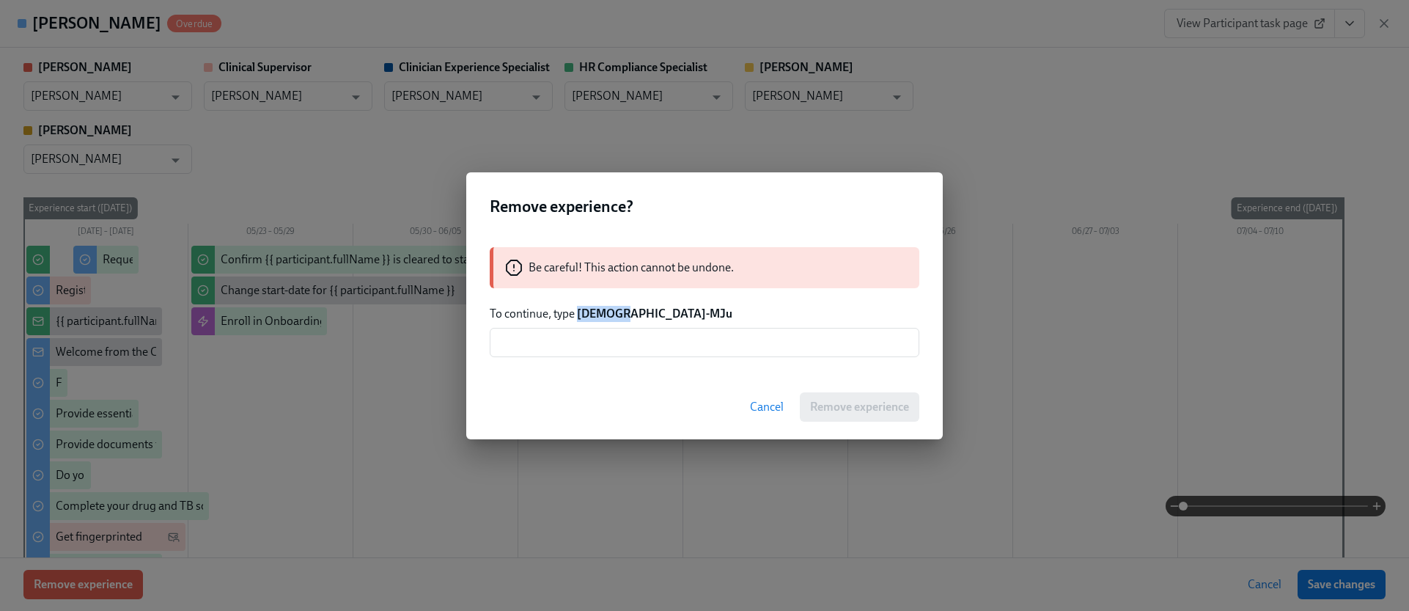
click at [588, 315] on strong "[DEMOGRAPHIC_DATA]-MJu" at bounding box center [654, 313] width 155 height 14
drag, startPoint x: 652, startPoint y: 312, endPoint x: 578, endPoint y: 313, distance: 74.8
click at [578, 313] on p "To continue, type 1VsmE6k-MJu" at bounding box center [705, 314] width 430 height 16
click at [626, 350] on input "text" at bounding box center [705, 342] width 430 height 29
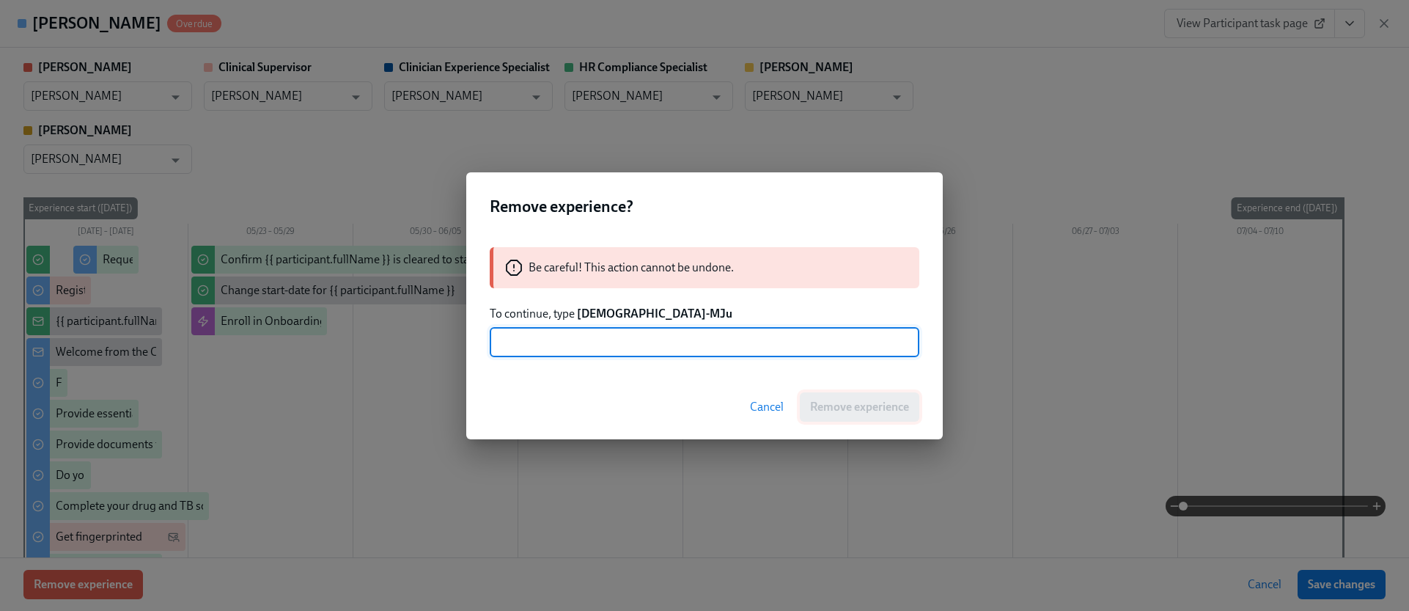
paste input "[DEMOGRAPHIC_DATA]-MJu"
type input "[DEMOGRAPHIC_DATA]-MJu"
drag, startPoint x: 851, startPoint y: 405, endPoint x: 847, endPoint y: 207, distance: 197.2
click at [851, 405] on span "Remove experience" at bounding box center [859, 407] width 99 height 15
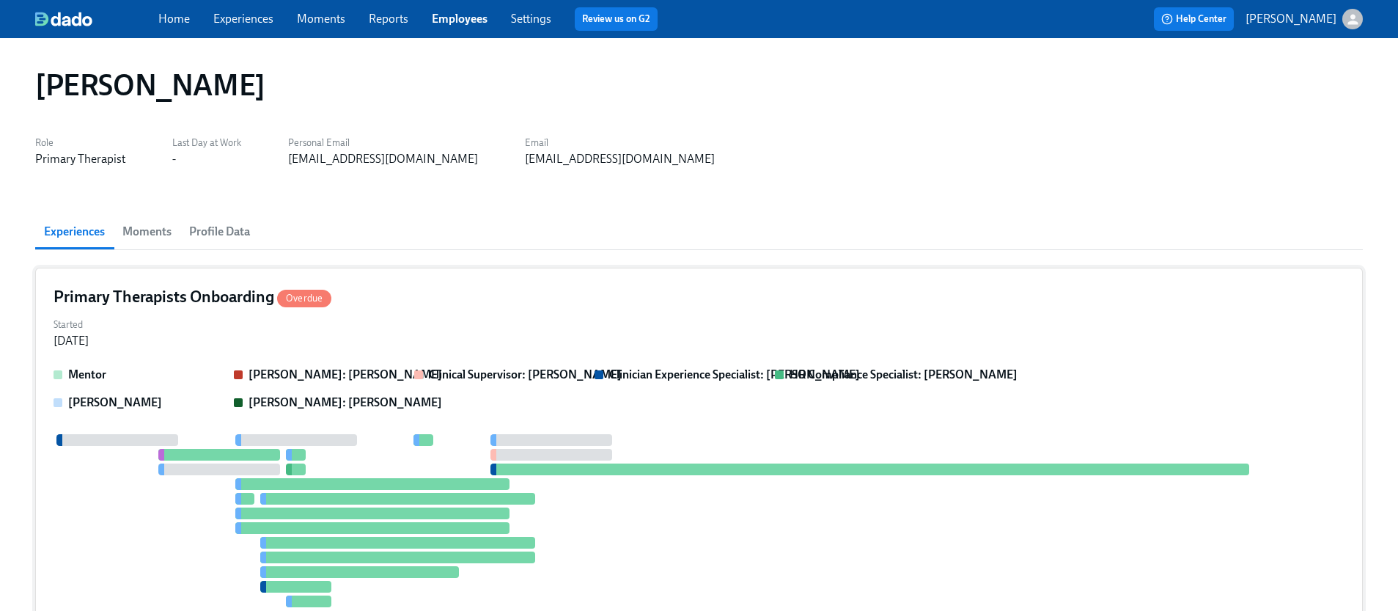
click at [364, 463] on div at bounding box center [679, 520] width 1250 height 173
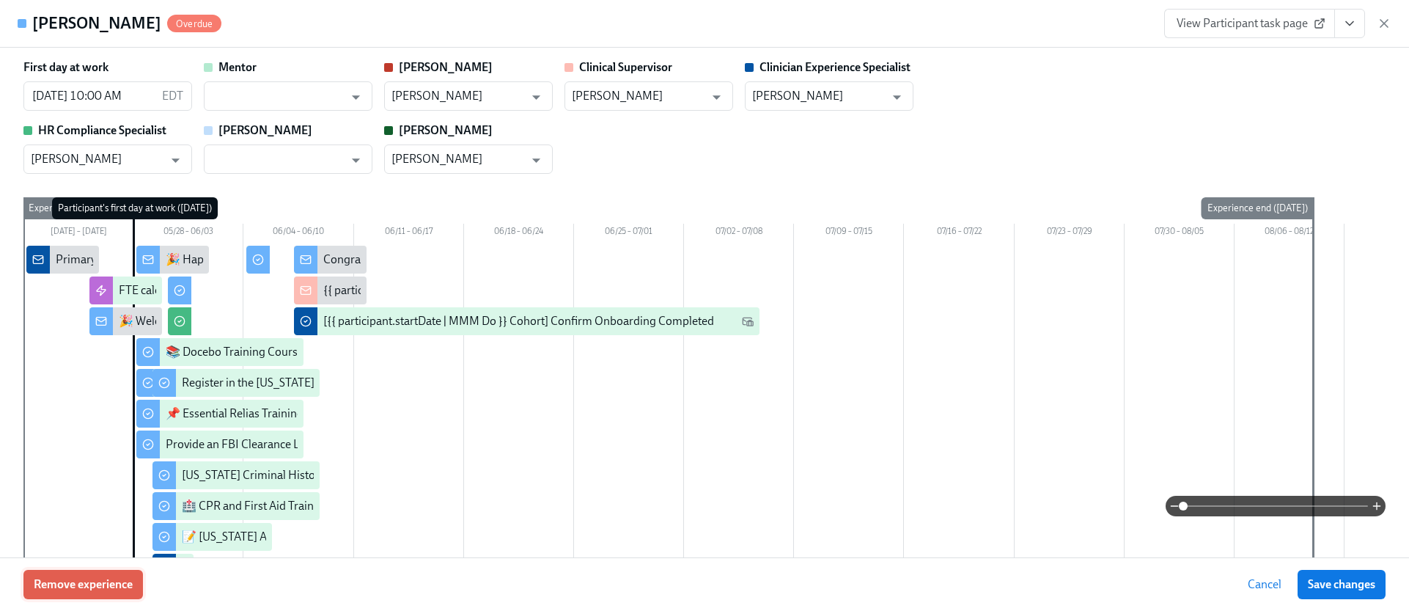
click at [130, 574] on button "Remove experience" at bounding box center [82, 584] width 119 height 29
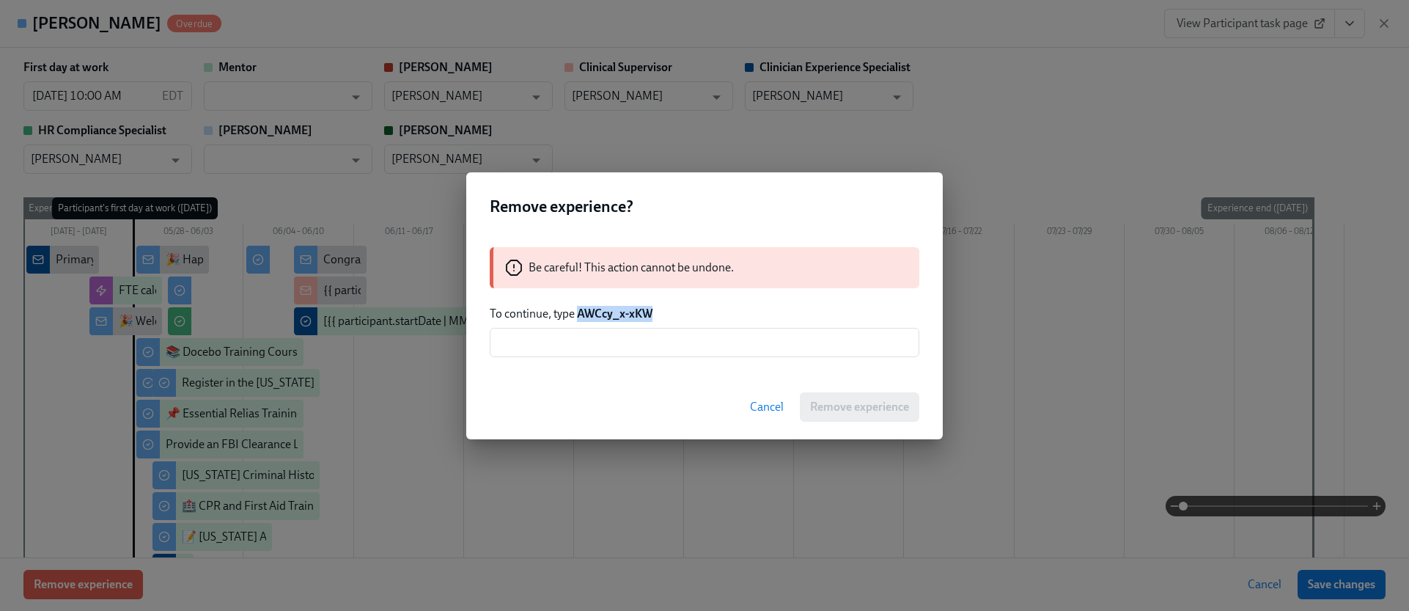
drag, startPoint x: 656, startPoint y: 313, endPoint x: 580, endPoint y: 312, distance: 76.3
click at [580, 312] on p "To continue, type AWCcy_x-xKW" at bounding box center [705, 314] width 430 height 16
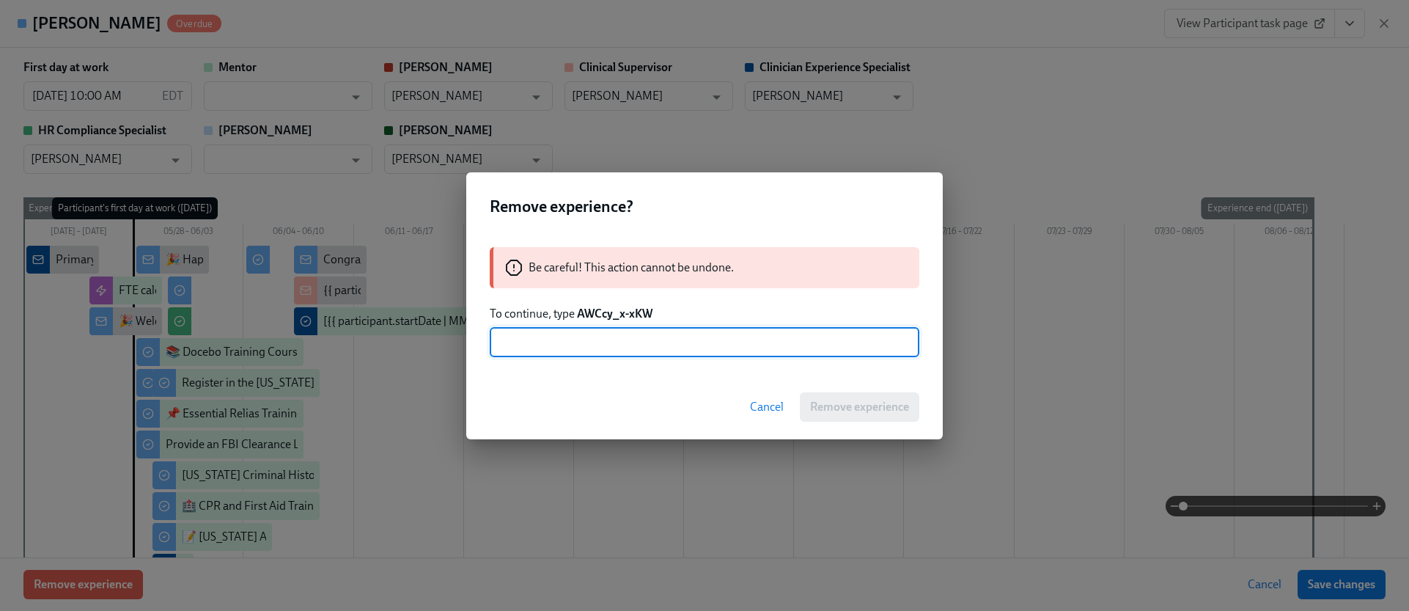
click at [633, 351] on input "text" at bounding box center [705, 342] width 430 height 29
paste input "AWCcy_x-xKW"
type input "AWCcy_x-xKW"
click at [842, 408] on span "Remove experience" at bounding box center [859, 407] width 99 height 15
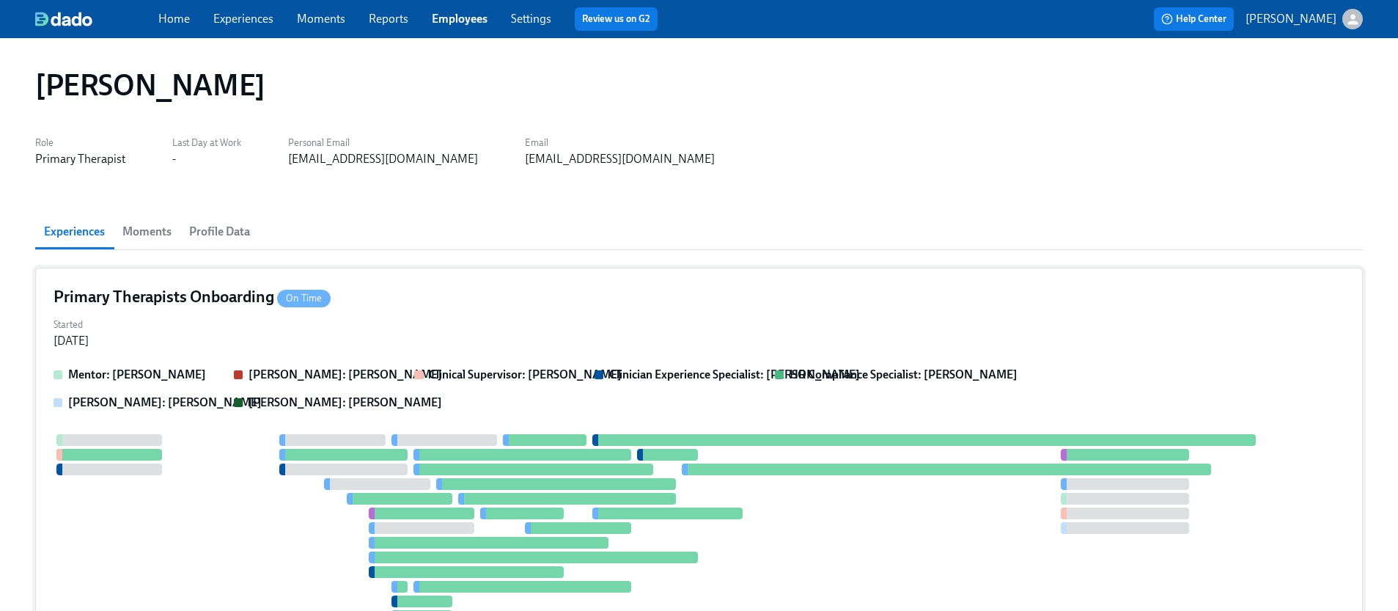
click at [260, 479] on div at bounding box center [679, 535] width 1250 height 202
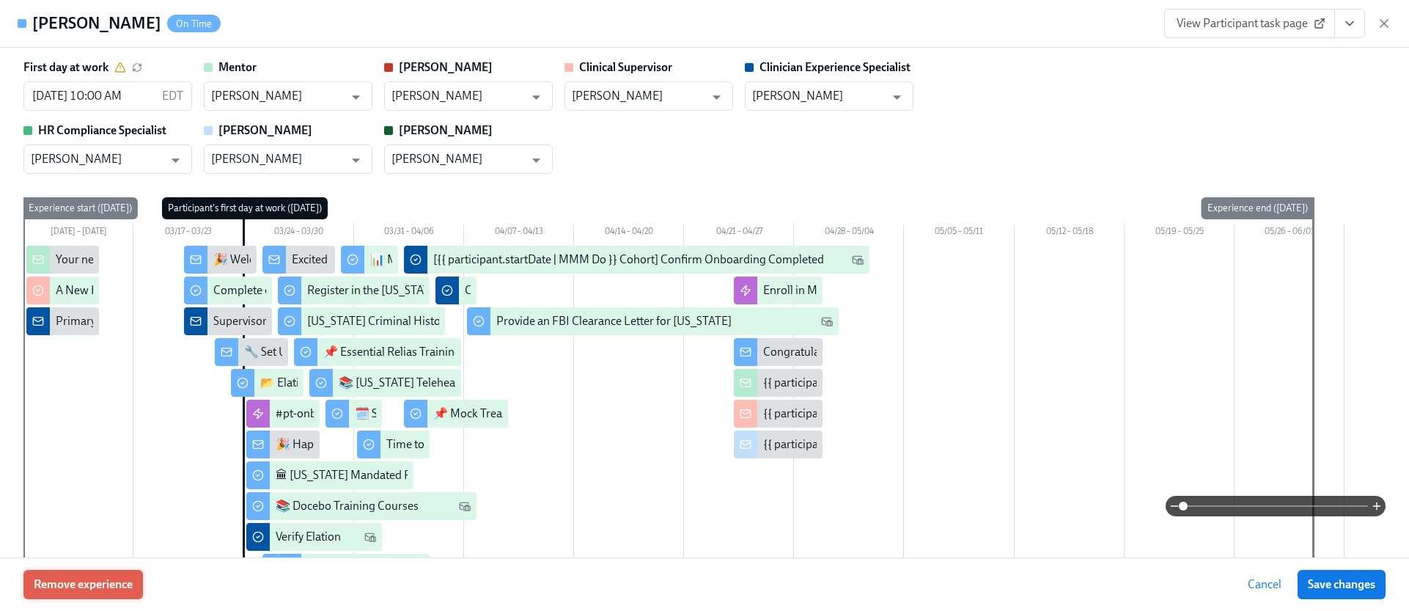
click at [123, 583] on span "Remove experience" at bounding box center [83, 584] width 99 height 15
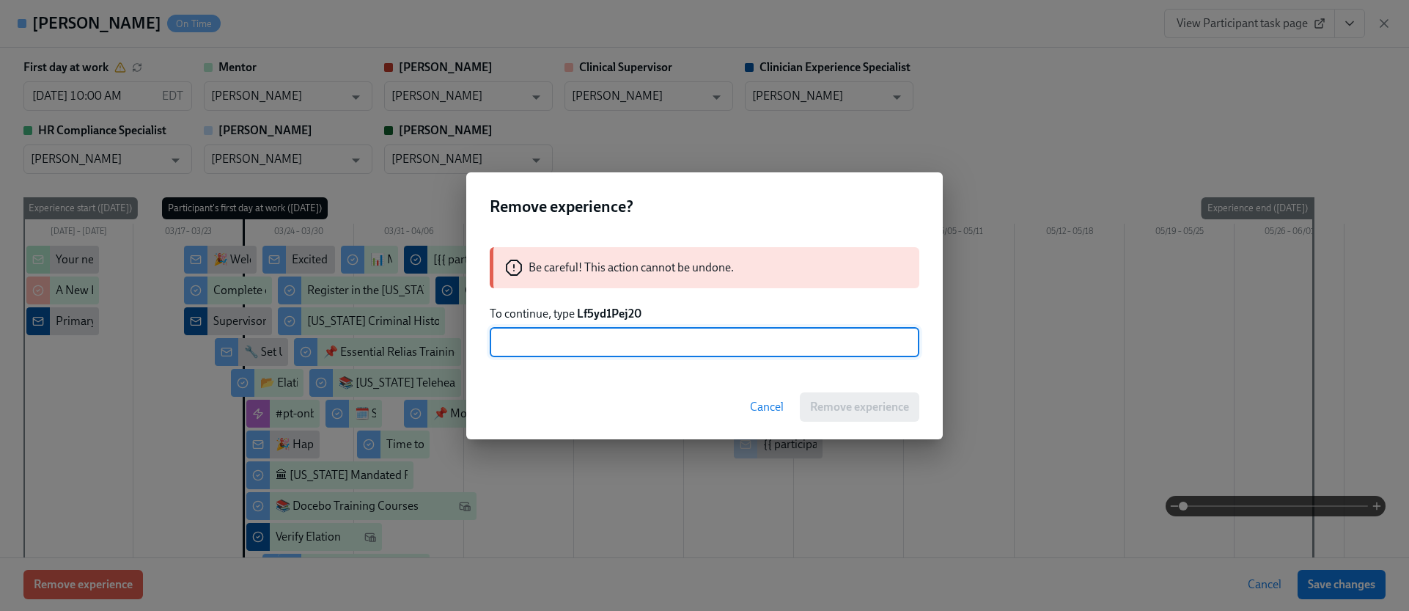
click at [608, 302] on div "Be careful! This action cannot be undone. To continue, type Lf5yd1Pej20 ​" at bounding box center [704, 301] width 476 height 145
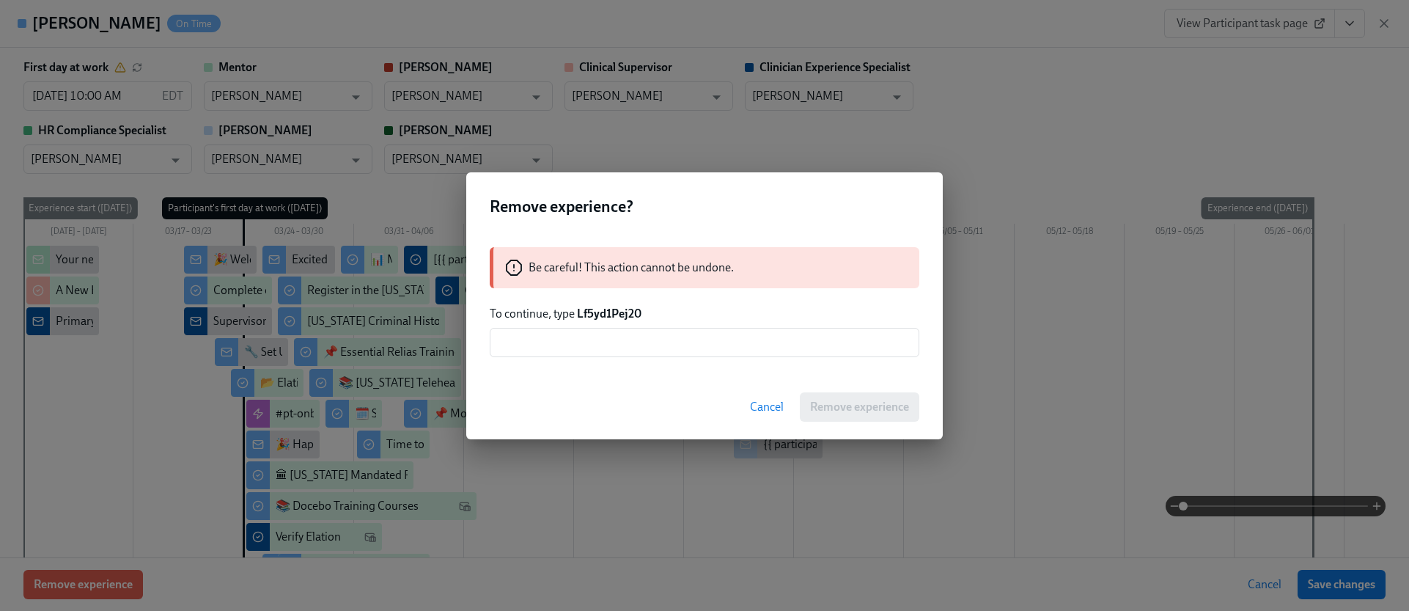
click at [606, 317] on strong "Lf5yd1Pej20" at bounding box center [609, 313] width 65 height 14
click at [606, 369] on div "Be careful! This action cannot be undone. To continue, type Lf5yd1Pej20 ​" at bounding box center [704, 301] width 476 height 145
click at [613, 353] on input "text" at bounding box center [705, 342] width 430 height 29
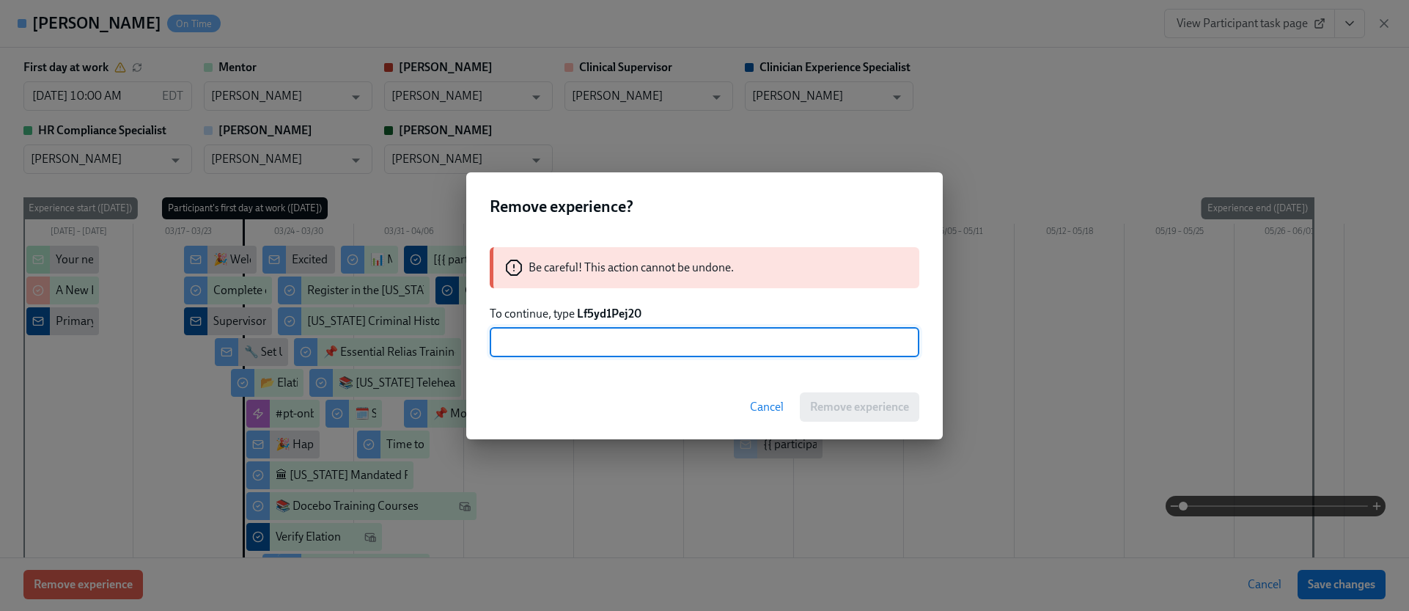
paste input "Lf5yd1Pej20"
type input "Lf5yd1Pej20"
click at [817, 402] on span "Remove experience" at bounding box center [859, 407] width 99 height 15
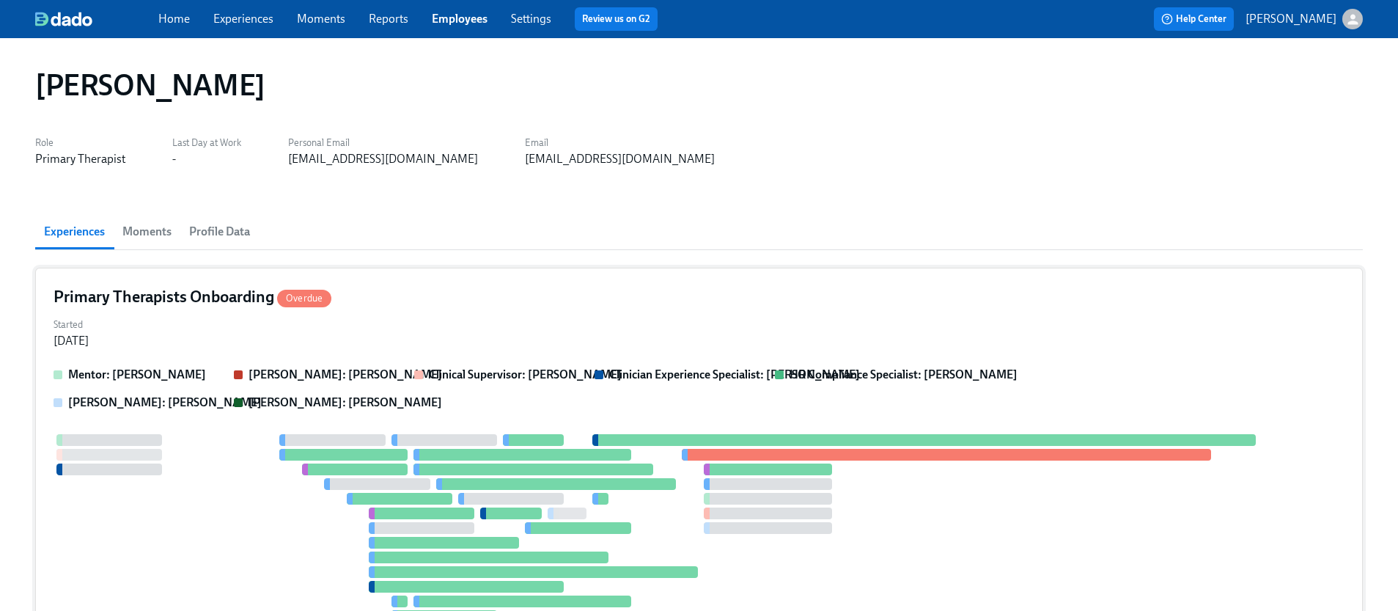
click at [516, 408] on div "Mentor: [PERSON_NAME]: [PERSON_NAME] Clinical Supervisor: [PERSON_NAME] Clinici…" at bounding box center [699, 389] width 1291 height 44
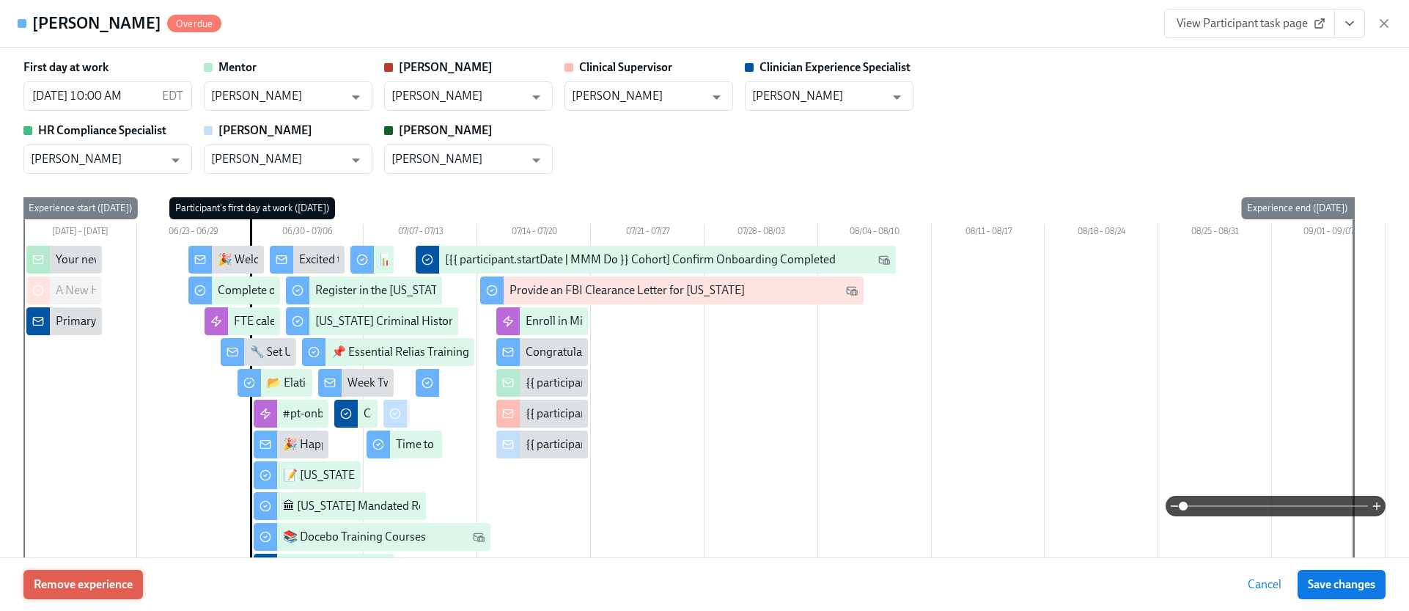
click at [107, 589] on span "Remove experience" at bounding box center [83, 584] width 99 height 15
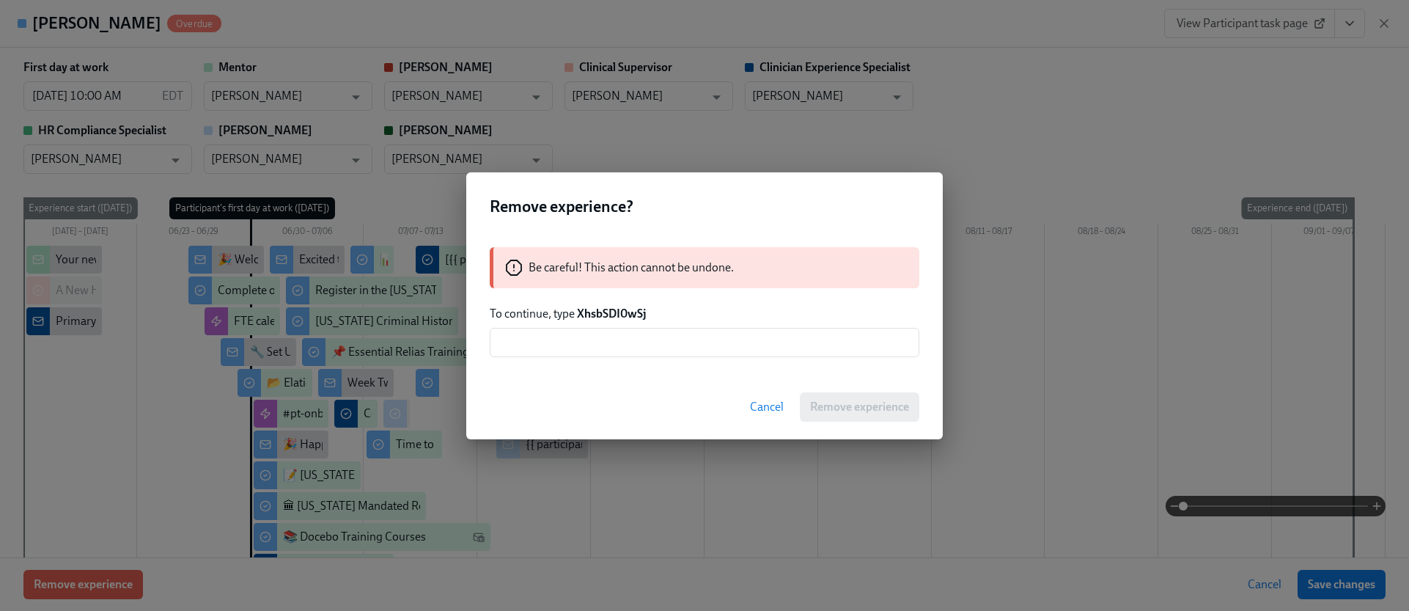
click at [619, 310] on strong "XhsbSDI0wSj" at bounding box center [612, 313] width 70 height 14
click at [623, 334] on input "text" at bounding box center [705, 342] width 430 height 29
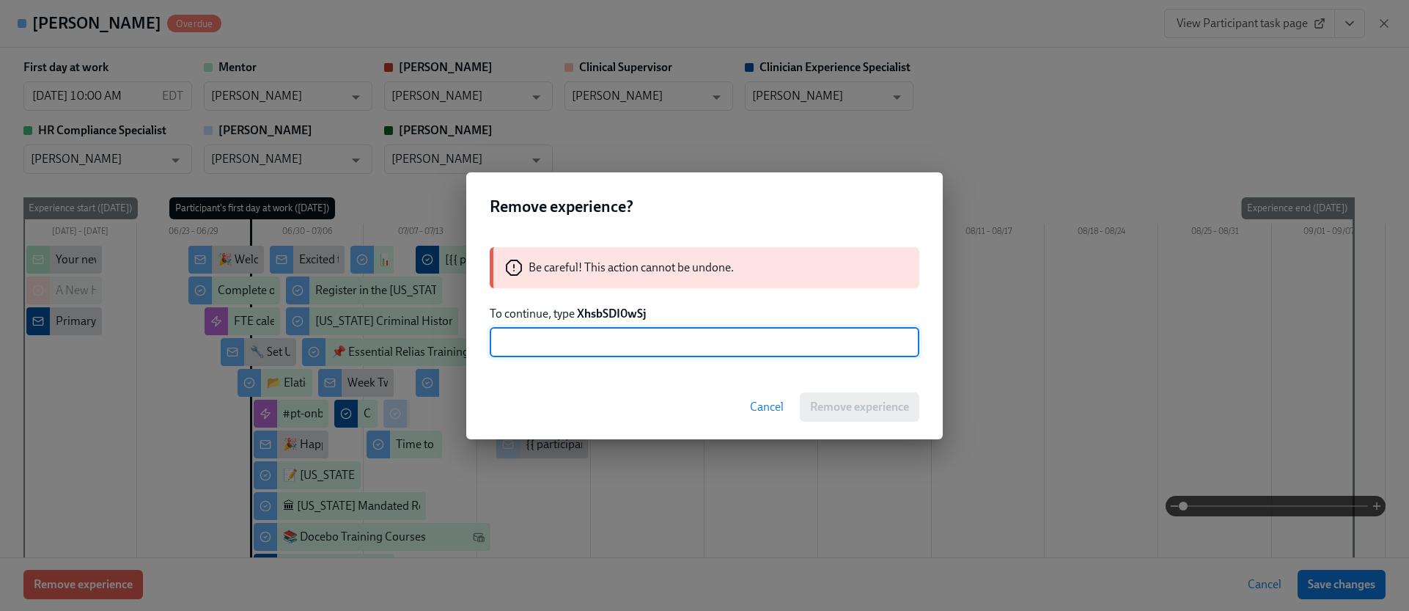
paste input "XhsbSDI0wSj"
type input "XhsbSDI0wSj"
click at [841, 407] on span "Remove experience" at bounding box center [859, 407] width 99 height 15
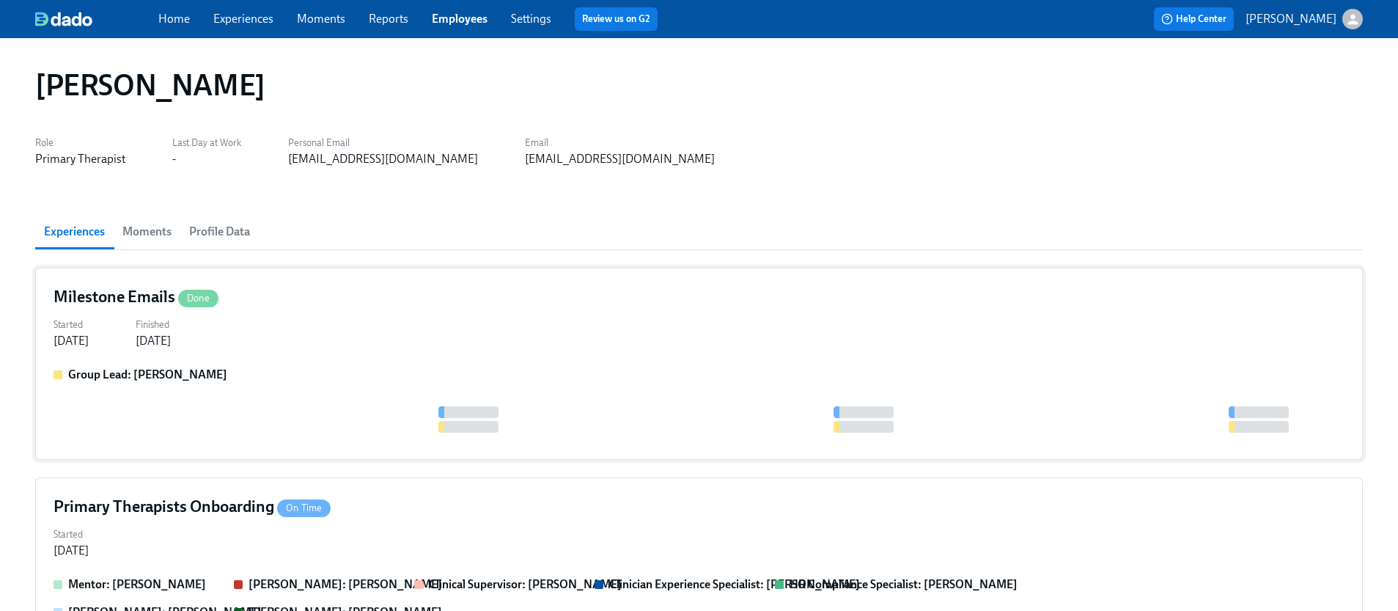
click at [460, 344] on div "Started [DATE] Finished [DATE]" at bounding box center [699, 331] width 1291 height 35
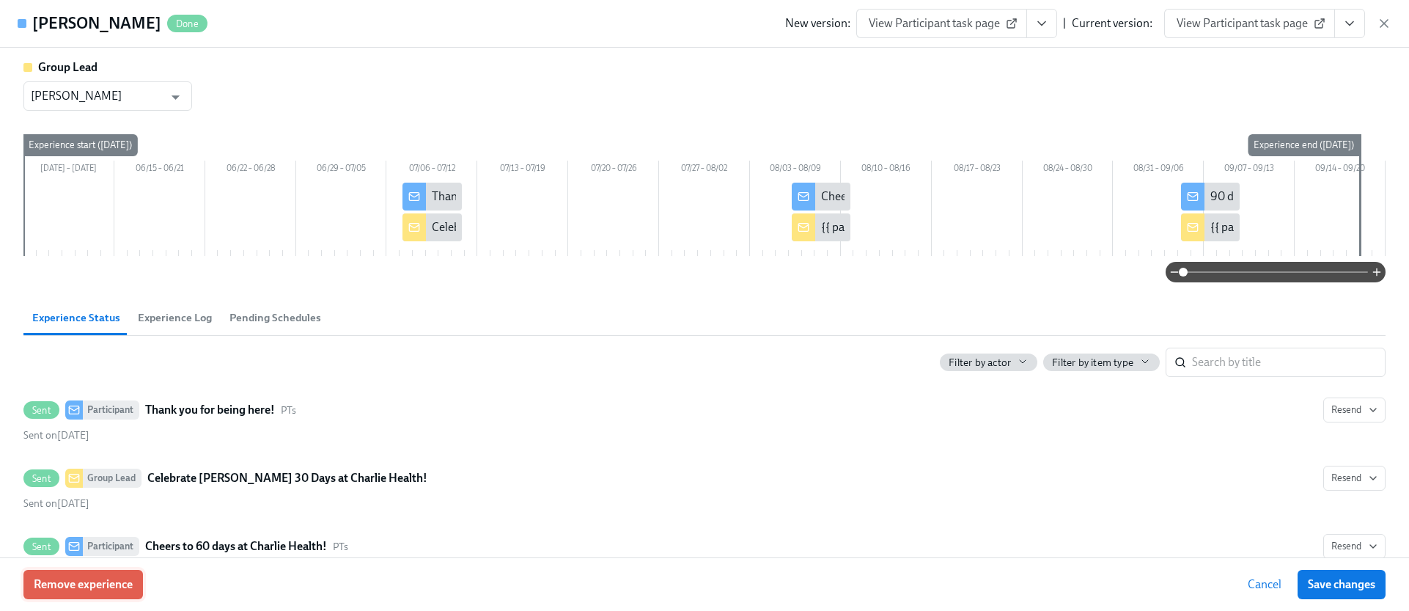
click at [122, 588] on span "Remove experience" at bounding box center [83, 584] width 99 height 15
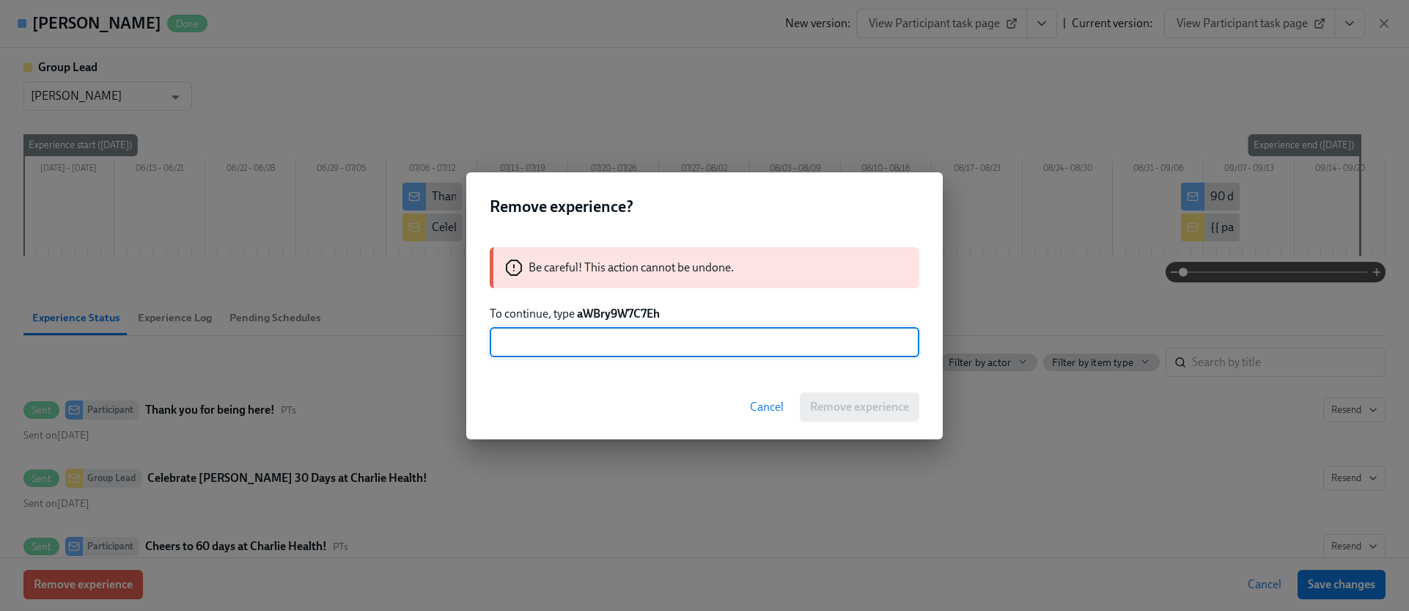
click at [633, 317] on strong "aWBry9W7C7Eh" at bounding box center [618, 313] width 83 height 14
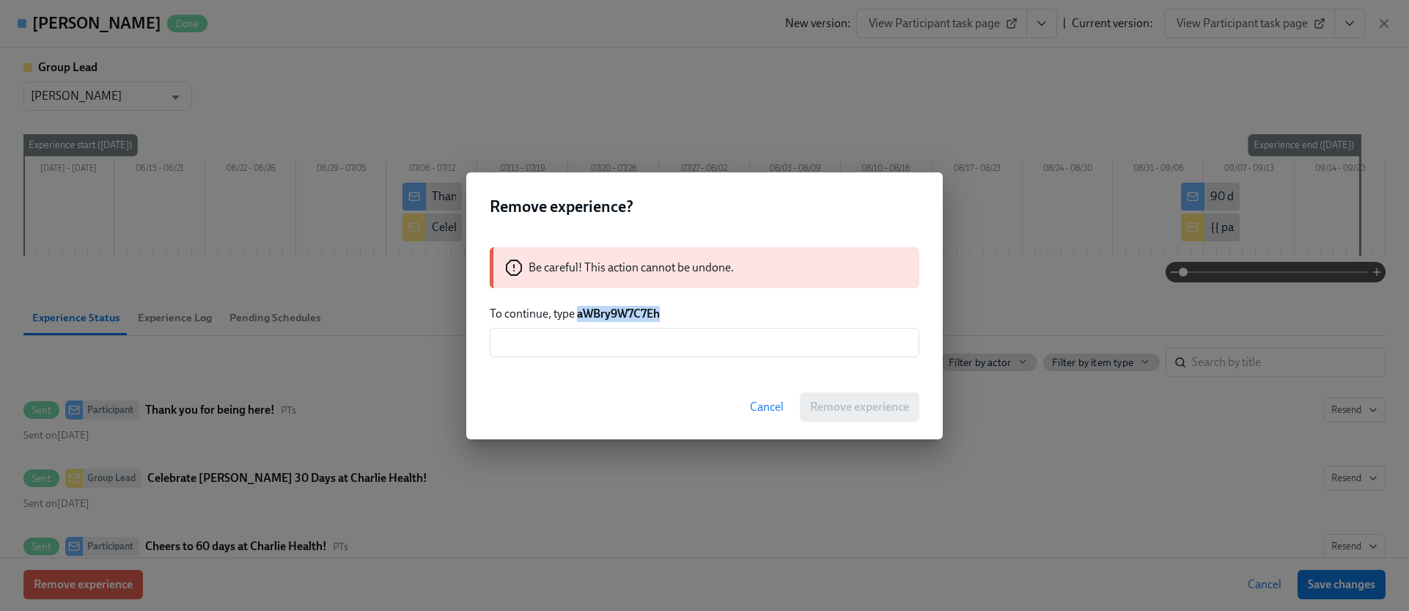
click at [633, 317] on strong "aWBry9W7C7Eh" at bounding box center [618, 313] width 83 height 14
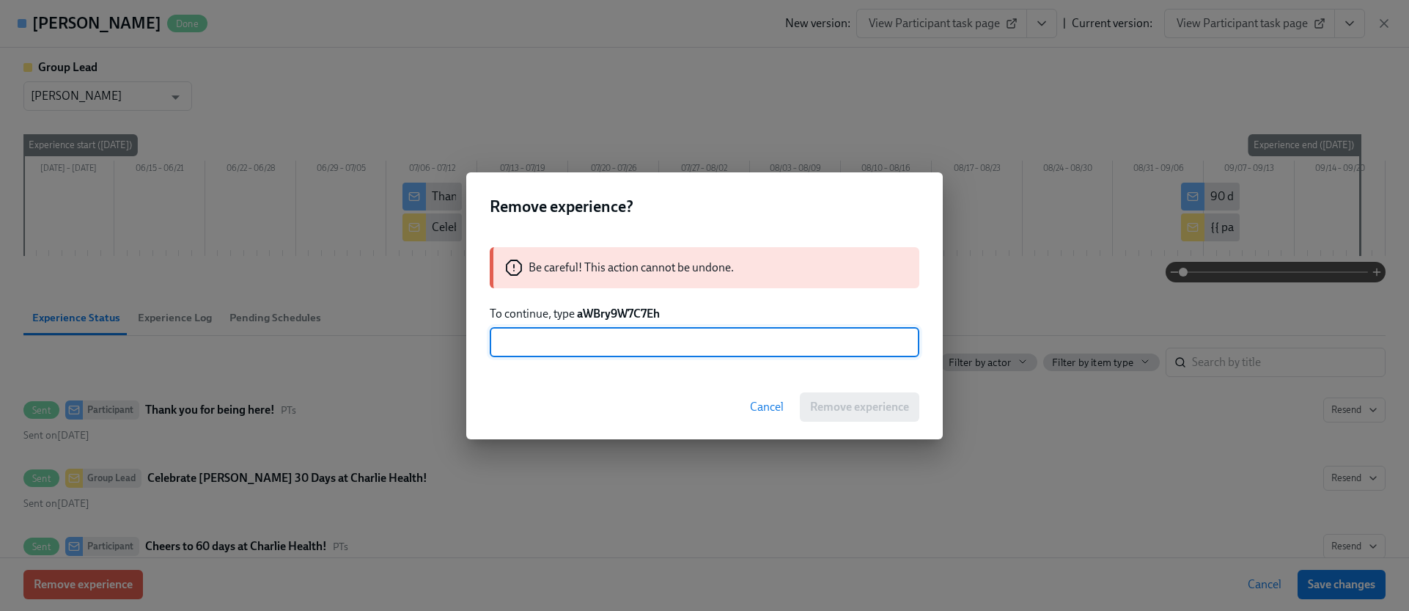
click at [636, 334] on input "text" at bounding box center [705, 342] width 430 height 29
paste input "aWBry9W7C7Eh"
type input "aWBry9W7C7Eh"
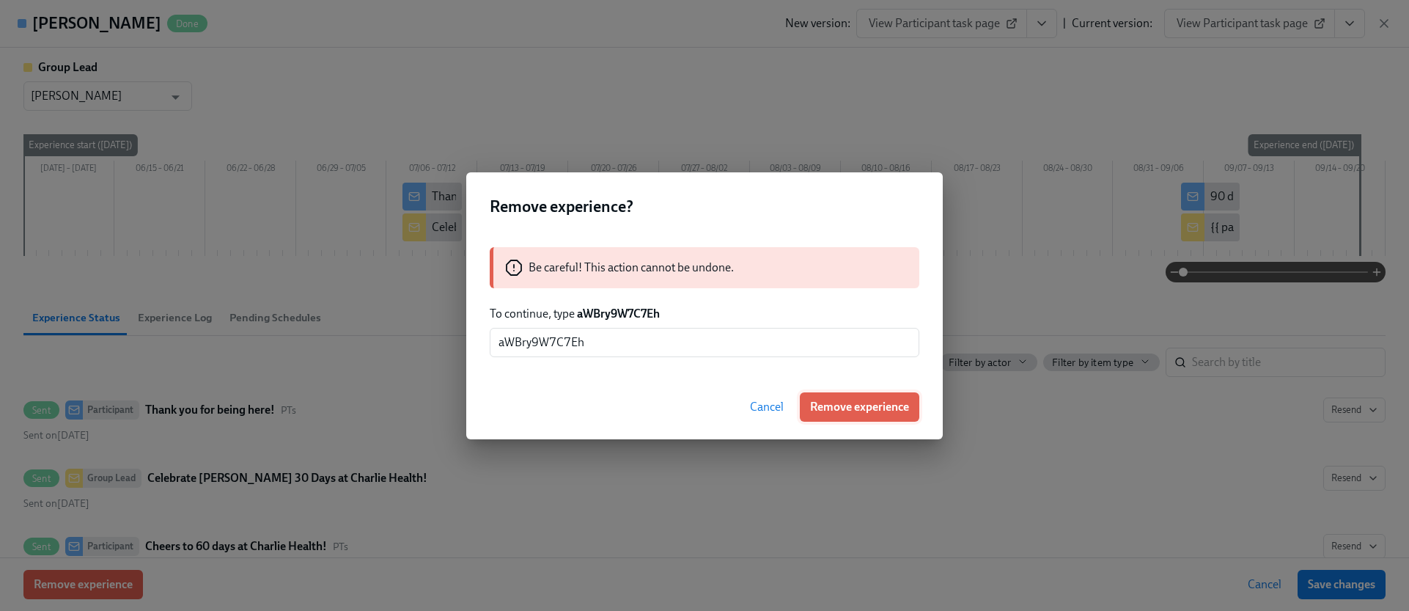
click at [822, 401] on span "Remove experience" at bounding box center [859, 407] width 99 height 15
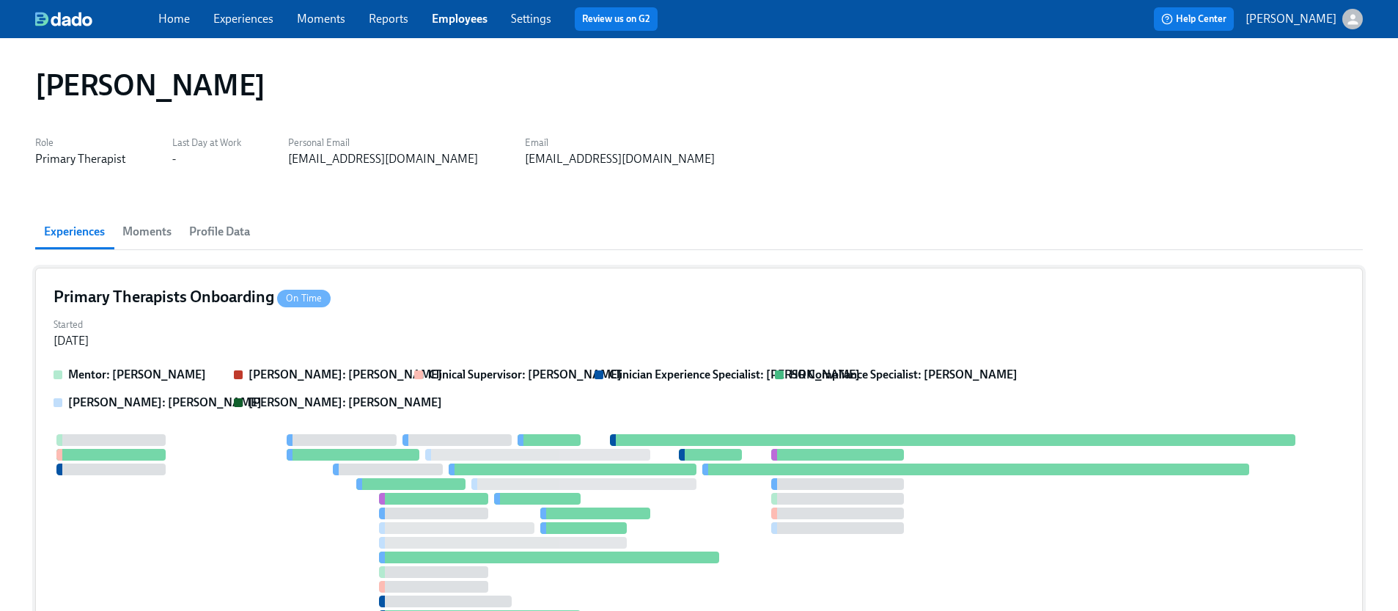
click at [461, 352] on div "Primary Therapists Onboarding On Time Started [DATE] Mentor: [PERSON_NAME]: [PE…" at bounding box center [699, 509] width 1328 height 482
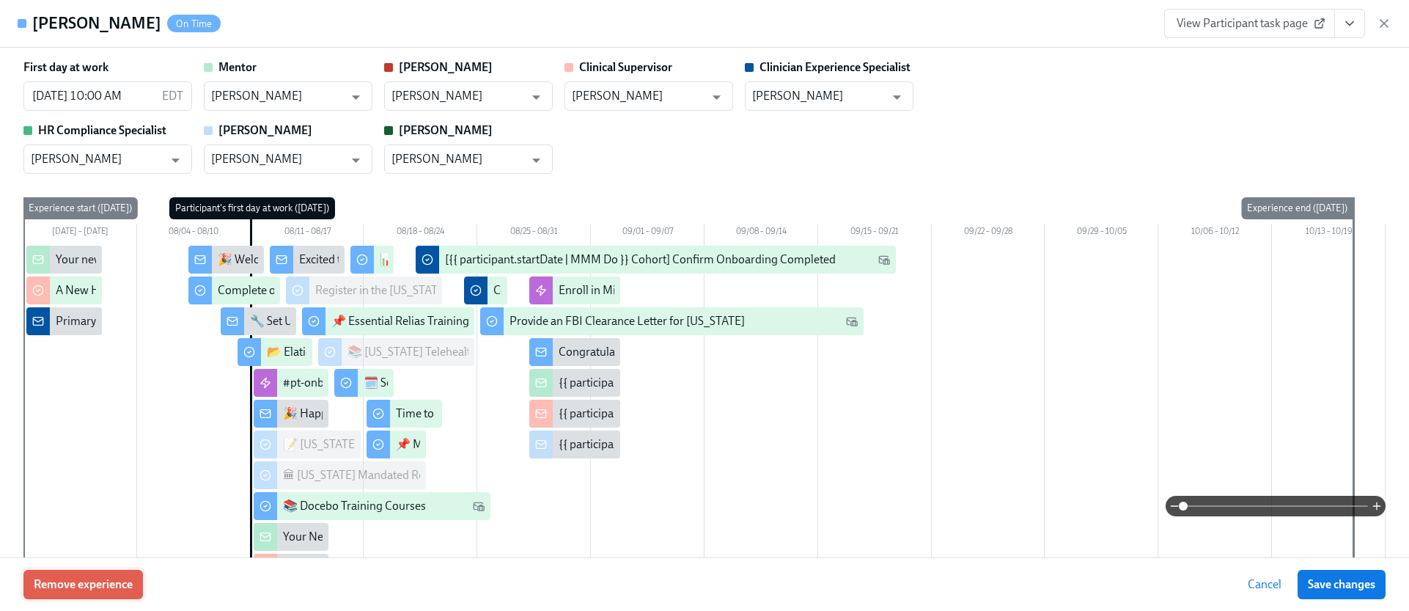
click at [118, 577] on span "Remove experience" at bounding box center [83, 584] width 99 height 15
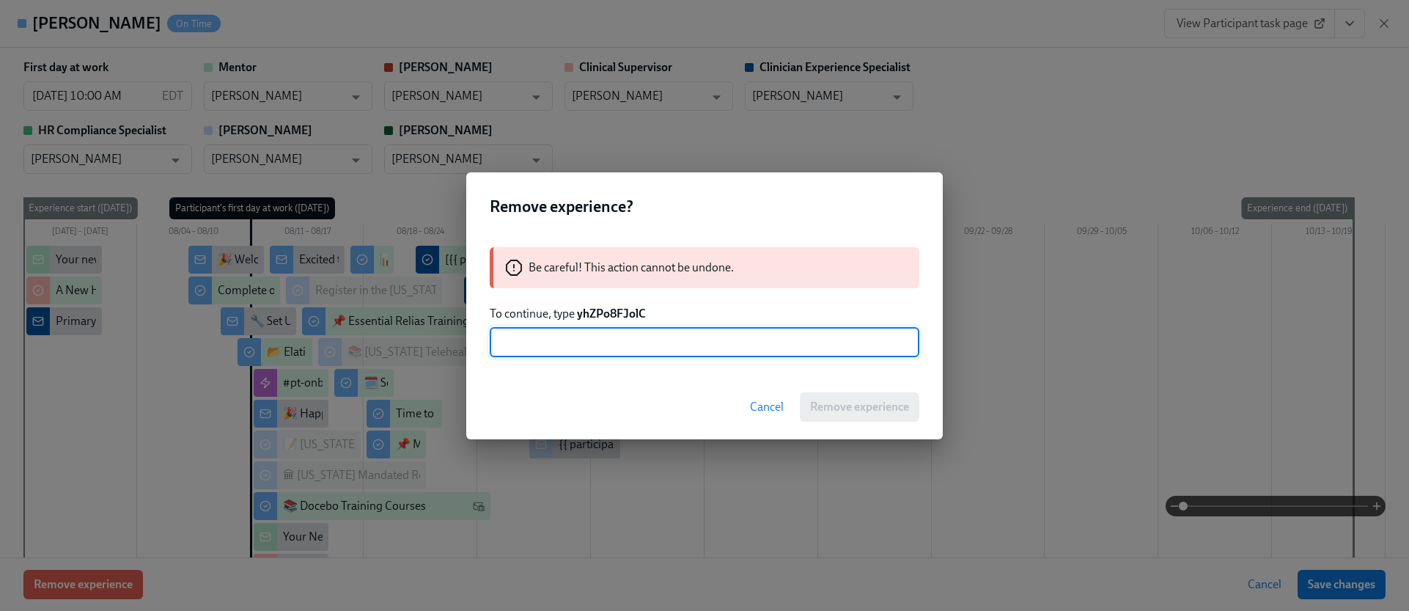
click at [623, 314] on strong "yhZPo8FJolC" at bounding box center [611, 313] width 69 height 14
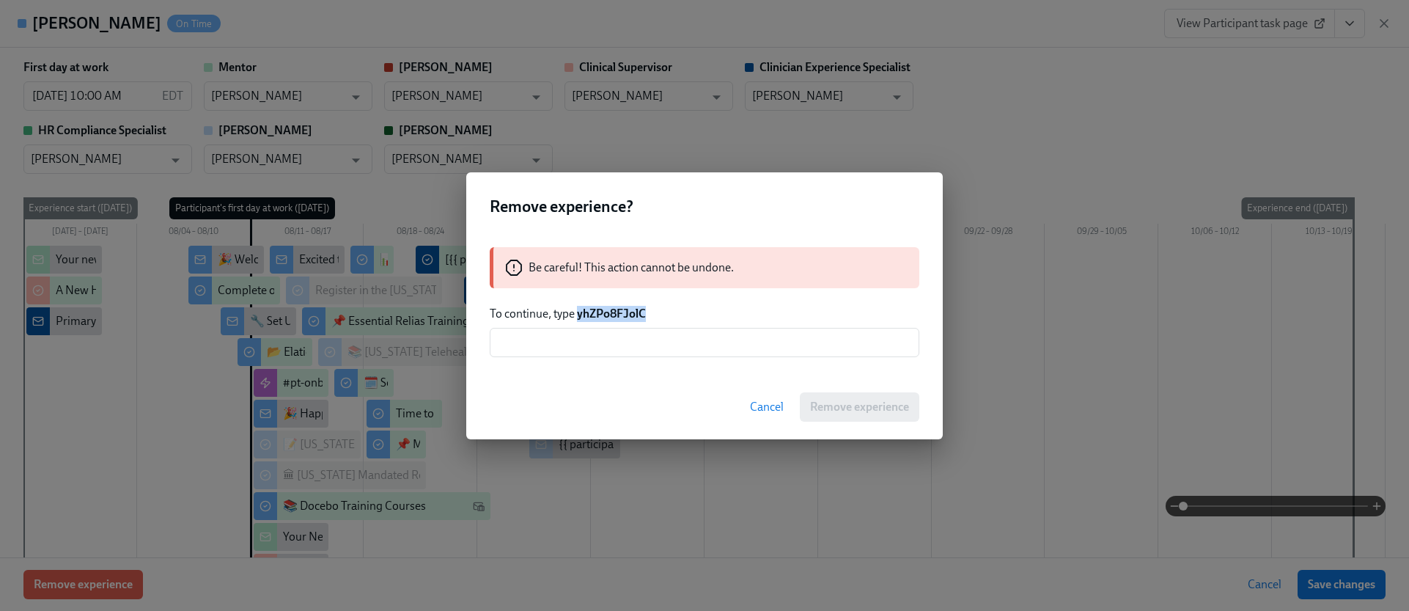
click at [623, 314] on strong "yhZPo8FJolC" at bounding box center [611, 313] width 69 height 14
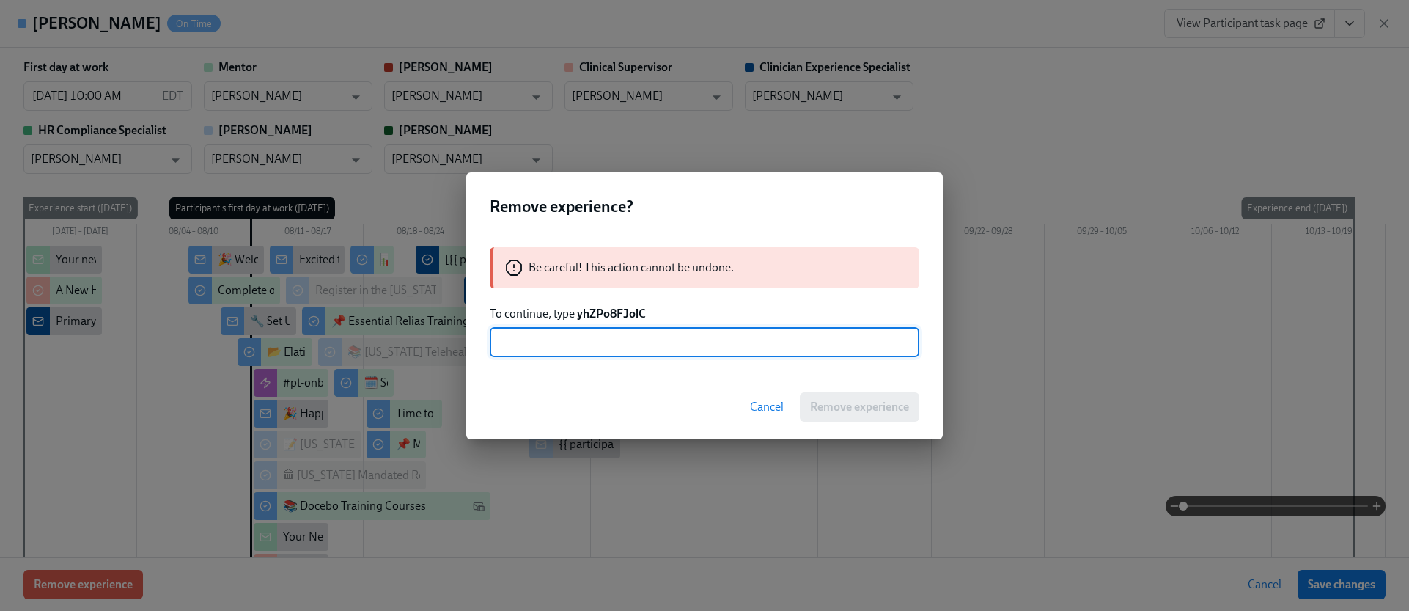
click at [627, 350] on input "text" at bounding box center [705, 342] width 430 height 29
paste input "yhZPo8FJolC"
type input "yhZPo8FJolC"
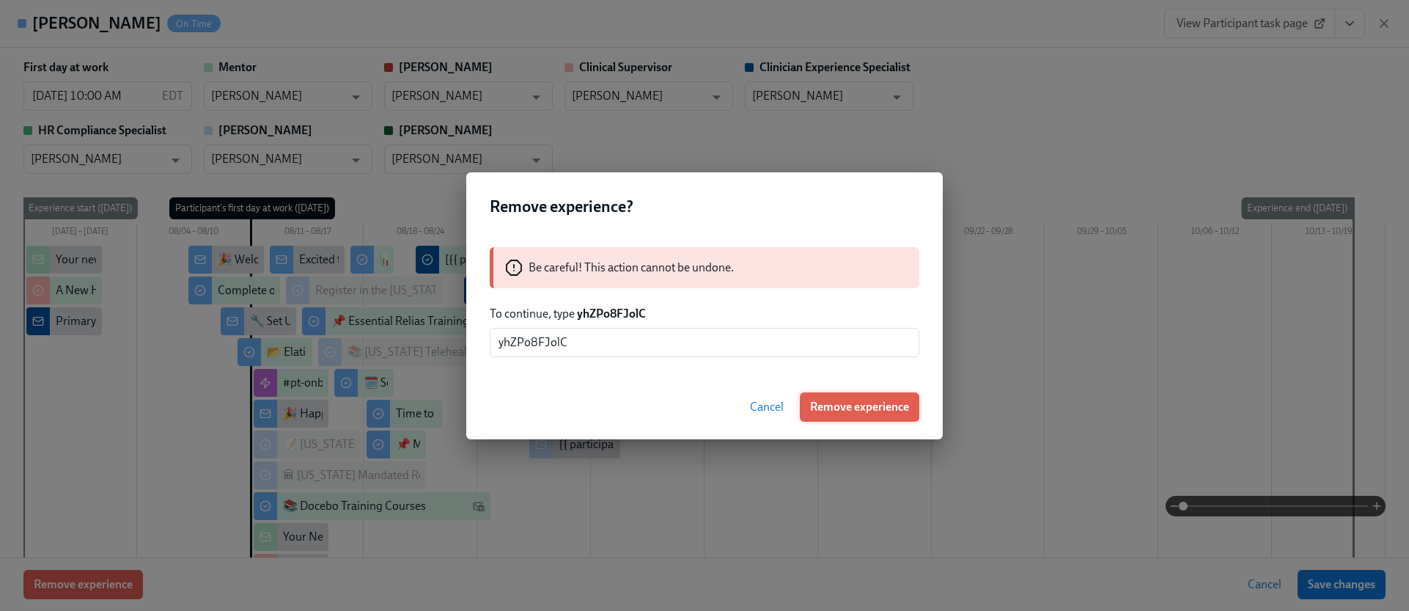
click at [834, 400] on span "Remove experience" at bounding box center [859, 407] width 99 height 15
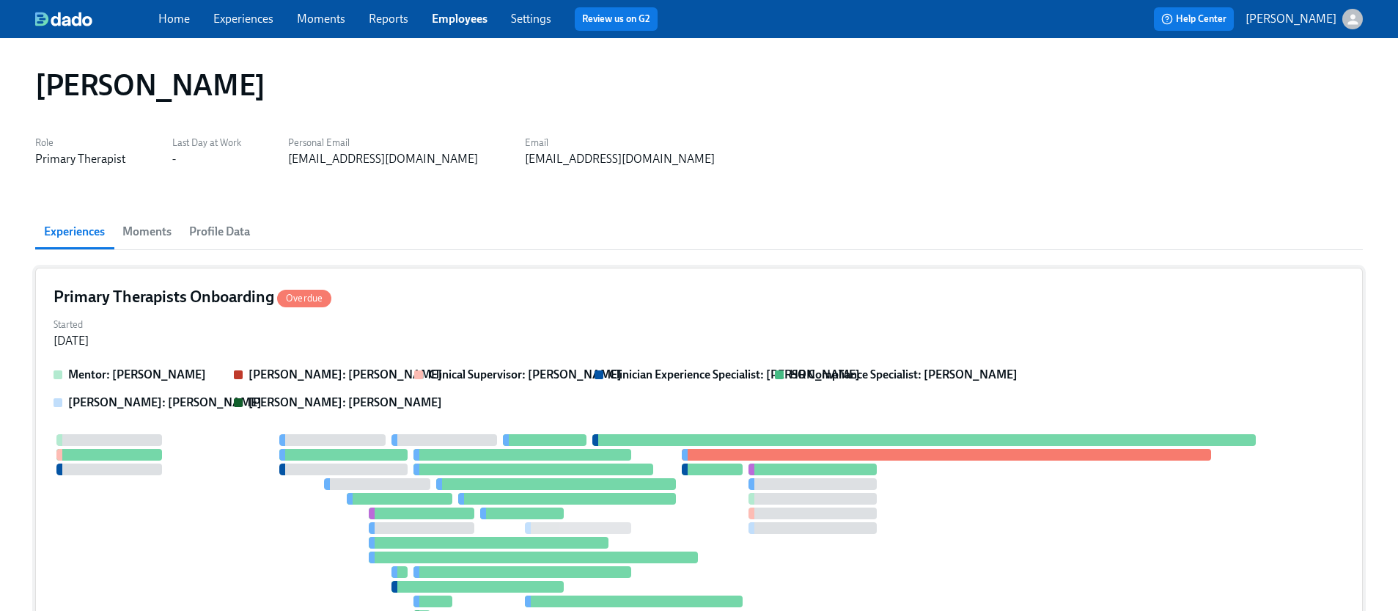
click at [364, 339] on div "Started [DATE]" at bounding box center [699, 331] width 1291 height 35
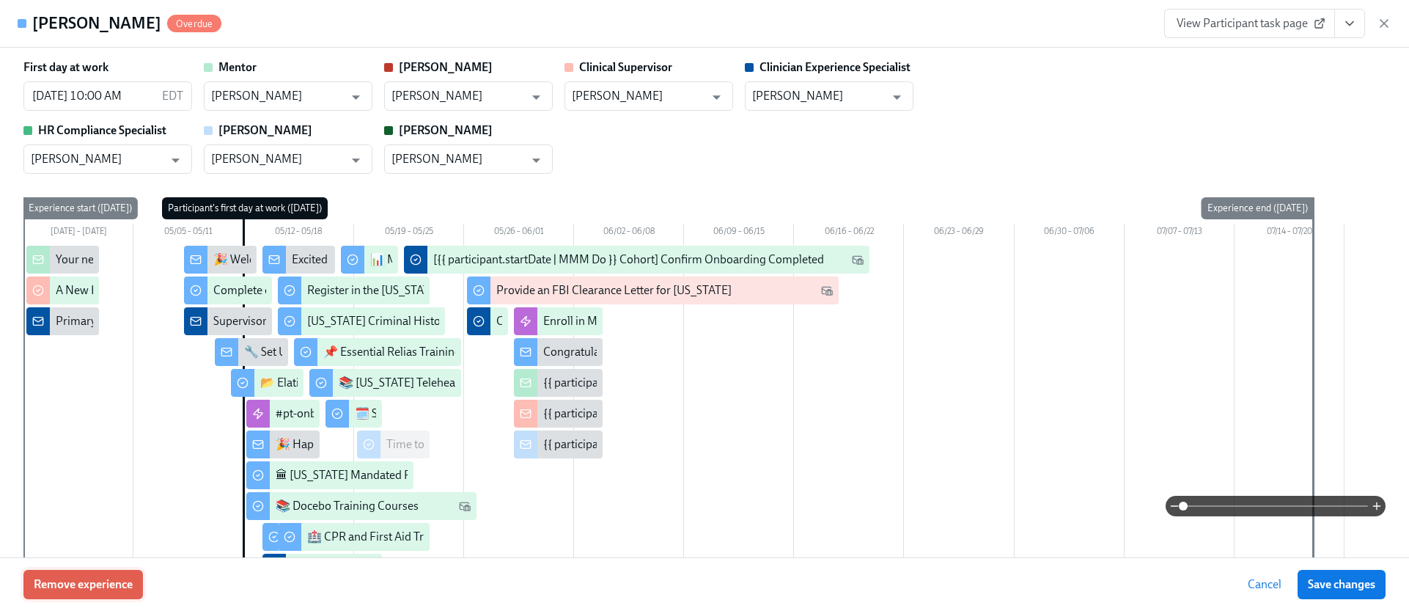
click at [90, 584] on span "Remove experience" at bounding box center [83, 584] width 99 height 15
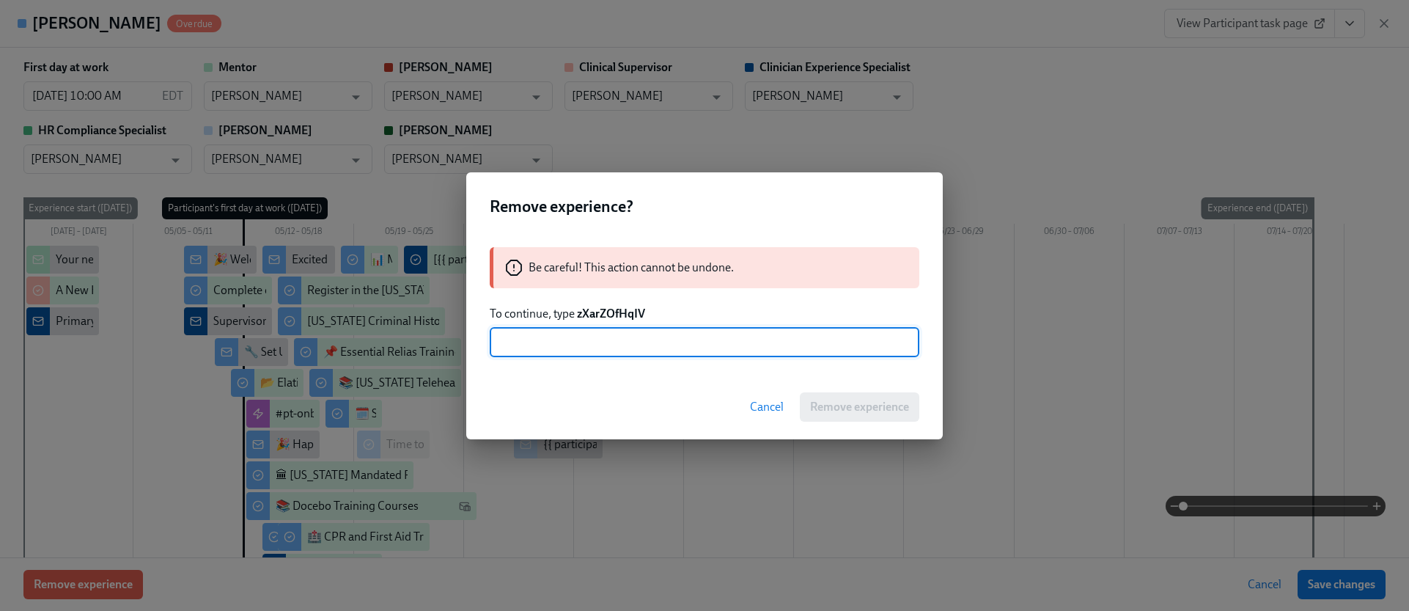
click at [616, 310] on strong "zXarZOfHqIV" at bounding box center [611, 313] width 68 height 14
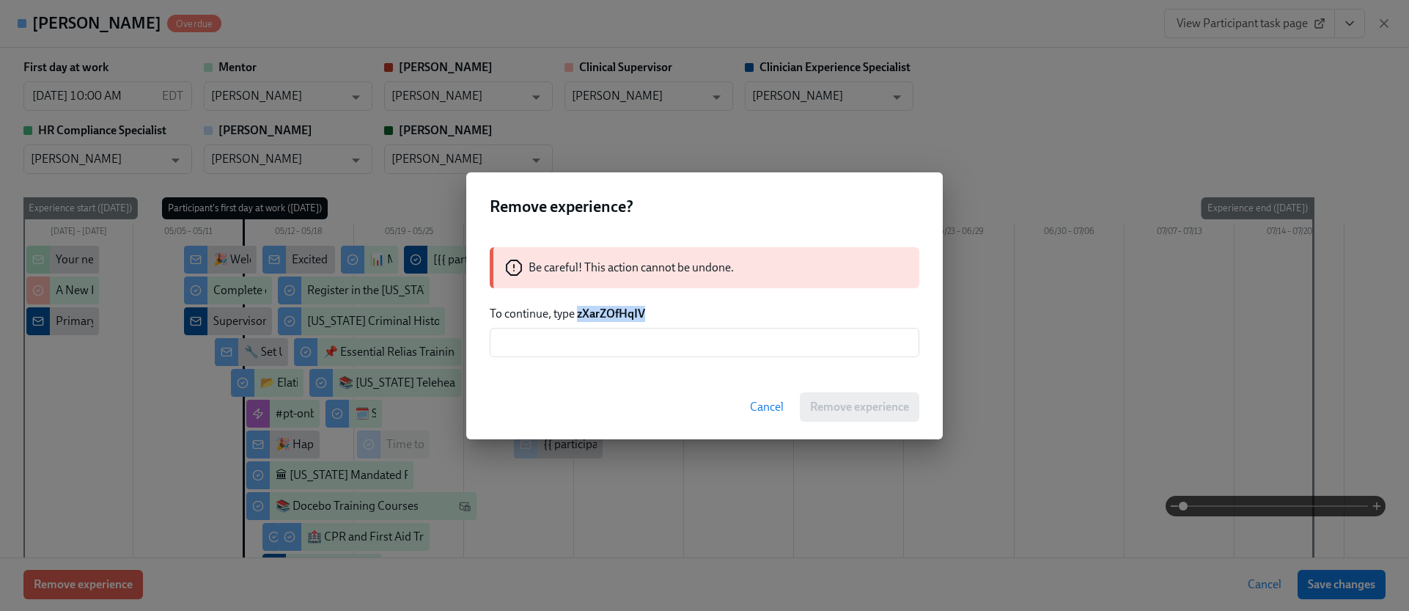
click at [616, 310] on strong "zXarZOfHqIV" at bounding box center [611, 313] width 68 height 14
click at [638, 342] on input "text" at bounding box center [705, 342] width 430 height 29
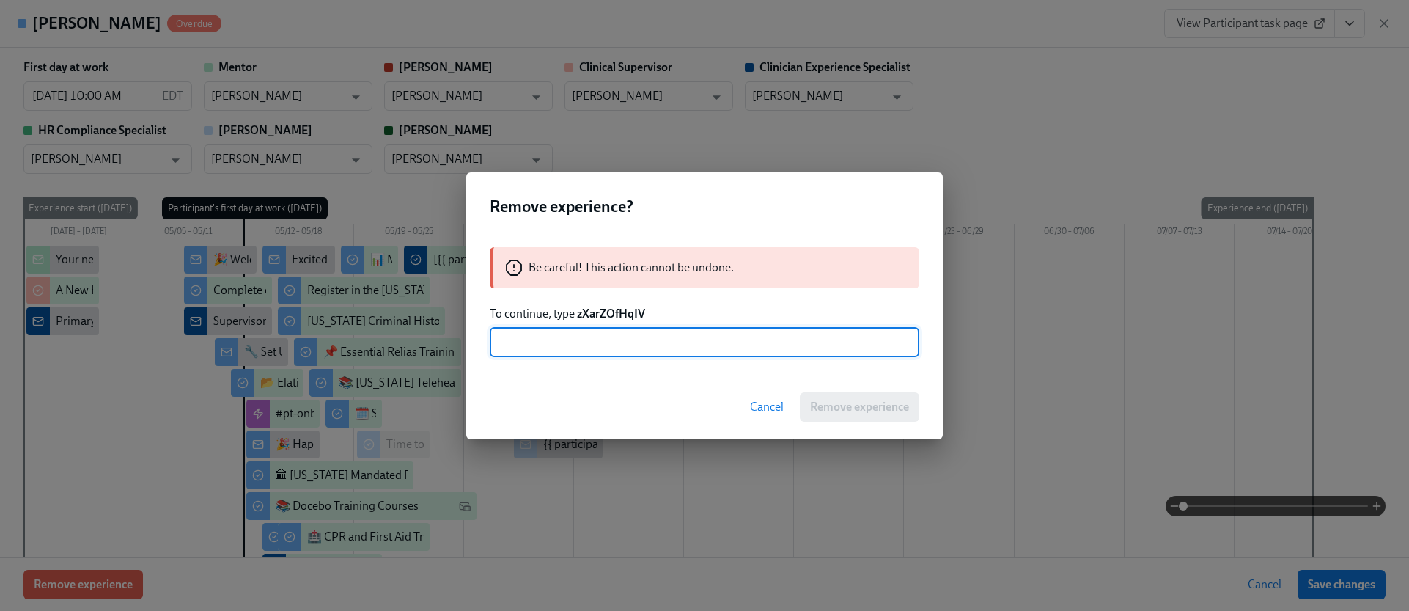
paste input "zXarZOfHqIV"
type input "zXarZOfHqIV"
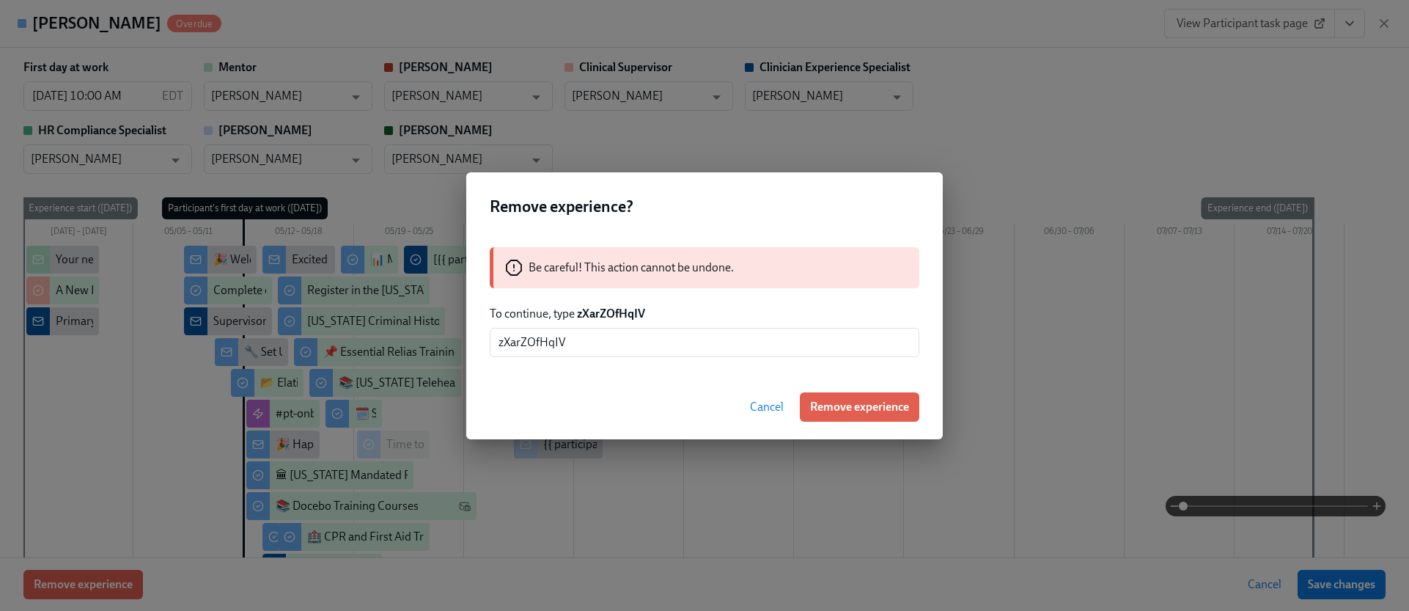
click at [854, 412] on span "Remove experience" at bounding box center [859, 407] width 99 height 15
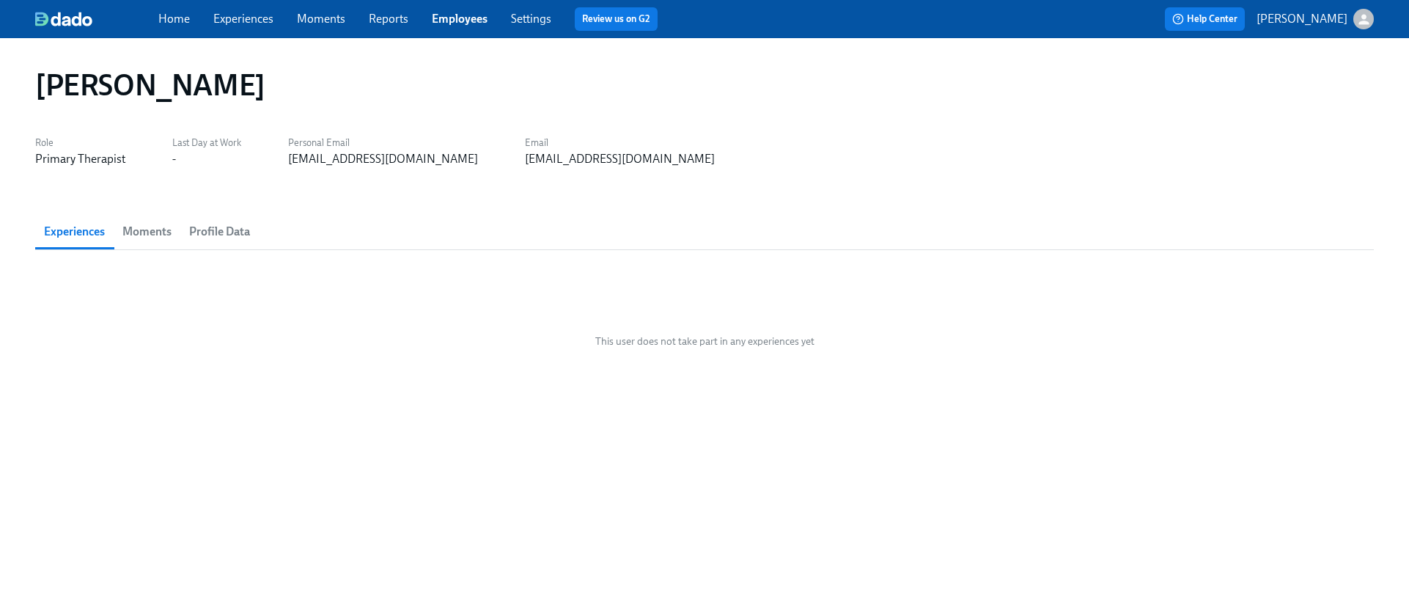
click at [474, 24] on link "Employees" at bounding box center [460, 19] width 56 height 14
